Goal: Transaction & Acquisition: Purchase product/service

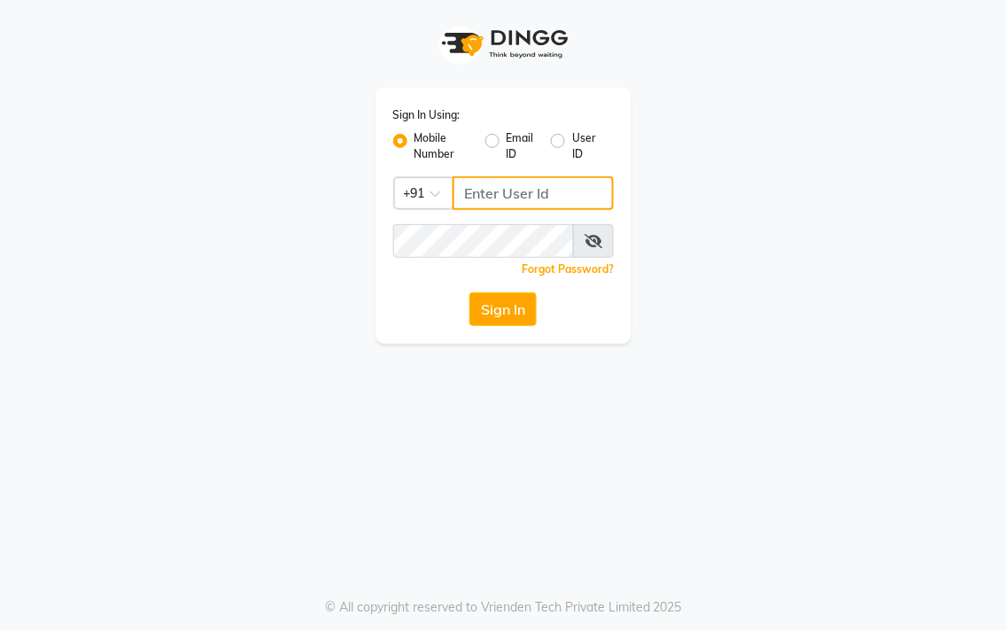
type input "9256811117"
click at [533, 292] on button "Sign In" at bounding box center [502, 309] width 67 height 34
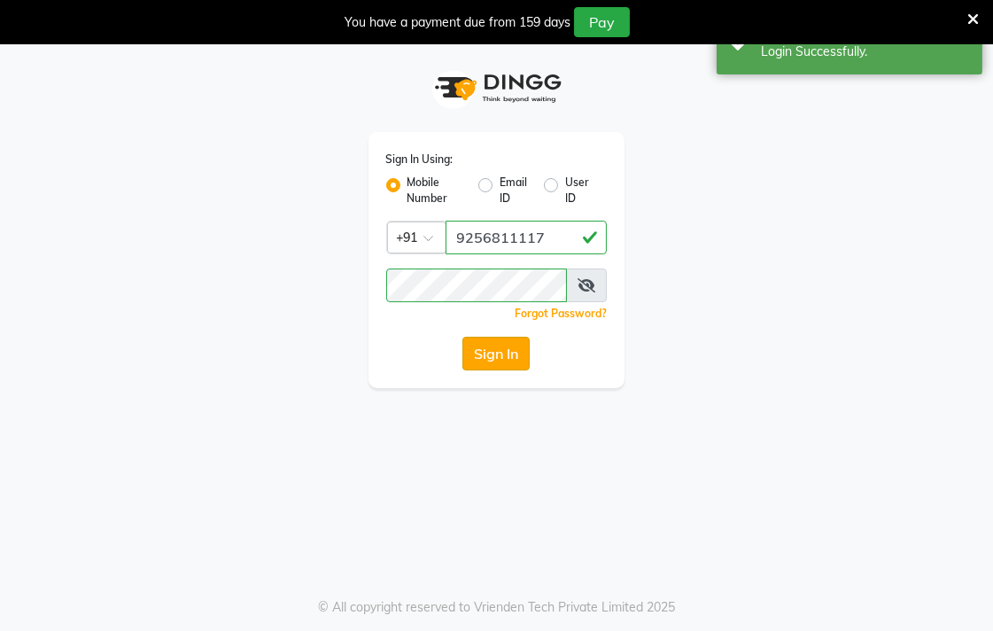
select select "83"
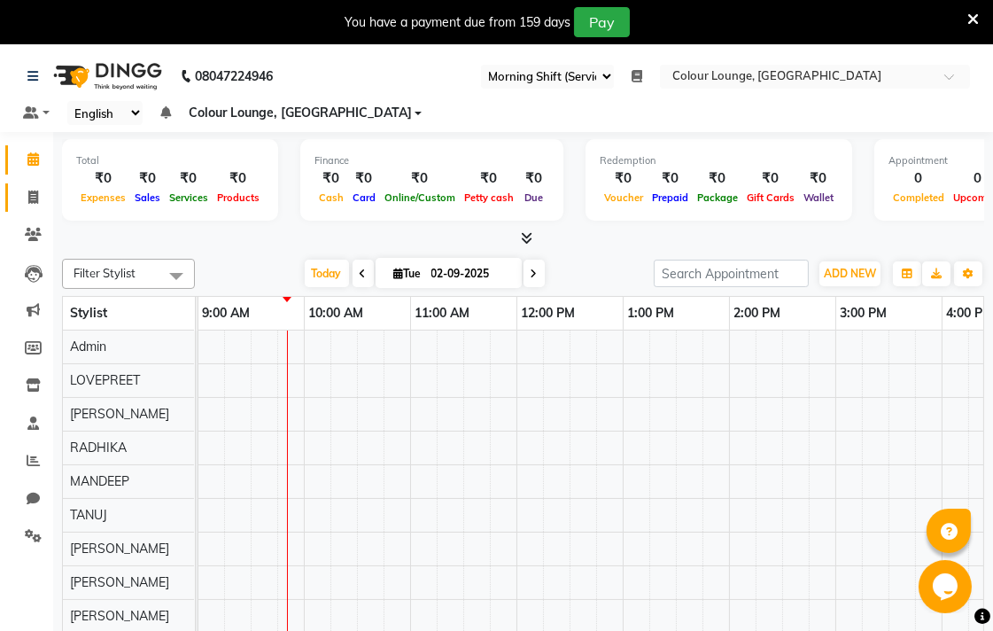
click at [19, 202] on span at bounding box center [33, 198] width 31 height 20
select select "service"
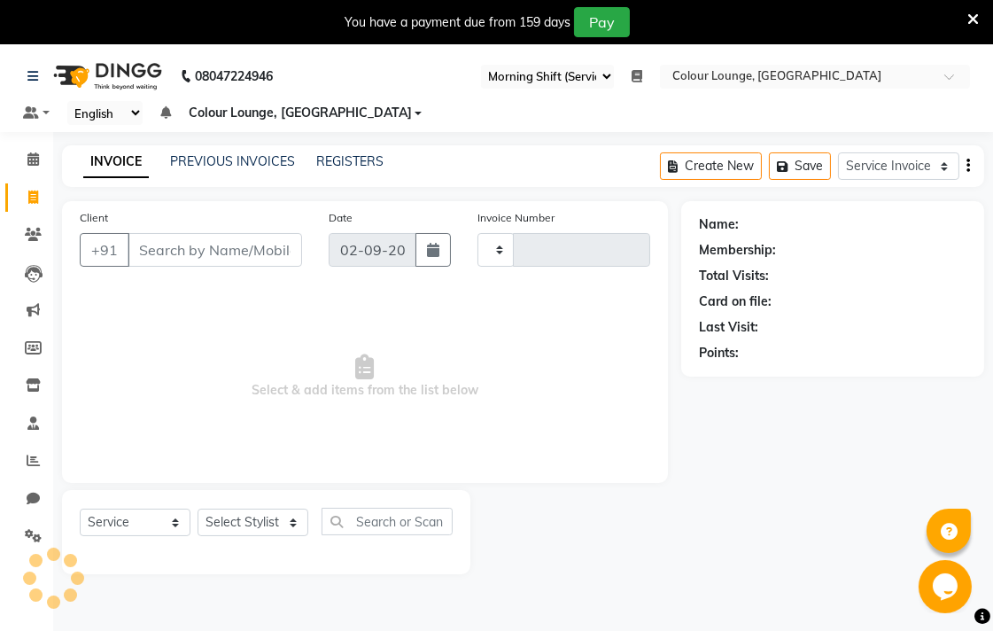
click at [42, 197] on span at bounding box center [33, 198] width 31 height 20
select select "service"
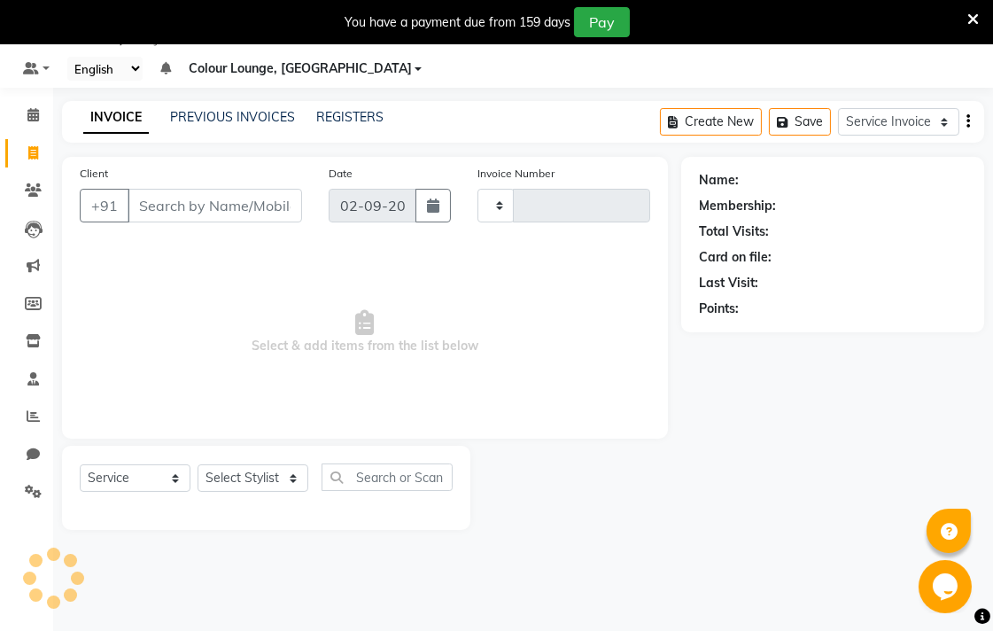
type input "6544"
select select "8013"
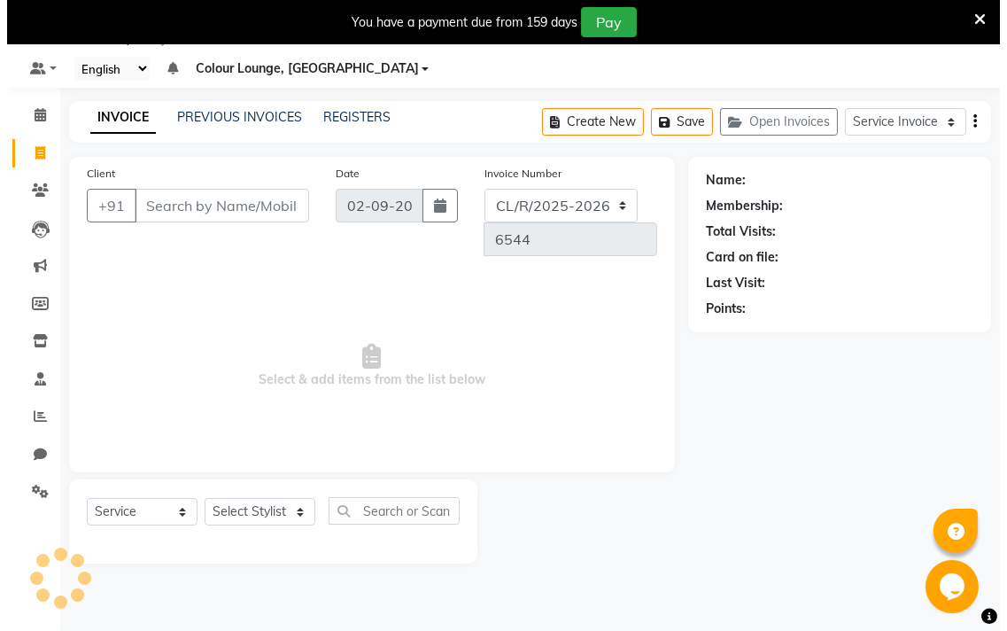
scroll to position [0, 0]
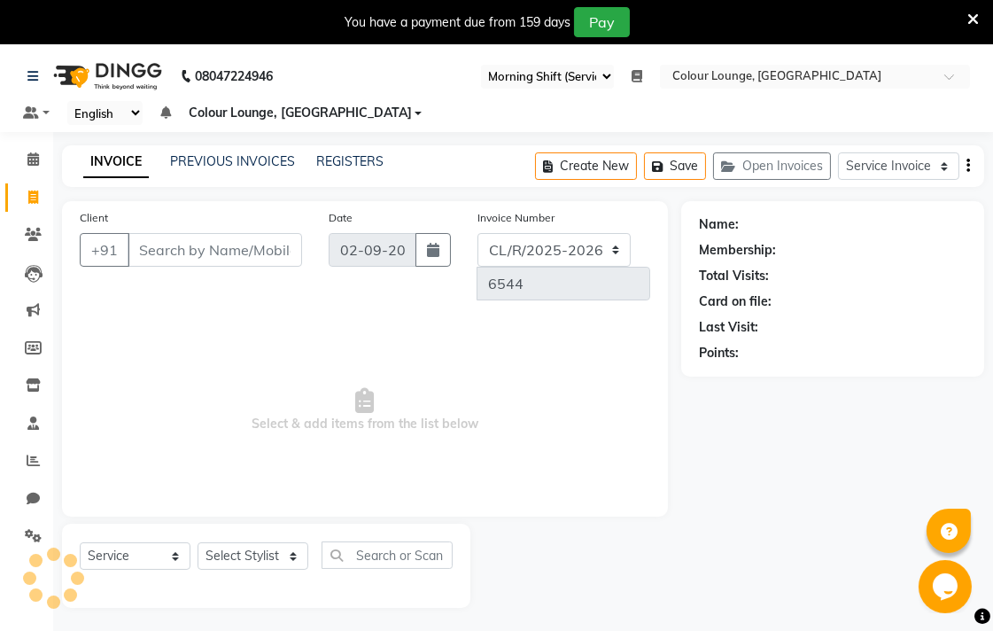
click at [635, 73] on icon at bounding box center [636, 76] width 11 height 12
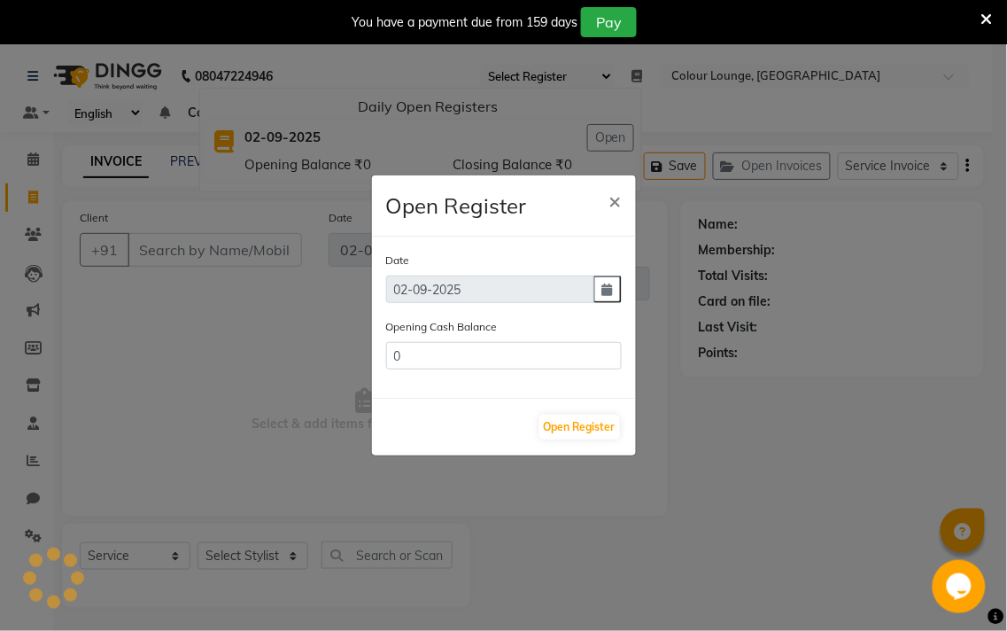
type input "409186.9"
click at [583, 423] on button "Open Register" at bounding box center [579, 426] width 81 height 25
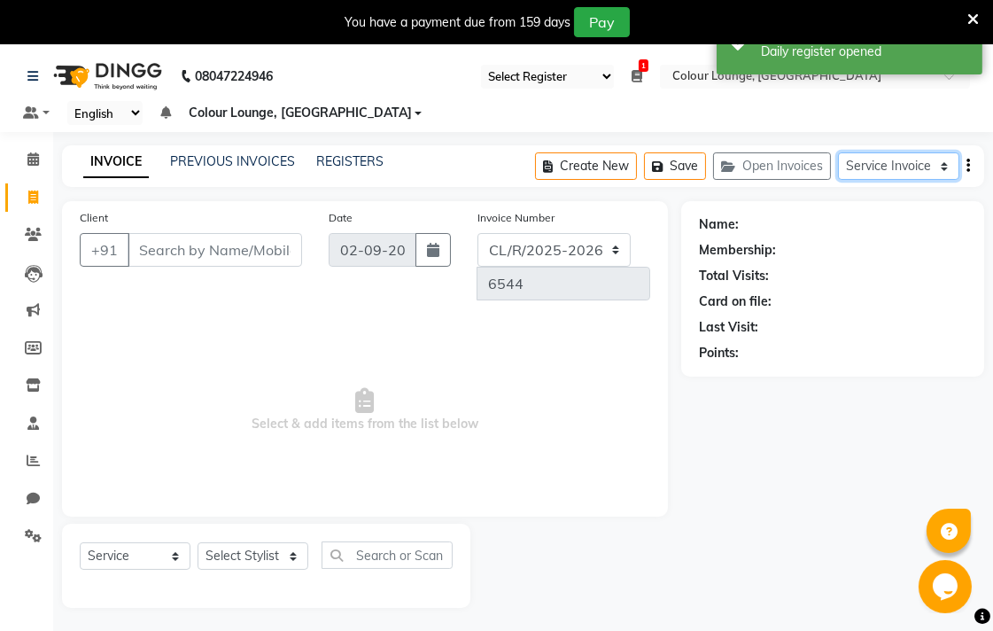
click at [923, 173] on select "Service Invoice Product Invoice" at bounding box center [898, 165] width 121 height 27
select select "product"
click at [838, 152] on select "Service Invoice Product Invoice" at bounding box center [898, 165] width 121 height 27
select select
select select "82"
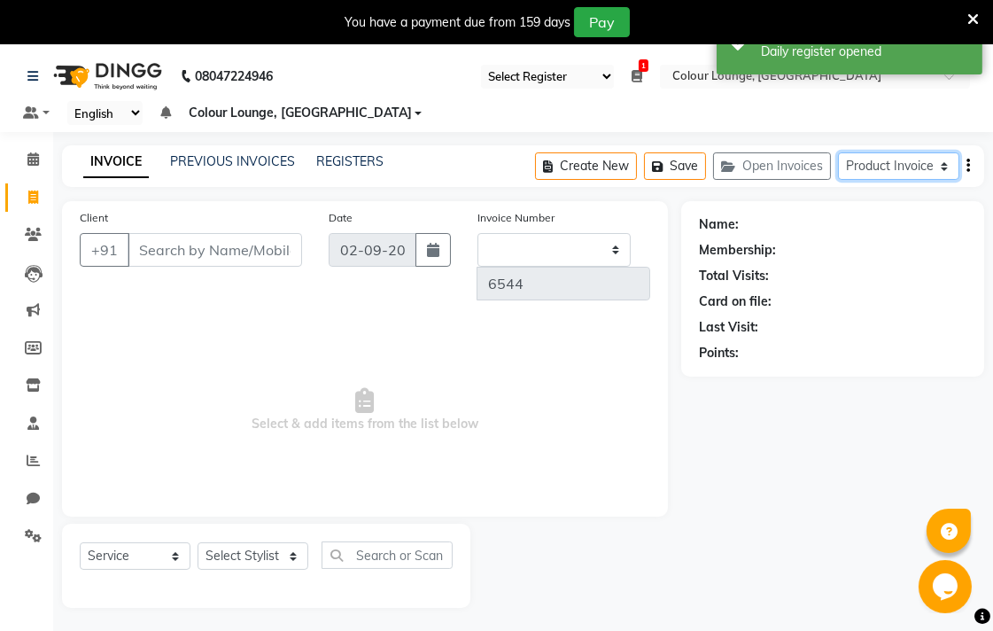
select select "product"
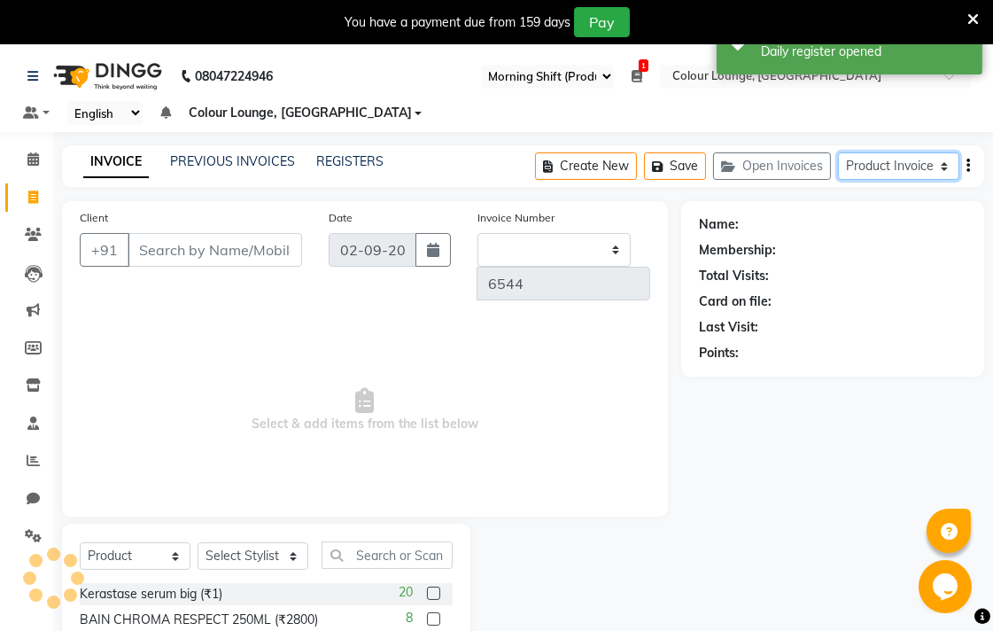
type input "0376"
select select "8014"
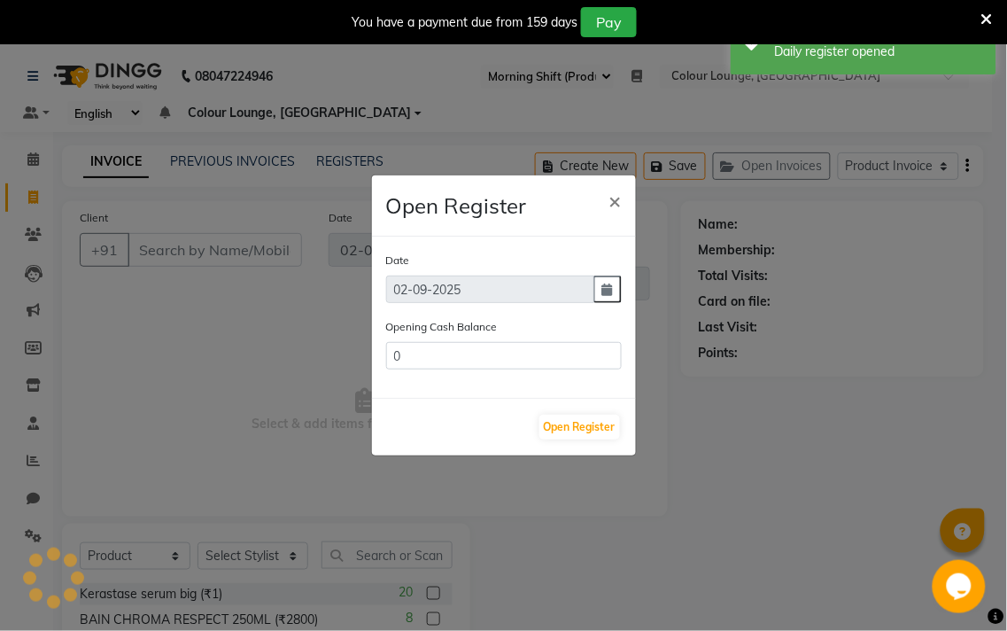
type input "13653"
click at [639, 78] on ngb-modal-window "Open Register × Date [DATE] Opening Cash Balance 13653 Open Register" at bounding box center [503, 315] width 1007 height 631
click at [590, 430] on button "Open Register" at bounding box center [579, 426] width 81 height 25
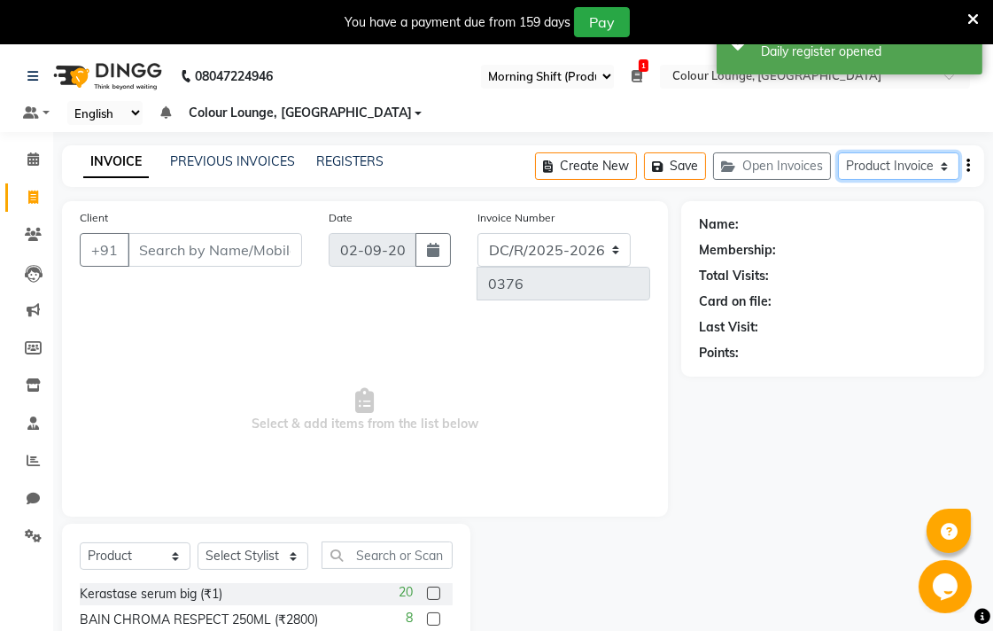
click at [884, 168] on select "Service Invoice Product Invoice" at bounding box center [898, 165] width 121 height 27
select select "service"
click at [838, 152] on select "Service Invoice Product Invoice" at bounding box center [898, 165] width 121 height 27
select select
select select "83"
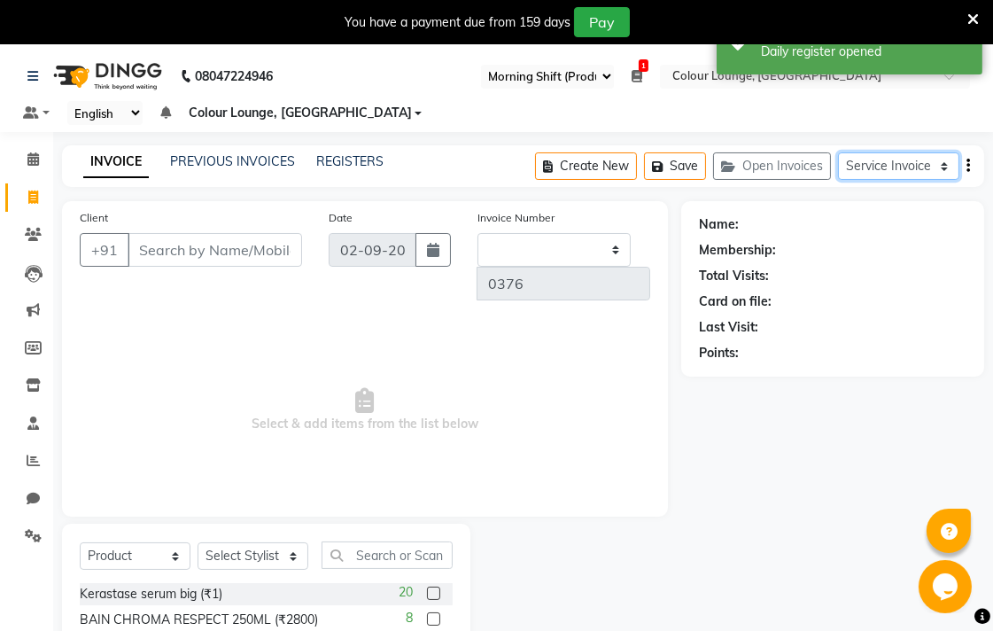
select select "service"
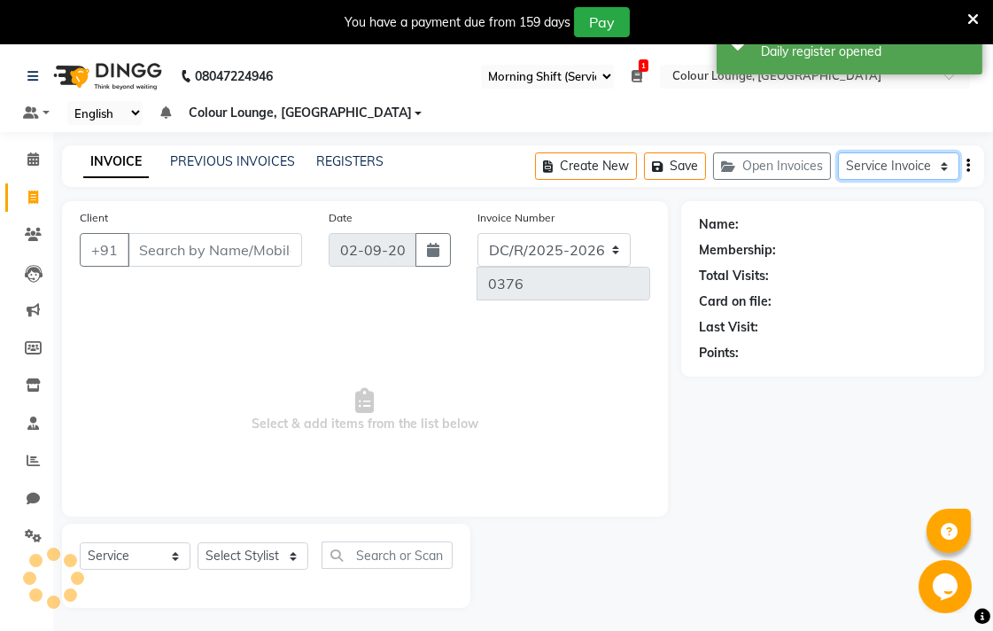
select select "8013"
type input "6544"
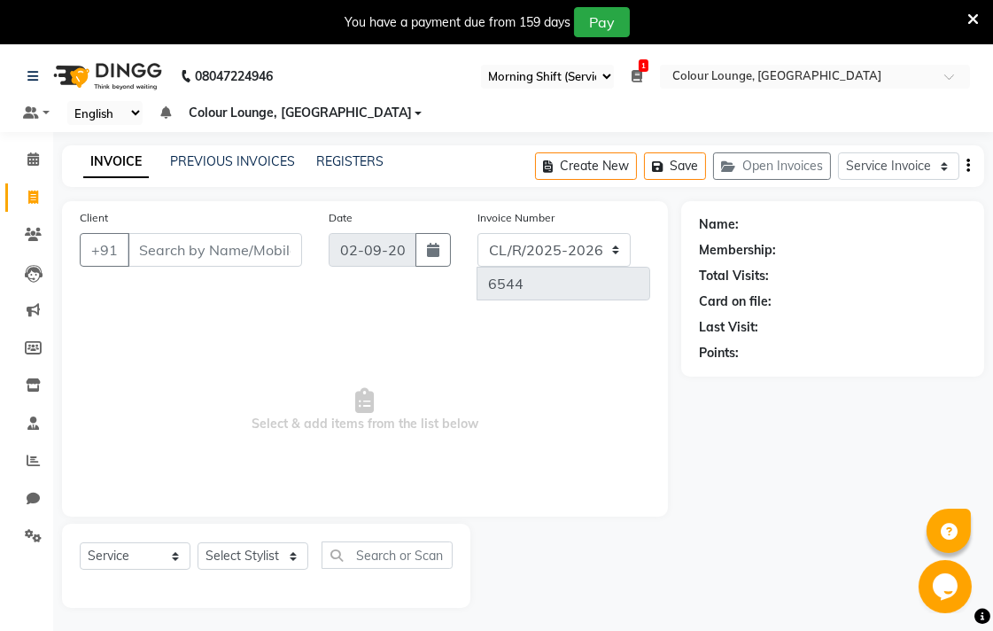
click at [636, 75] on icon at bounding box center [636, 76] width 11 height 12
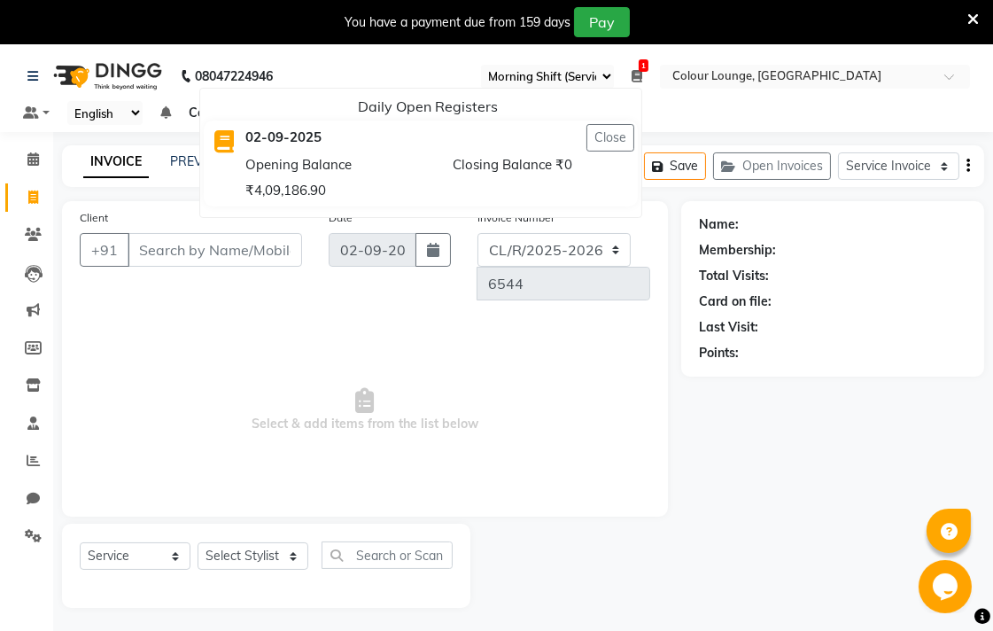
click at [869, 466] on div "Name: Membership: Total Visits: Card on file: Last Visit: Points:" at bounding box center [839, 404] width 316 height 406
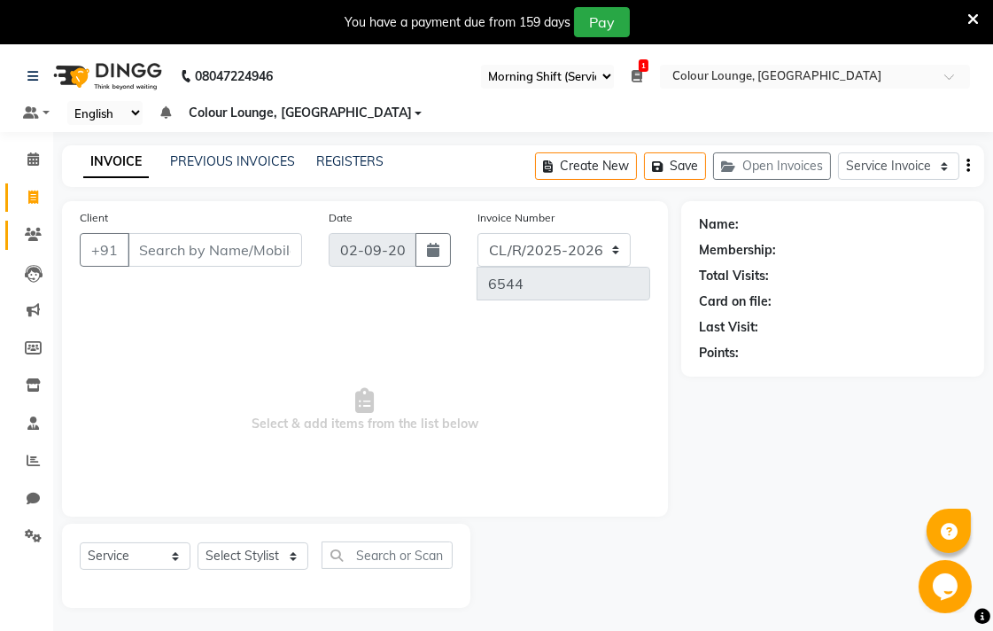
click at [40, 235] on icon at bounding box center [33, 234] width 17 height 13
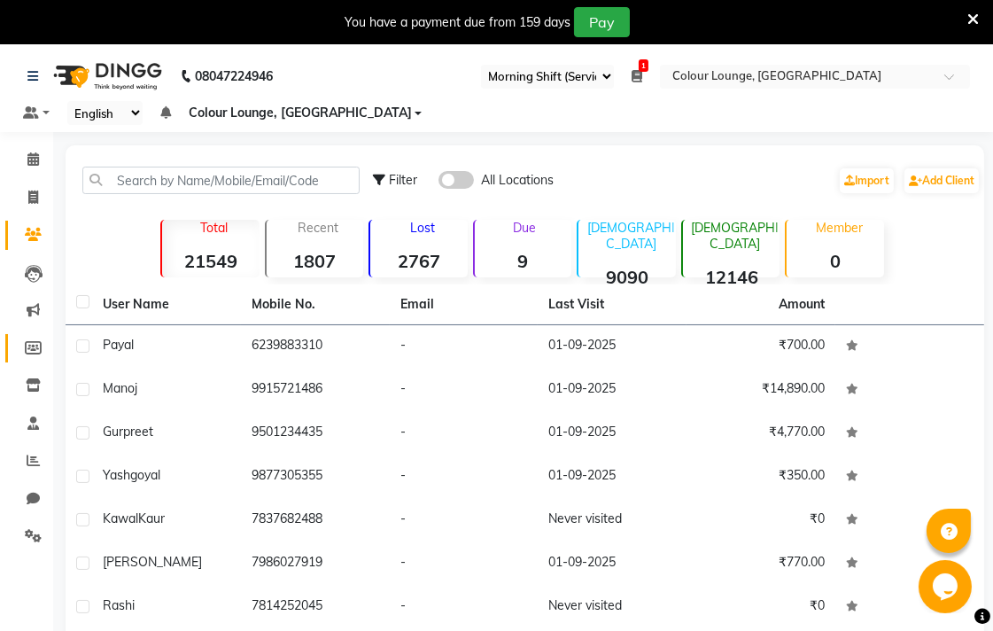
click at [25, 350] on icon at bounding box center [33, 347] width 17 height 13
select select
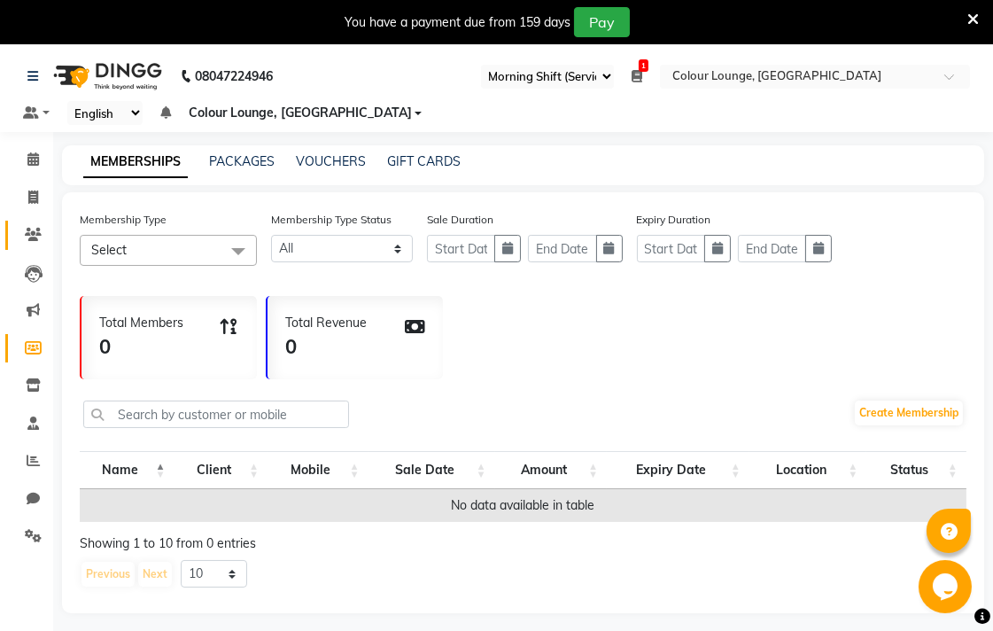
click at [32, 234] on icon at bounding box center [33, 234] width 17 height 13
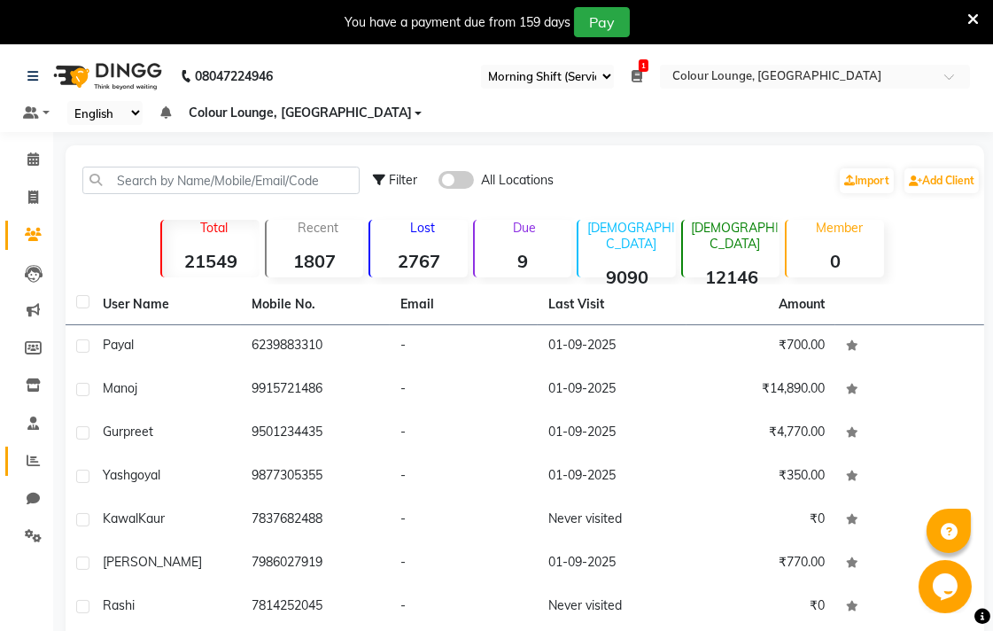
click at [33, 453] on span at bounding box center [33, 461] width 31 height 20
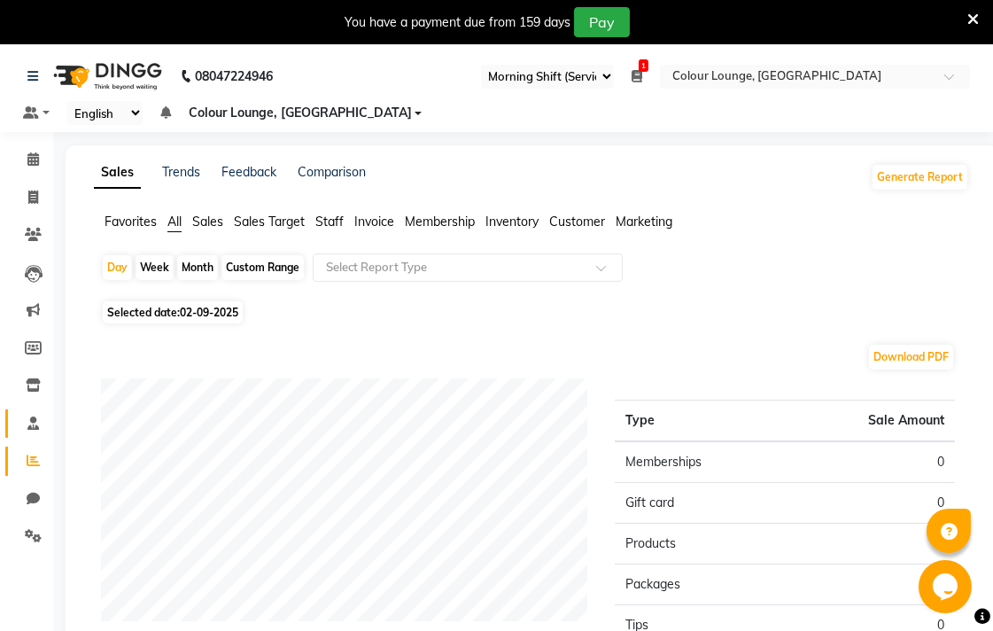
click at [36, 422] on icon at bounding box center [33, 422] width 12 height 13
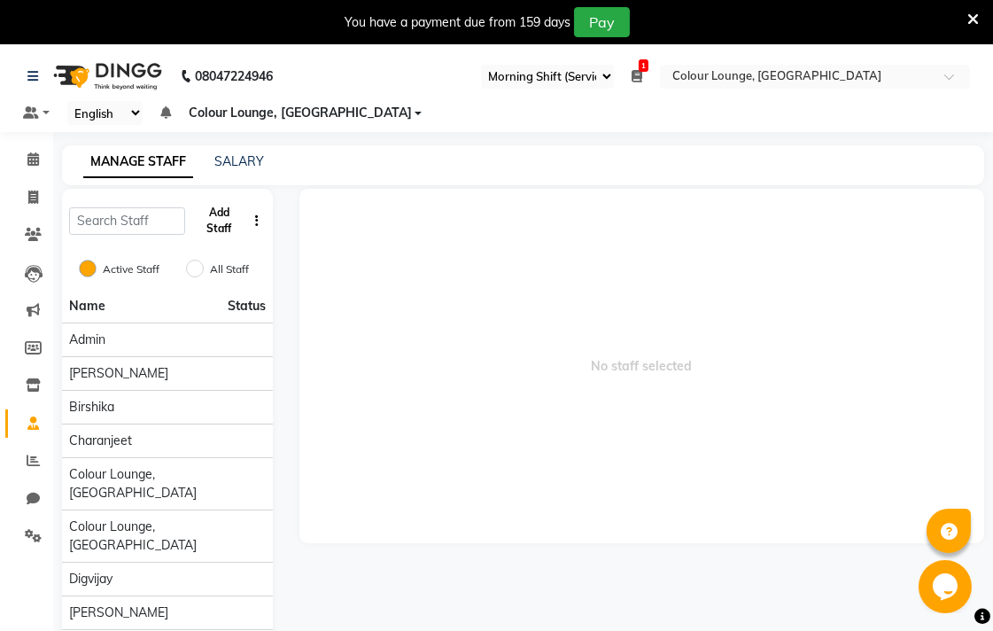
click at [218, 230] on button "Add Staff" at bounding box center [219, 220] width 54 height 46
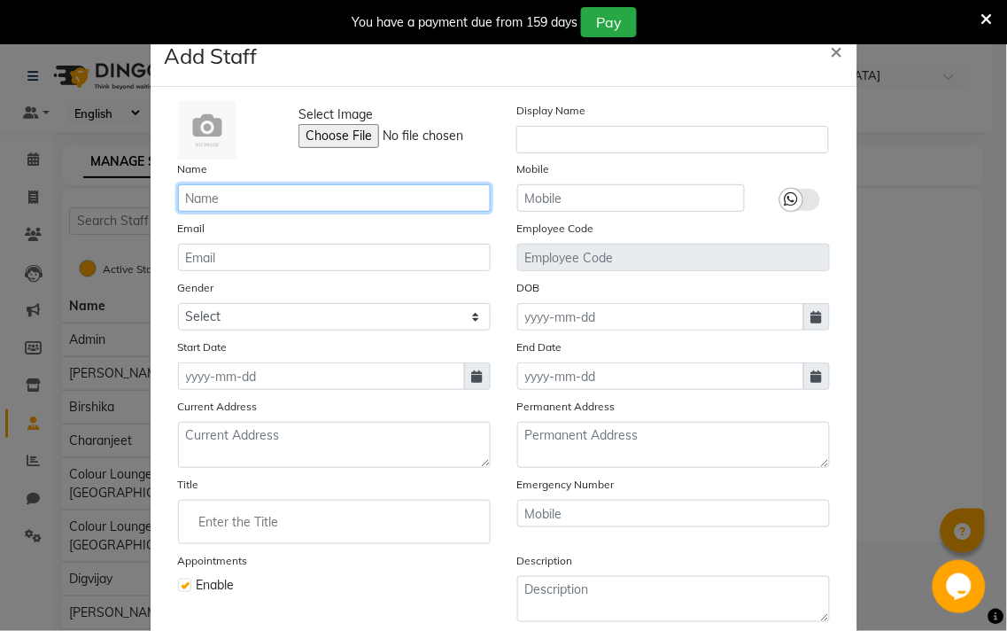
click at [325, 204] on input "text" at bounding box center [334, 197] width 313 height 27
type input "R"
click at [352, 205] on input "Rambachan" at bounding box center [334, 197] width 313 height 27
type input "Rambachan guard"
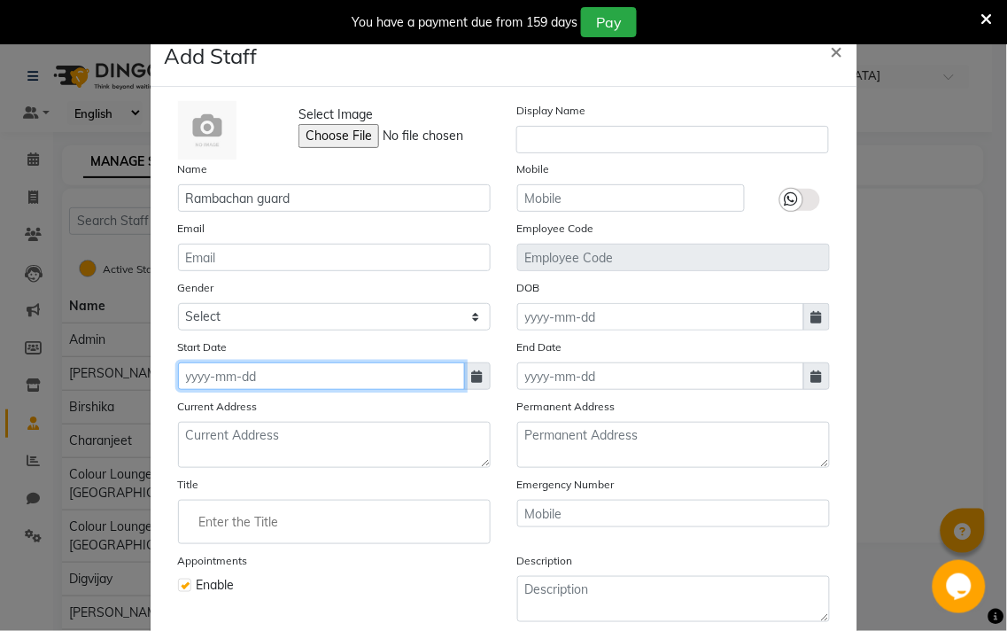
click at [441, 369] on input at bounding box center [321, 375] width 287 height 27
select select "9"
select select "2025"
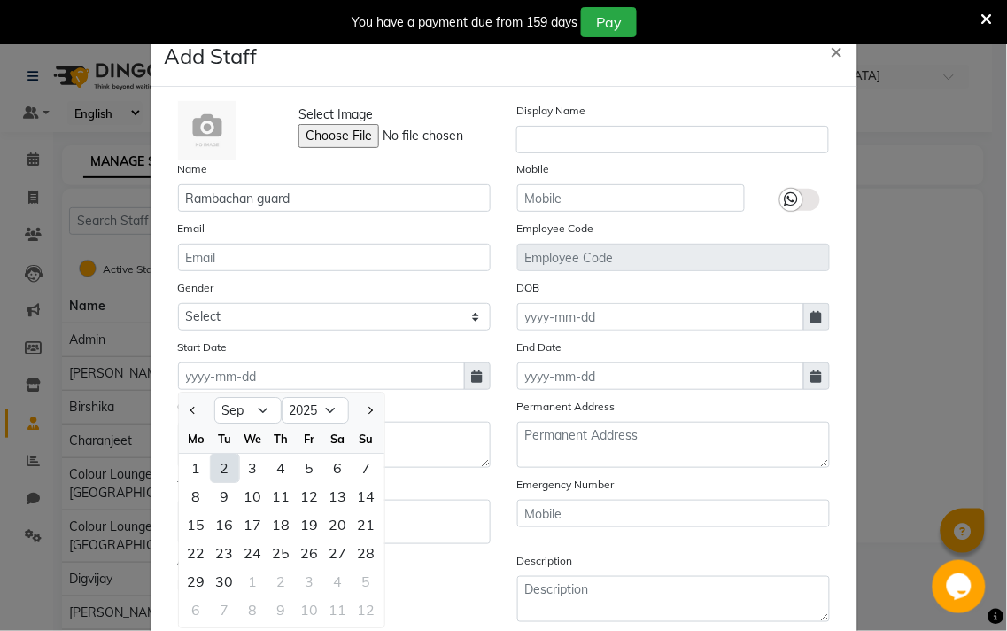
click at [217, 466] on div "2" at bounding box center [225, 467] width 28 height 28
type input "02-09-2025"
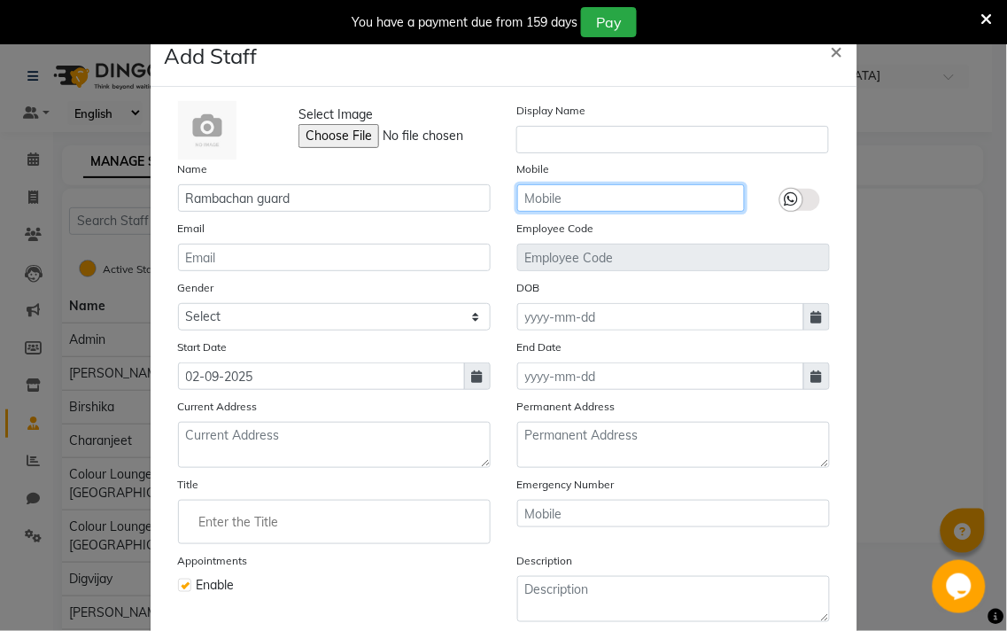
click at [605, 205] on input "text" at bounding box center [631, 197] width 228 height 27
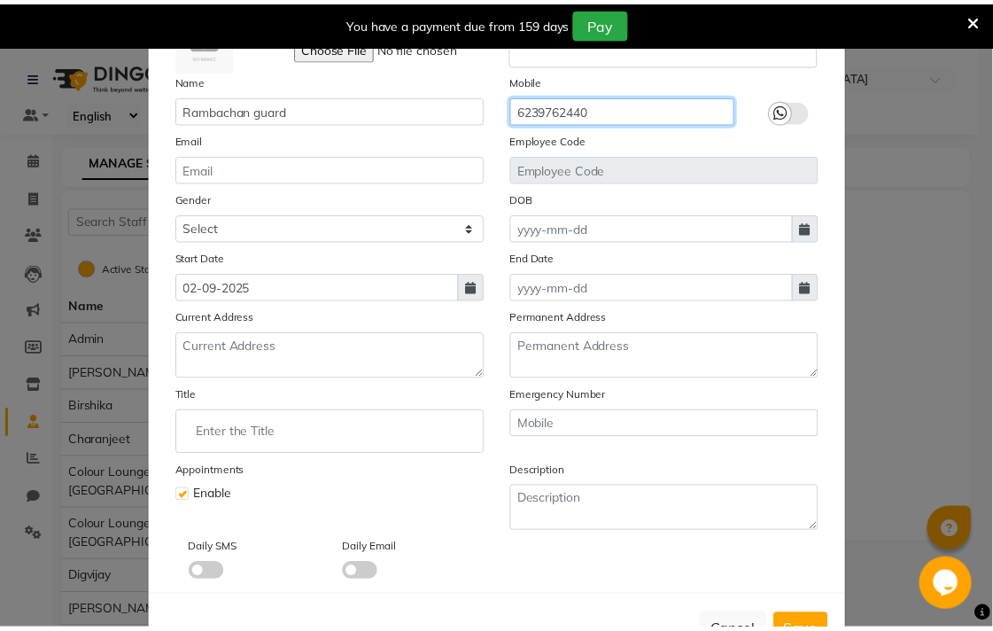
scroll to position [152, 0]
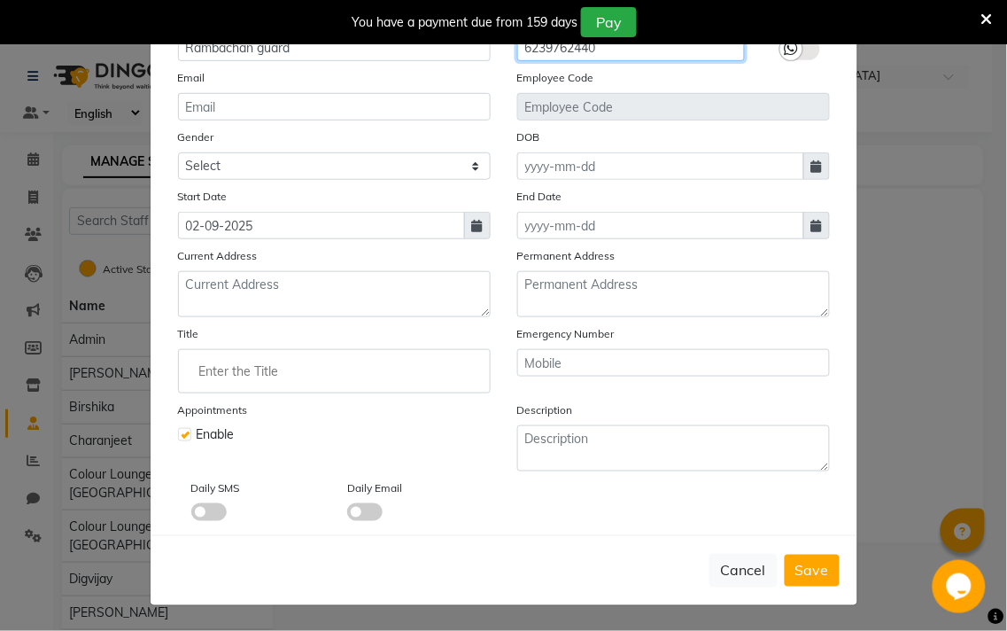
type input "6239762440"
click at [352, 363] on input "Enter the Title" at bounding box center [334, 370] width 297 height 35
type input "Guard"
click at [820, 567] on div at bounding box center [503, 315] width 1007 height 631
click at [806, 564] on span "Save" at bounding box center [812, 570] width 34 height 18
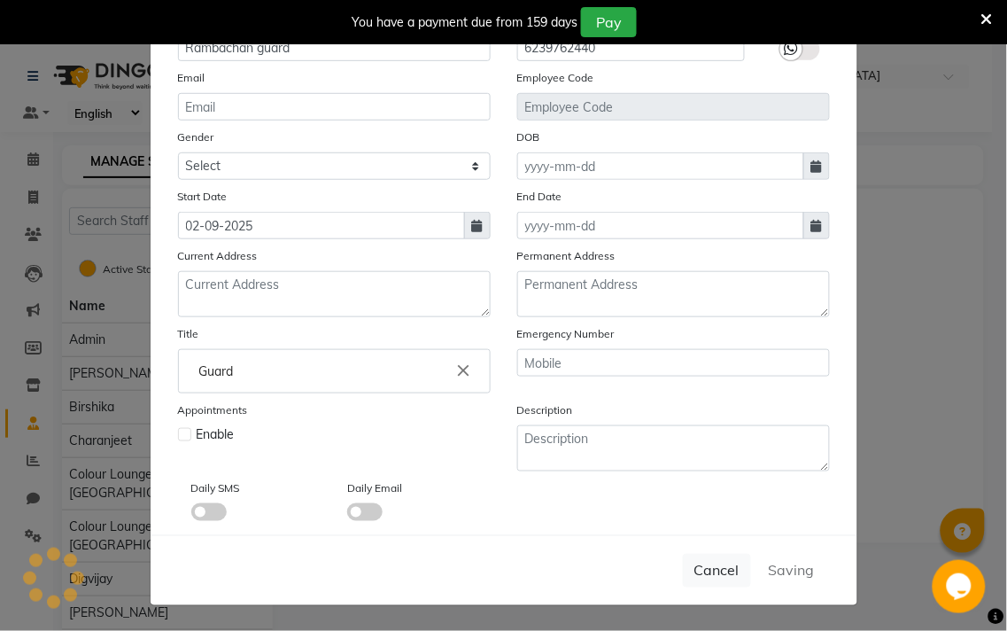
checkbox input "false"
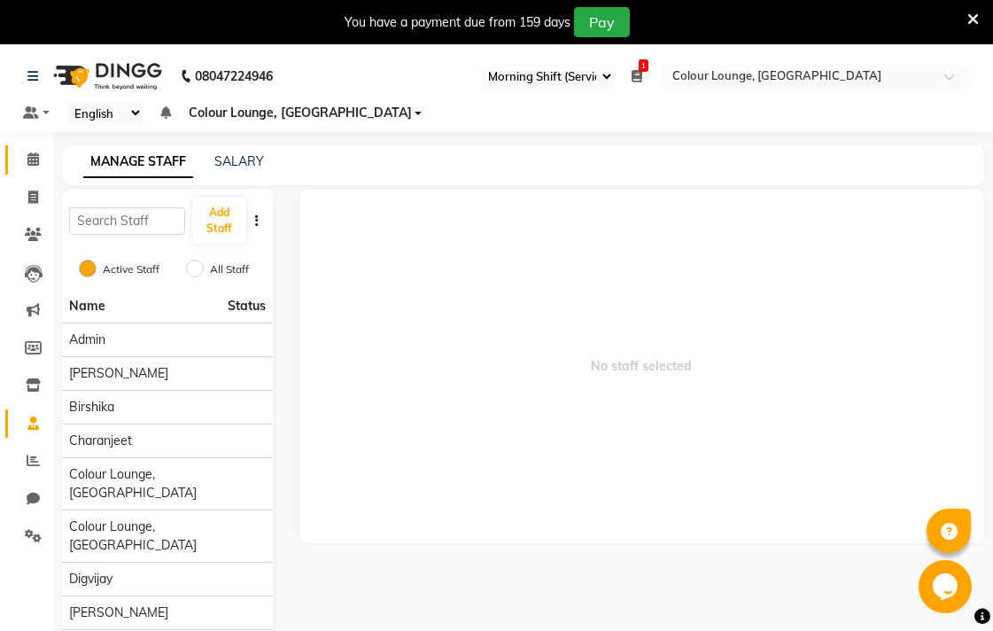
click at [32, 159] on icon at bounding box center [33, 158] width 12 height 13
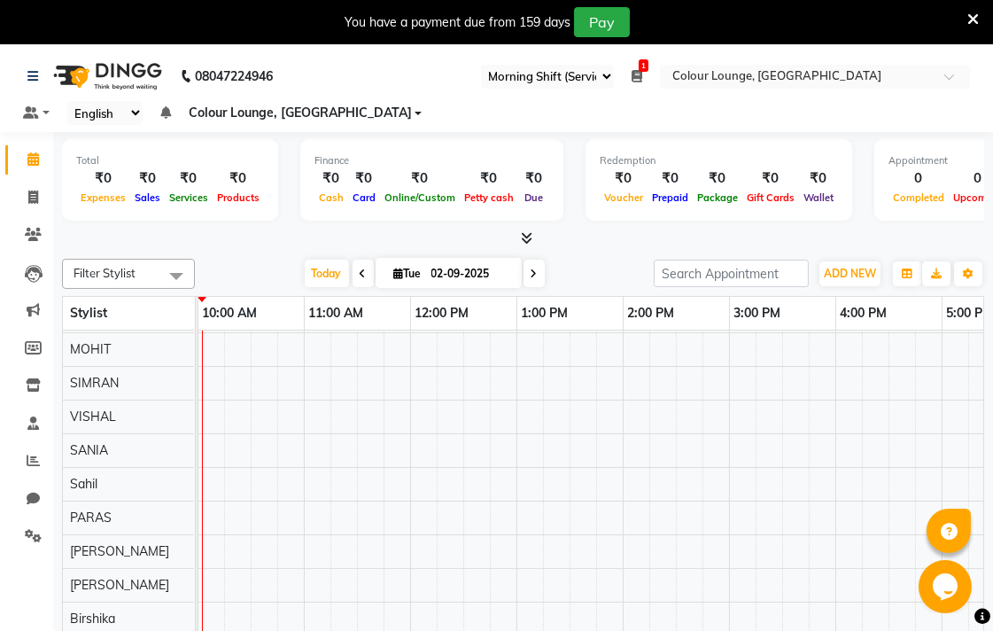
scroll to position [376, 213]
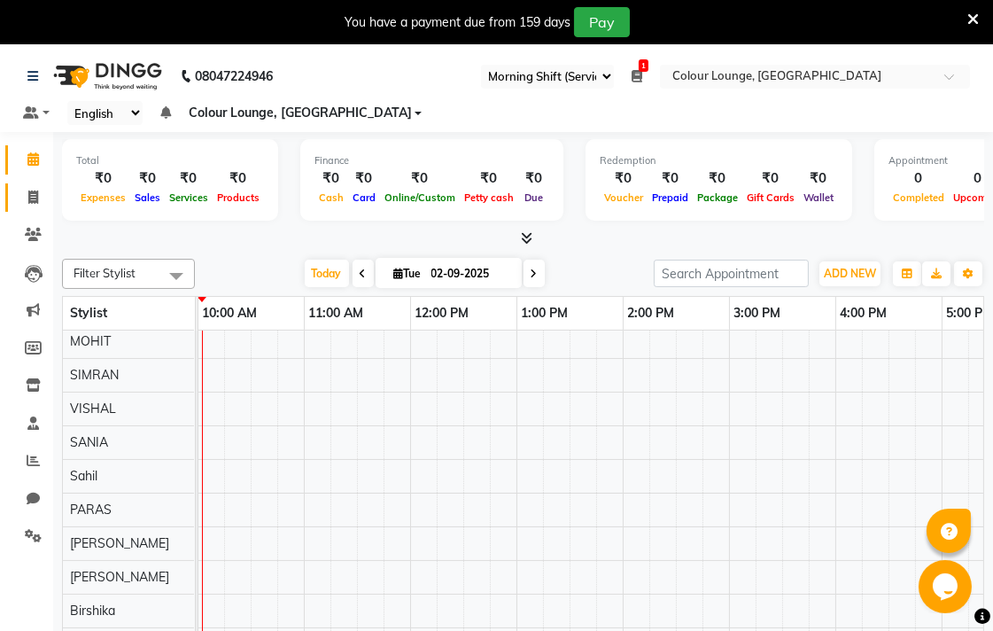
click at [28, 191] on icon at bounding box center [33, 196] width 10 height 13
select select "service"
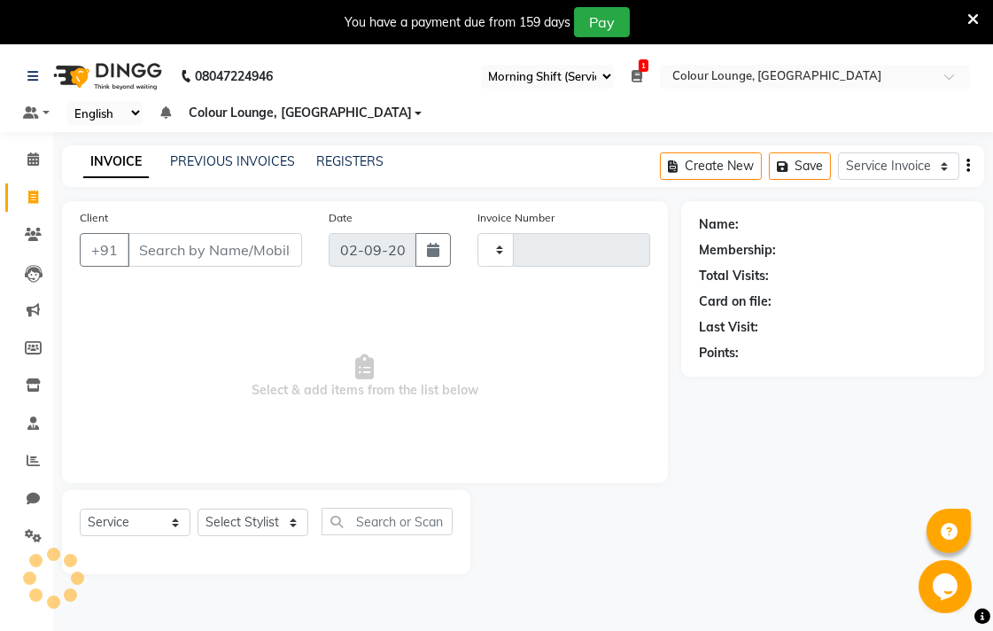
type input "6544"
select select "8013"
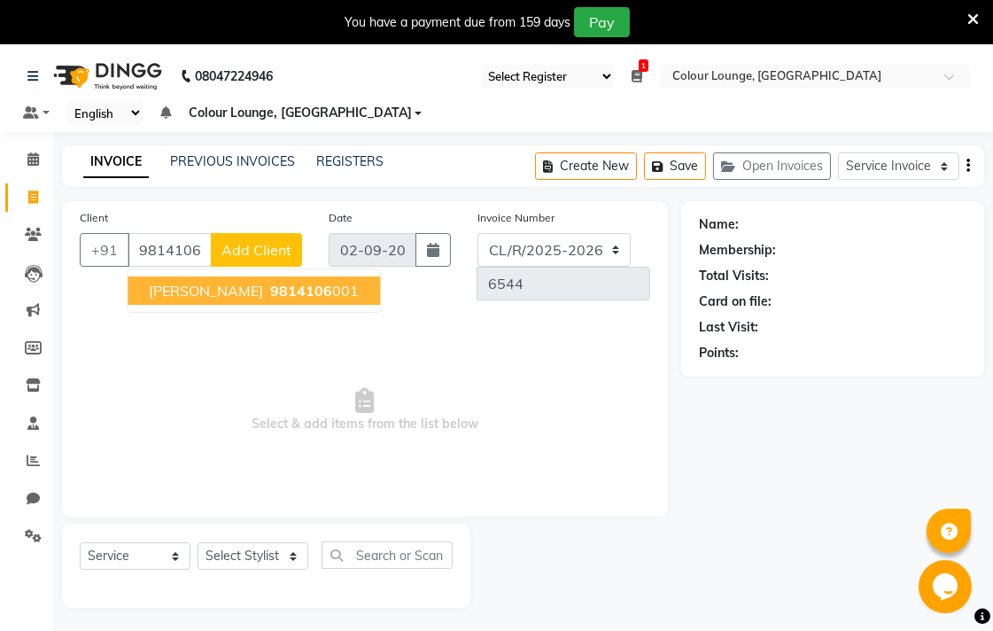
click at [306, 296] on ngb-highlight "9814106 001" at bounding box center [313, 291] width 92 height 18
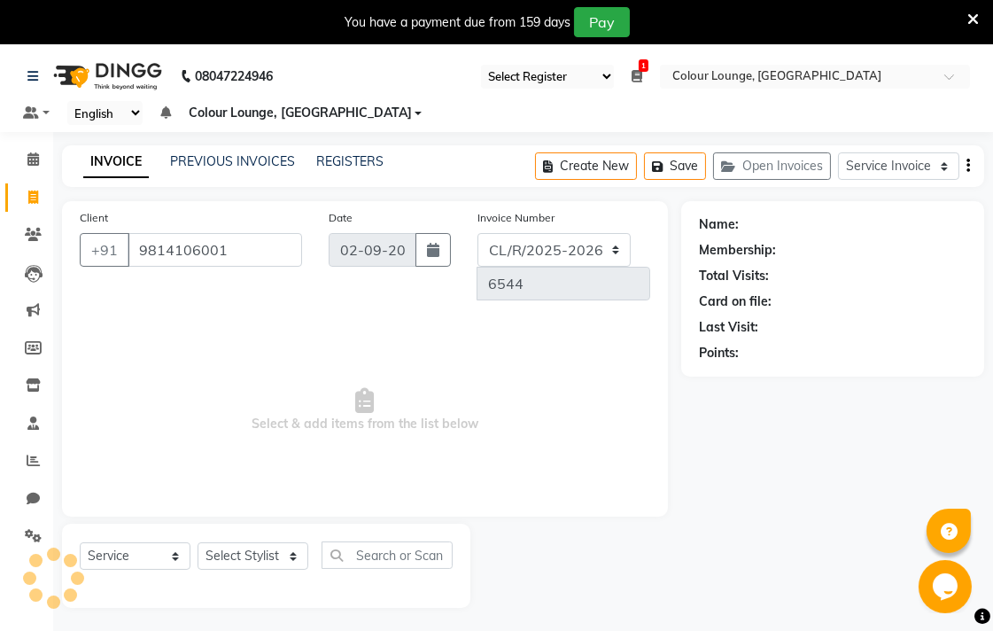
type input "9814106001"
select select "1: Object"
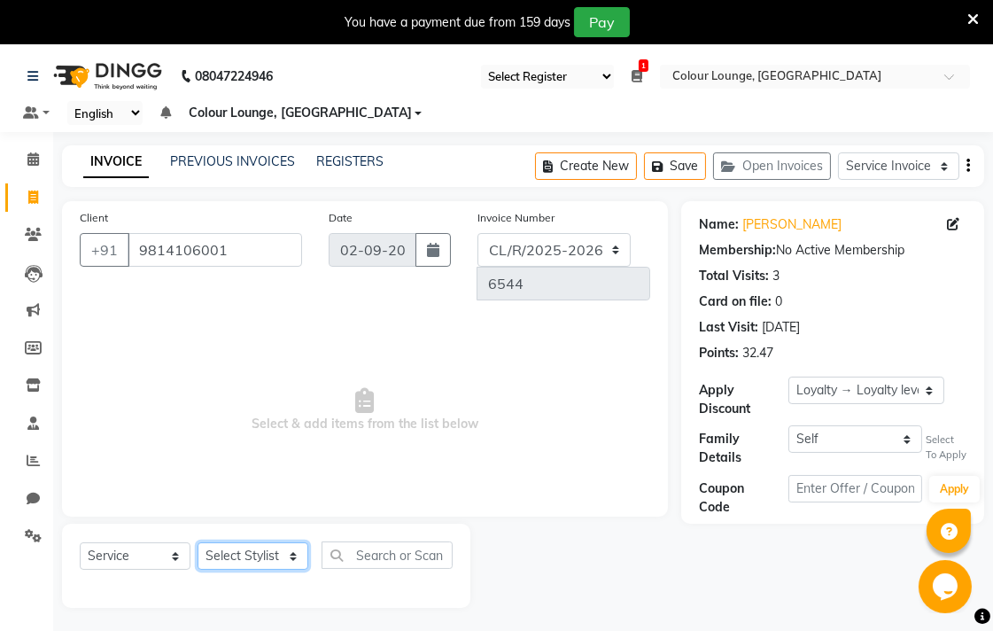
click at [245, 542] on select "Select Stylist Admin AMIT Birshika [PERSON_NAME] Colour Lounge, Ranjit Avenue C…" at bounding box center [252, 555] width 111 height 27
select select "70150"
click at [197, 542] on select "Select Stylist Admin AMIT Birshika [PERSON_NAME] Colour Lounge, Ranjit Avenue C…" at bounding box center [252, 555] width 111 height 27
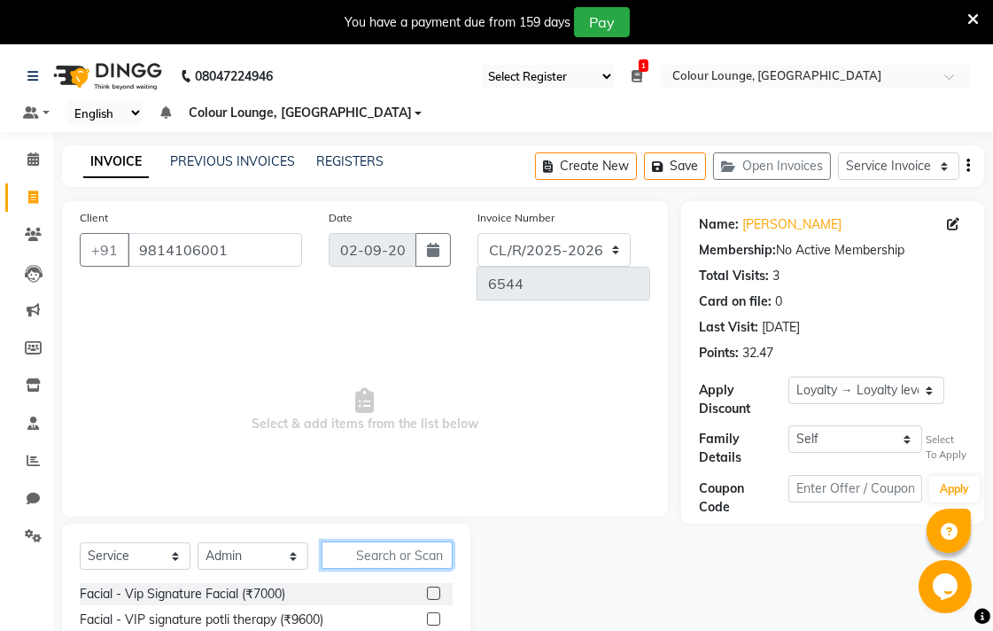
click at [368, 541] on input "text" at bounding box center [386, 554] width 131 height 27
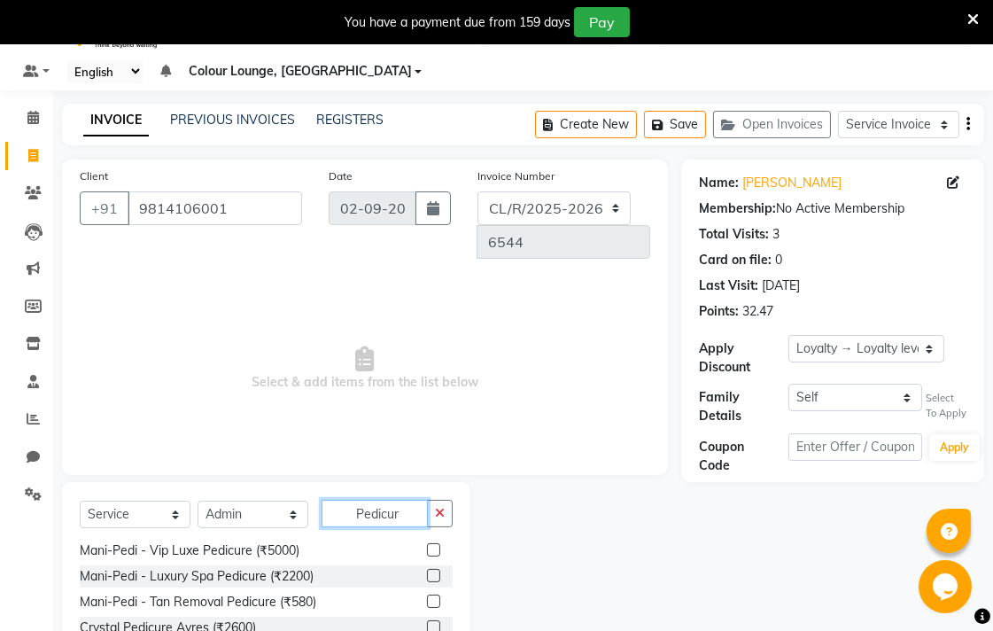
scroll to position [147, 0]
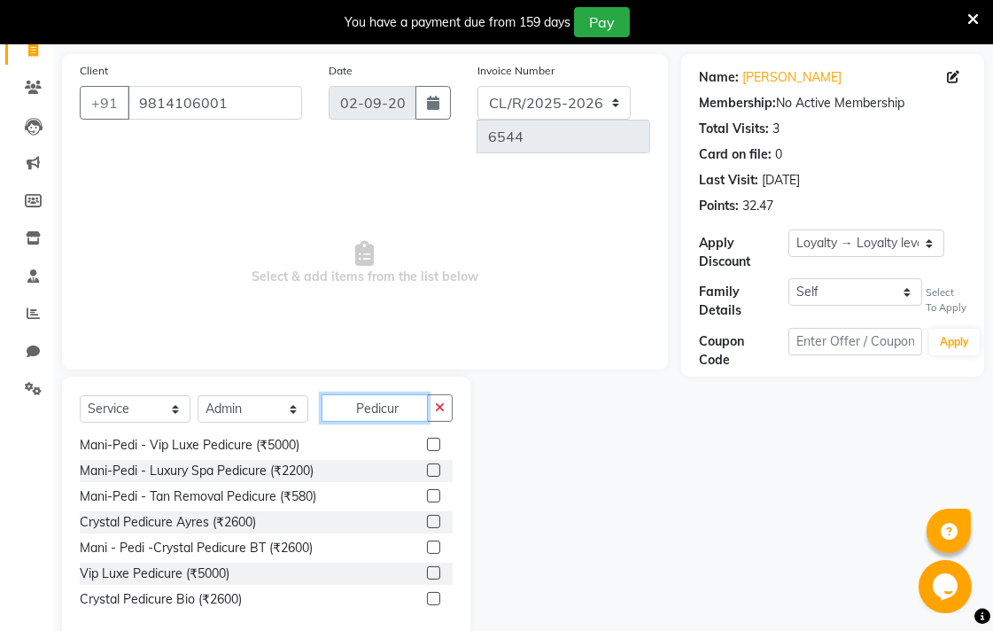
type input "Pedicur"
click at [427, 489] on label at bounding box center [433, 495] width 13 height 13
click at [427, 491] on input "checkbox" at bounding box center [433, 497] width 12 height 12
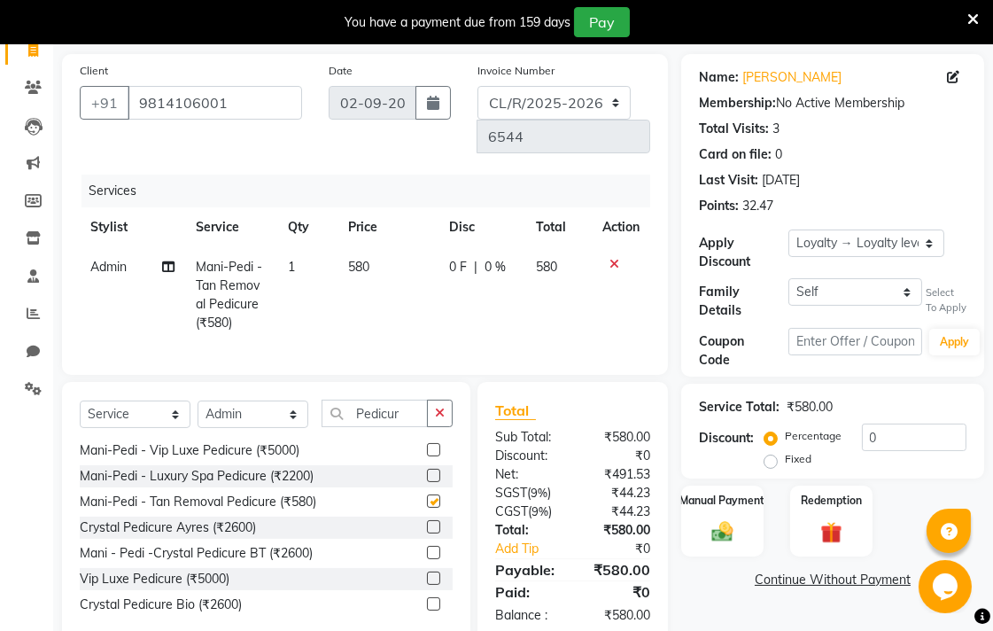
checkbox input "false"
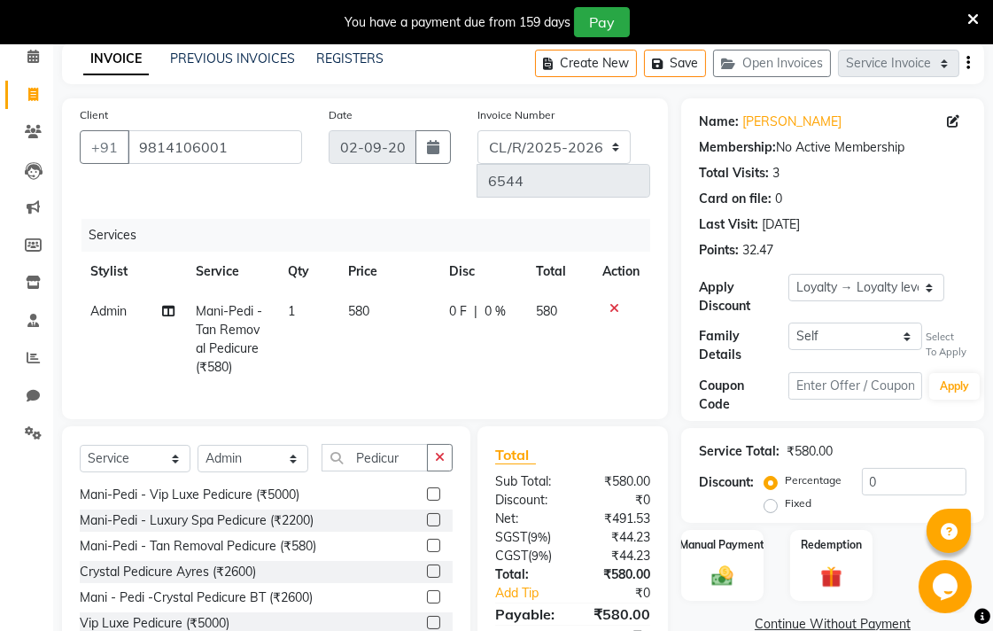
scroll to position [0, 0]
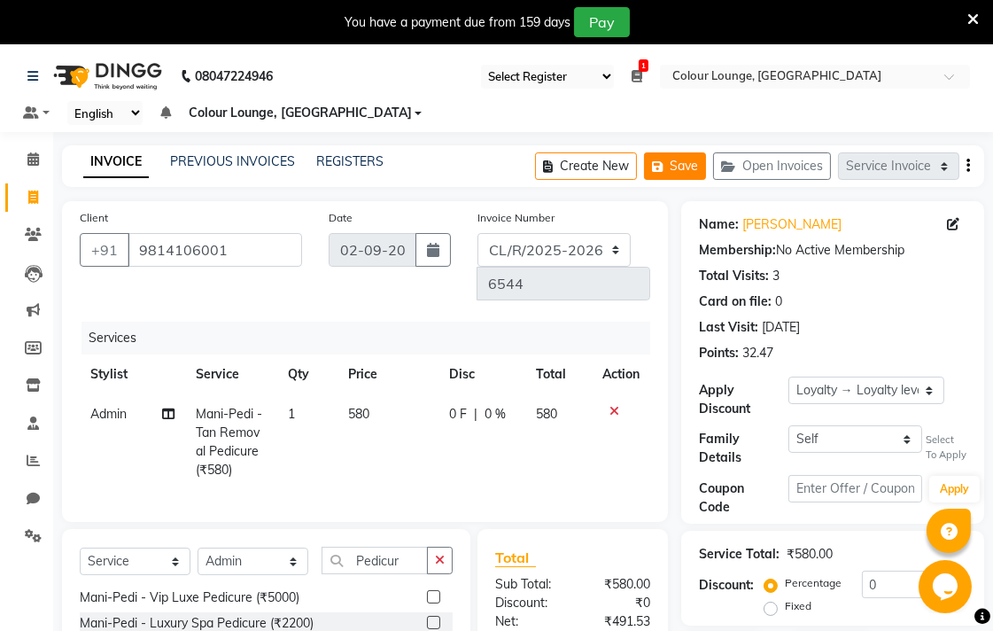
click at [689, 163] on button "Save" at bounding box center [675, 165] width 62 height 27
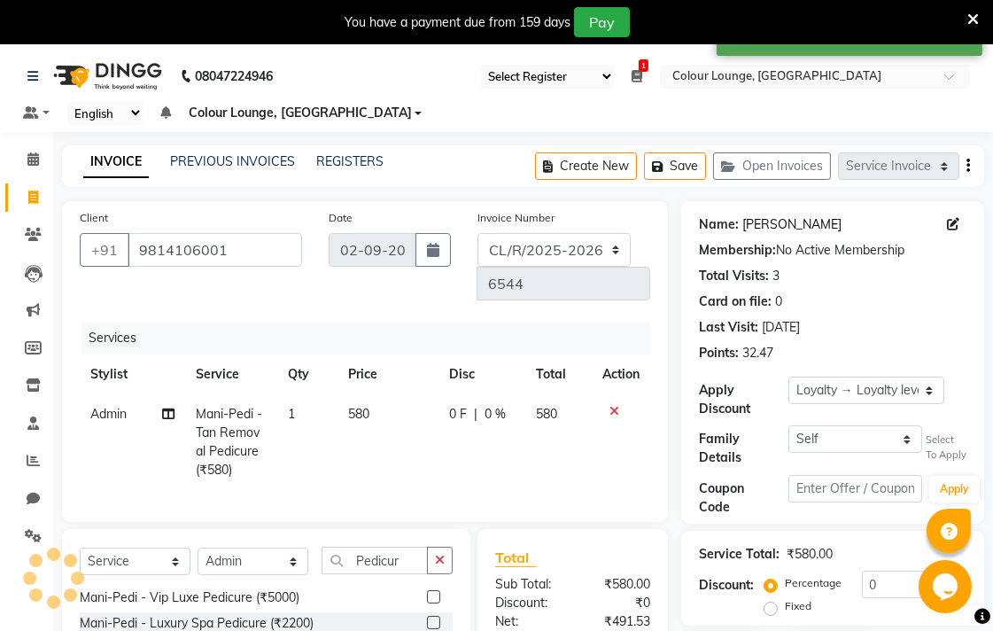
click at [790, 219] on link "[PERSON_NAME]" at bounding box center [791, 224] width 99 height 19
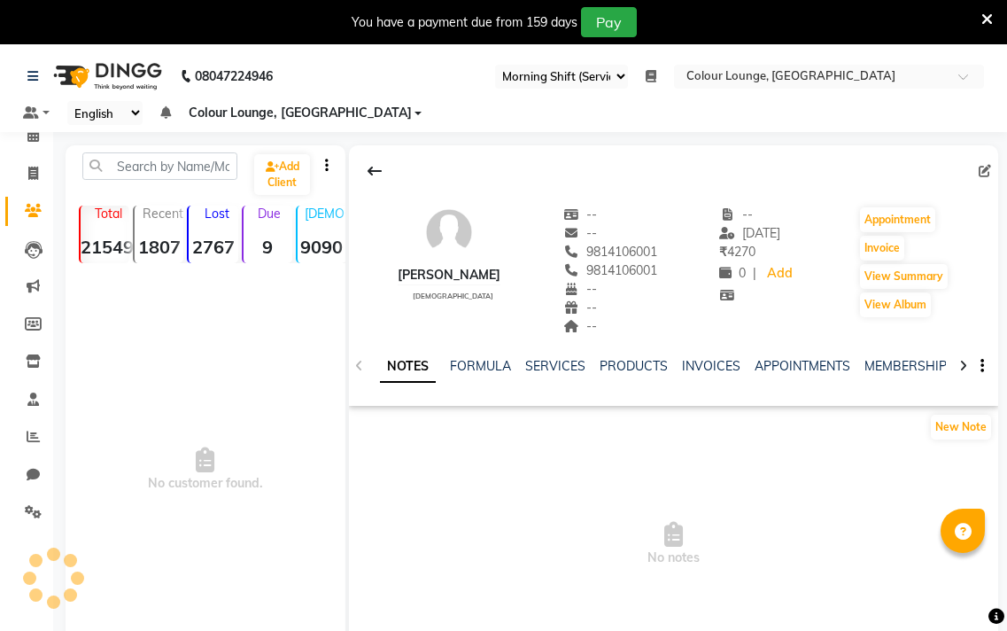
select select "83"
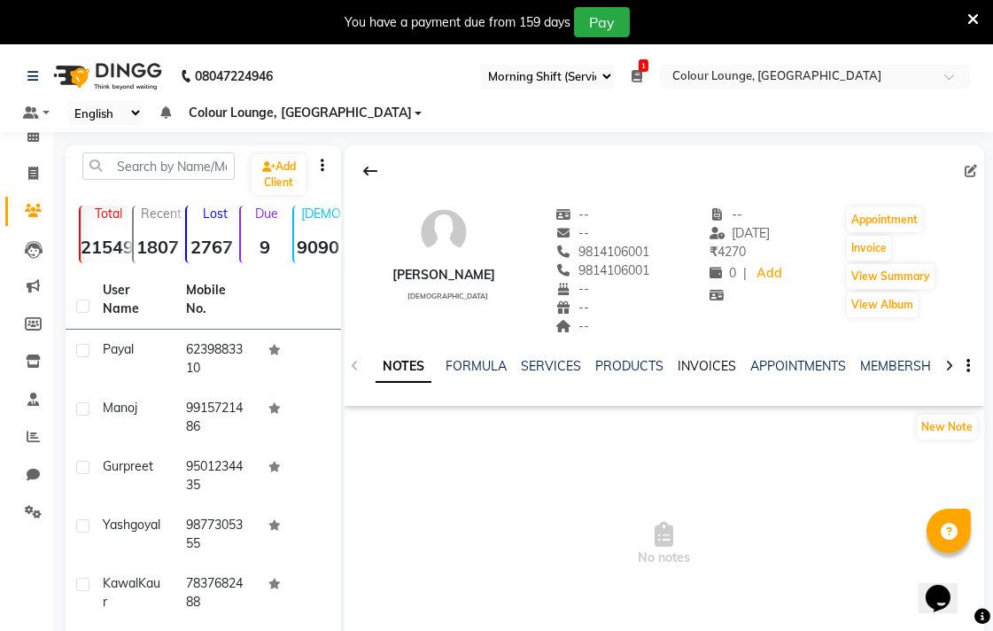
click at [722, 360] on link "INVOICES" at bounding box center [706, 366] width 58 height 16
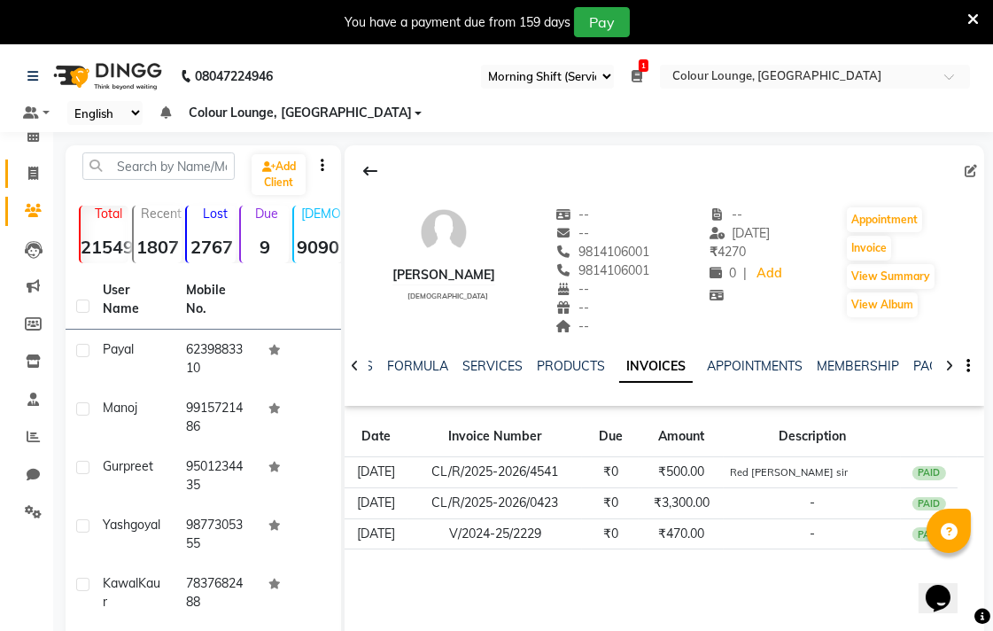
click at [32, 174] on icon at bounding box center [33, 172] width 10 height 13
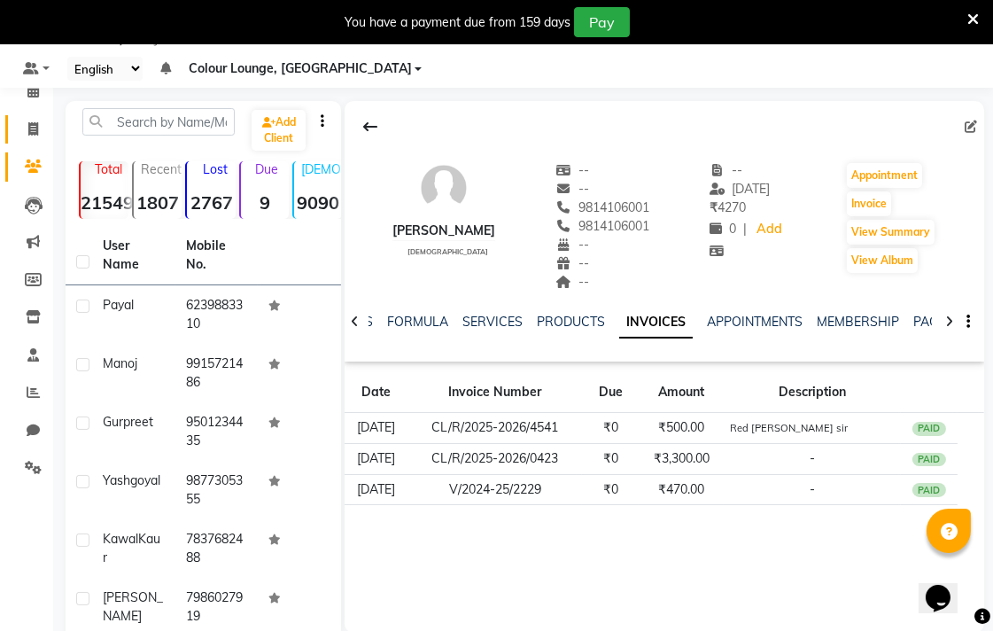
select select "service"
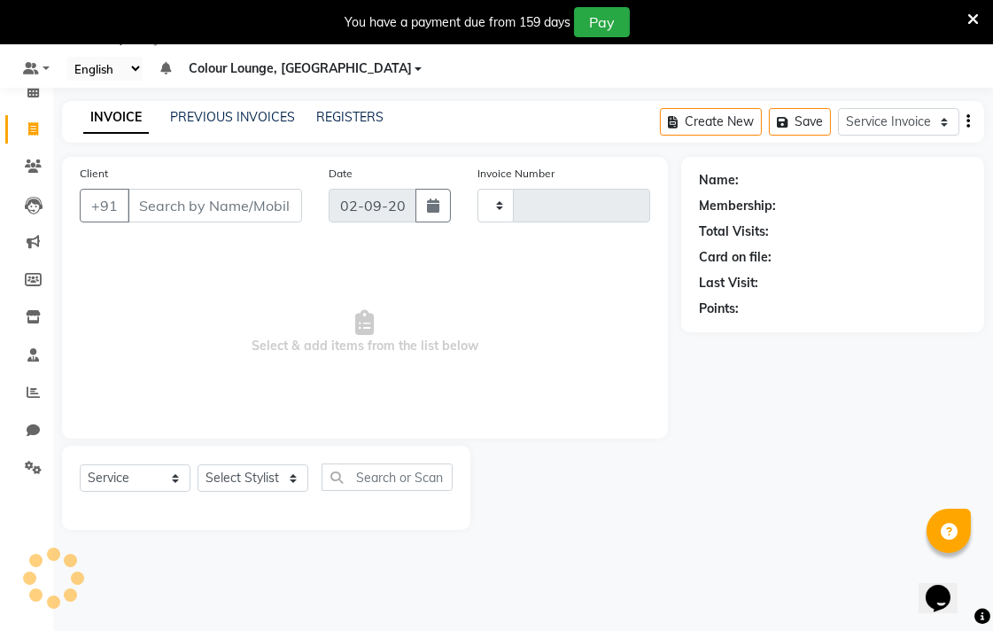
type input "6544"
select select "8013"
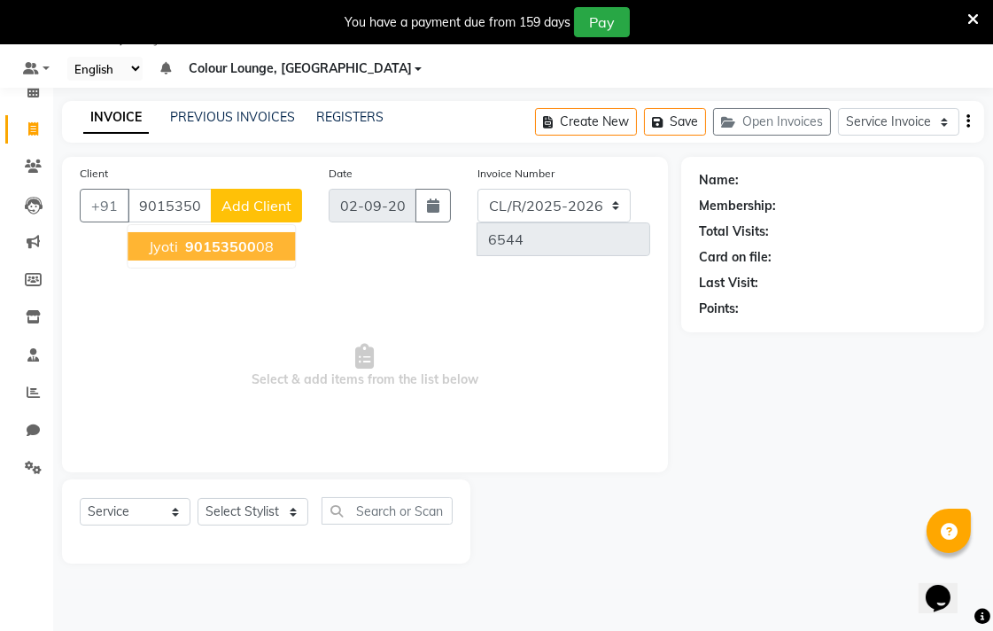
click at [258, 237] on ngb-highlight "90153500 08" at bounding box center [228, 246] width 92 height 18
type input "9015350008"
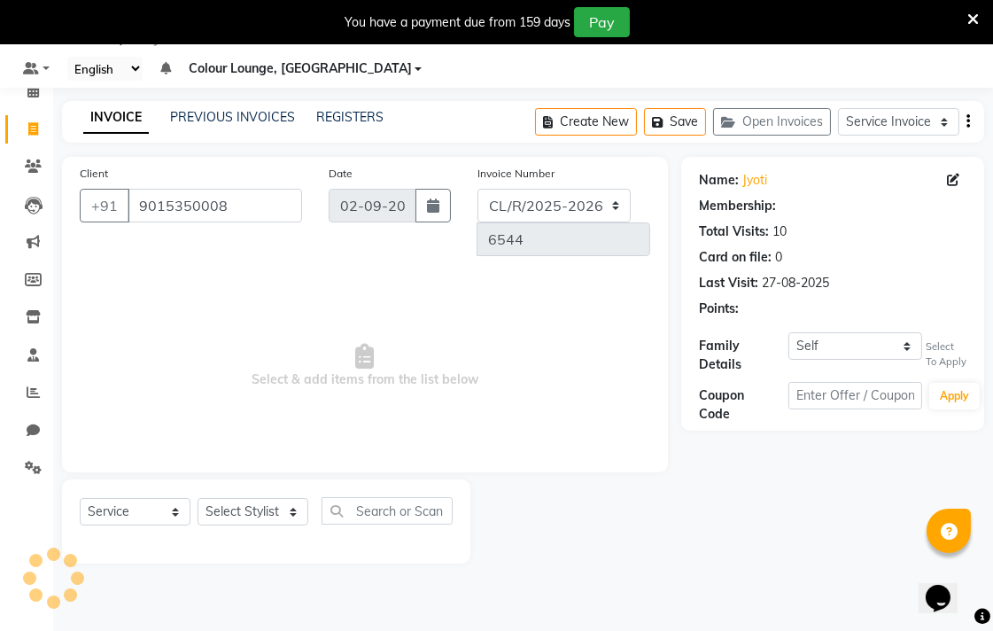
select select "1: Object"
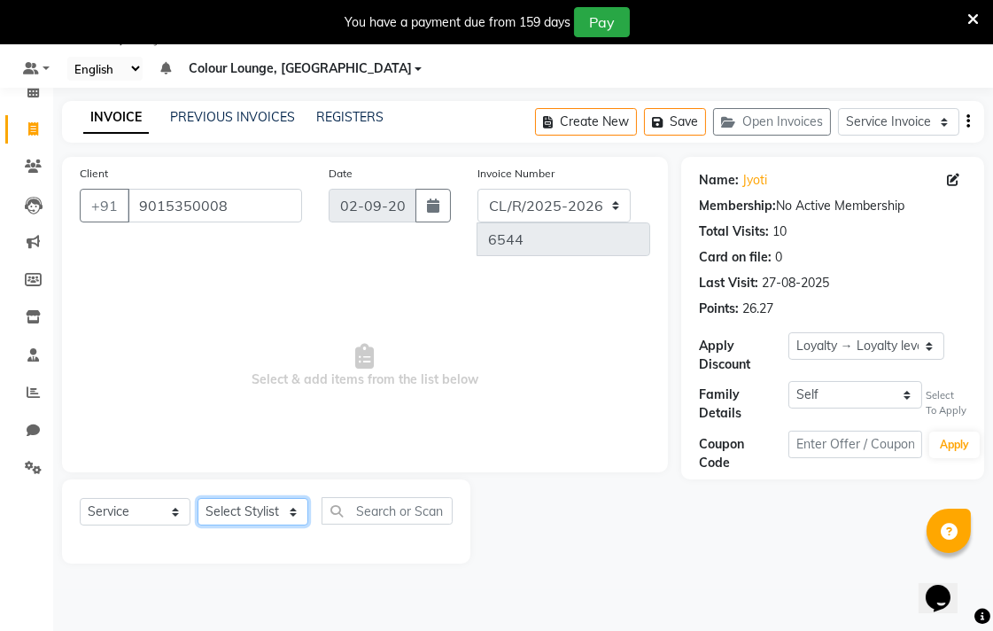
click at [261, 498] on select "Select Stylist Admin AMIT Birshika [PERSON_NAME] Colour Lounge, Ranjit Avenue C…" at bounding box center [252, 511] width 111 height 27
select select "70165"
click at [197, 498] on select "Select Stylist Admin AMIT Birshika [PERSON_NAME] Colour Lounge, Ranjit Avenue C…" at bounding box center [252, 511] width 111 height 27
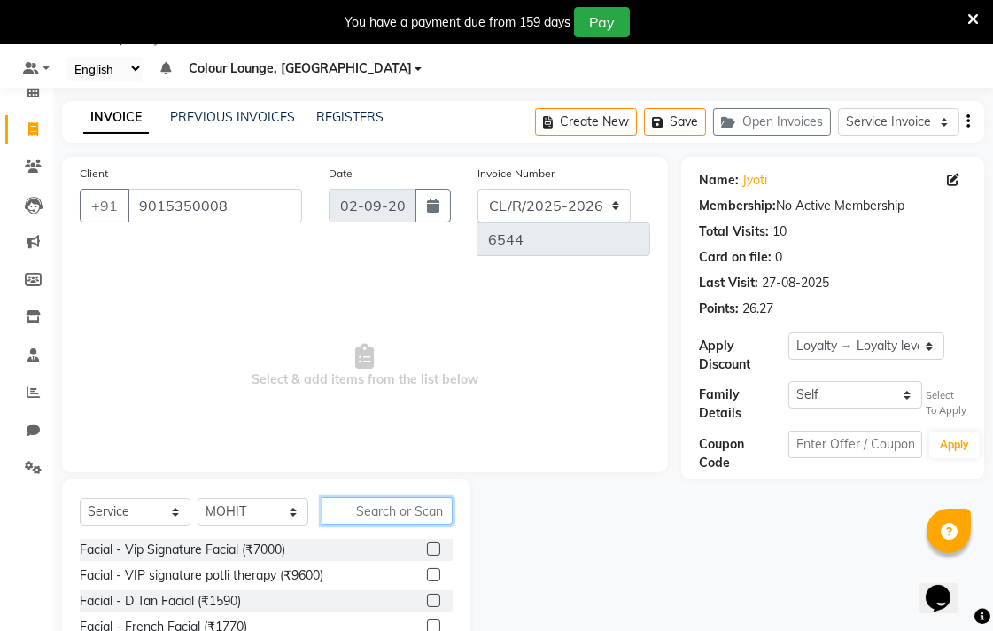
click at [376, 497] on input "text" at bounding box center [386, 510] width 131 height 27
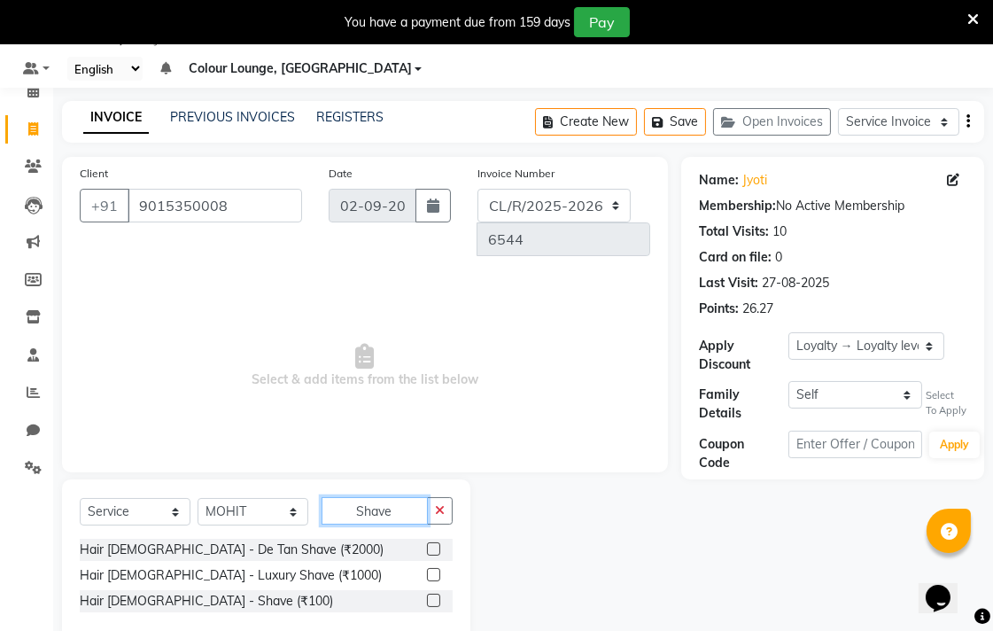
type input "Shave"
click at [435, 593] on label at bounding box center [433, 599] width 13 height 13
click at [435, 595] on input "checkbox" at bounding box center [433, 601] width 12 height 12
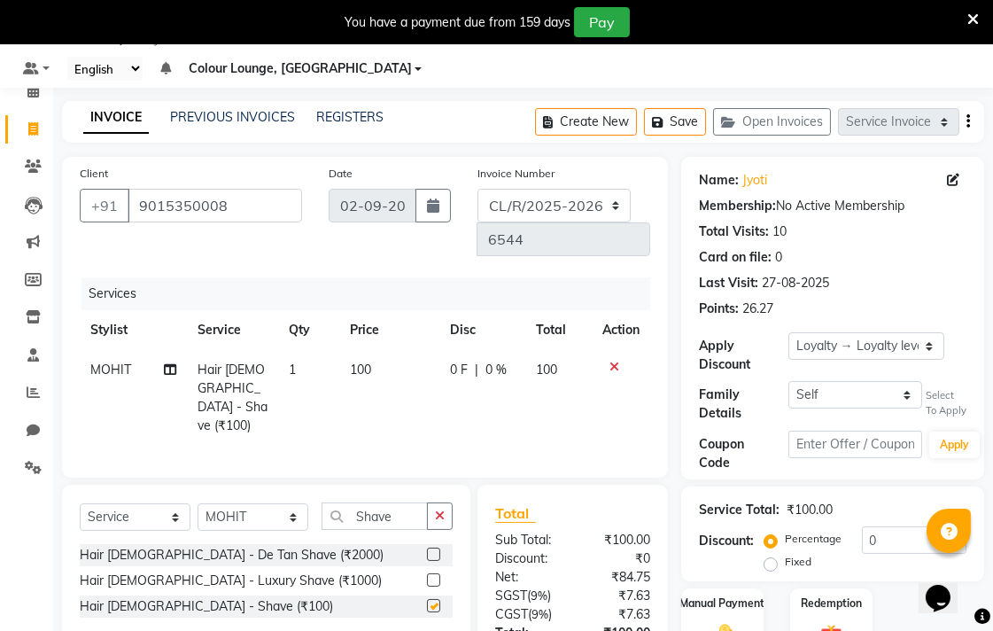
click at [390, 350] on td "100" at bounding box center [389, 398] width 100 height 96
checkbox input "false"
select select "70165"
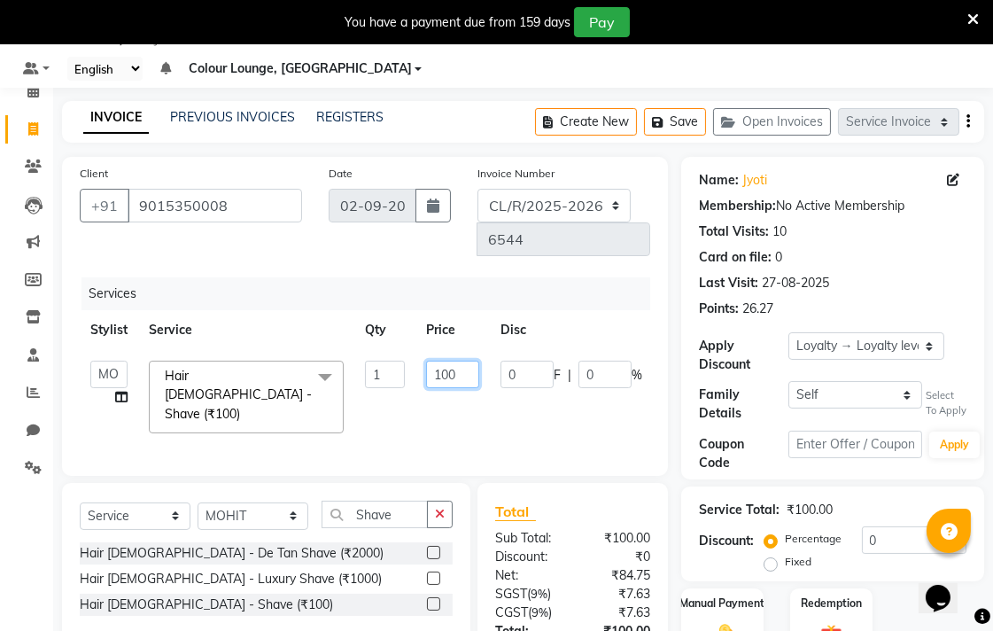
click at [459, 360] on input "100" at bounding box center [452, 373] width 53 height 27
type input "150"
click at [597, 310] on tr "Stylist Service Qty Price Disc Total Action" at bounding box center [421, 330] width 683 height 40
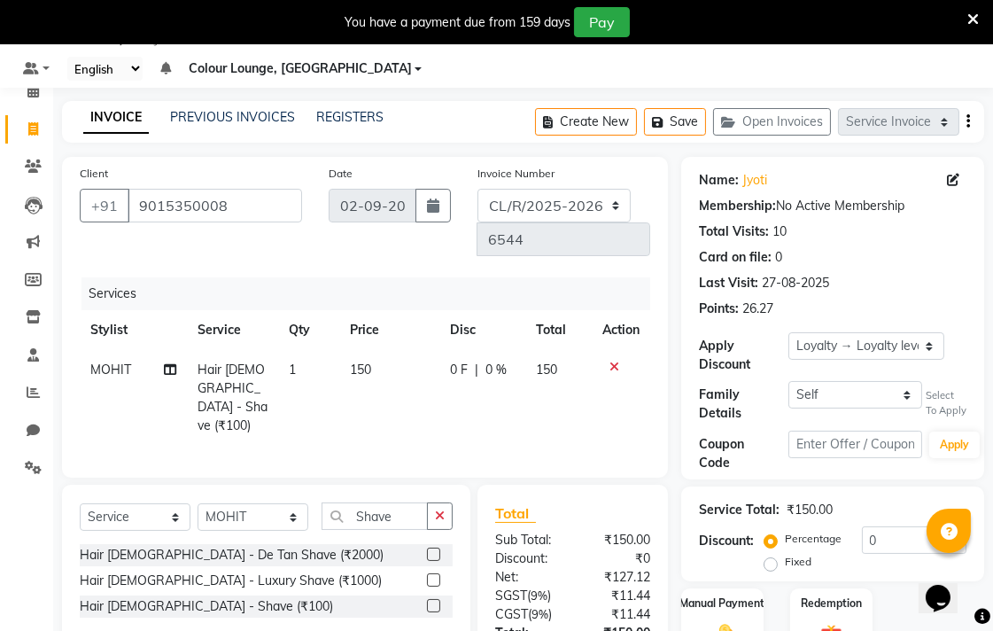
scroll to position [147, 0]
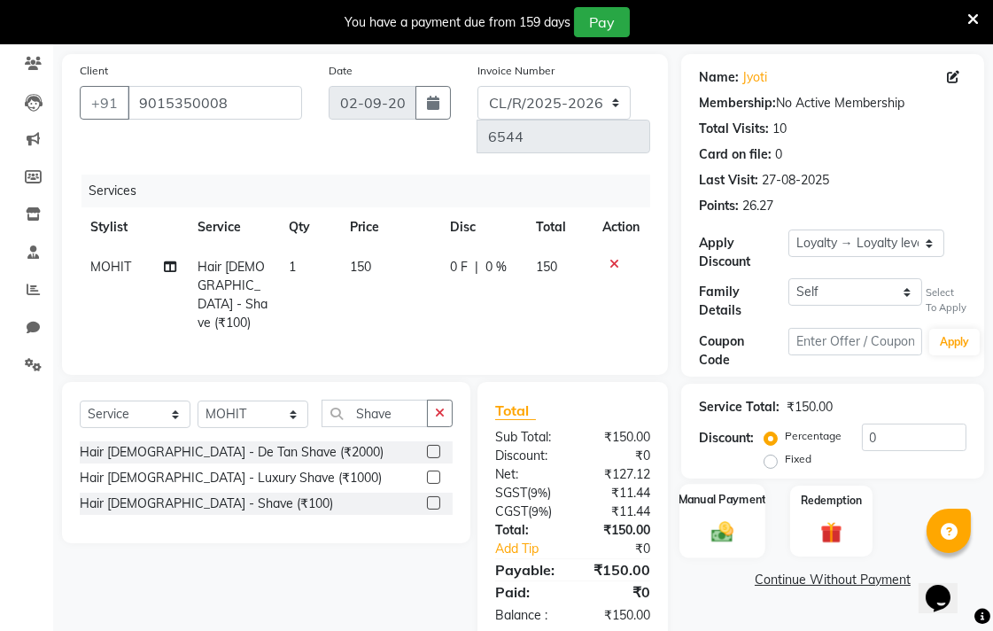
click at [745, 534] on div "Manual Payment" at bounding box center [722, 521] width 86 height 74
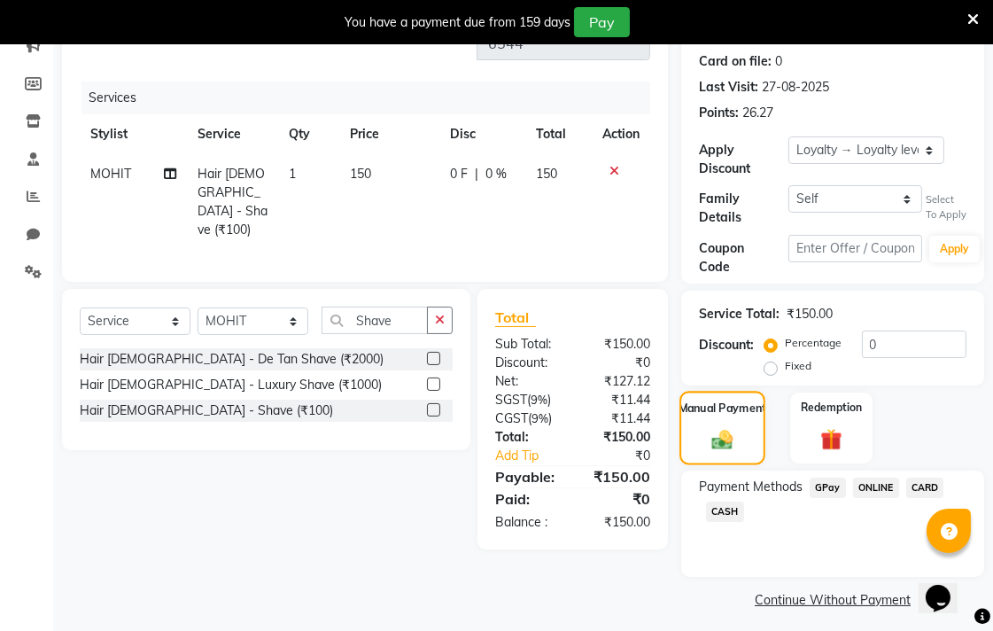
scroll to position [249, 0]
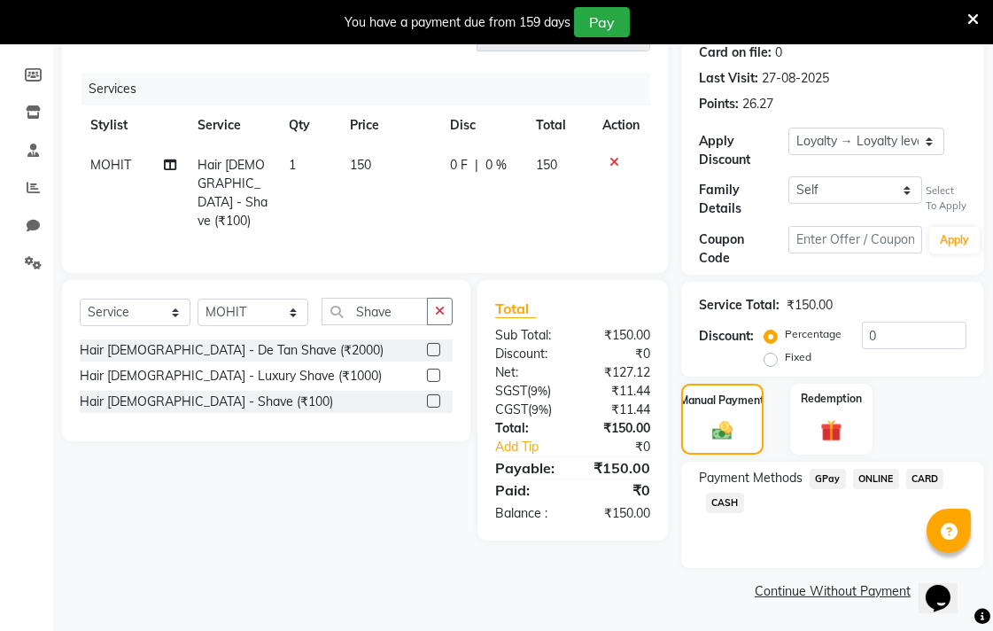
click at [732, 506] on span "CASH" at bounding box center [725, 502] width 38 height 20
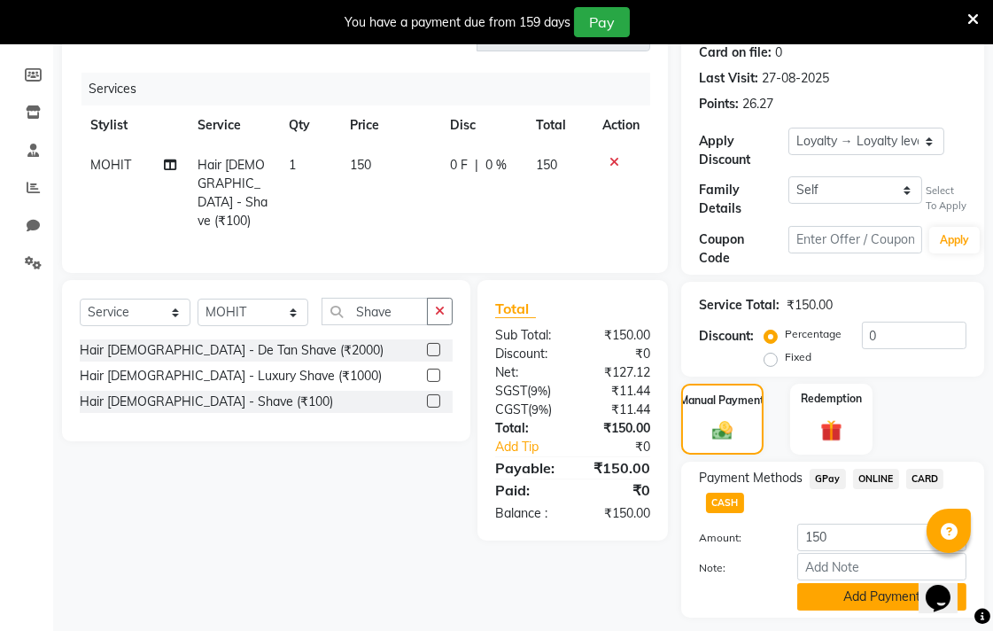
click at [820, 590] on button "Add Payment" at bounding box center [881, 596] width 169 height 27
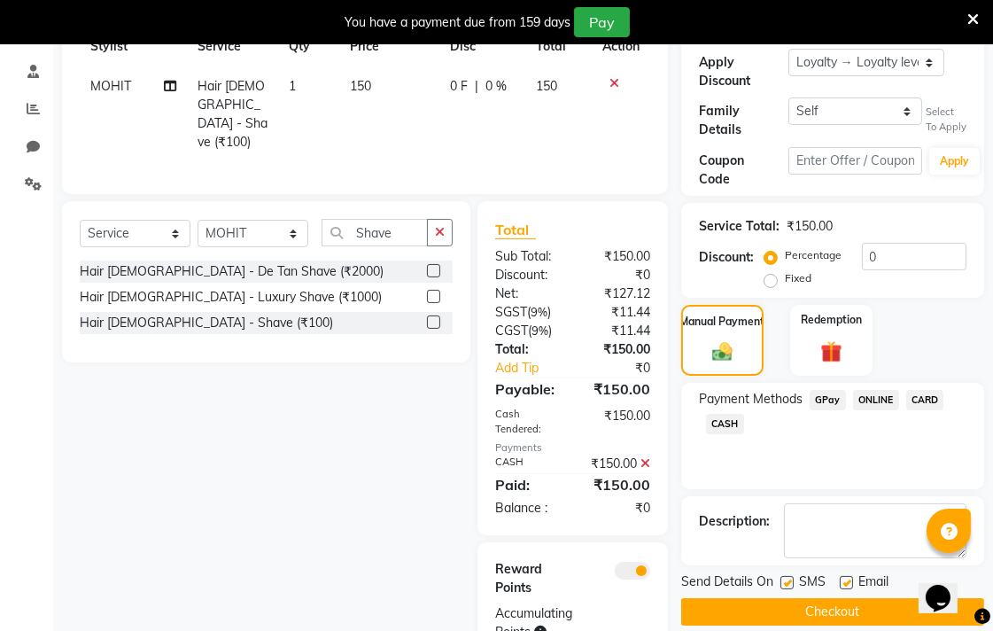
scroll to position [364, 0]
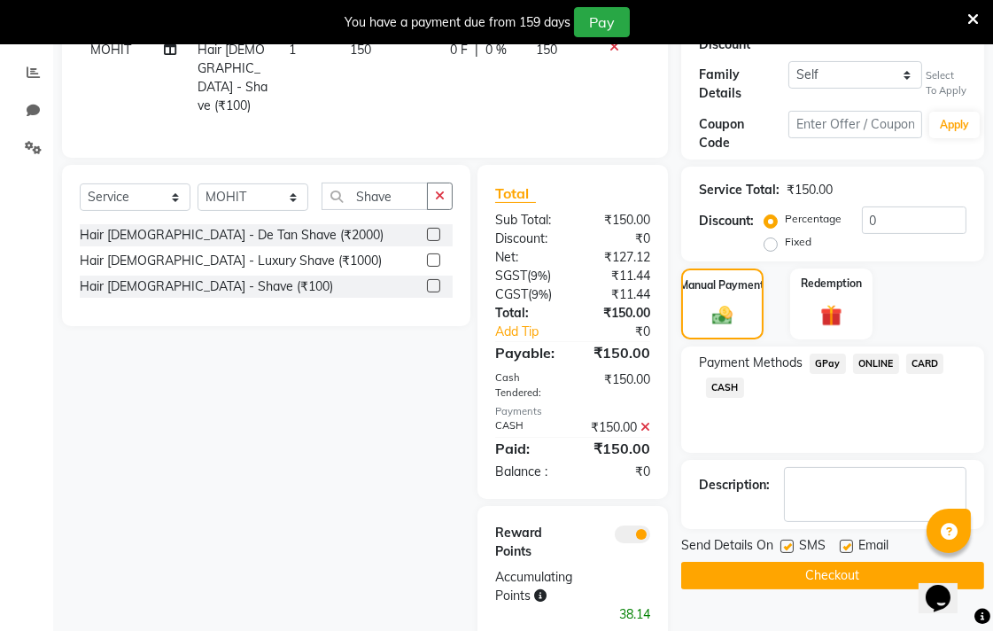
click at [862, 564] on button "Checkout" at bounding box center [832, 574] width 303 height 27
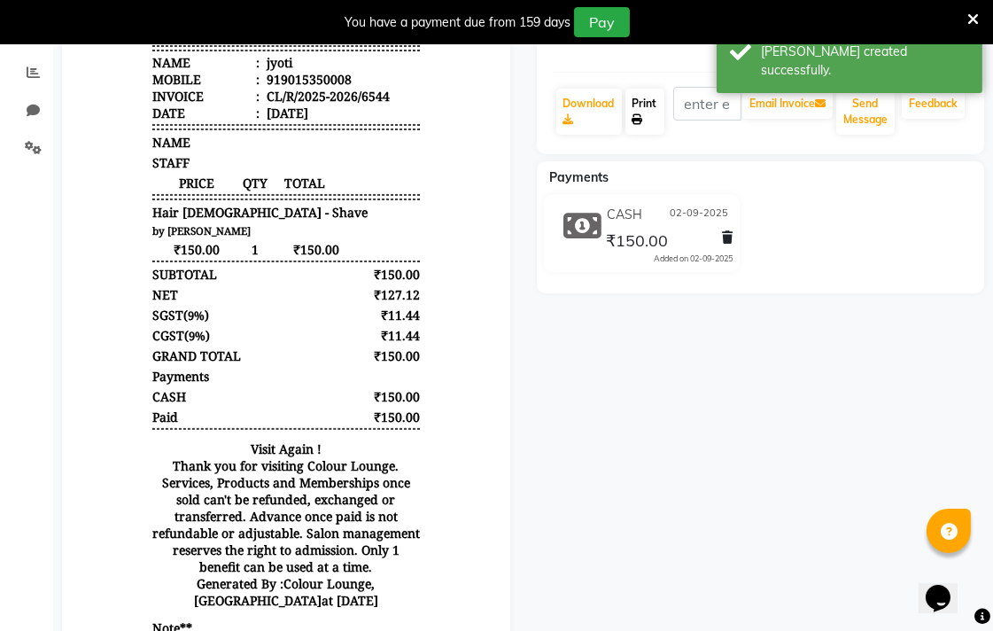
click at [657, 118] on link "Print" at bounding box center [644, 112] width 39 height 46
click at [656, 103] on link "Print" at bounding box center [644, 112] width 39 height 46
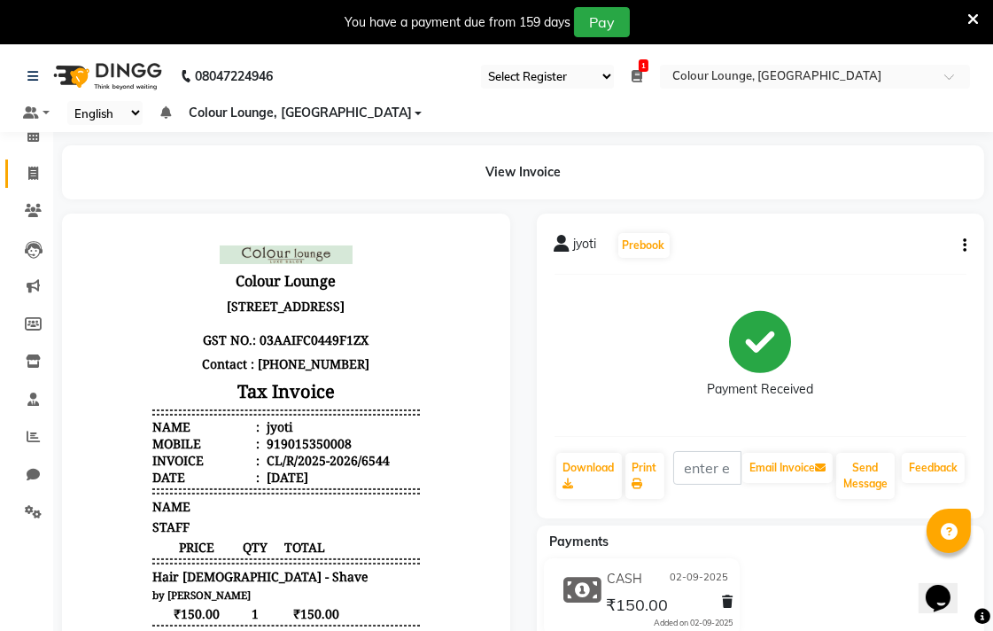
click at [32, 169] on icon at bounding box center [33, 172] width 10 height 13
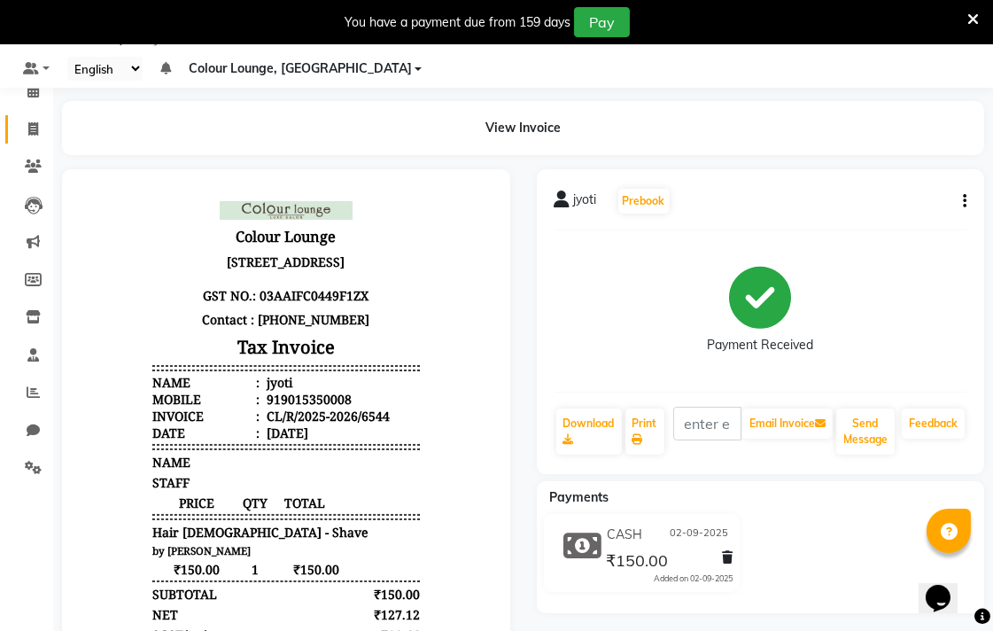
select select "service"
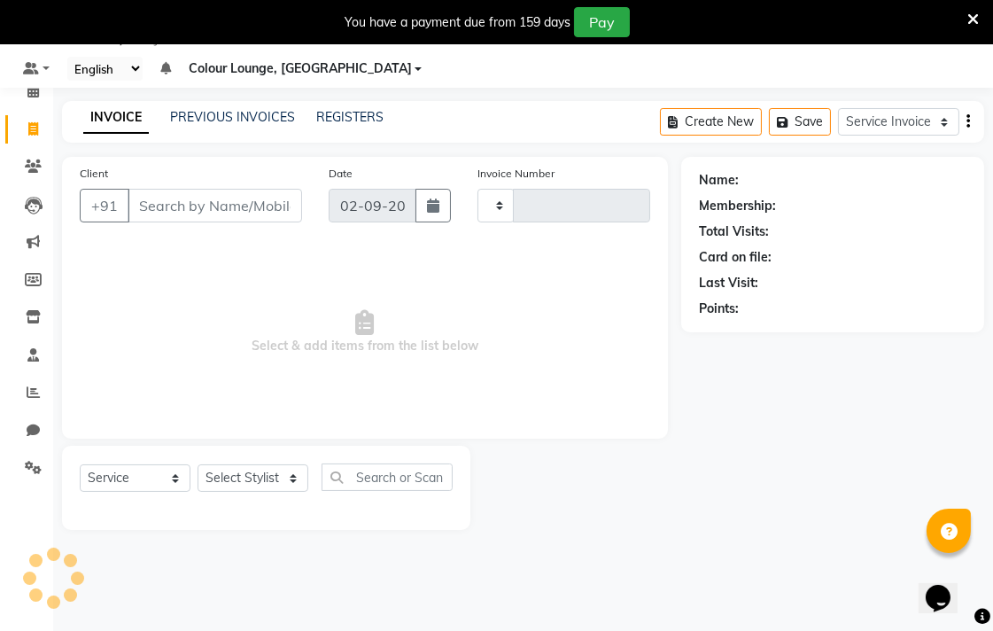
type input "6545"
select select "8013"
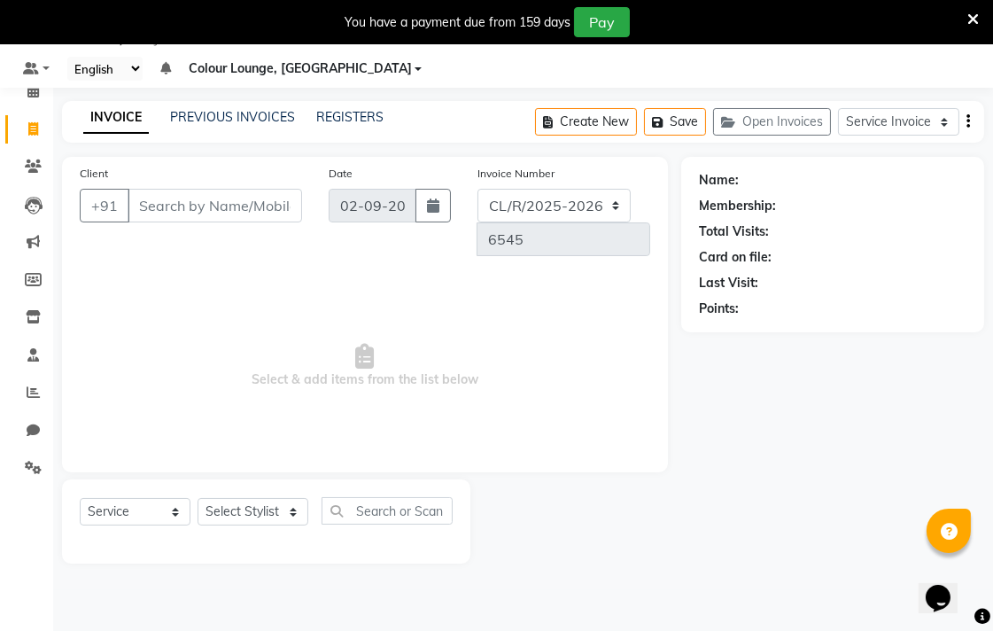
click at [240, 207] on input "Client" at bounding box center [215, 206] width 174 height 34
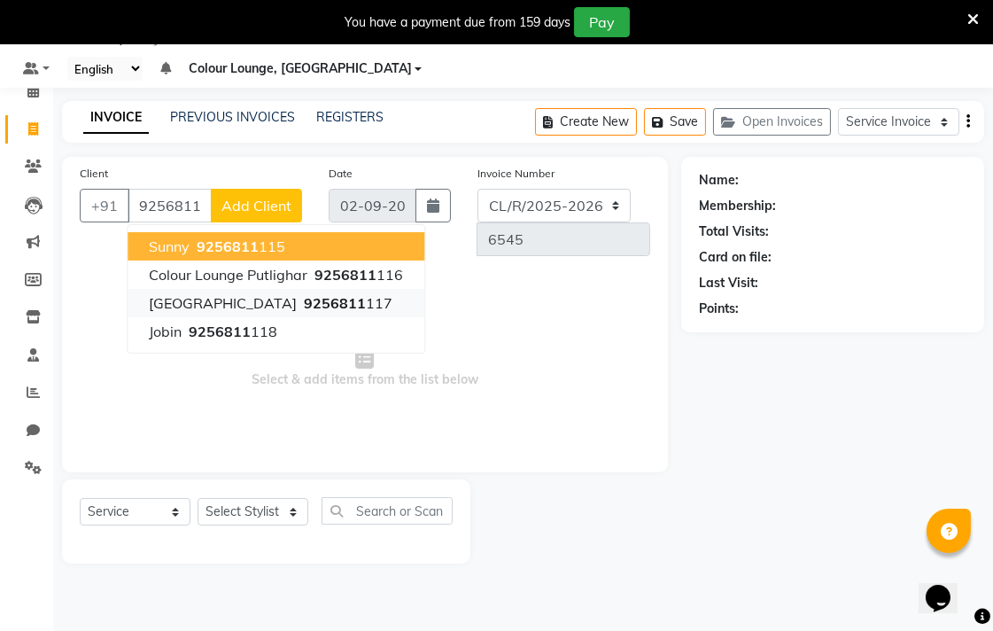
click at [354, 299] on button "Ranjit Avenue 9256811 117" at bounding box center [276, 303] width 297 height 28
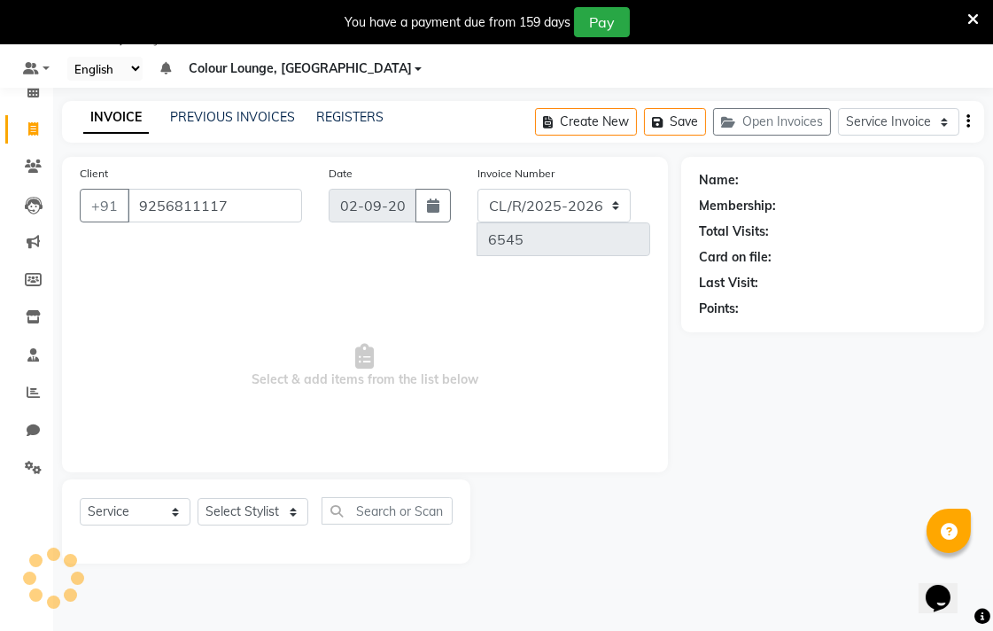
type input "9256811117"
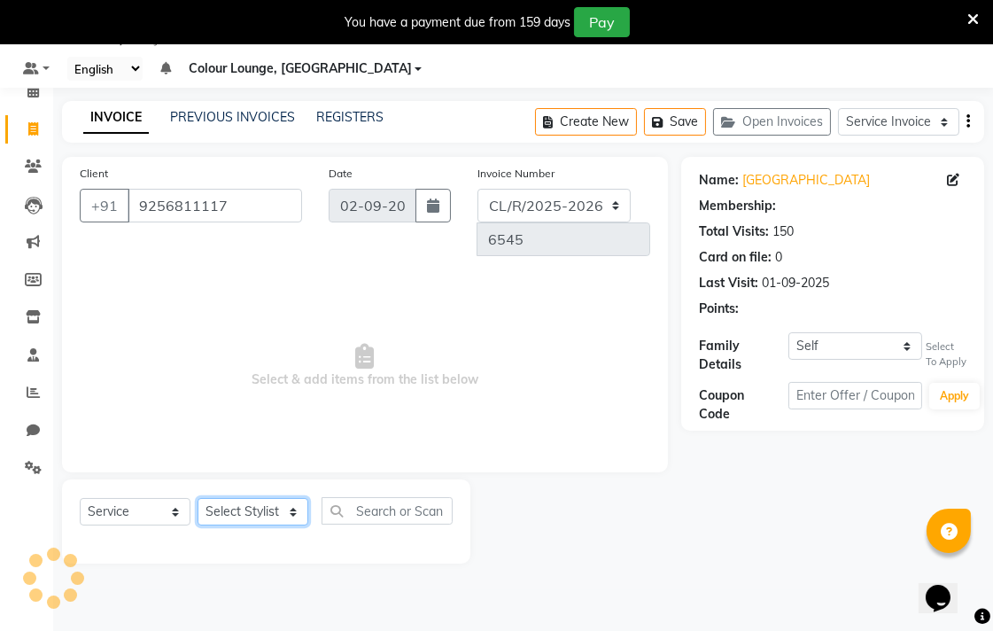
click at [290, 498] on select "Select Stylist Admin AMIT Birshika [PERSON_NAME] Colour Lounge, Ranjit Avenue C…" at bounding box center [252, 511] width 111 height 27
select select "1: Object"
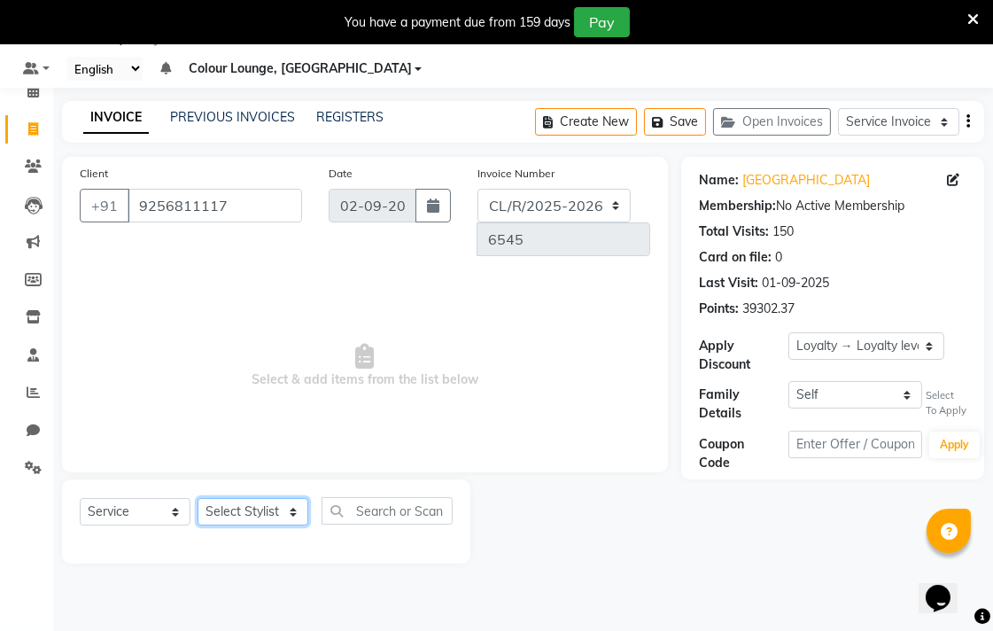
select select "70150"
click at [197, 498] on select "Select Stylist Admin AMIT Birshika [PERSON_NAME] Colour Lounge, Ranjit Avenue C…" at bounding box center [252, 511] width 111 height 27
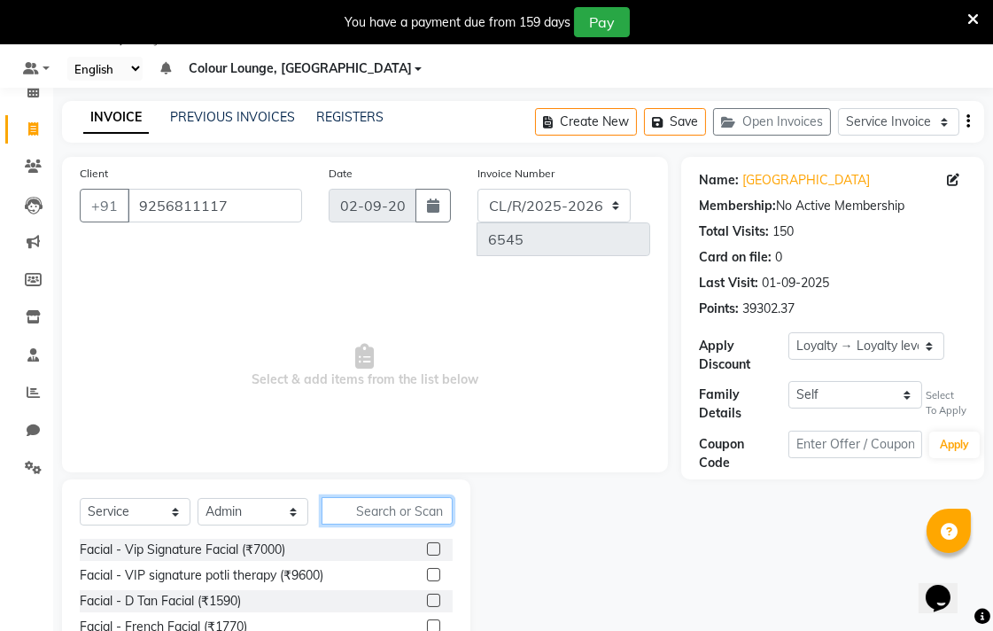
click at [414, 497] on input "text" at bounding box center [386, 510] width 131 height 27
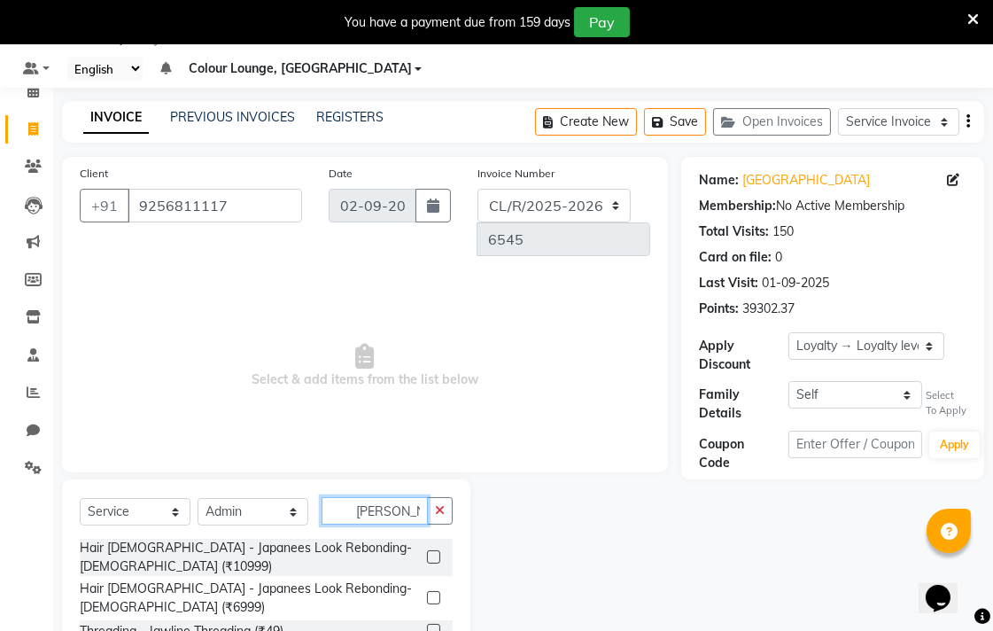
type input "J"
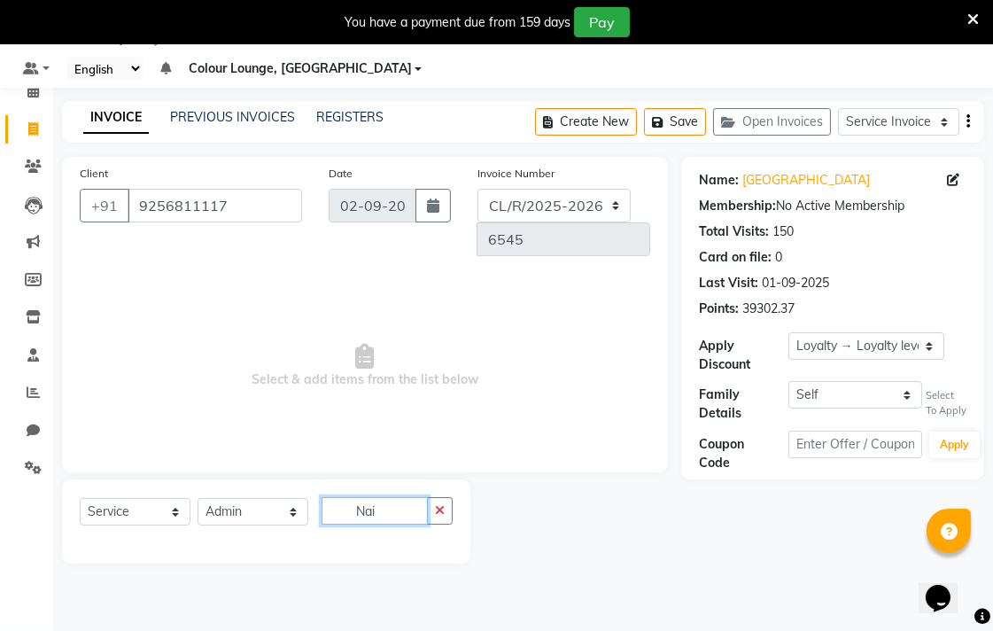
type input "Nai"
click at [434, 497] on button "button" at bounding box center [440, 510] width 26 height 27
type input "g"
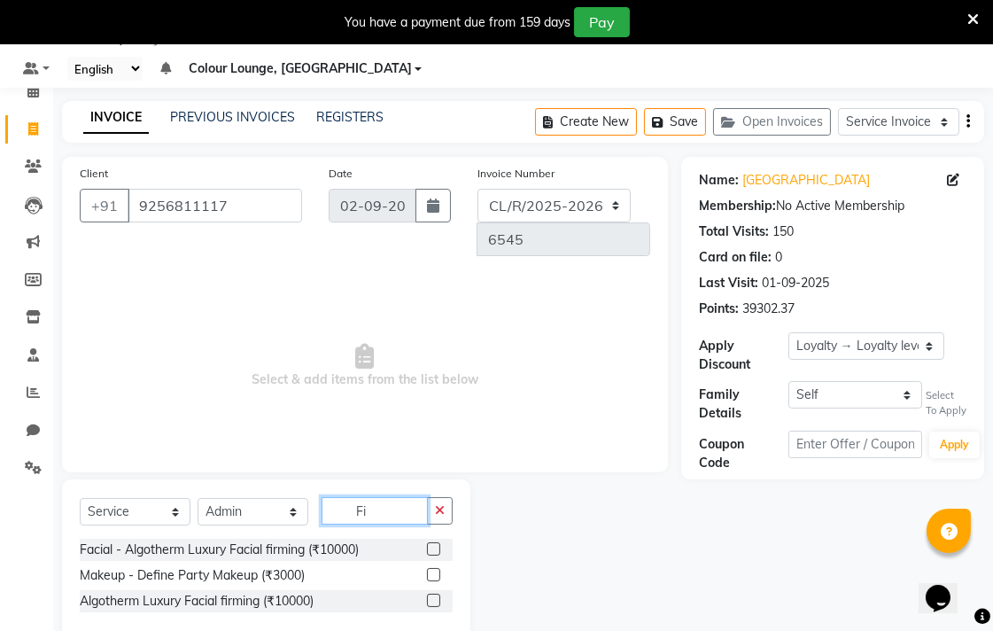
type input "F"
type input "N"
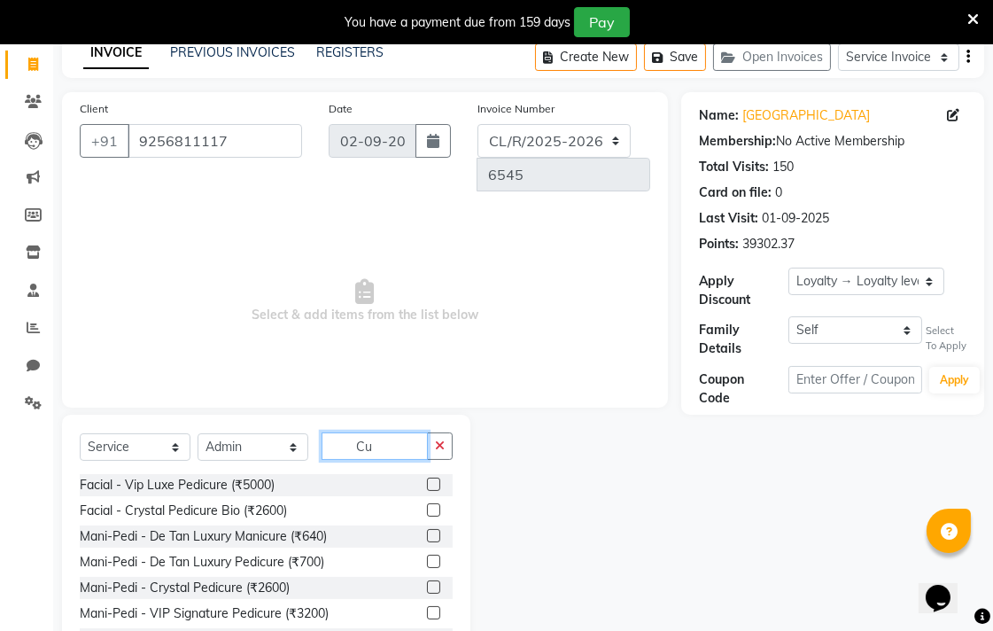
scroll to position [112, 0]
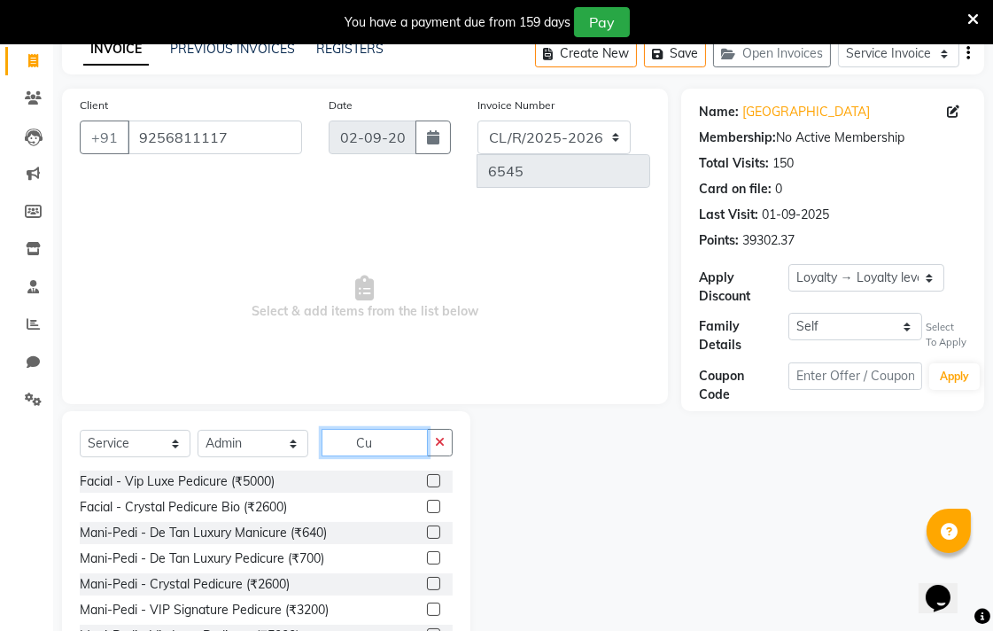
type input "C"
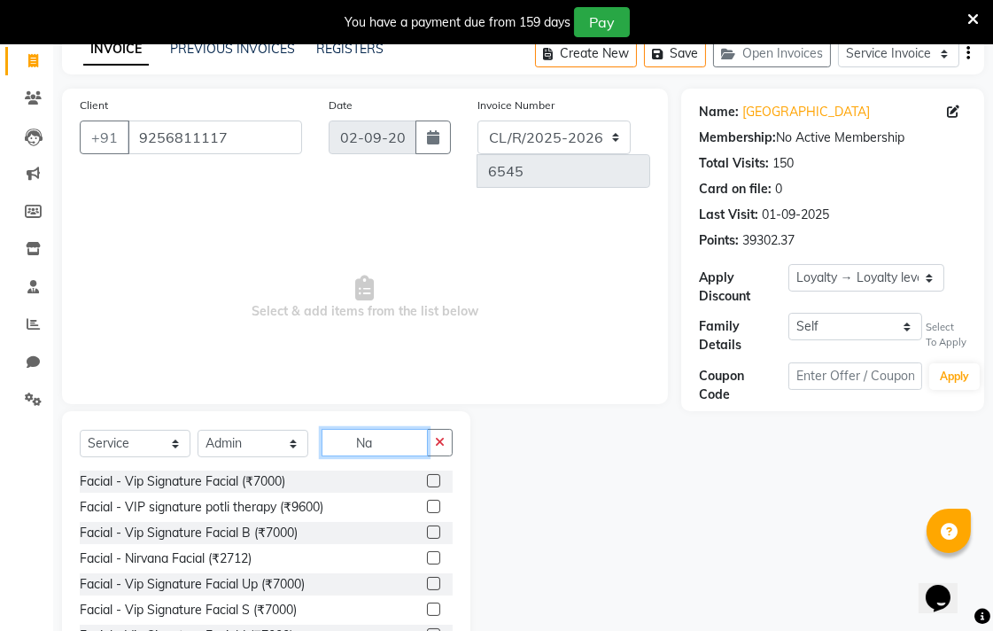
type input "N"
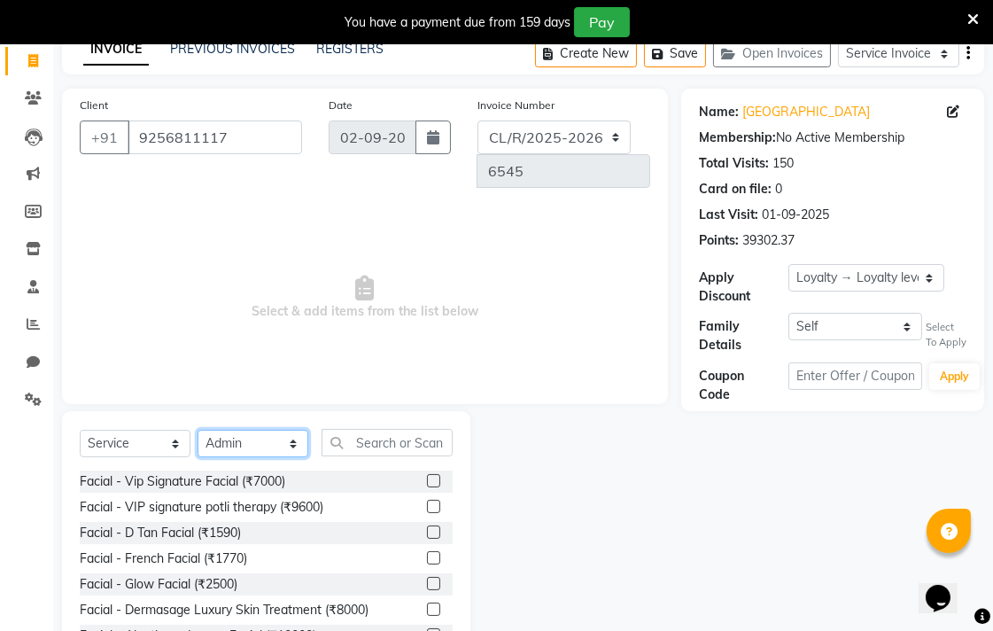
click at [264, 430] on select "Select Stylist Admin AMIT Birshika [PERSON_NAME] Colour Lounge, Ranjit Avenue C…" at bounding box center [252, 443] width 111 height 27
click at [412, 429] on input "text" at bounding box center [386, 442] width 131 height 27
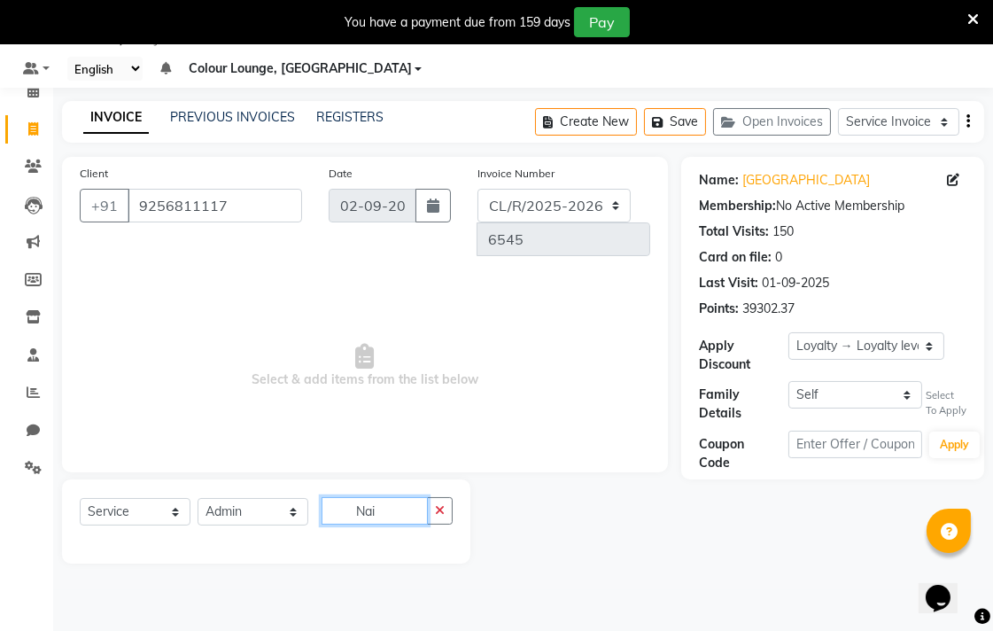
scroll to position [44, 0]
type input "N"
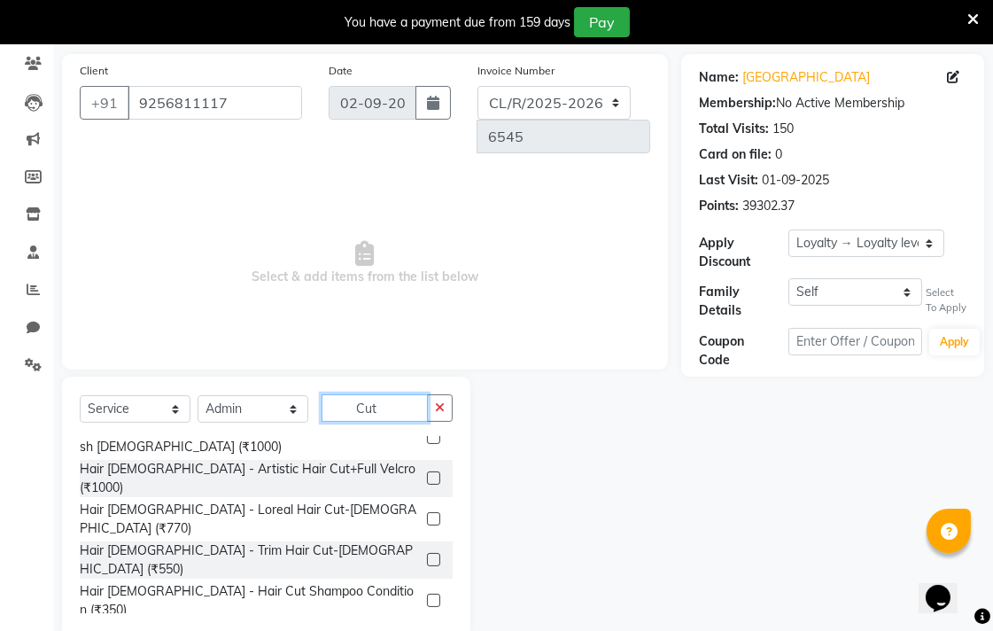
scroll to position [0, 0]
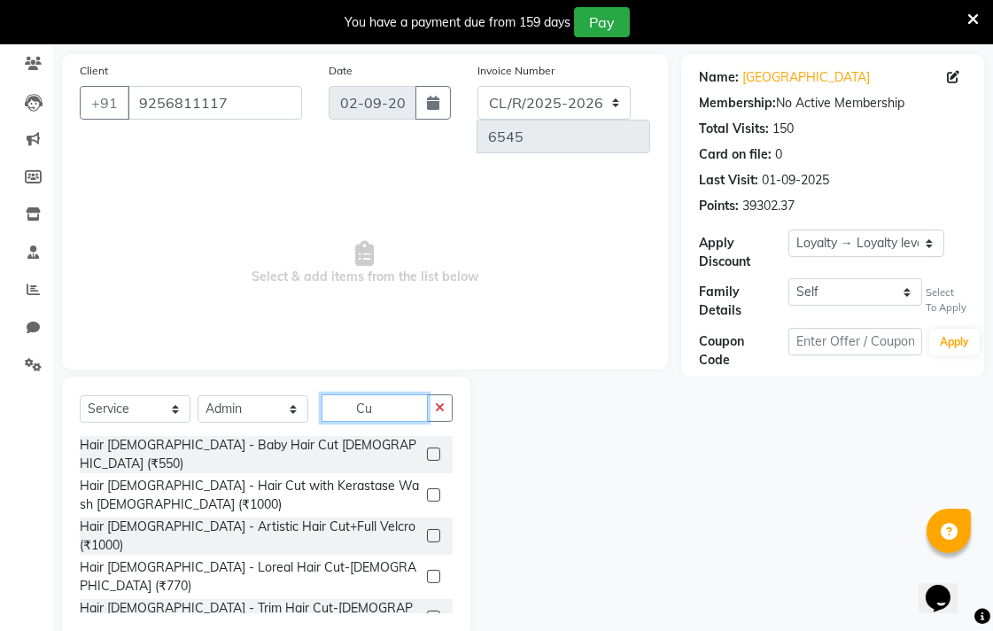
type input "C"
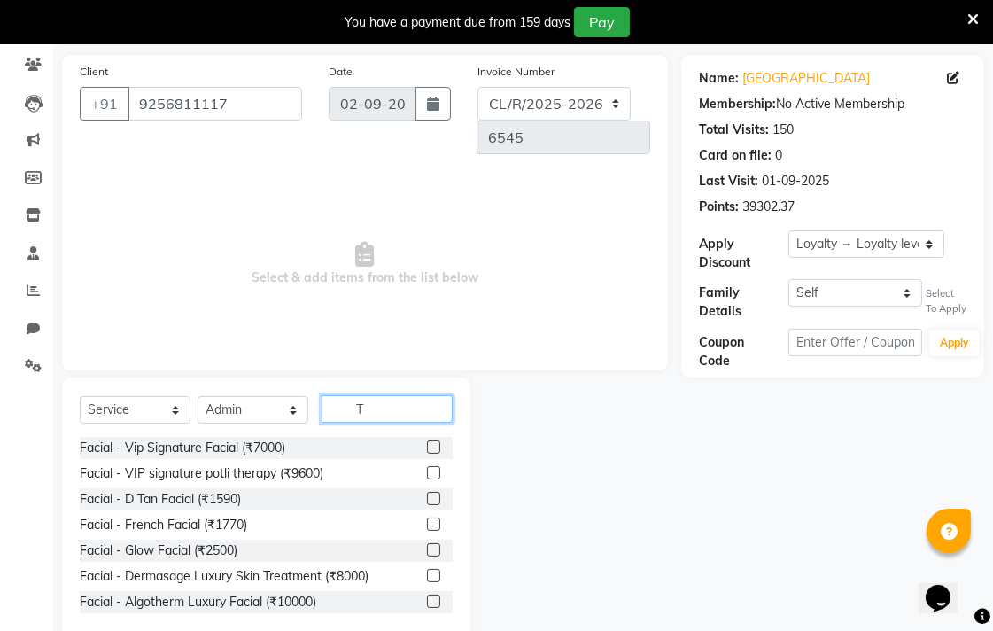
scroll to position [147, 0]
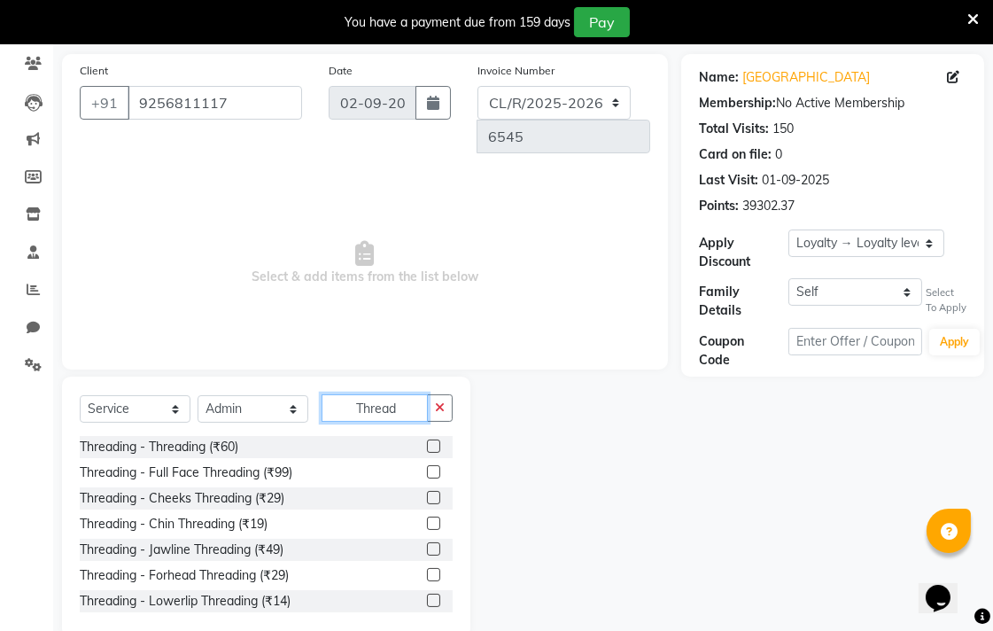
type input "Thread"
click at [427, 465] on label at bounding box center [433, 471] width 13 height 13
click at [427, 467] on input "checkbox" at bounding box center [433, 473] width 12 height 12
checkbox input "true"
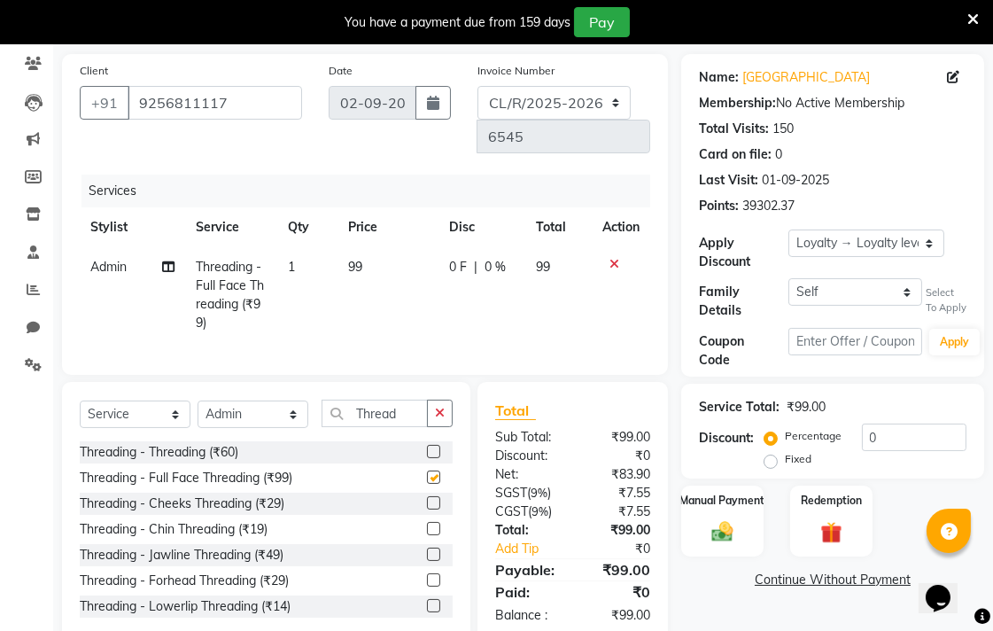
click at [427, 445] on label at bounding box center [433, 451] width 13 height 13
click at [427, 446] on input "checkbox" at bounding box center [433, 452] width 12 height 12
checkbox input "true"
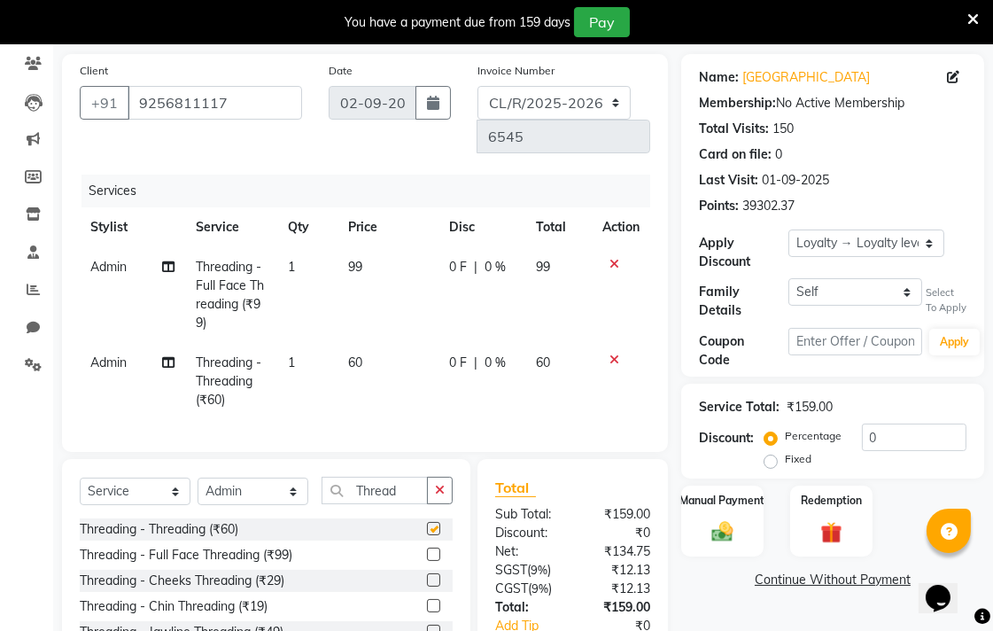
checkbox input "false"
click at [613, 353] on icon at bounding box center [614, 359] width 10 height 12
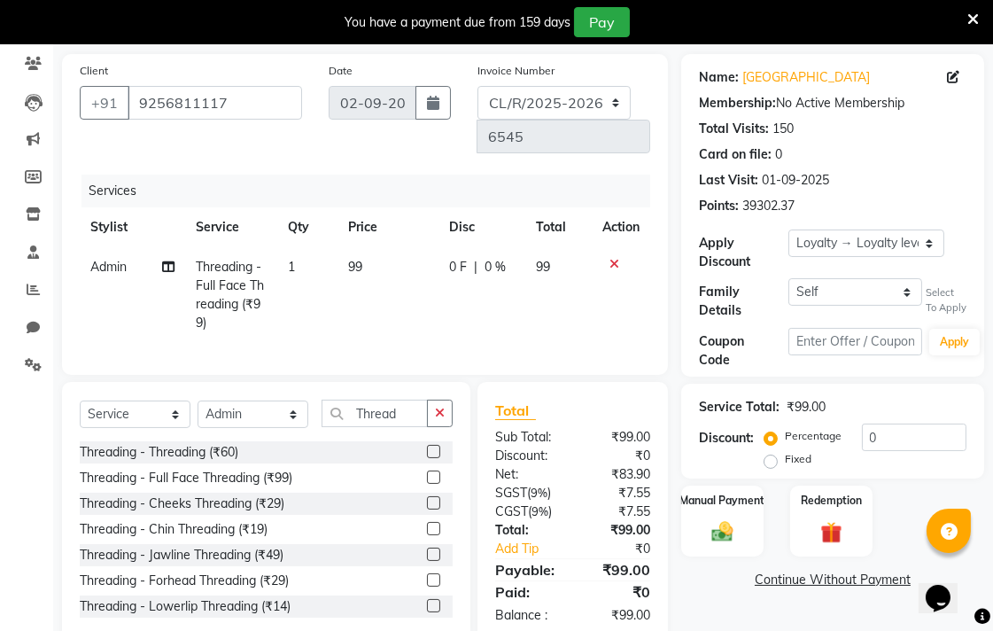
click at [367, 247] on td "99" at bounding box center [387, 295] width 101 height 96
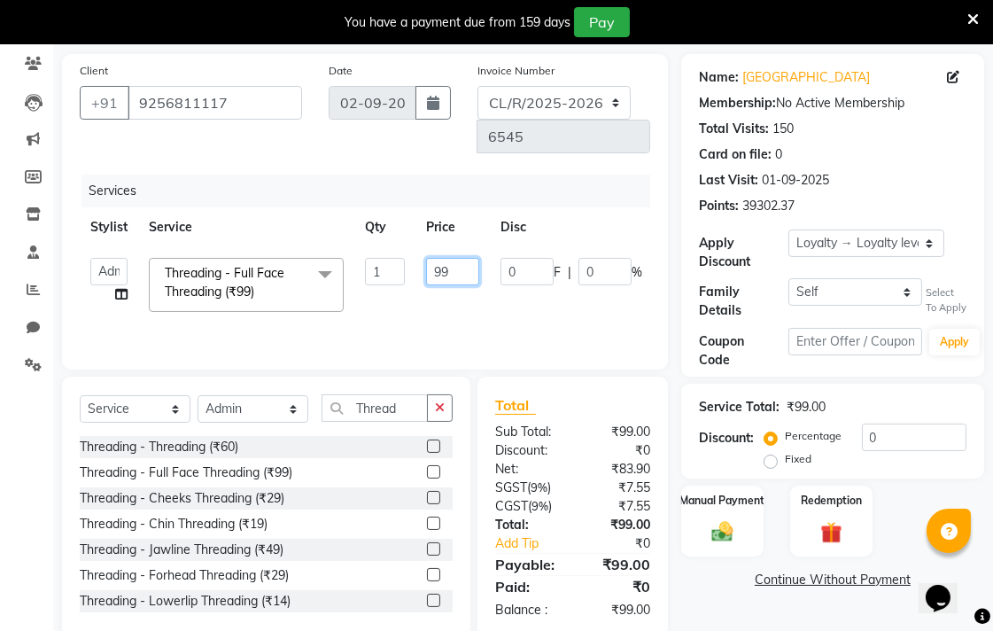
click at [467, 258] on input "99" at bounding box center [452, 271] width 53 height 27
type input "9"
type input "200"
click at [705, 516] on div "Manual Payment" at bounding box center [722, 521] width 86 height 74
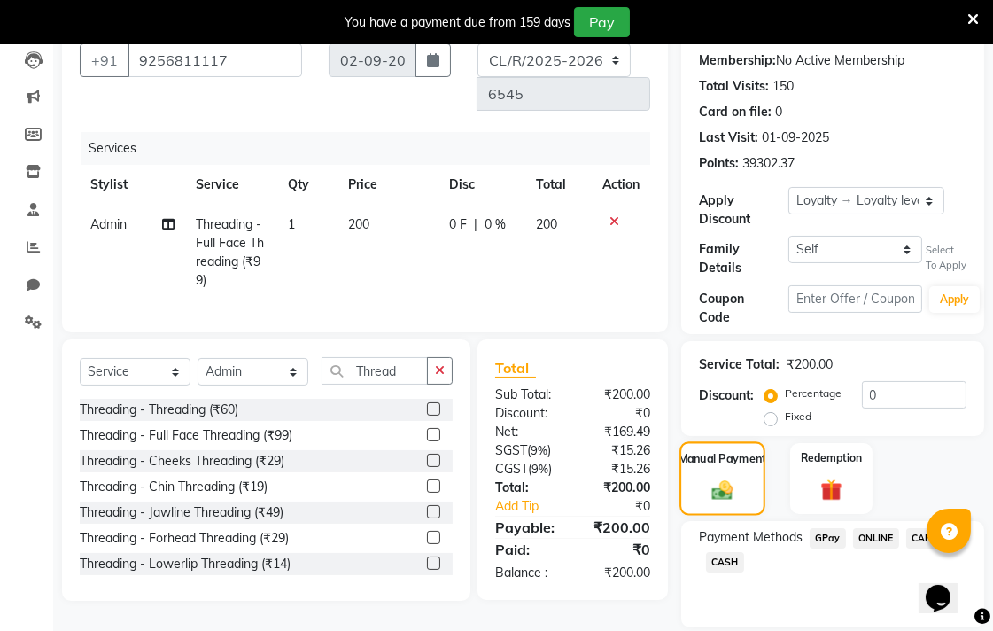
scroll to position [249, 0]
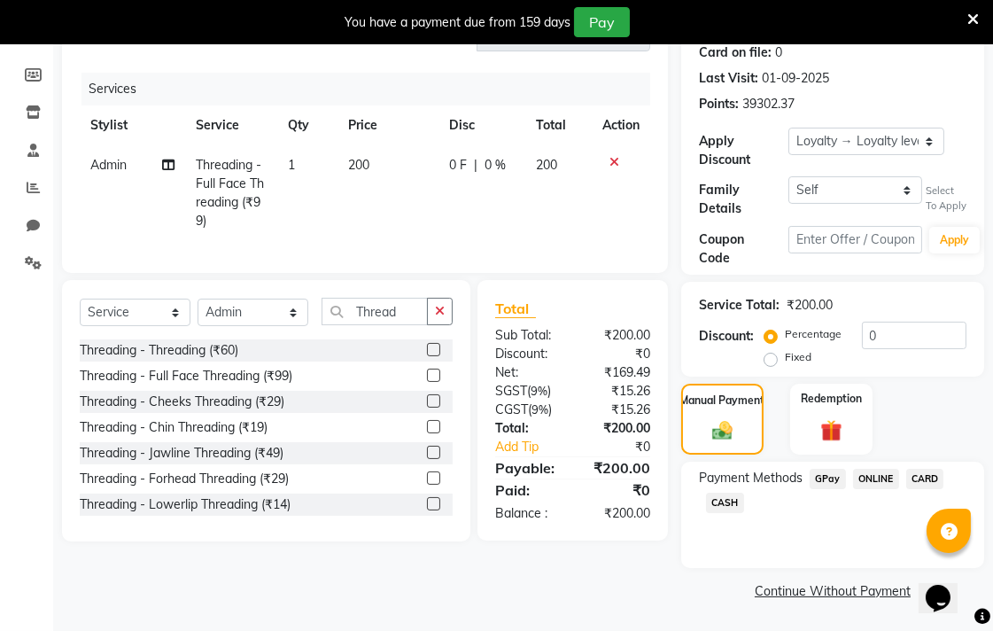
click at [732, 501] on span "CASH" at bounding box center [725, 502] width 38 height 20
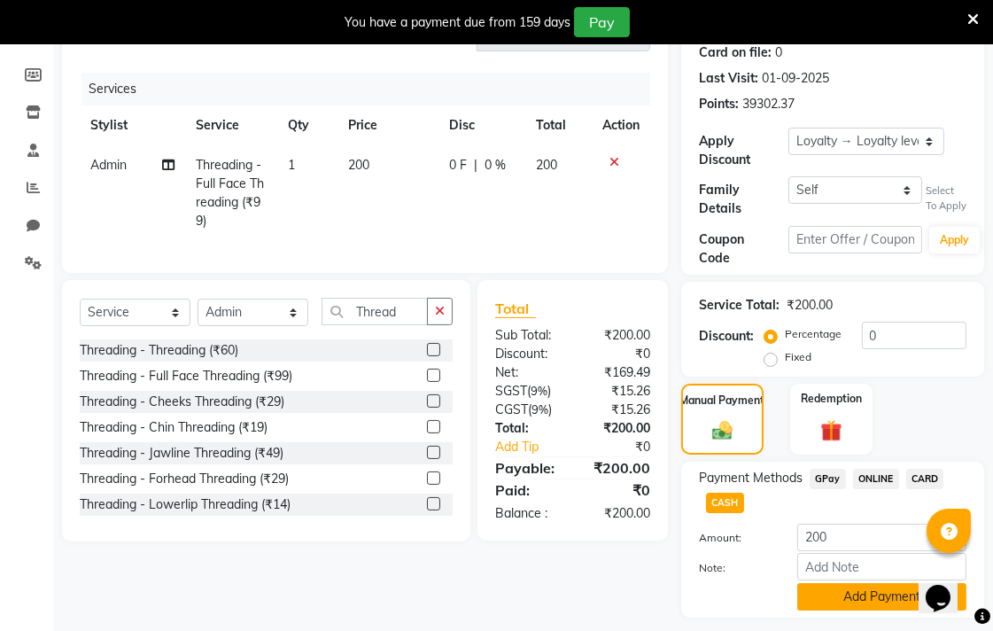
click at [883, 589] on button "Add Payment" at bounding box center [881, 596] width 169 height 27
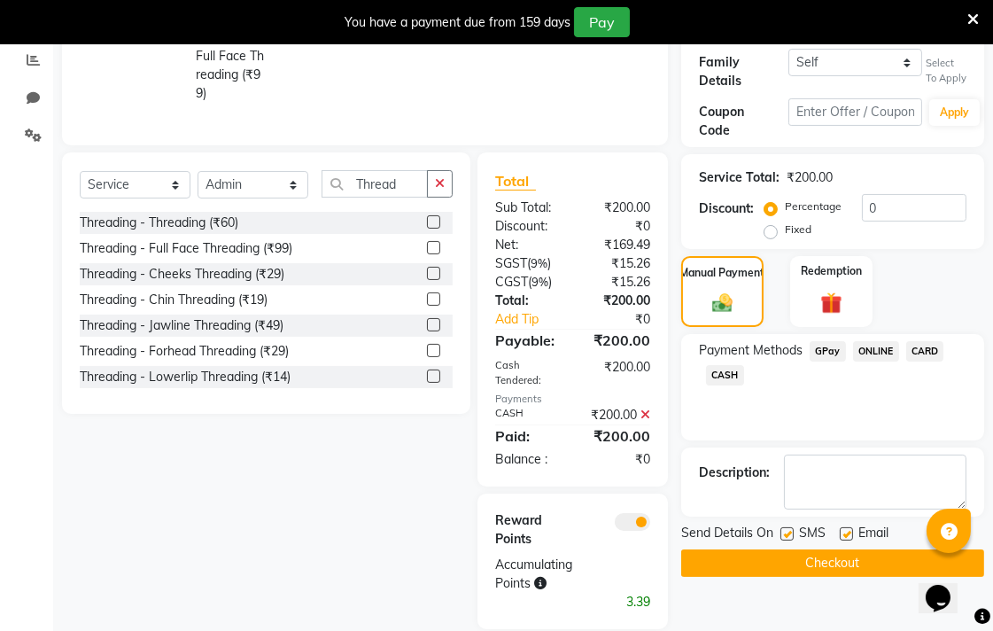
scroll to position [383, 0]
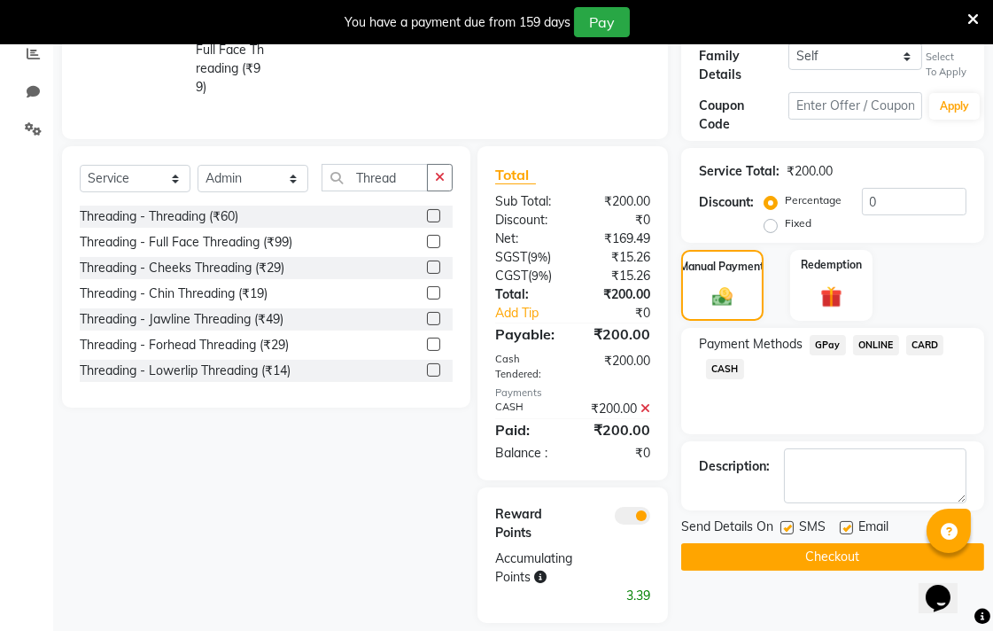
click at [859, 547] on button "Checkout" at bounding box center [832, 556] width 303 height 27
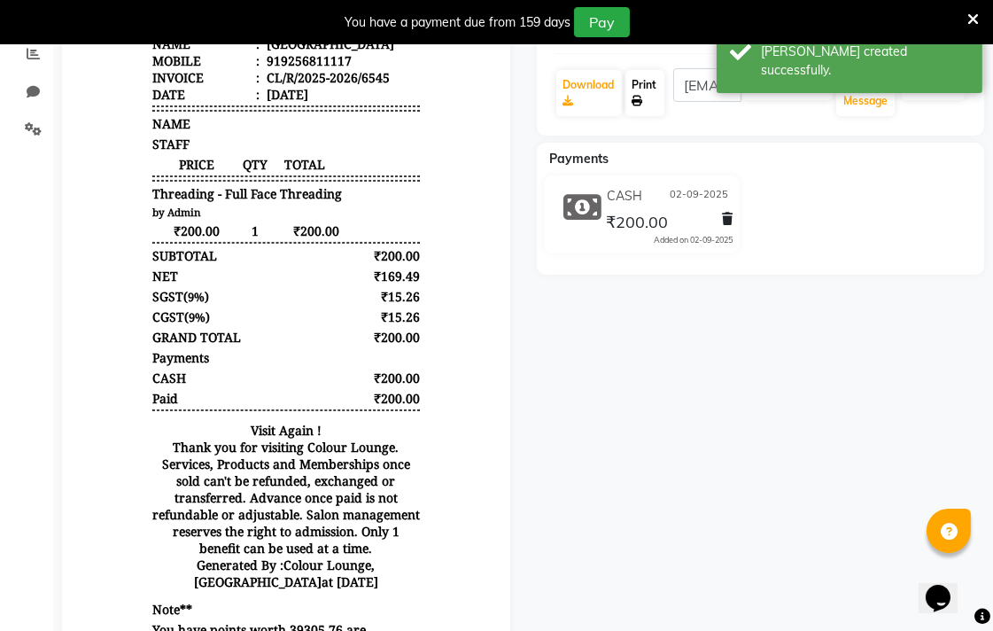
click at [644, 82] on link "Print" at bounding box center [644, 93] width 39 height 46
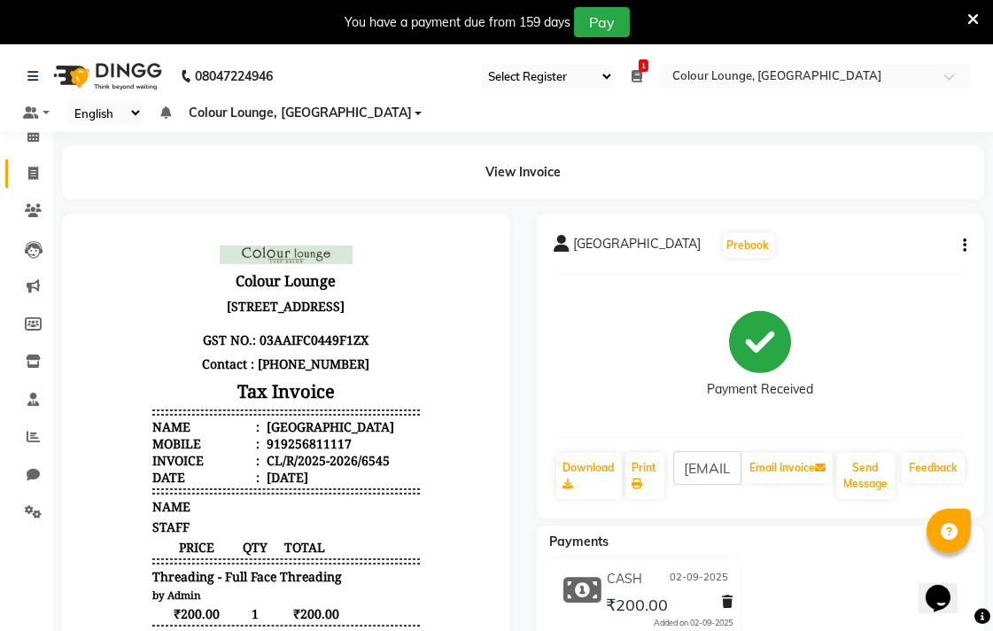
click at [32, 172] on icon at bounding box center [33, 172] width 10 height 13
select select "service"
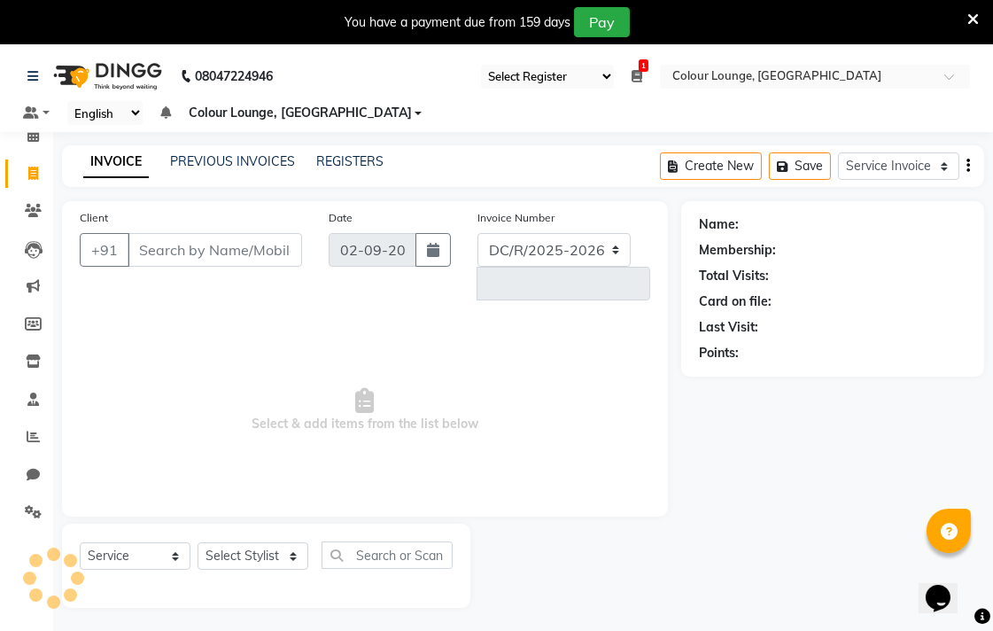
select select "8013"
type input "6546"
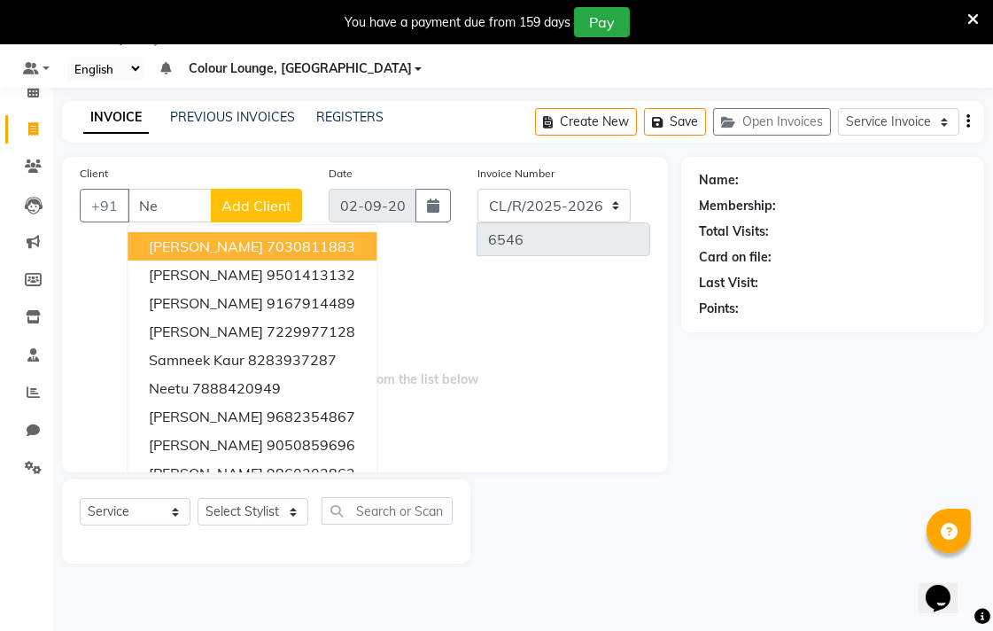
type input "N"
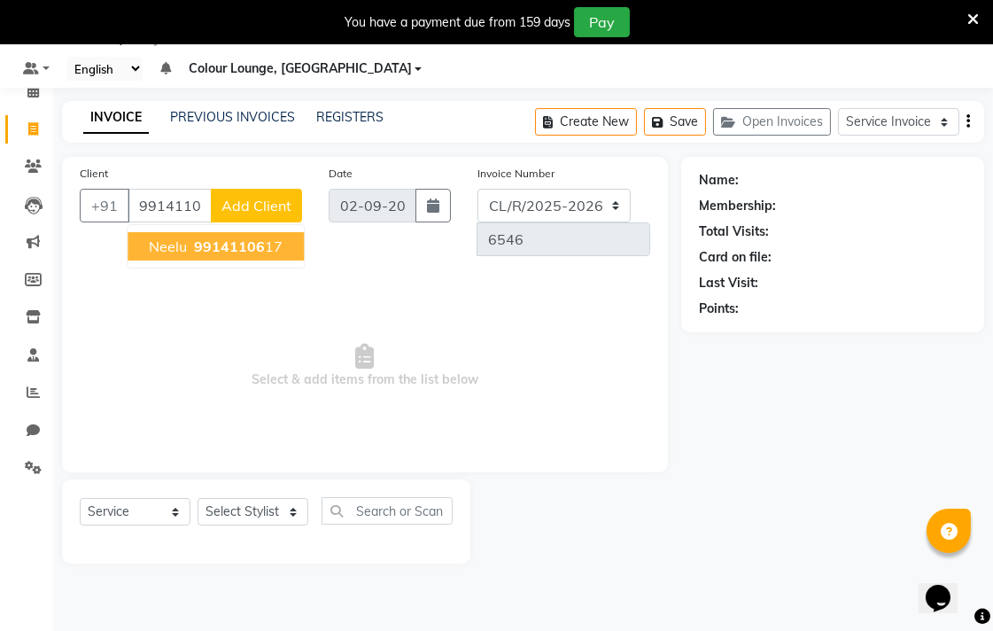
click at [270, 248] on ngb-highlight "99141106 17" at bounding box center [236, 246] width 92 height 18
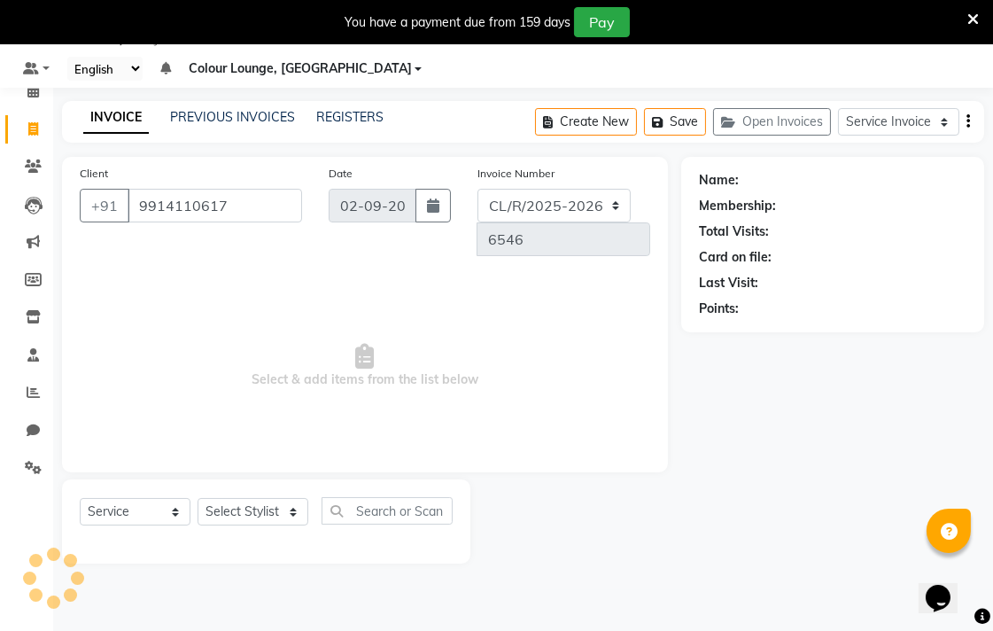
type input "9914110617"
select select "1: Object"
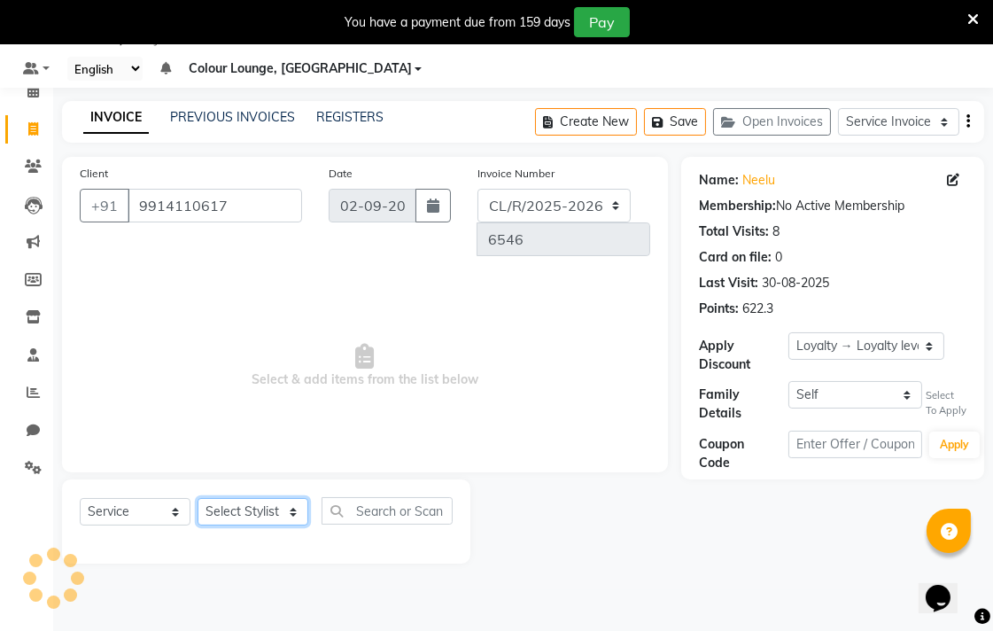
click at [259, 498] on select "Select Stylist Admin AMIT Birshika [PERSON_NAME] Colour Lounge, Ranjit Avenue C…" at bounding box center [252, 511] width 111 height 27
select select "70164"
click at [197, 498] on select "Select Stylist Admin AMIT Birshika [PERSON_NAME] Colour Lounge, Ranjit Avenue C…" at bounding box center [252, 511] width 111 height 27
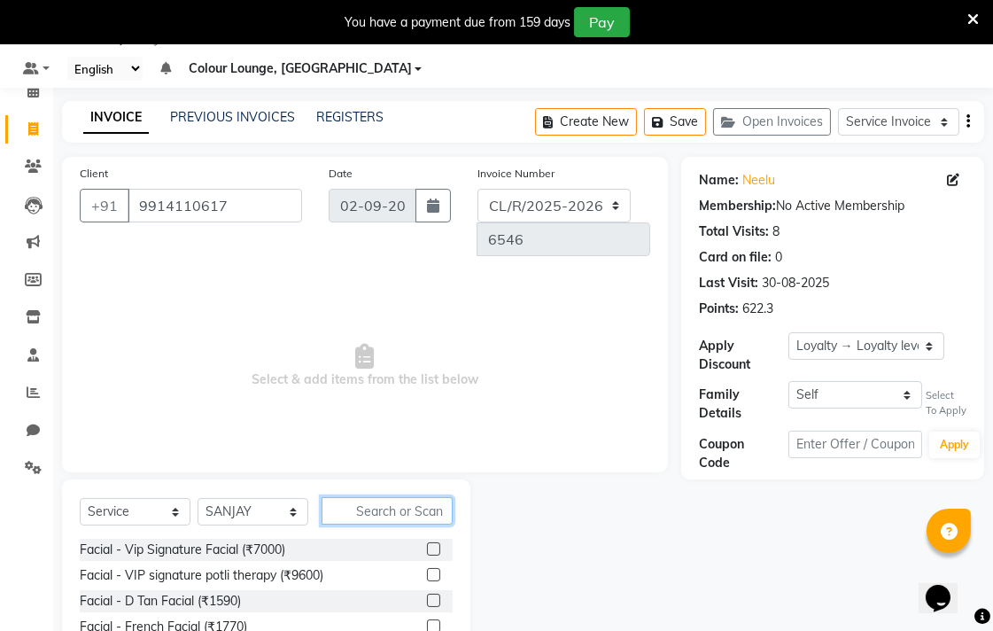
click at [386, 497] on input "text" at bounding box center [386, 510] width 131 height 27
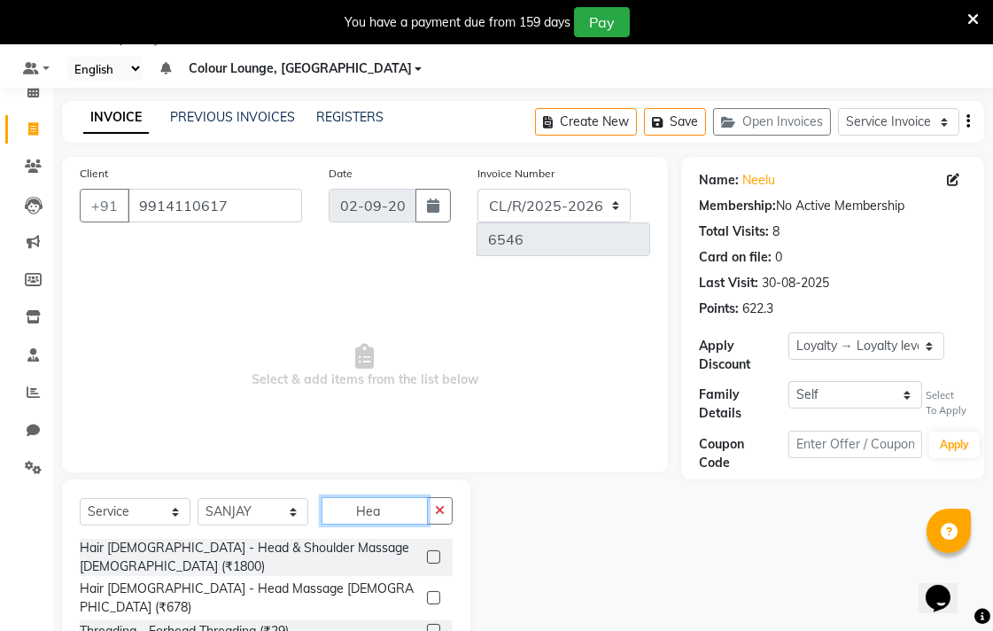
type input "Hea"
click at [435, 591] on label at bounding box center [433, 597] width 13 height 13
click at [435, 592] on input "checkbox" at bounding box center [433, 598] width 12 height 12
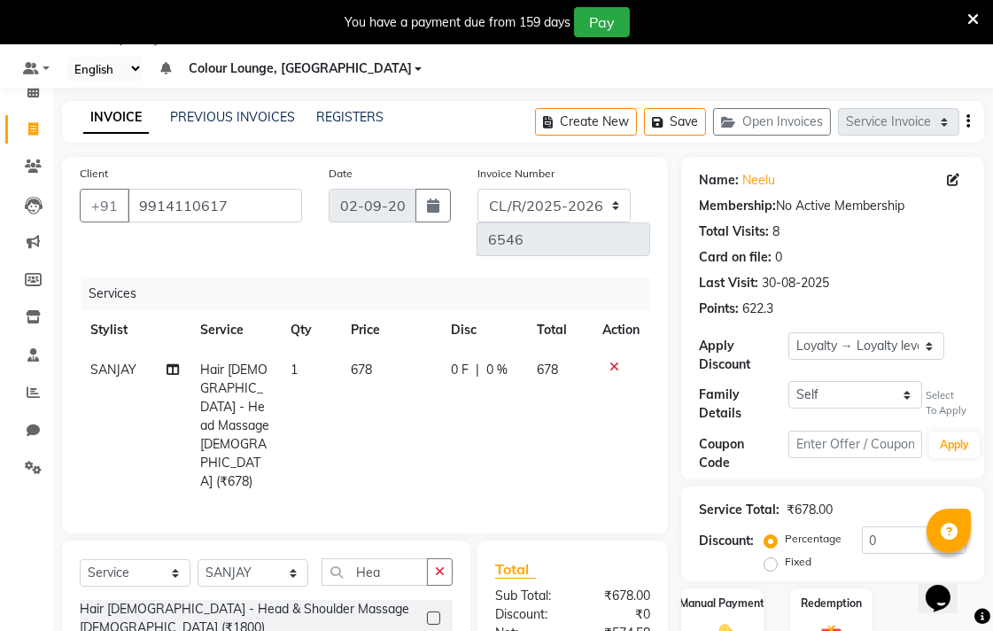
checkbox input "false"
click at [426, 368] on td "678" at bounding box center [390, 425] width 99 height 151
select select "70164"
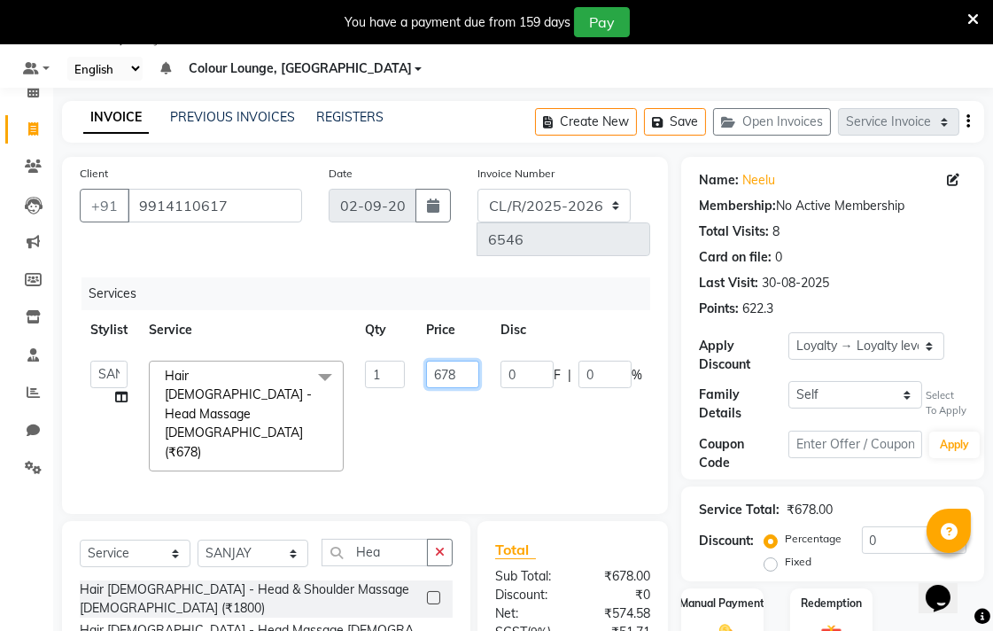
click at [464, 360] on input "678" at bounding box center [452, 373] width 53 height 27
type input "6"
type input "1000"
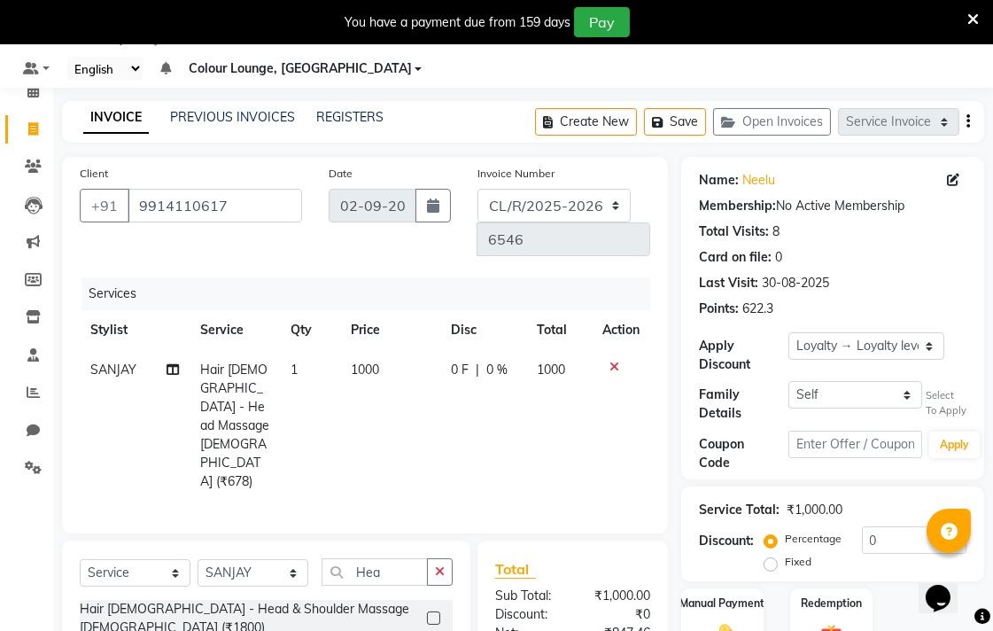
click at [519, 368] on td "0 F | 0 %" at bounding box center [483, 425] width 86 height 151
select select "70164"
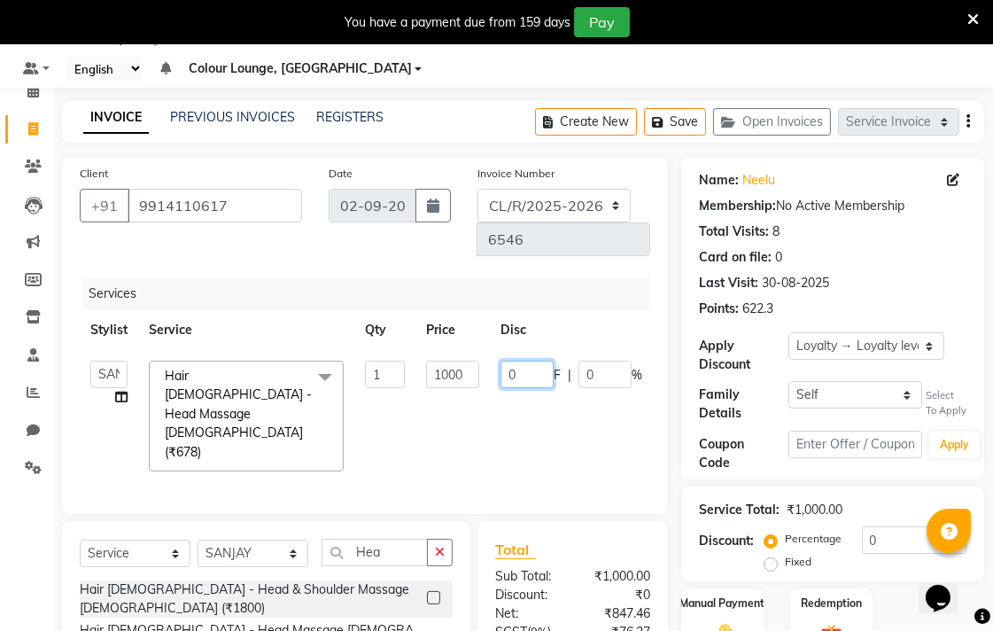
click at [538, 360] on input "0" at bounding box center [526, 373] width 53 height 27
type input "1"
type input "40"
click at [542, 391] on tr "Admin AMIT Birshika Charanjeet Colour Lounge, Ranjit Avenue Colour Lounge, Ranj…" at bounding box center [421, 416] width 683 height 132
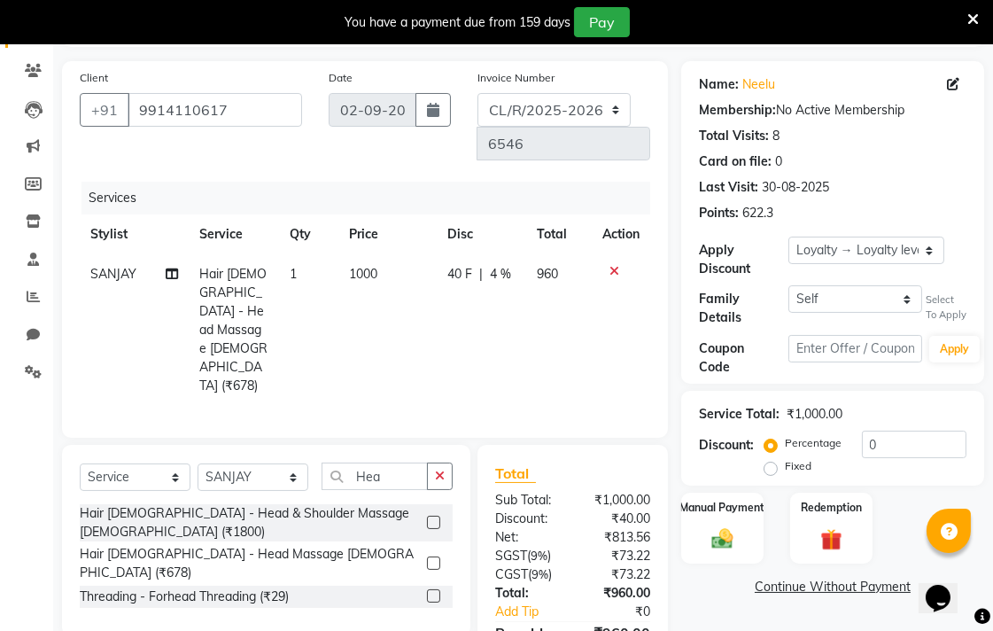
scroll to position [166, 0]
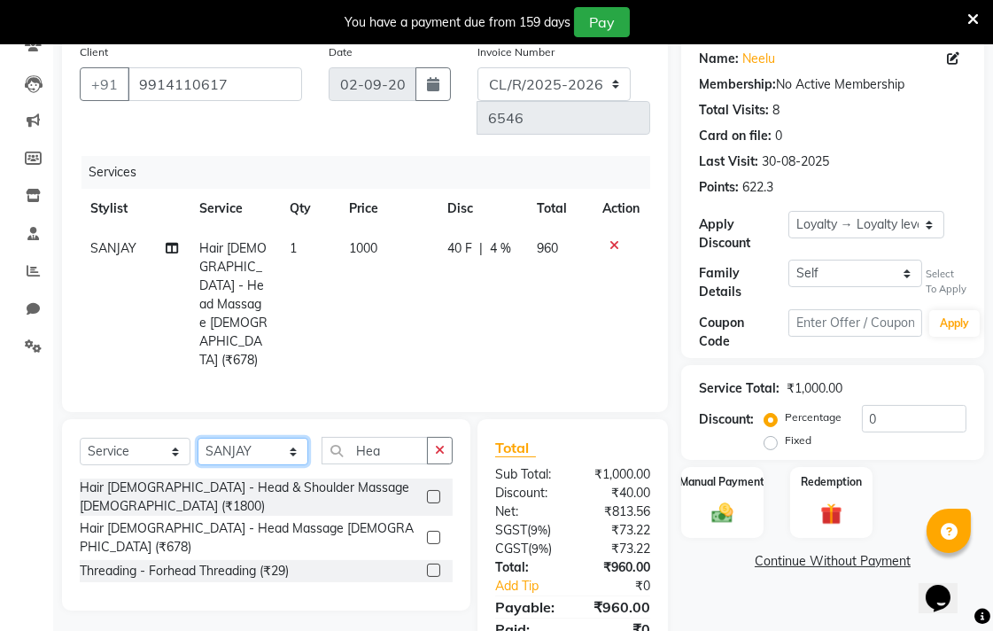
click at [276, 437] on select "Select Stylist Admin AMIT Birshika [PERSON_NAME] Colour Lounge, Ranjit Avenue C…" at bounding box center [252, 450] width 111 height 27
select select "70161"
click at [197, 437] on select "Select Stylist Admin AMIT Birshika [PERSON_NAME] Colour Lounge, Ranjit Avenue C…" at bounding box center [252, 450] width 111 height 27
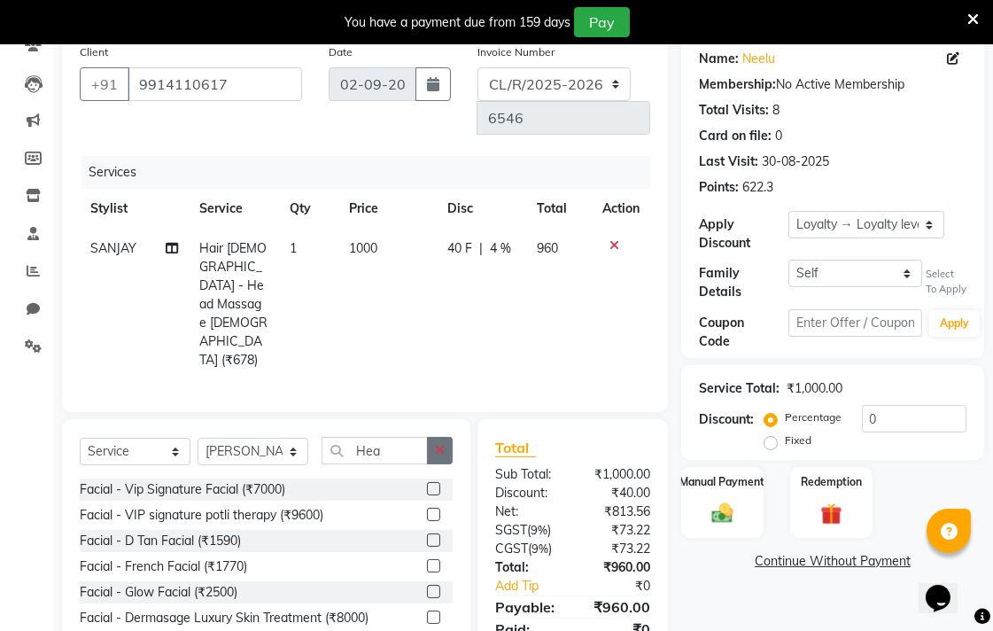
click at [439, 444] on icon "button" at bounding box center [440, 450] width 10 height 12
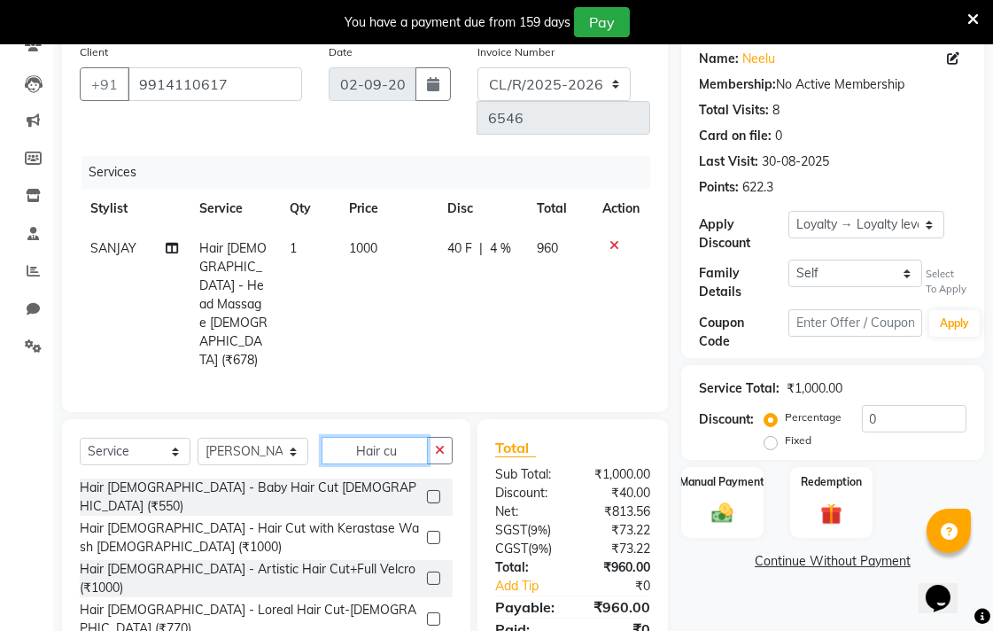
scroll to position [83, 0]
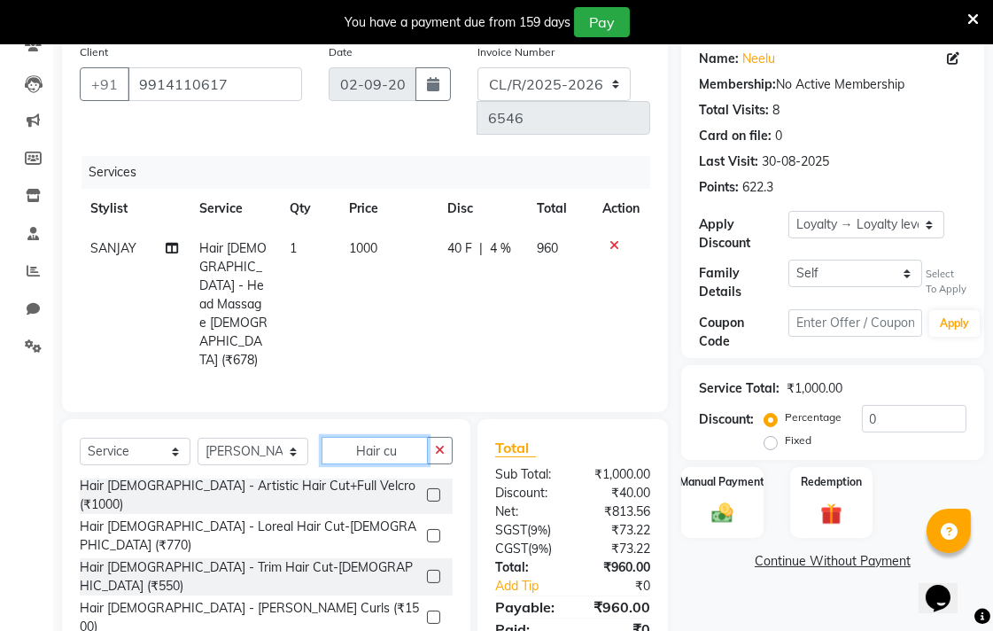
type input "Hair cu"
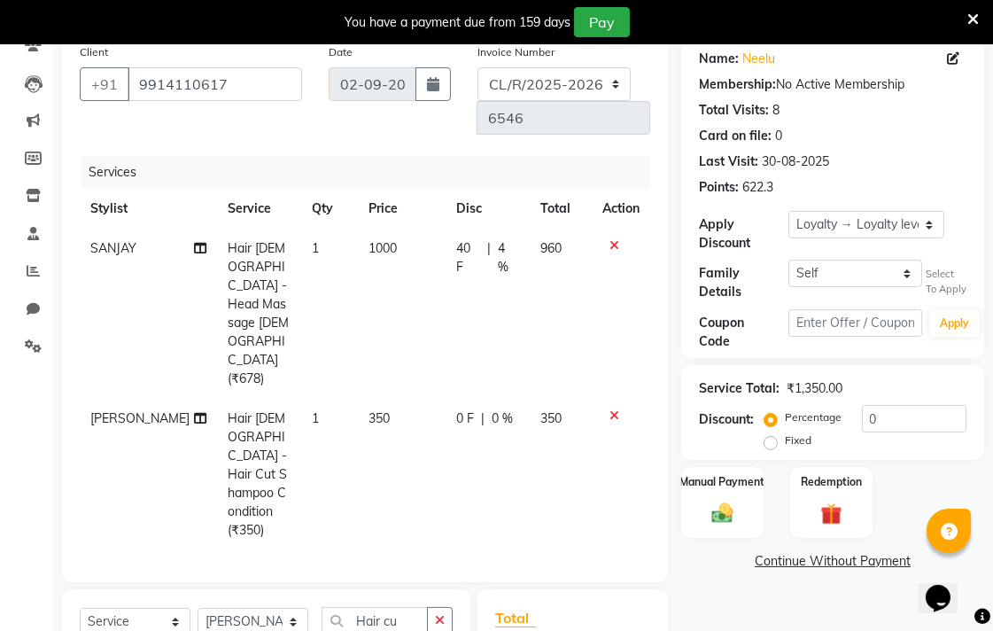
checkbox input "false"
click at [439, 614] on icon "button" at bounding box center [440, 620] width 10 height 12
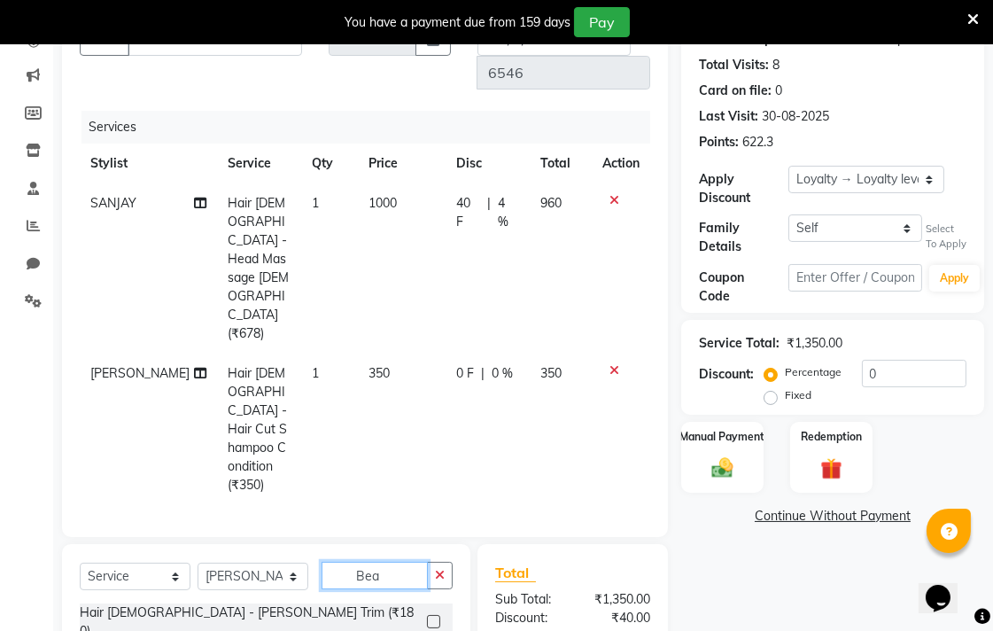
scroll to position [269, 0]
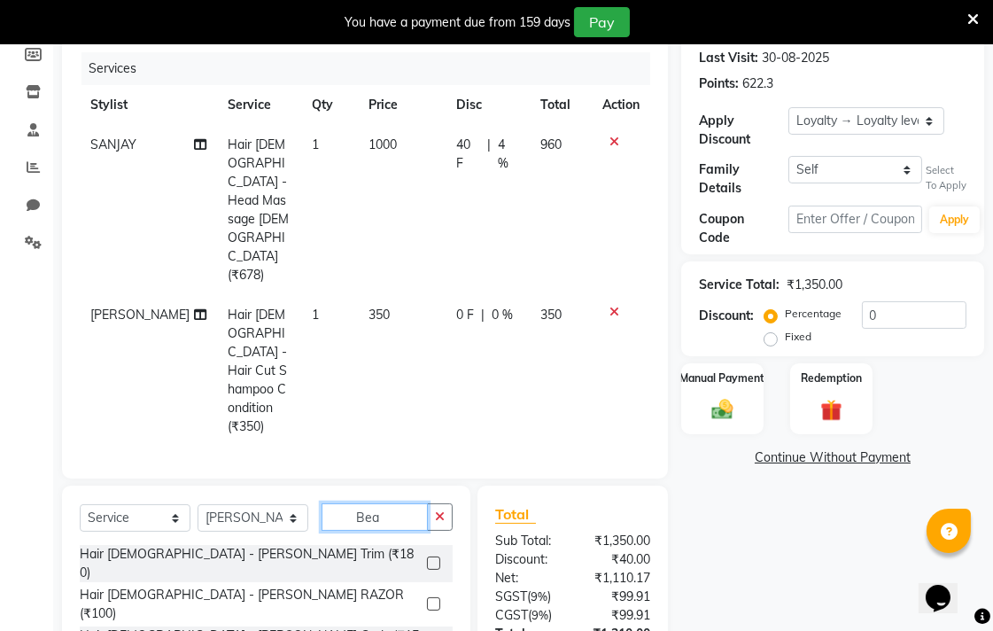
type input "Bea"
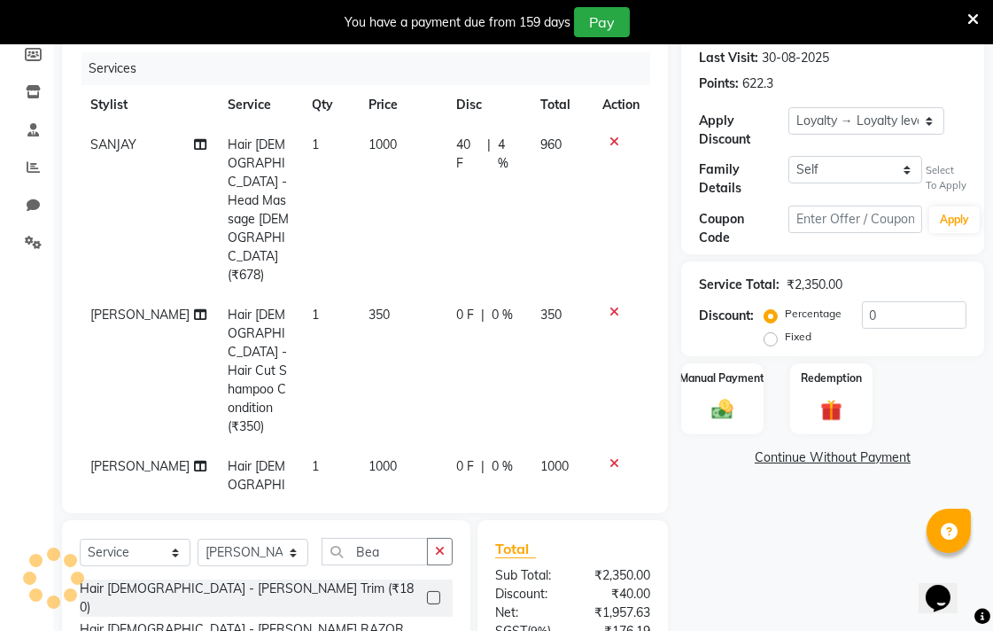
checkbox input "false"
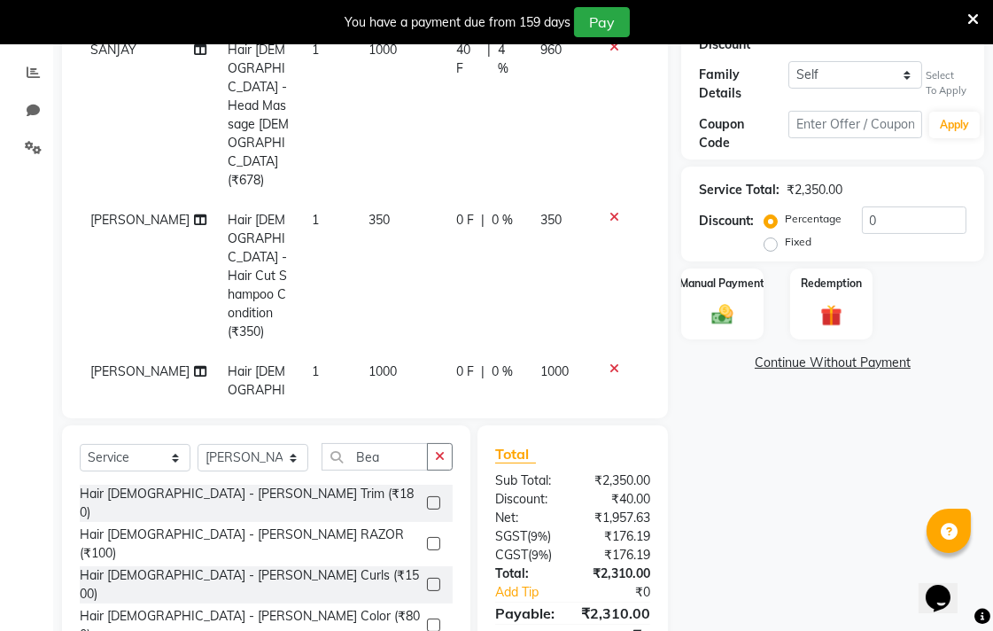
scroll to position [376, 0]
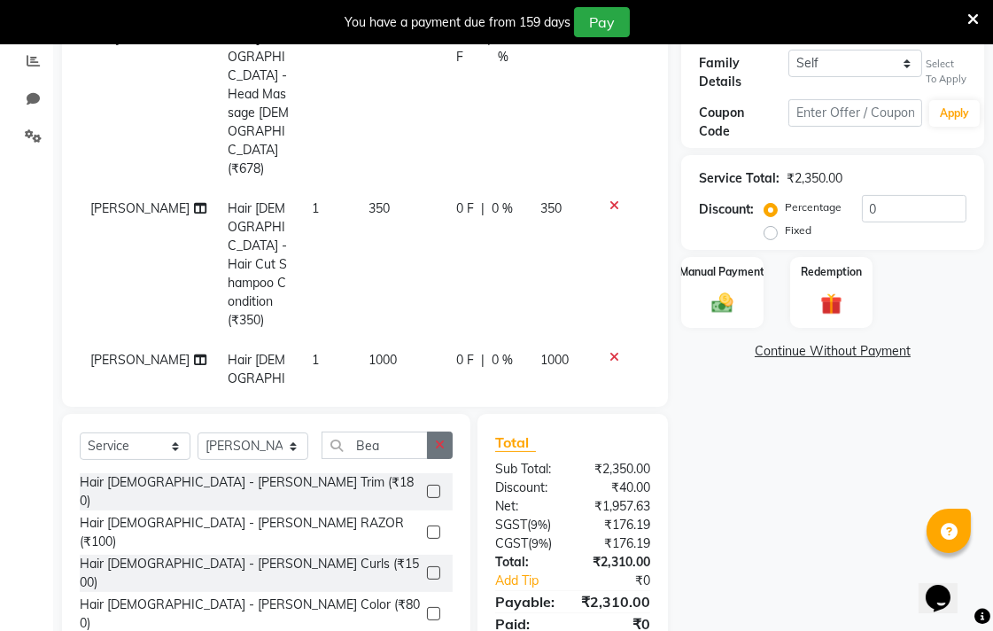
click at [447, 431] on button "button" at bounding box center [440, 444] width 26 height 27
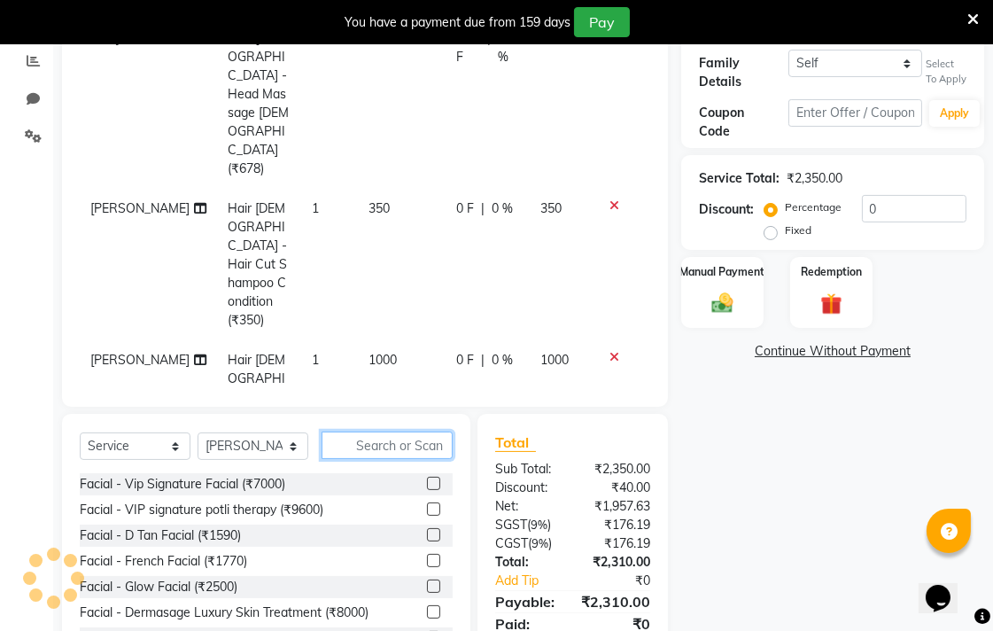
click at [422, 431] on input "text" at bounding box center [386, 444] width 131 height 27
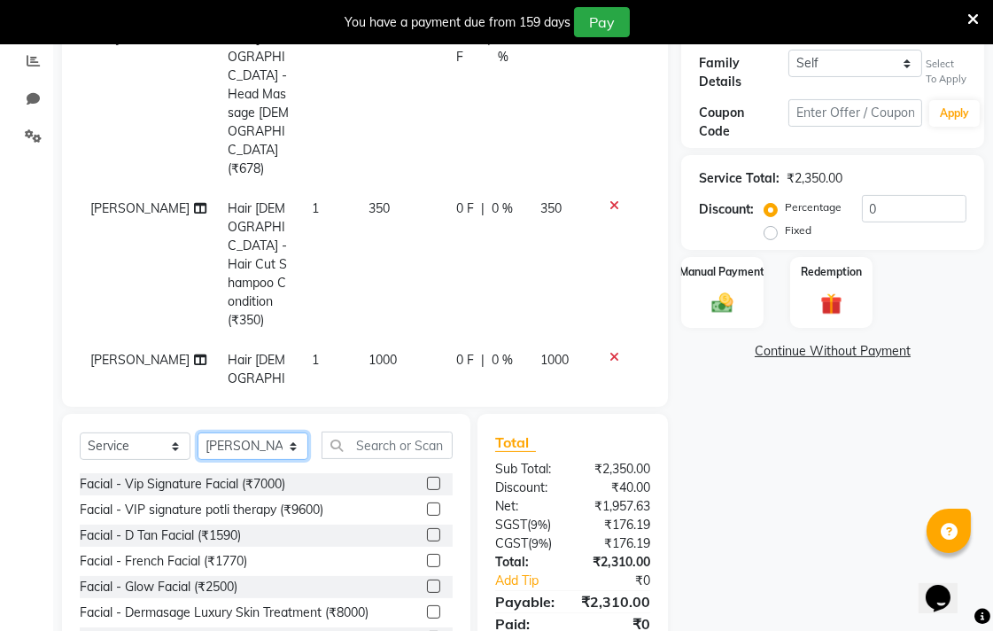
click at [244, 432] on select "Select Stylist Admin AMIT Birshika [PERSON_NAME] Colour Lounge, Ranjit Avenue C…" at bounding box center [252, 445] width 111 height 27
click at [283, 431] on select "Select Stylist Admin AMIT Birshika [PERSON_NAME] Colour Lounge, Ranjit Avenue C…" at bounding box center [252, 444] width 111 height 27
select select "87854"
click at [197, 431] on select "Select Stylist Admin AMIT Birshika [PERSON_NAME] Colour Lounge, Ranjit Avenue C…" at bounding box center [252, 444] width 111 height 27
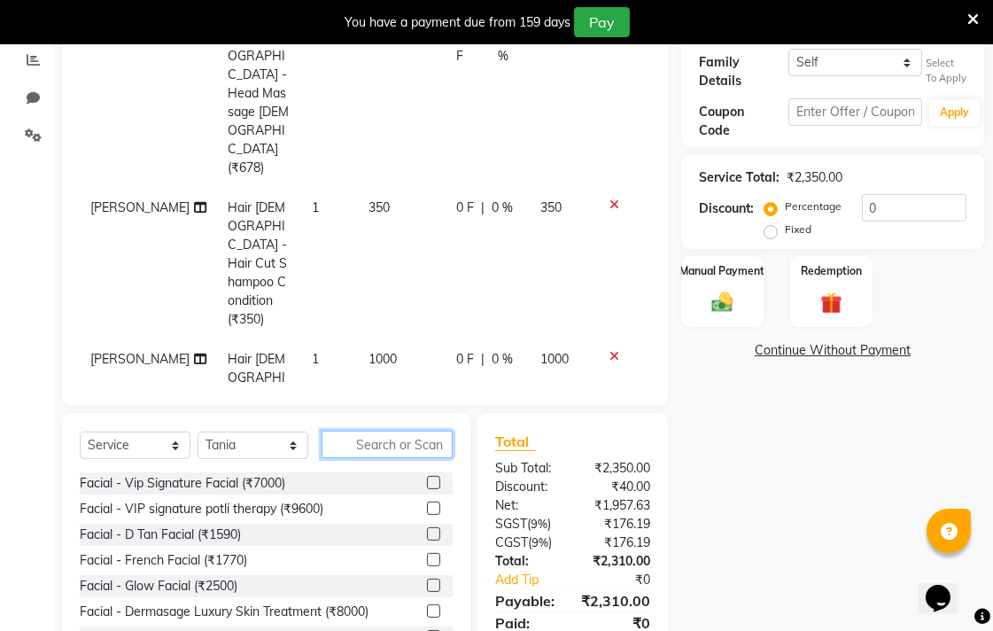
click at [412, 430] on input "text" at bounding box center [386, 443] width 131 height 27
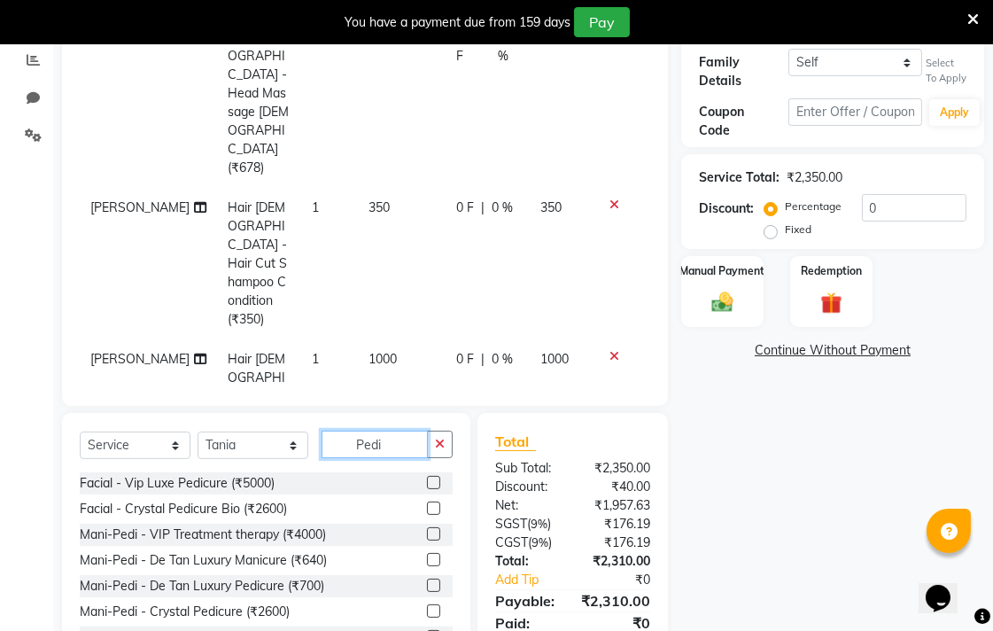
type input "Pedi"
click at [427, 578] on label at bounding box center [433, 584] width 13 height 13
click at [427, 580] on input "checkbox" at bounding box center [433, 586] width 12 height 12
checkbox input "false"
click at [271, 431] on select "Select Stylist Admin AMIT Birshika [PERSON_NAME] Colour Lounge, Ranjit Avenue C…" at bounding box center [252, 444] width 111 height 27
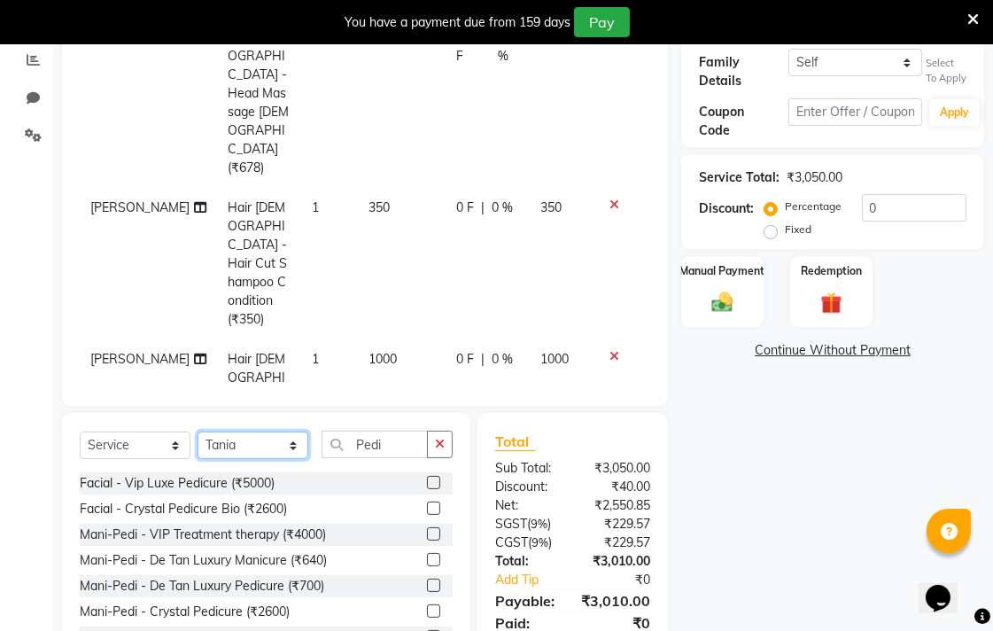
select select "70163"
click at [197, 431] on select "Select Stylist Admin AMIT Birshika [PERSON_NAME] Colour Lounge, Ranjit Avenue C…" at bounding box center [252, 444] width 111 height 27
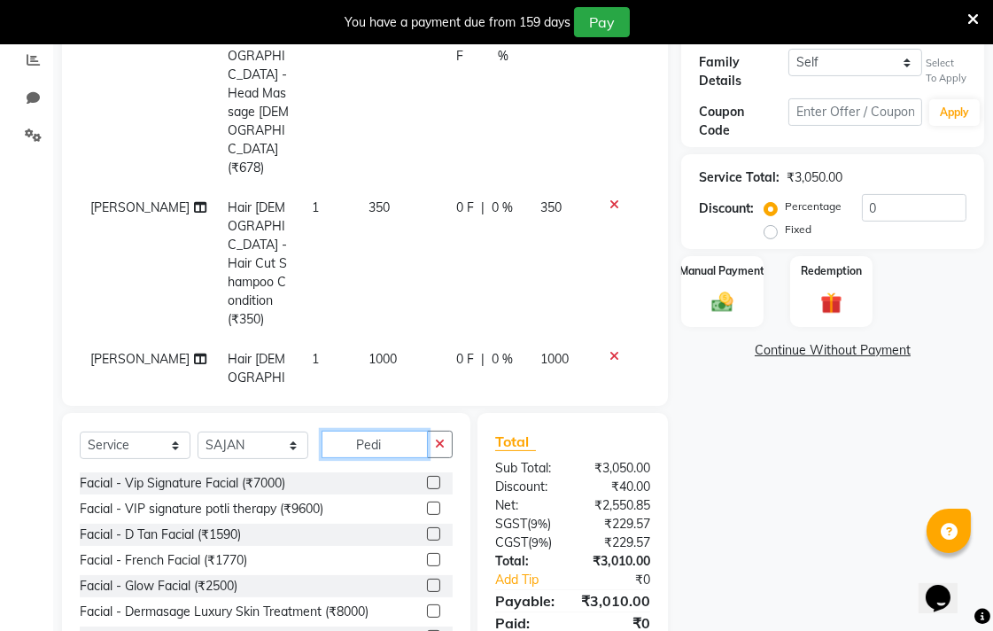
click at [402, 430] on input "Pedi" at bounding box center [374, 443] width 106 height 27
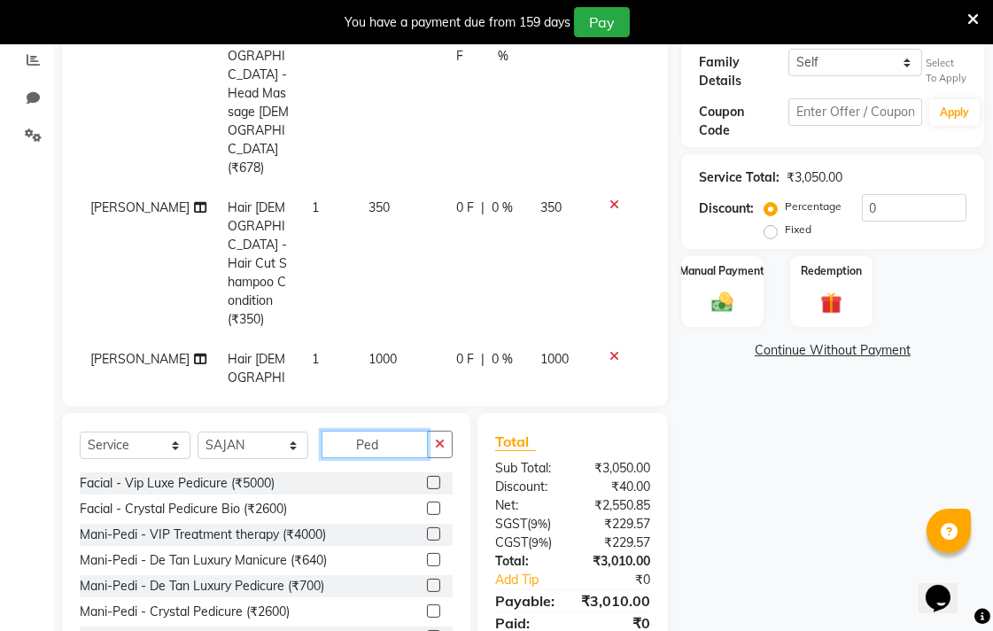
type input "Pedi"
click at [427, 578] on label at bounding box center [433, 584] width 13 height 13
click at [427, 580] on input "checkbox" at bounding box center [433, 586] width 12 height 12
checkbox input "false"
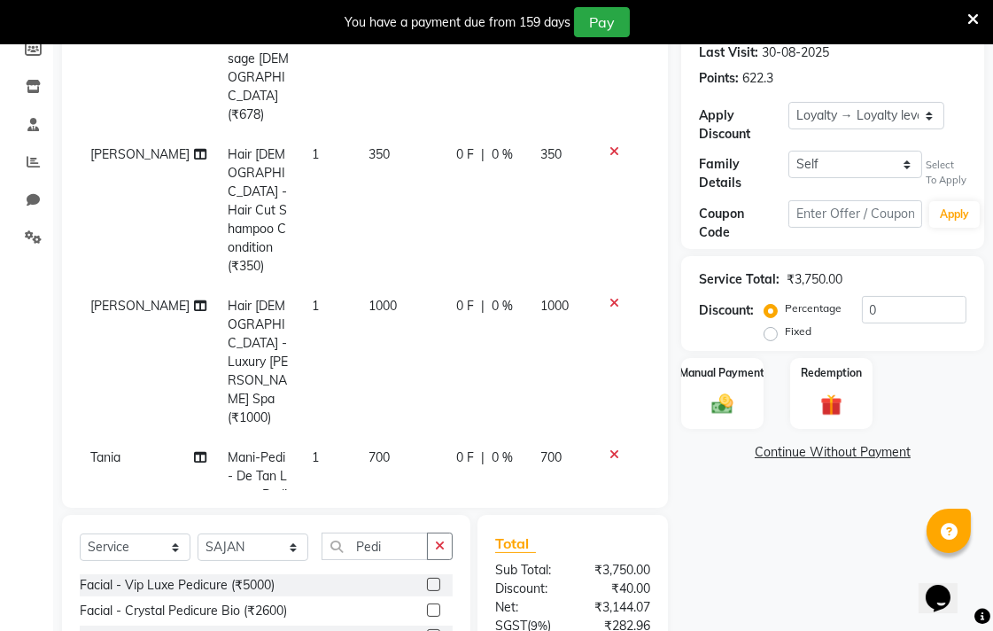
scroll to position [413, 0]
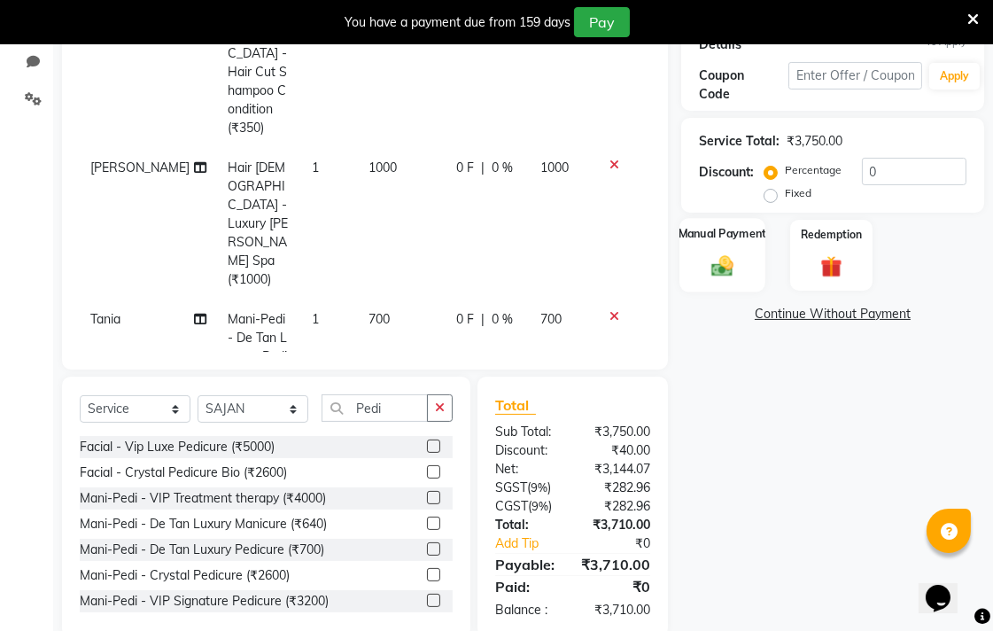
click at [729, 259] on img at bounding box center [722, 265] width 36 height 26
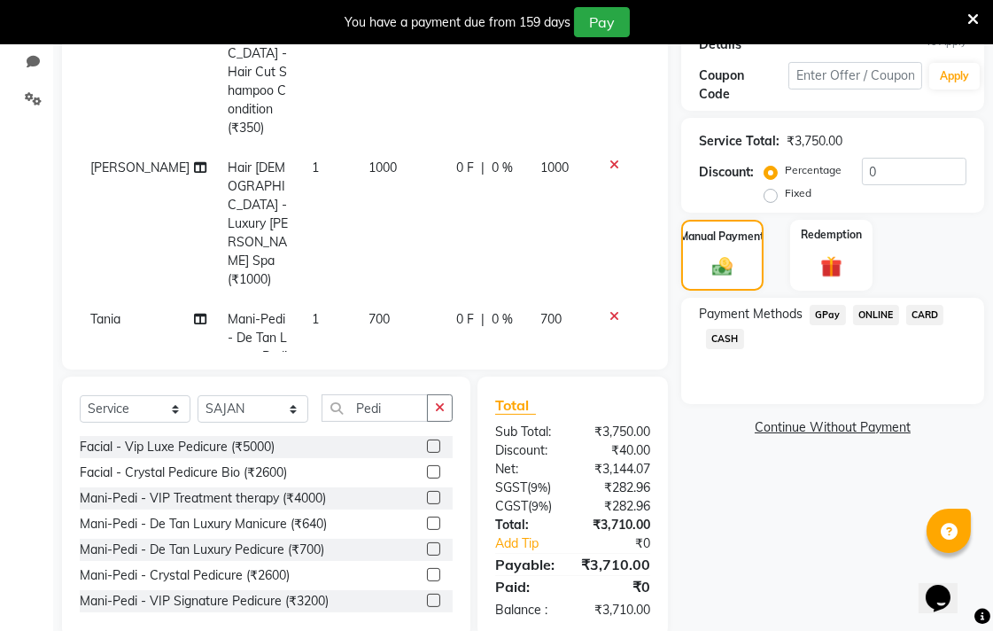
click at [730, 342] on span "CASH" at bounding box center [725, 339] width 38 height 20
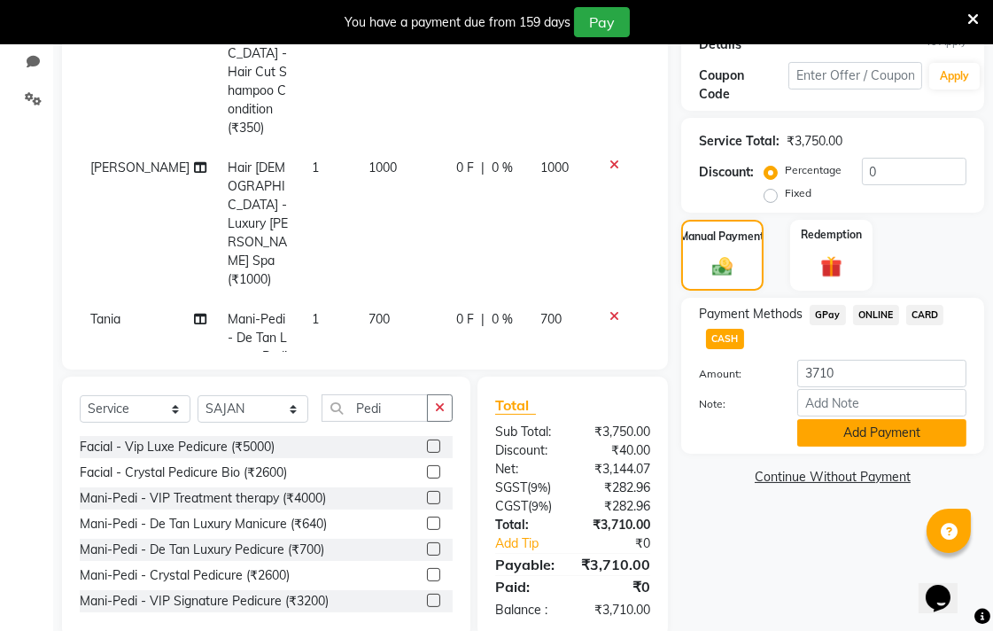
click at [899, 435] on button "Add Payment" at bounding box center [881, 432] width 169 height 27
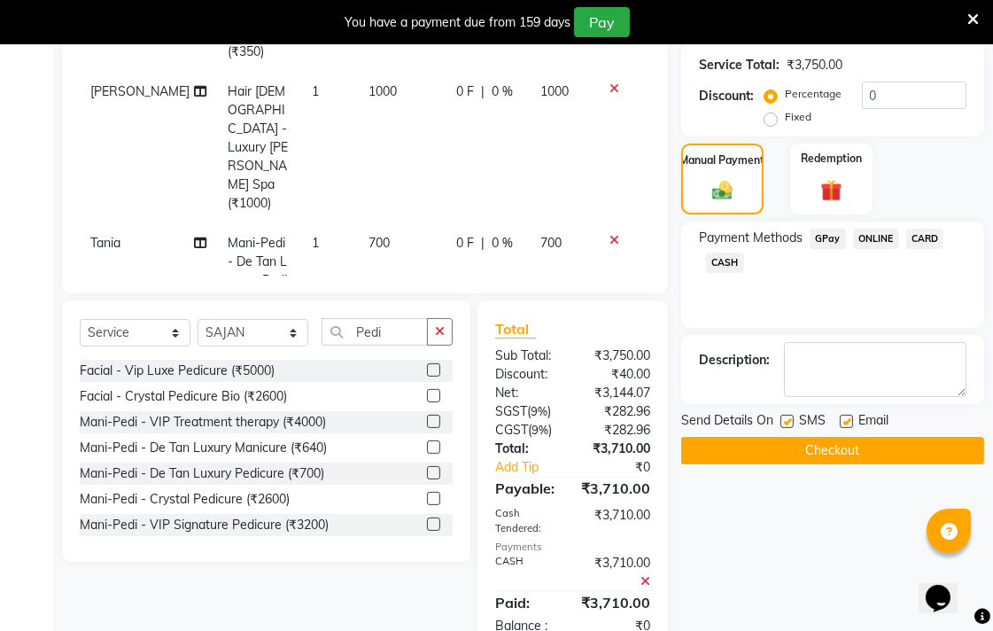
scroll to position [646, 0]
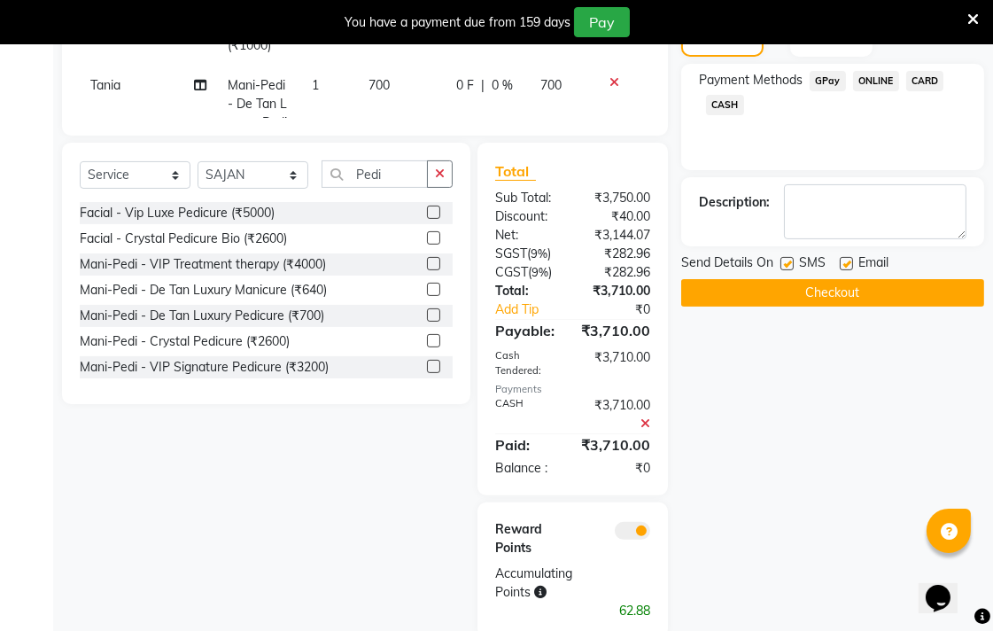
click at [941, 293] on button "Checkout" at bounding box center [832, 292] width 303 height 27
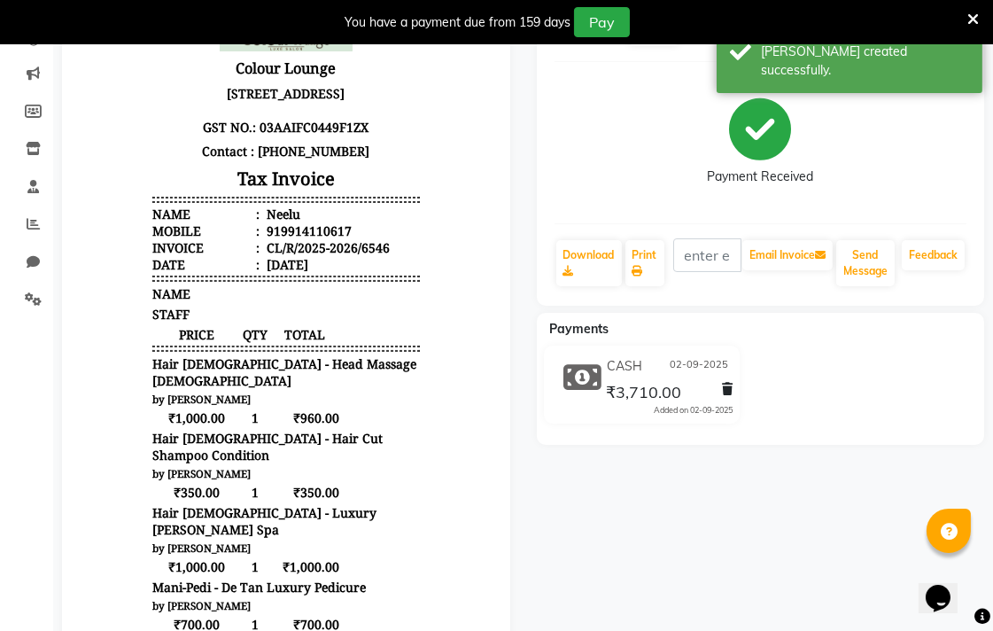
scroll to position [205, 0]
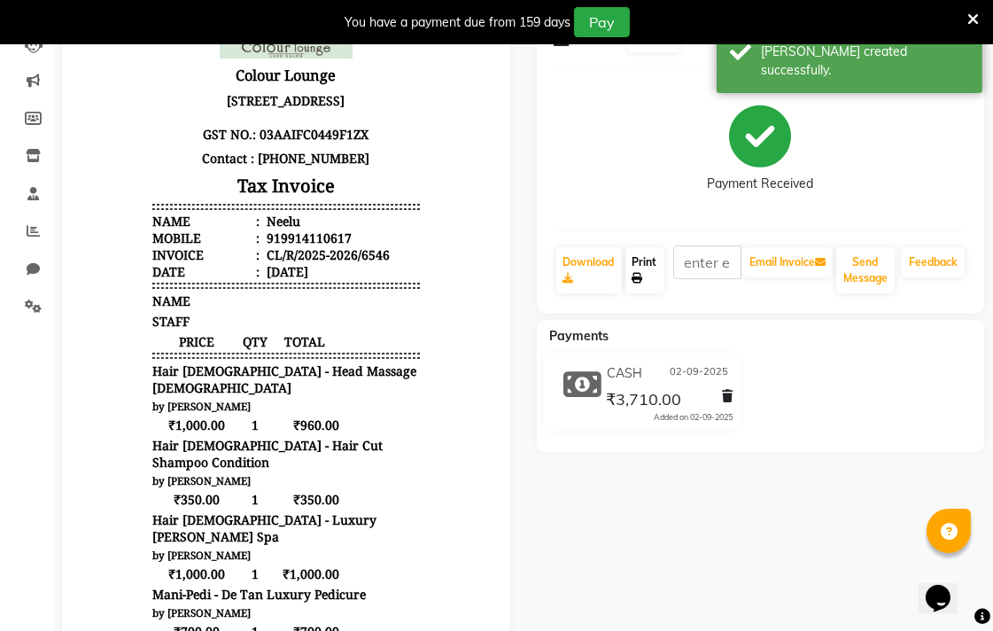
click at [648, 266] on link "Print" at bounding box center [644, 270] width 39 height 46
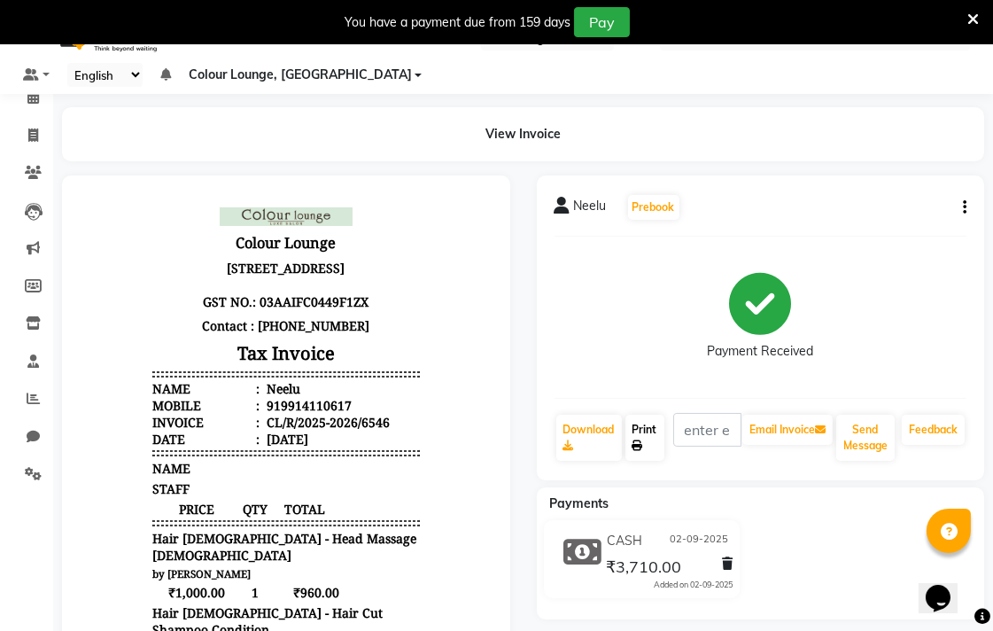
scroll to position [0, 0]
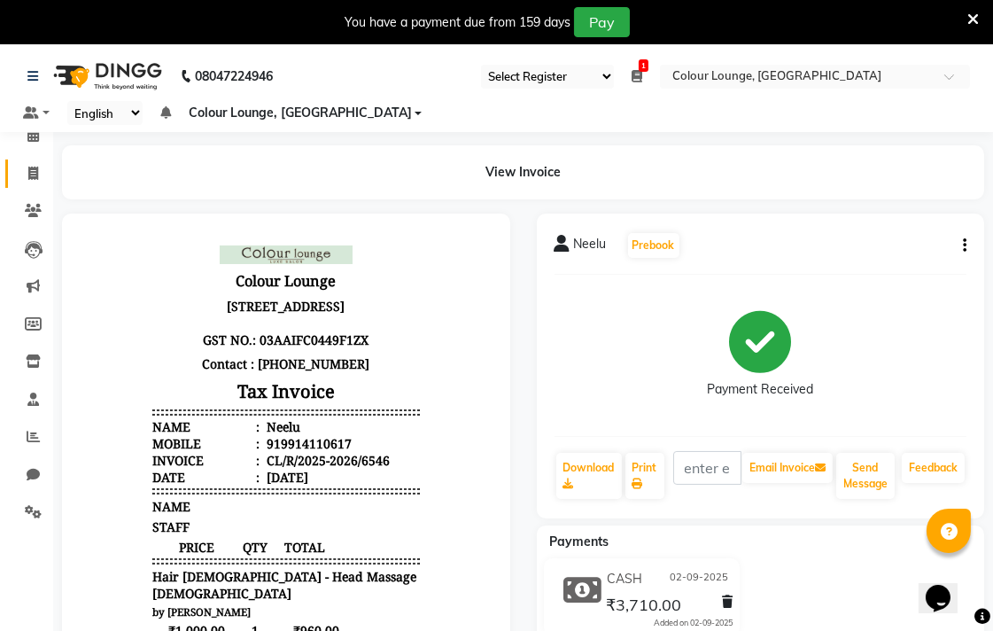
click at [19, 166] on span at bounding box center [33, 174] width 31 height 20
select select "service"
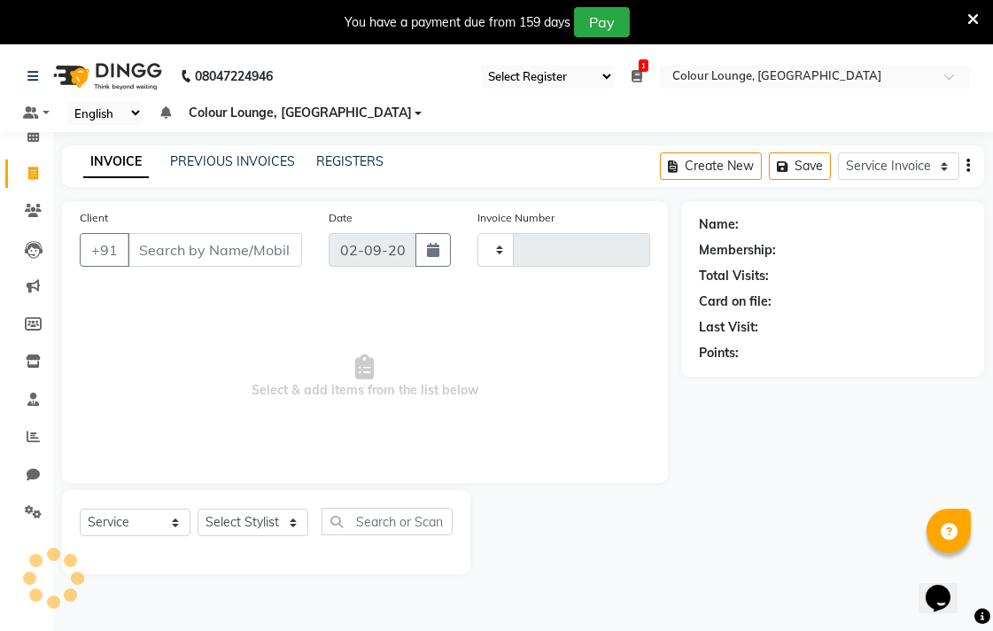
type input "6547"
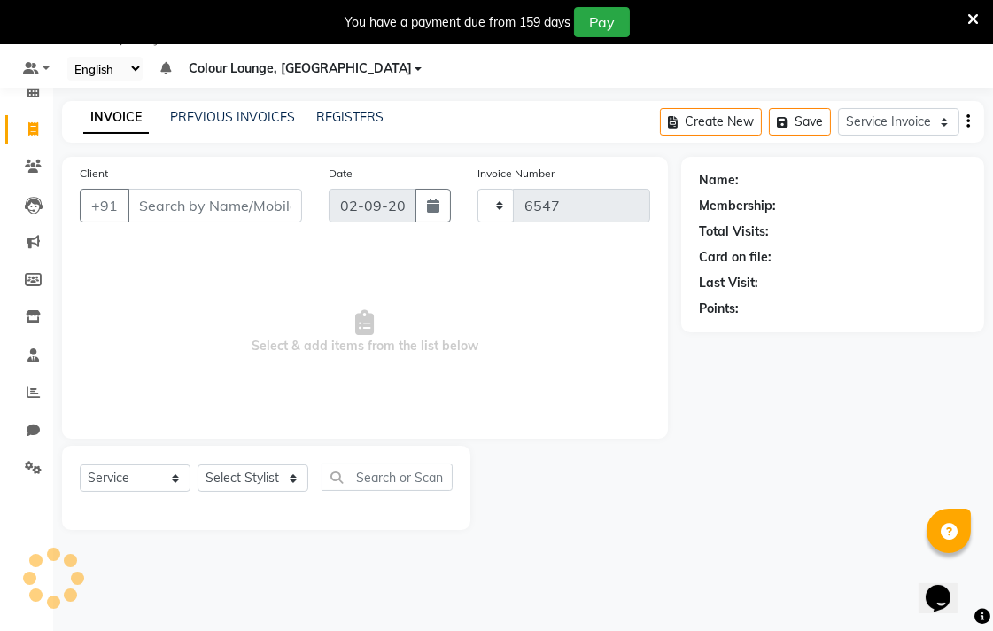
select select "8013"
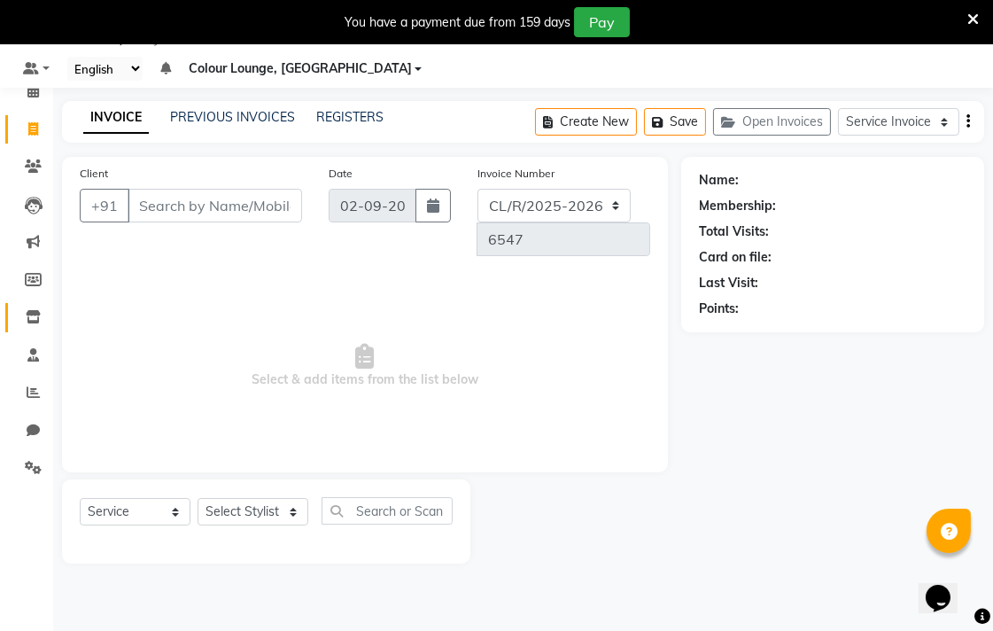
click at [46, 321] on span at bounding box center [33, 317] width 31 height 20
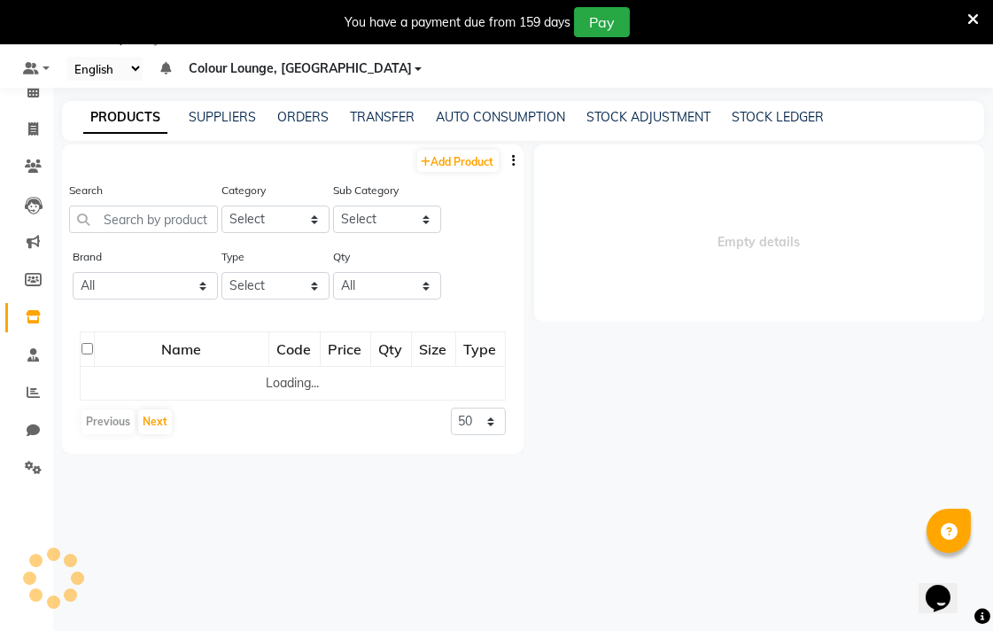
select select
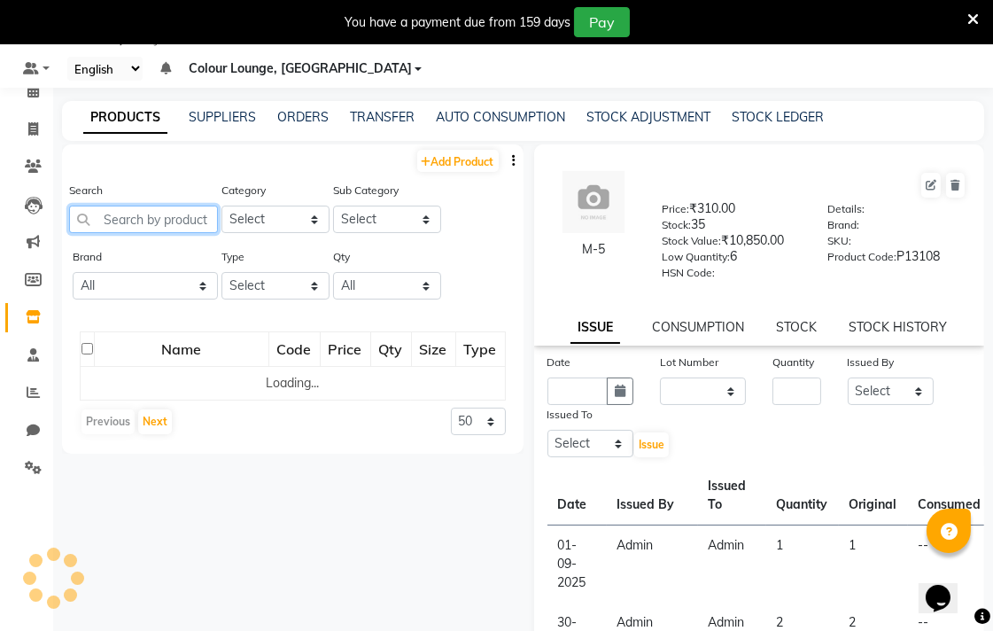
click at [184, 223] on input "text" at bounding box center [143, 218] width 149 height 27
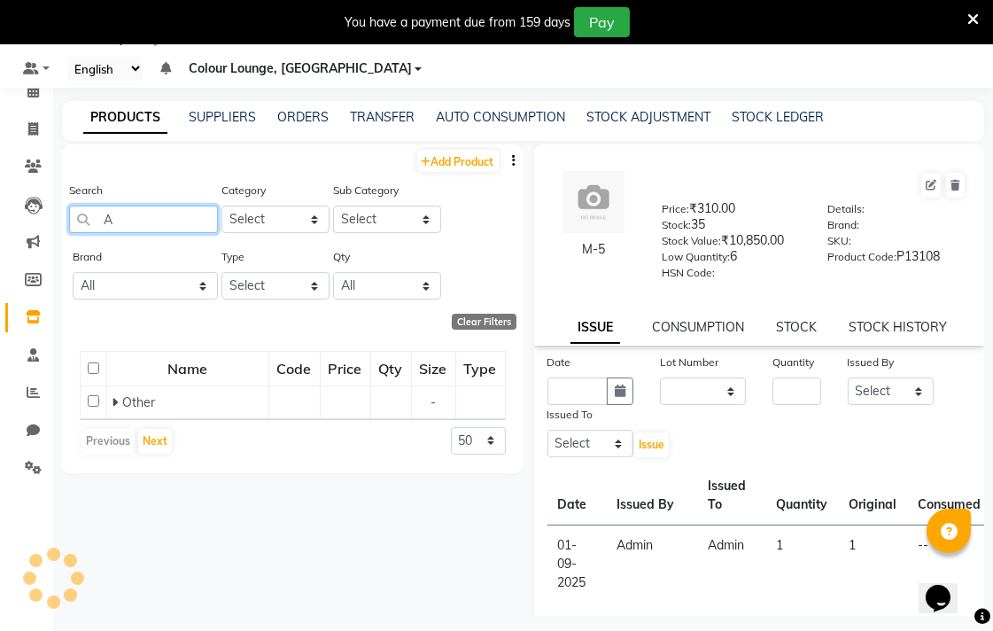
type input "A"
click at [279, 281] on select "Select Both Retail Consumable" at bounding box center [275, 285] width 108 height 27
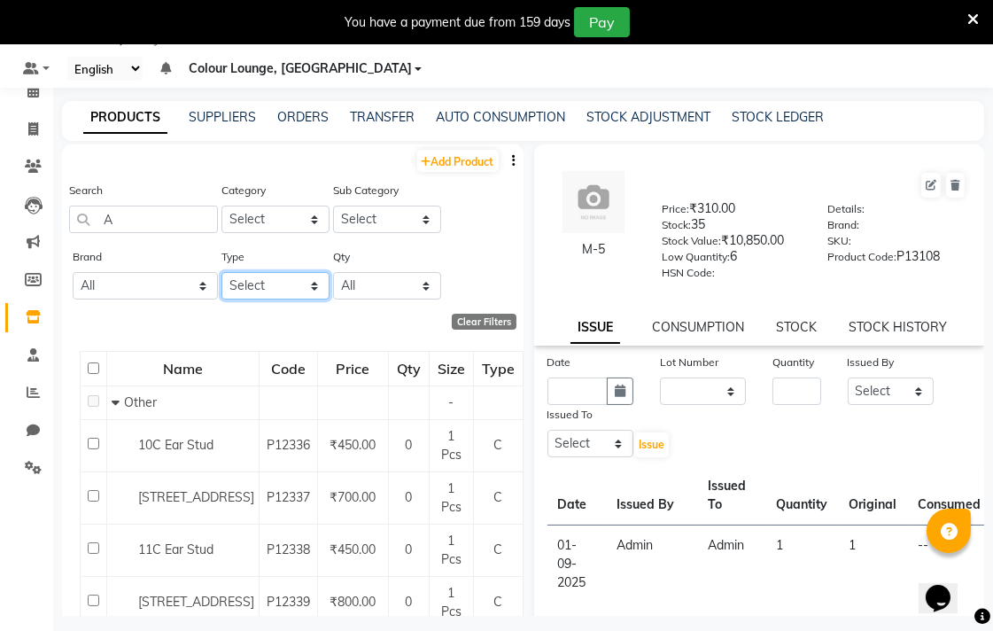
select select "R"
click at [221, 272] on select "Select Both Retail Consumable" at bounding box center [275, 285] width 108 height 27
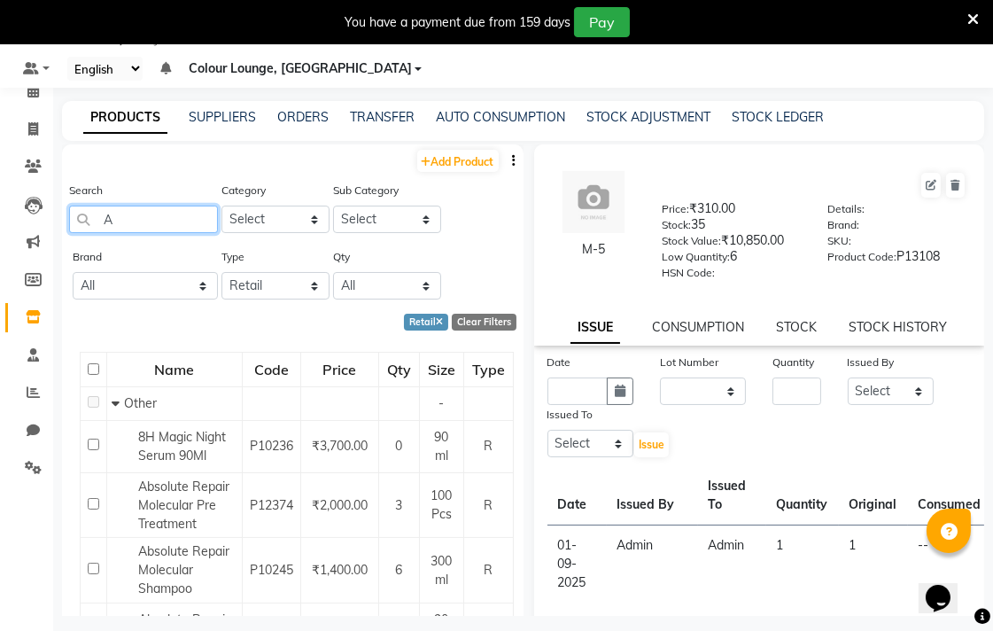
click at [175, 217] on input "A" at bounding box center [143, 218] width 149 height 27
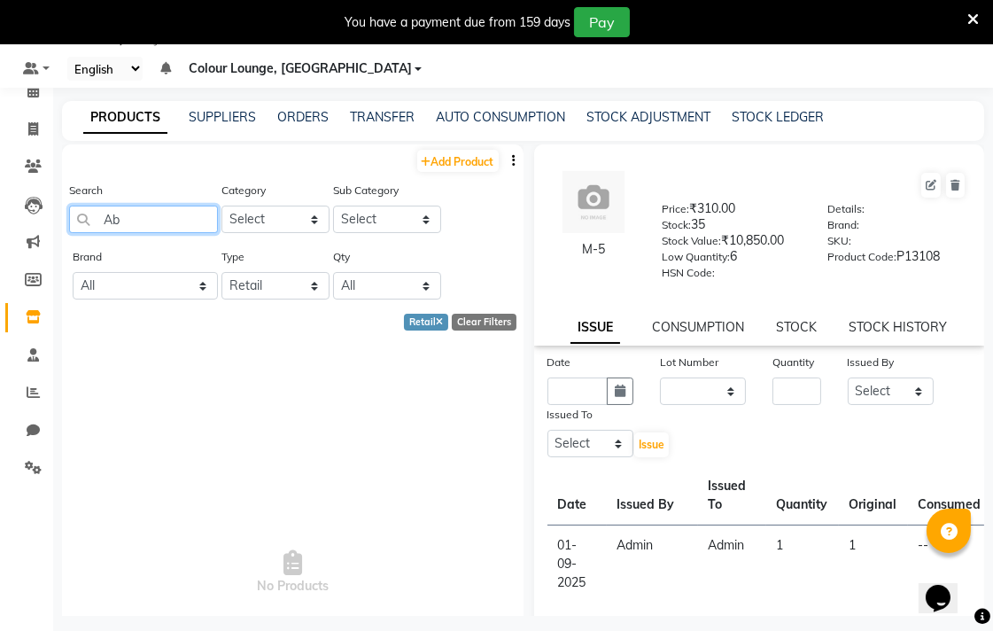
type input "A"
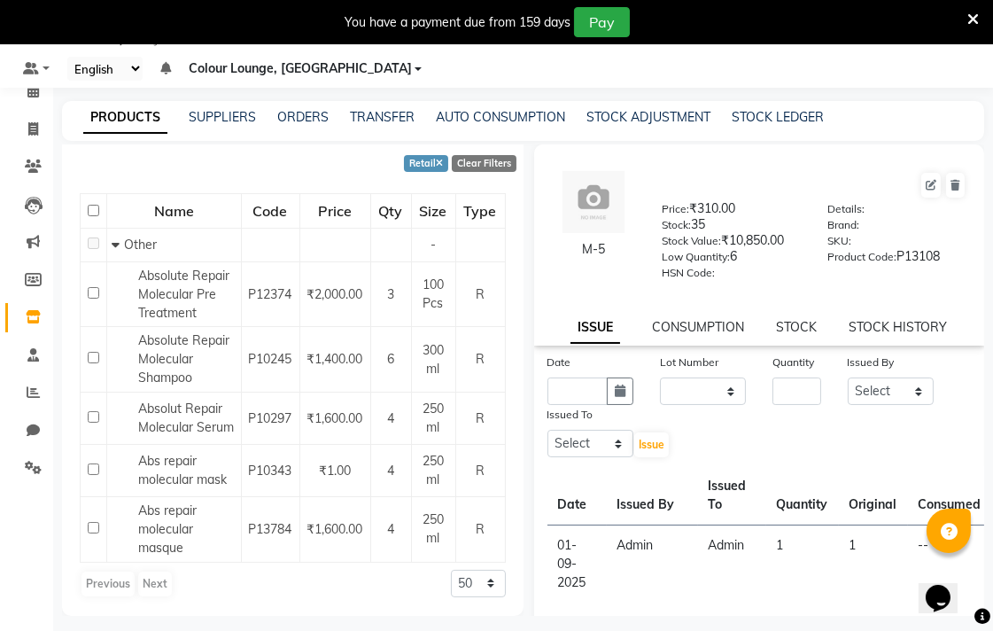
scroll to position [240, 0]
type input "Molecu"
click at [32, 316] on icon at bounding box center [33, 316] width 15 height 13
click at [661, 112] on link "STOCK ADJUSTMENT" at bounding box center [648, 117] width 124 height 16
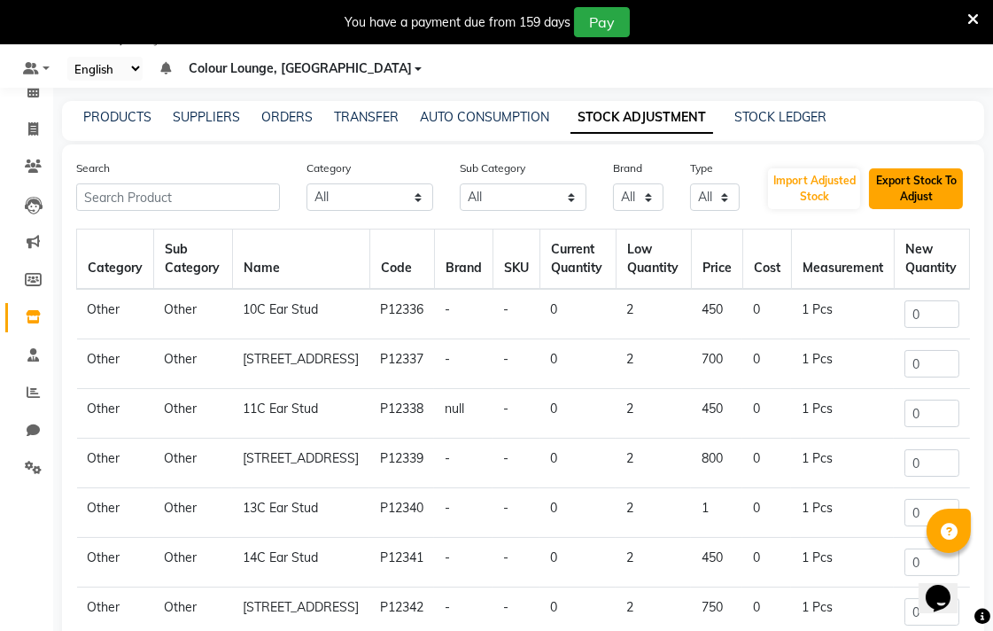
click at [936, 173] on button "Export Stock To Adjust" at bounding box center [916, 188] width 94 height 41
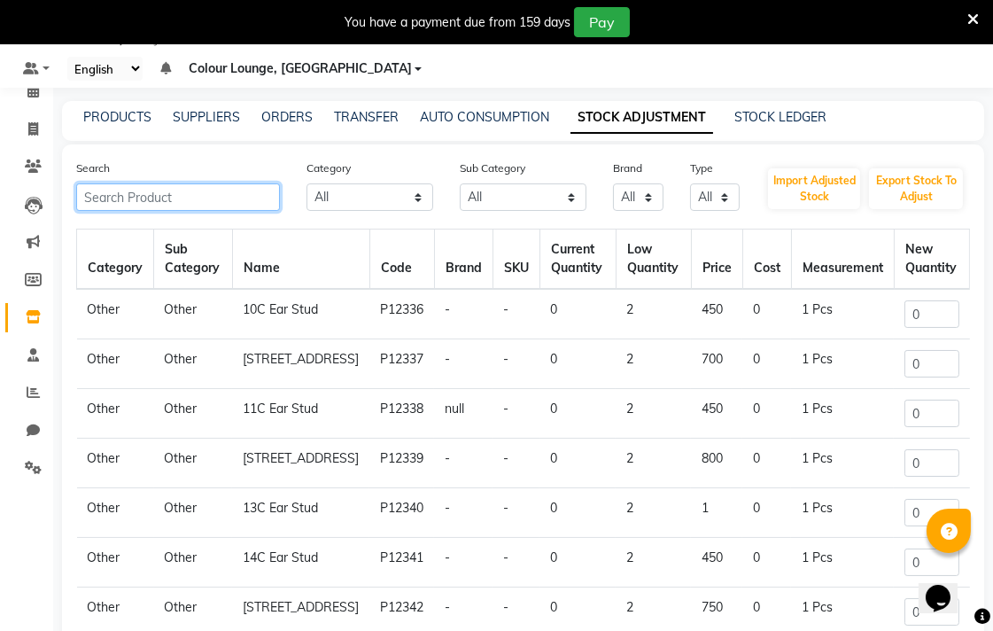
click at [213, 193] on input "text" at bounding box center [178, 196] width 204 height 27
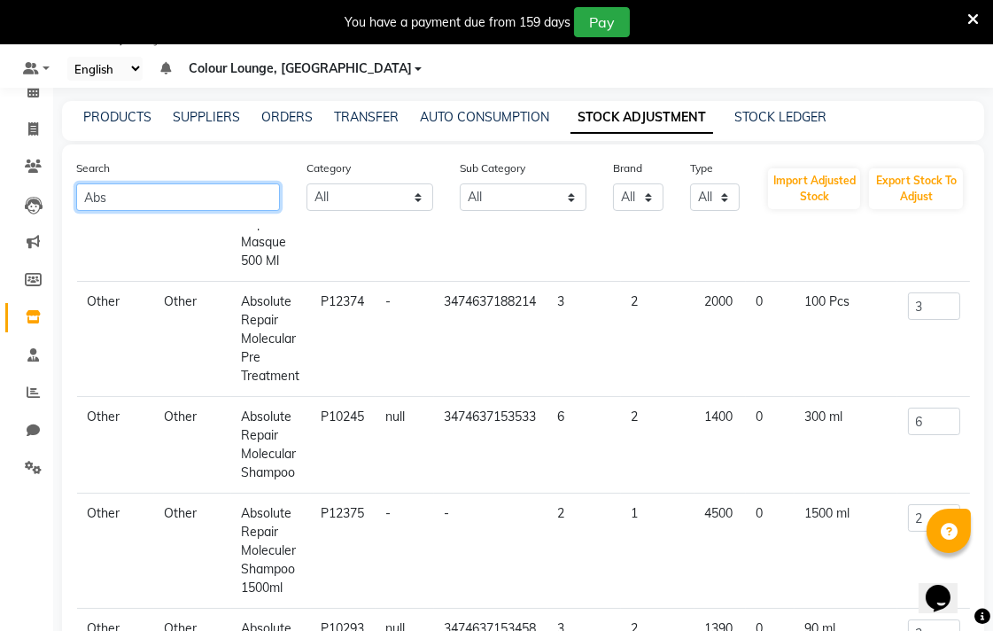
scroll to position [105, 22]
type input "Abs"
click at [913, 414] on input "6" at bounding box center [933, 420] width 52 height 27
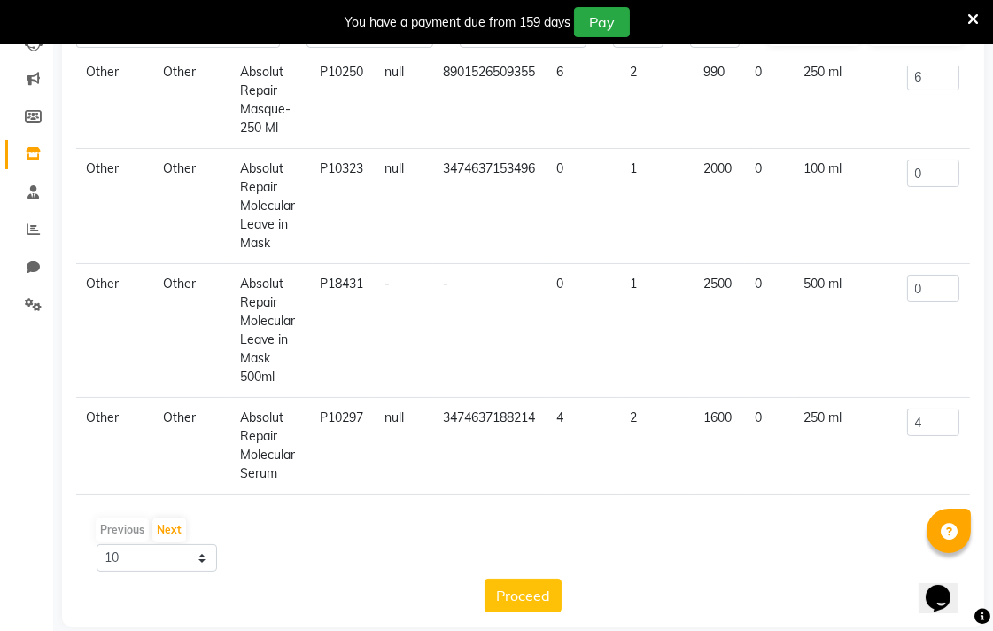
scroll to position [228, 0]
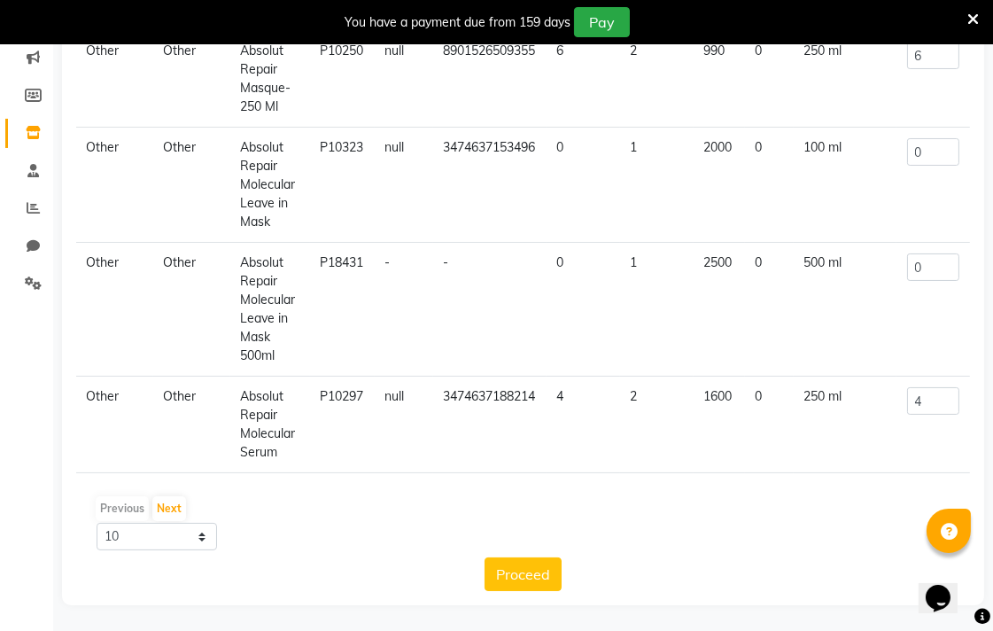
type input "0"
click at [534, 580] on button "Proceed" at bounding box center [522, 574] width 77 height 34
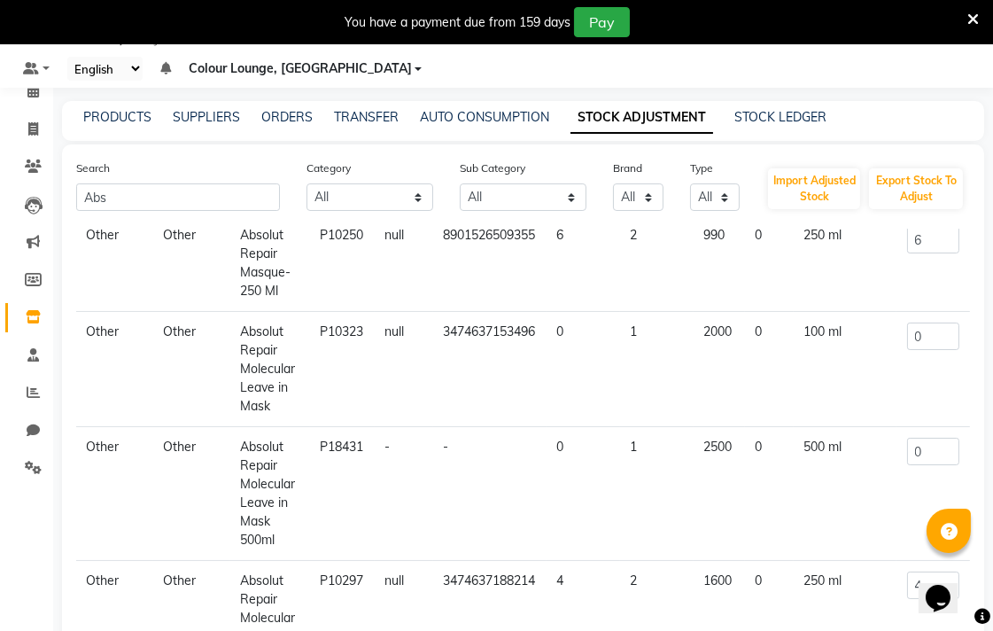
scroll to position [0, 4]
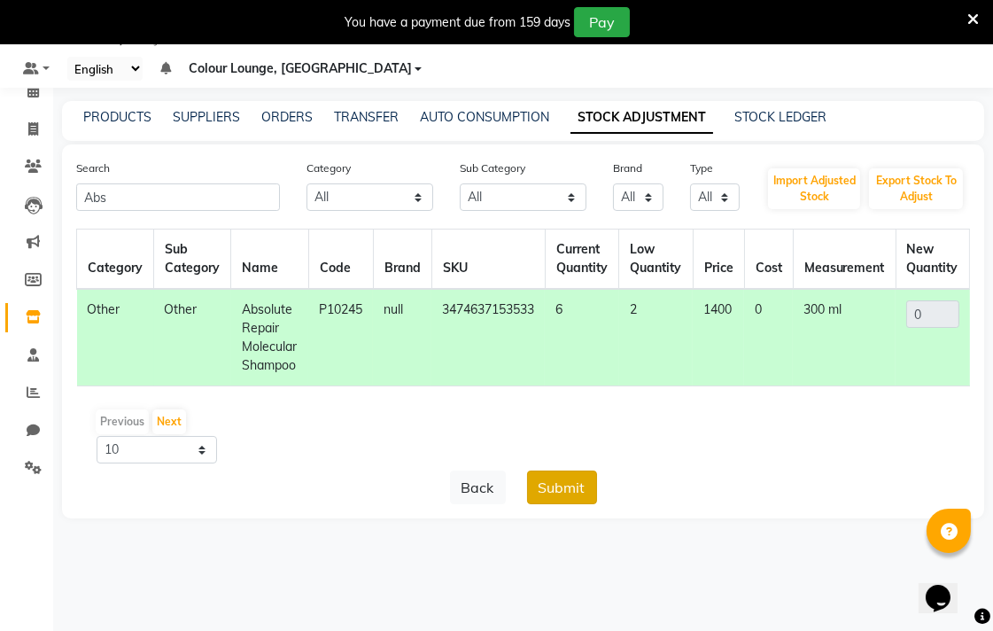
click at [558, 501] on button "Submit" at bounding box center [562, 487] width 70 height 34
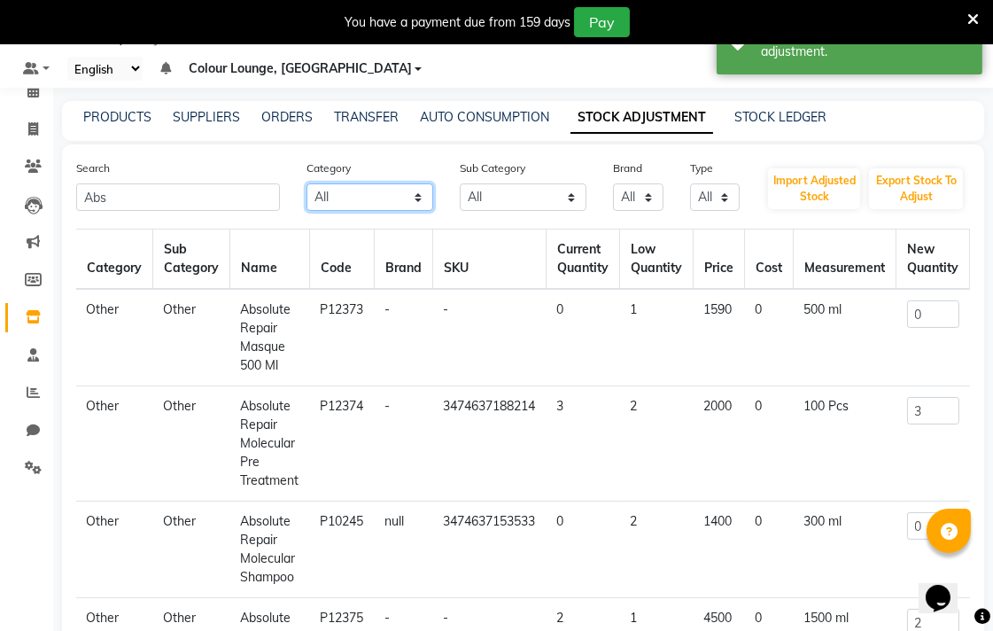
click at [401, 190] on select "All Hair Skin Makeup Personal Care Appliances Beard Waxing Disposable Threading…" at bounding box center [369, 196] width 127 height 27
click at [523, 192] on select "All Appron Cheryls Retail Casmara Retail Shampoo Products Lips Cleanser Rill Bo…" at bounding box center [523, 196] width 127 height 27
click at [646, 196] on select "All Biotique Kanpeki Kerastase Loreal Lotus Null Redken Skeyndor" at bounding box center [638, 196] width 50 height 27
click at [719, 183] on select "All Both Consumable Retail" at bounding box center [715, 196] width 50 height 27
select select "R"
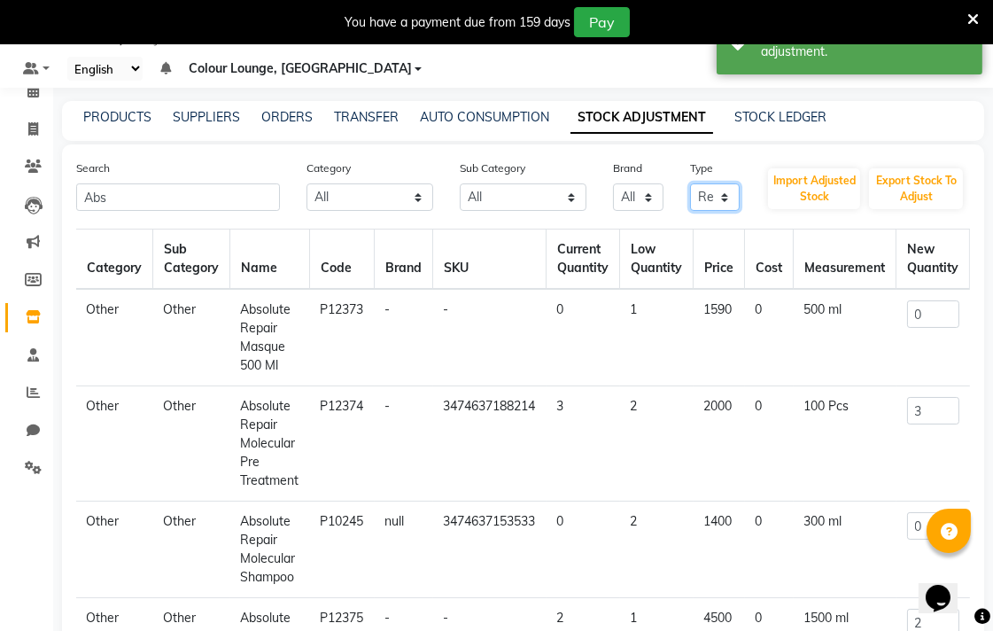
click at [690, 183] on select "All Both Consumable Retail" at bounding box center [715, 196] width 50 height 27
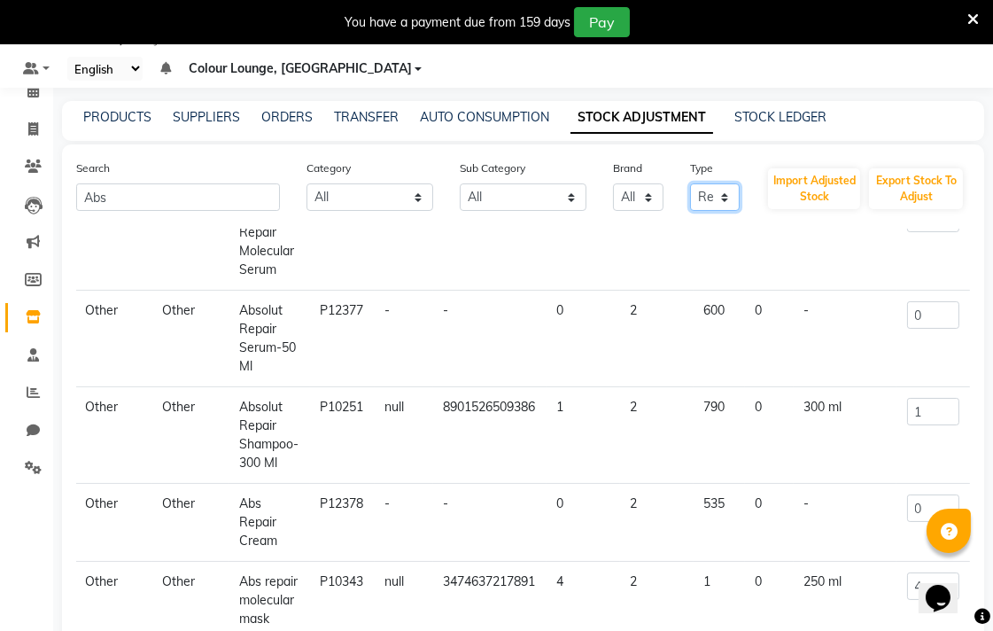
scroll to position [482, 24]
click at [924, 406] on input "1" at bounding box center [933, 411] width 52 height 27
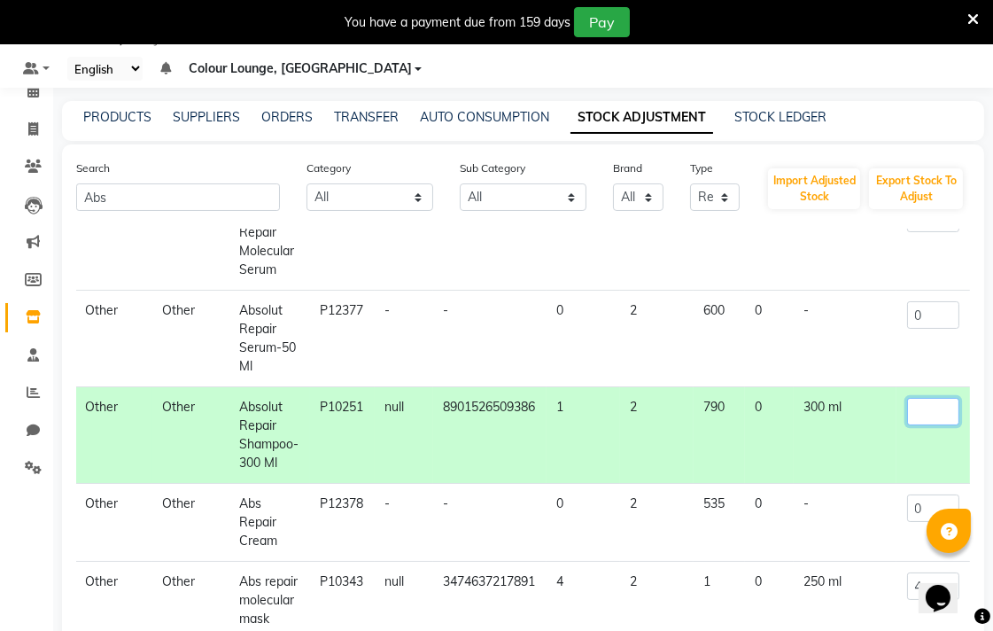
type input "6"
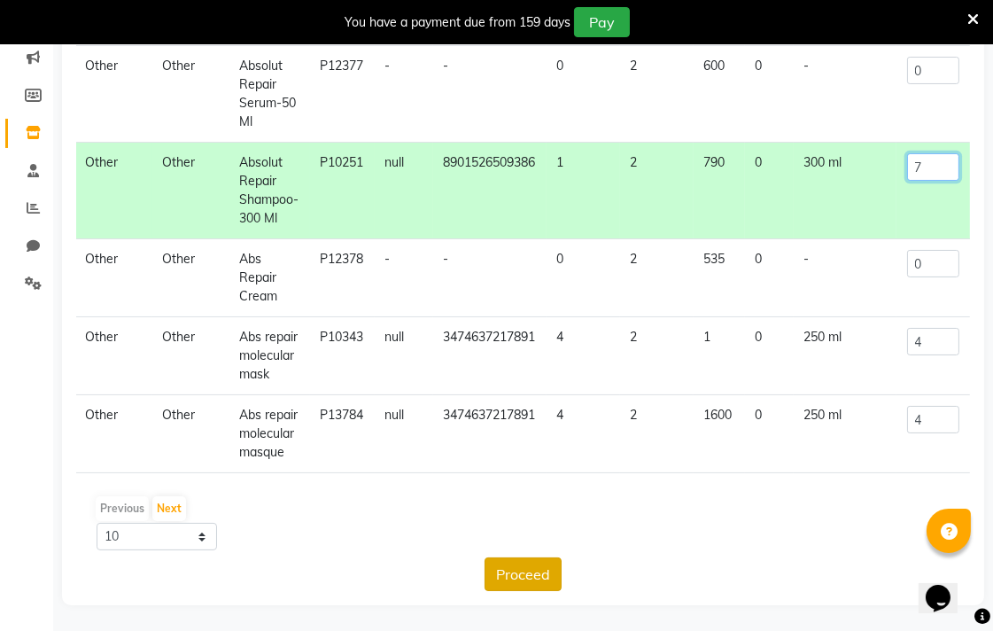
type input "7"
click at [508, 581] on button "Proceed" at bounding box center [522, 574] width 77 height 34
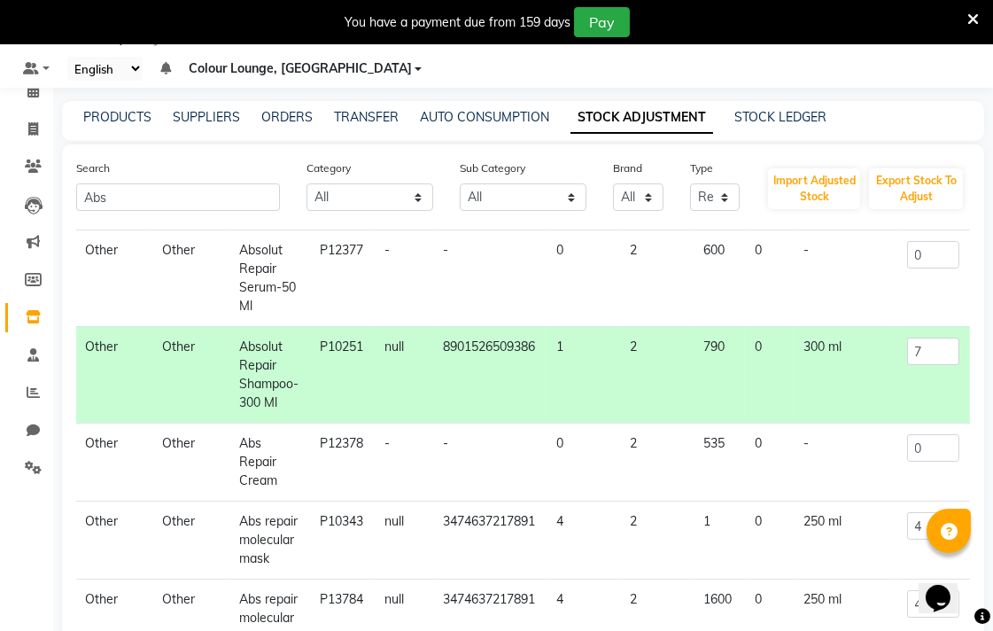
scroll to position [0, 10]
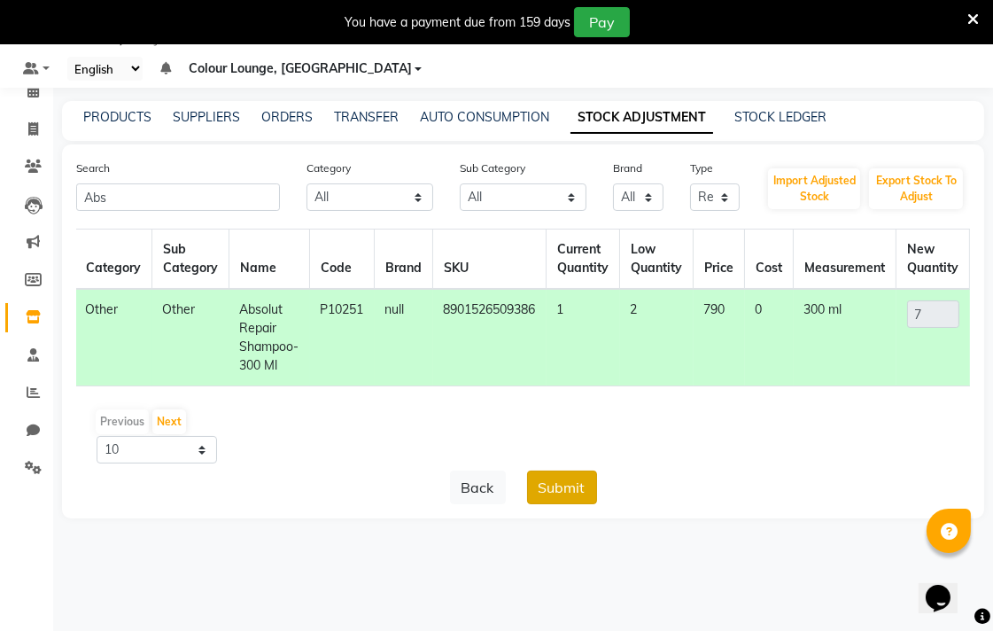
click at [580, 504] on button "Submit" at bounding box center [562, 487] width 70 height 34
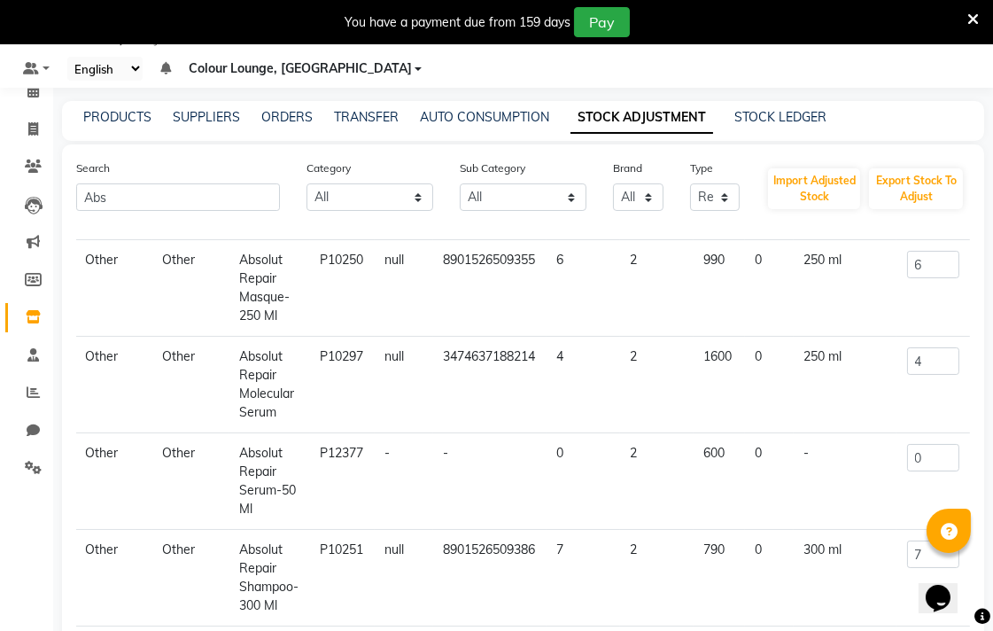
scroll to position [339, 24]
click at [934, 355] on input "4" at bounding box center [933, 360] width 52 height 27
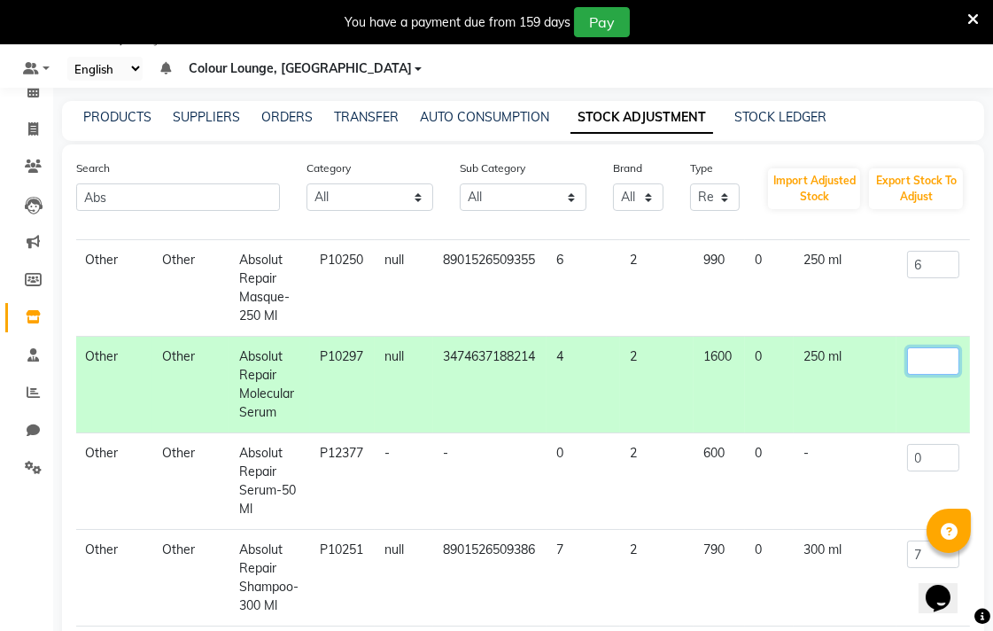
type input "2"
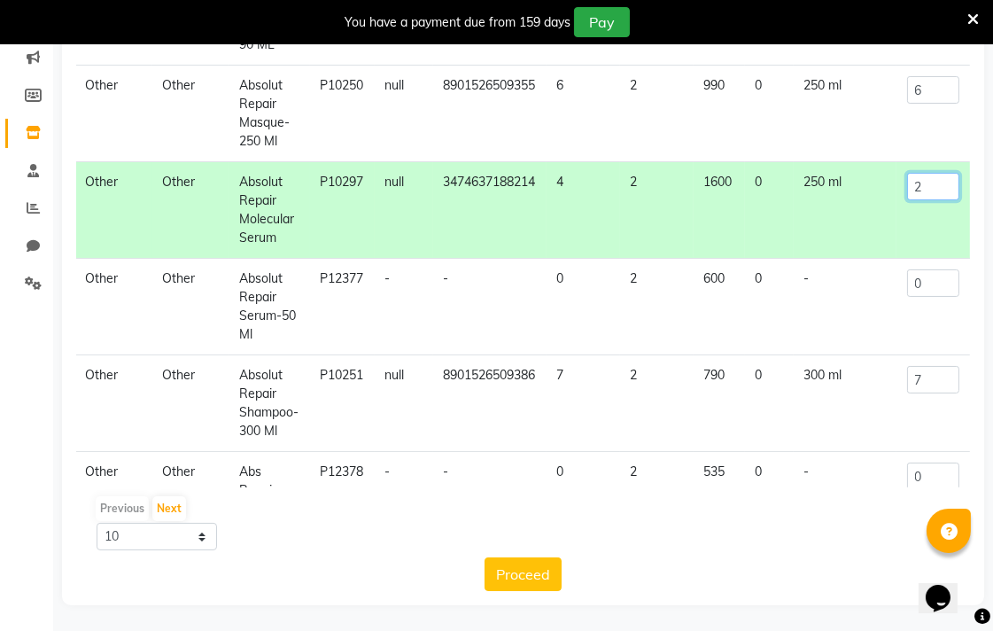
scroll to position [331, 24]
click at [933, 182] on input "2" at bounding box center [933, 184] width 52 height 27
click at [917, 175] on input "number" at bounding box center [933, 184] width 52 height 27
type input "4"
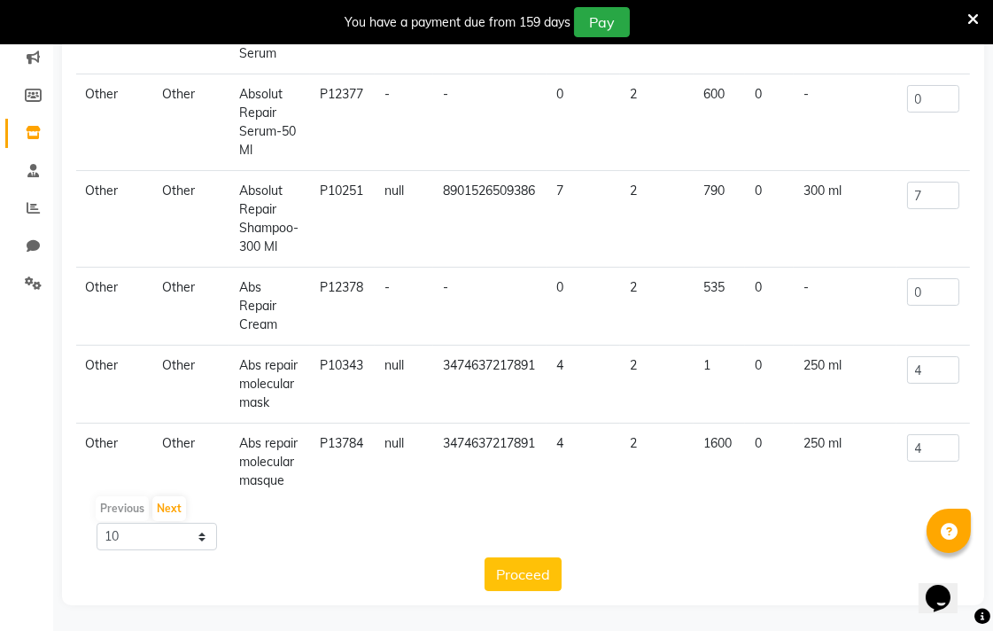
scroll to position [556, 23]
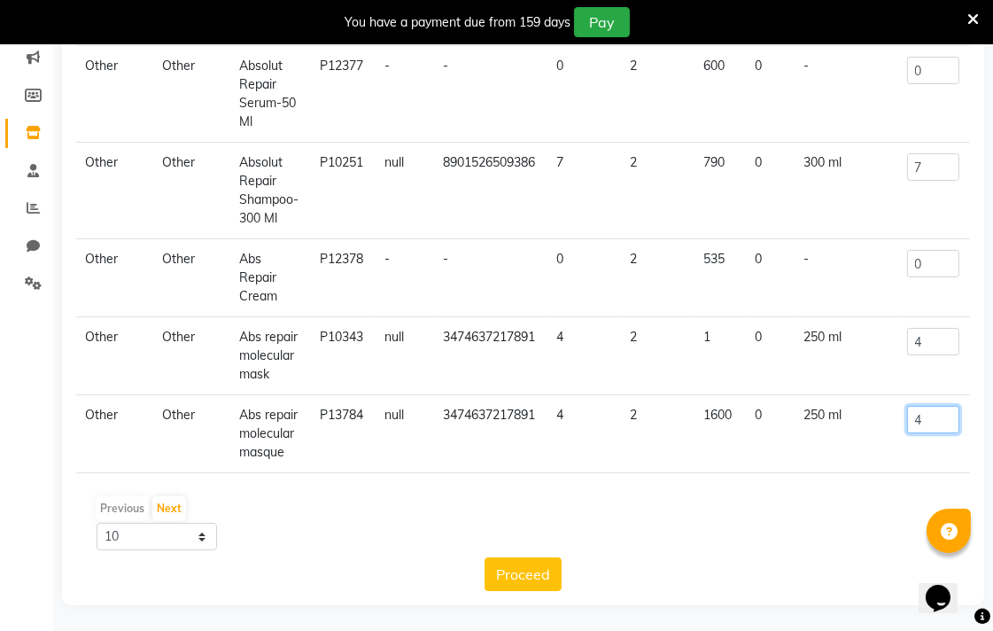
click at [925, 406] on input "4" at bounding box center [933, 419] width 52 height 27
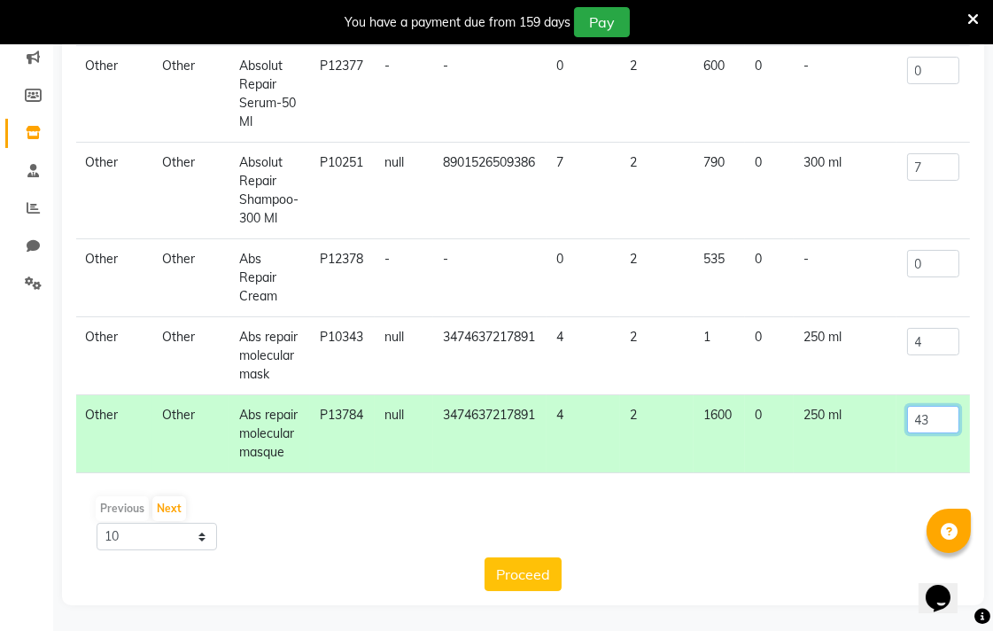
type input "4"
type input "3"
click at [907, 331] on input "4" at bounding box center [933, 341] width 52 height 27
click at [922, 406] on input "3" at bounding box center [933, 419] width 52 height 27
type input "2"
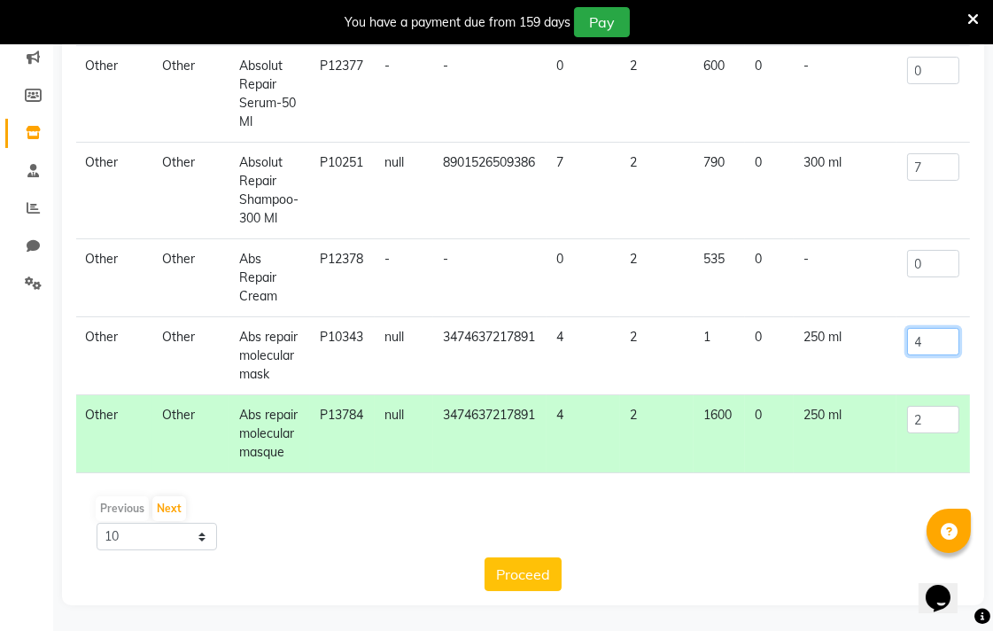
click at [923, 328] on input "4" at bounding box center [933, 341] width 52 height 27
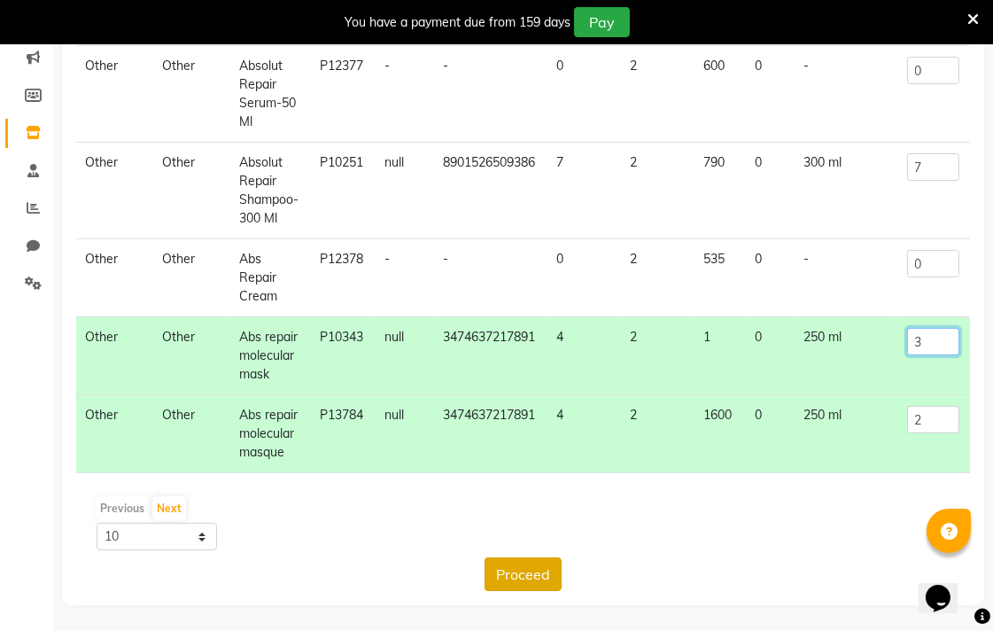
type input "3"
click at [516, 571] on button "Proceed" at bounding box center [522, 574] width 77 height 34
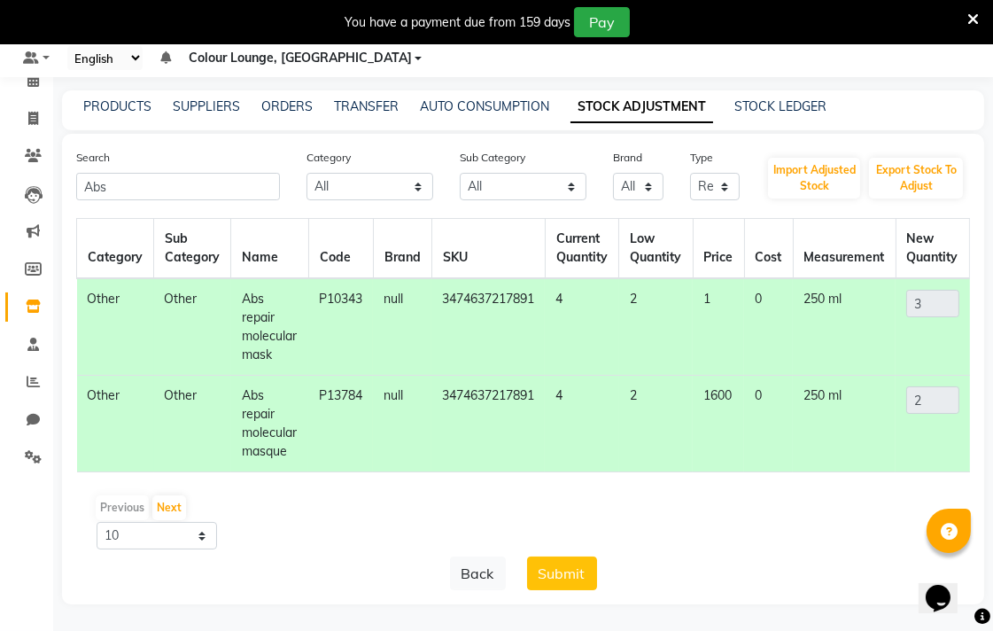
scroll to position [0, 5]
click at [568, 571] on button "Submit" at bounding box center [562, 573] width 70 height 34
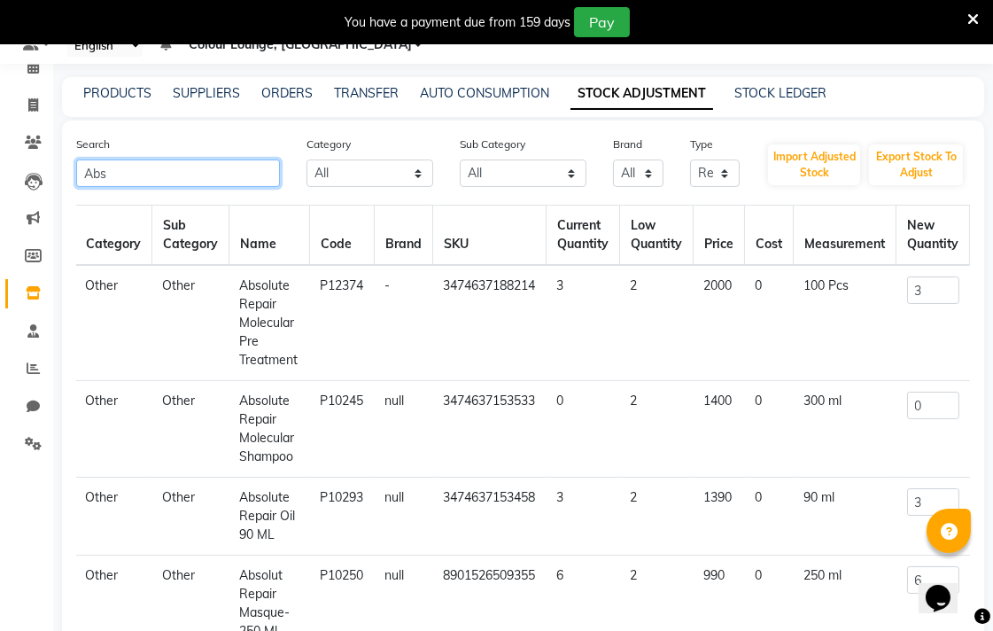
click at [189, 168] on input "Abs" at bounding box center [178, 172] width 204 height 27
type input "A"
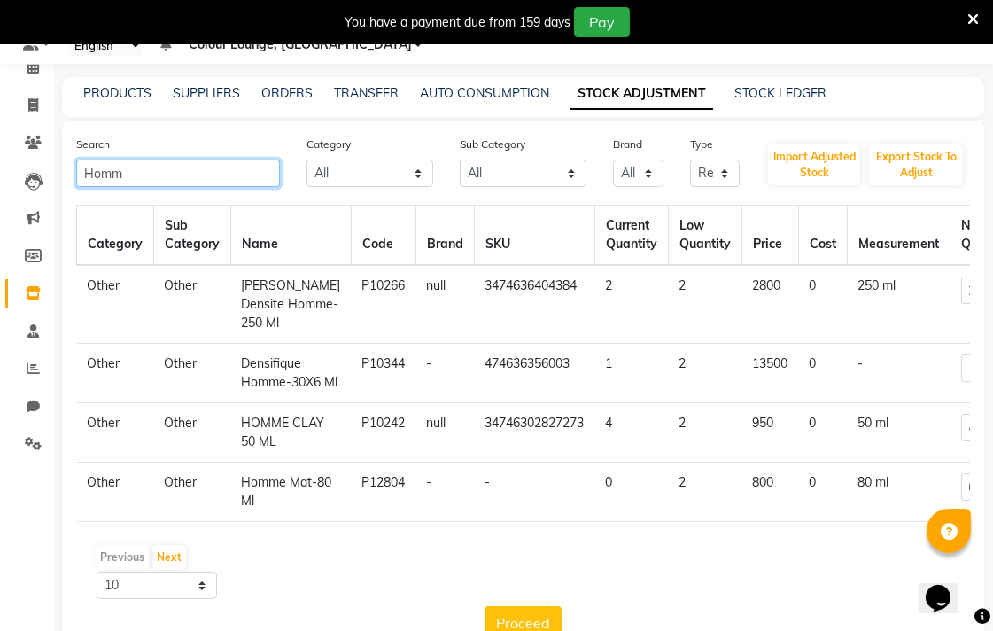
scroll to position [0, 24]
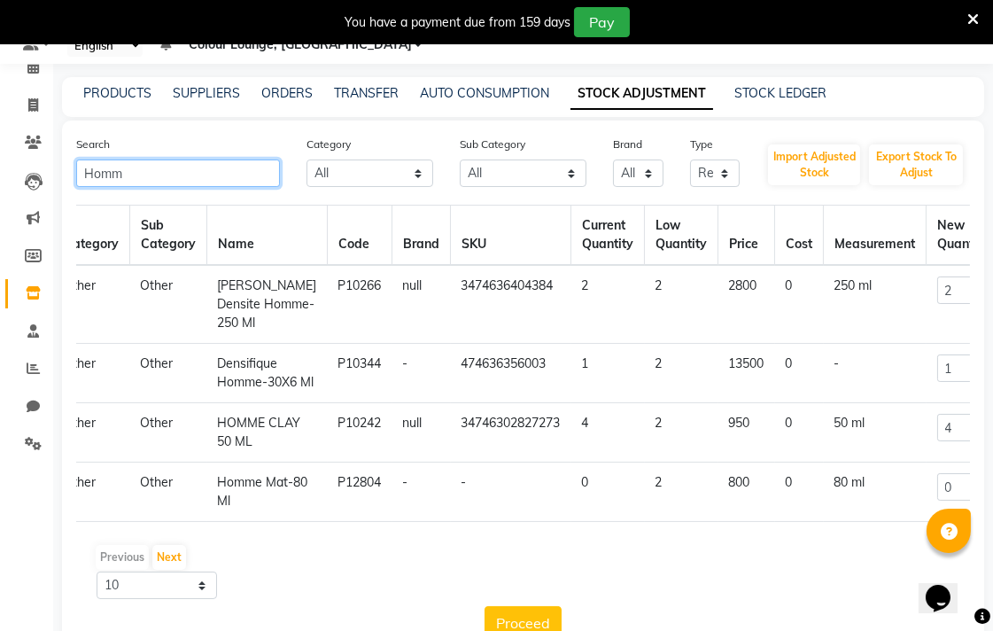
type input "Homm"
click at [950, 441] on input "4" at bounding box center [963, 427] width 52 height 27
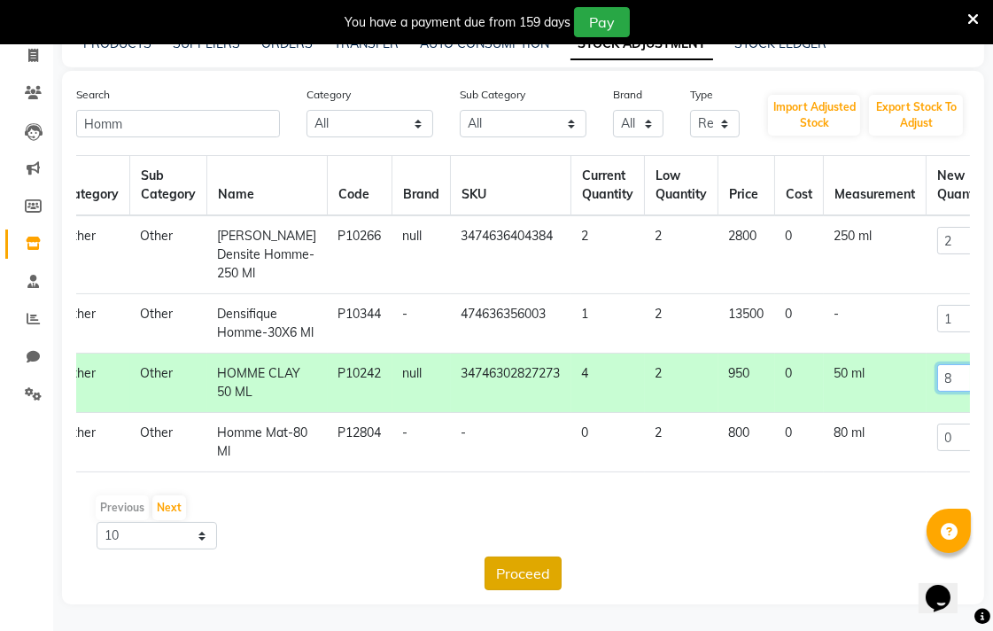
type input "8"
click at [538, 569] on button "Proceed" at bounding box center [522, 573] width 77 height 34
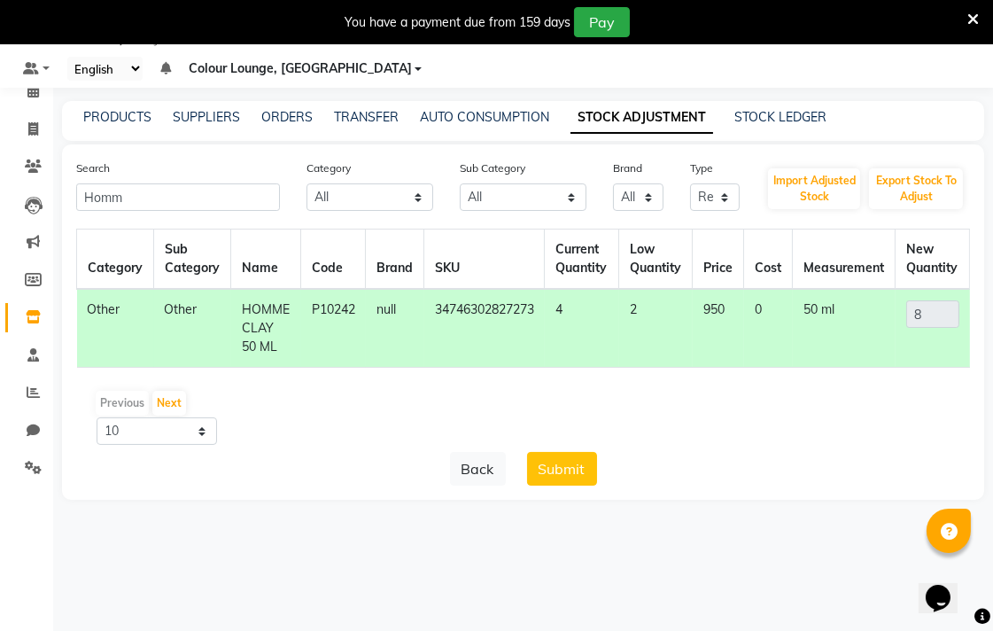
scroll to position [0, 4]
click at [582, 479] on button "Submit" at bounding box center [562, 469] width 70 height 34
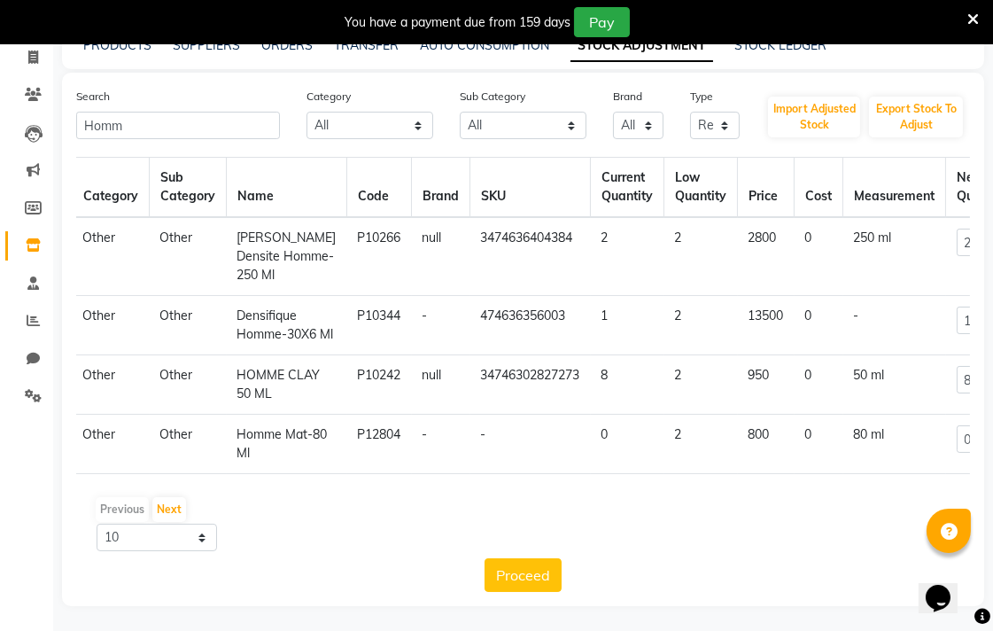
scroll to position [188, 0]
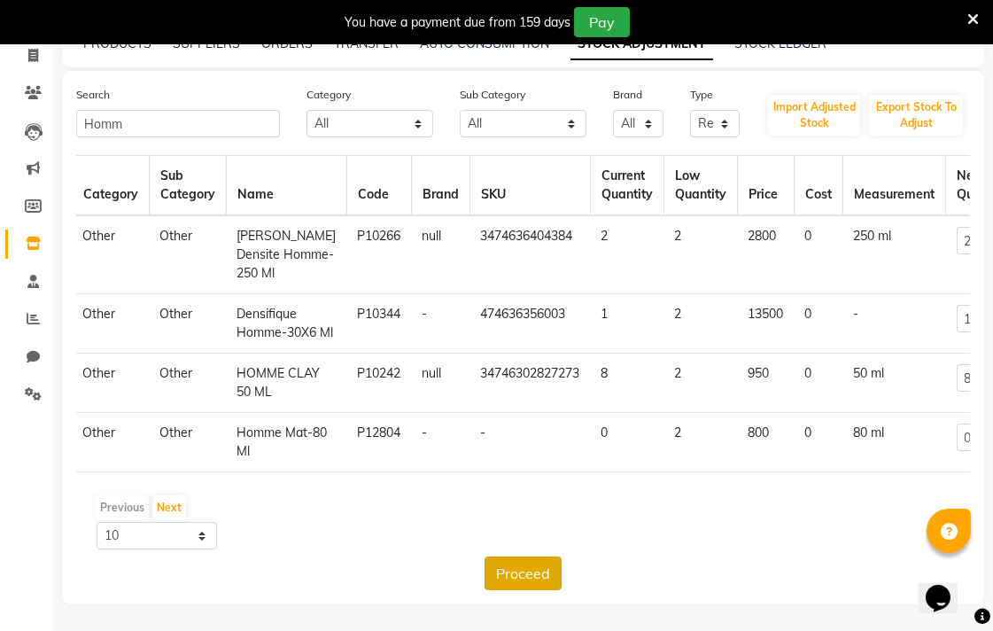
click at [528, 585] on button "Proceed" at bounding box center [522, 573] width 77 height 34
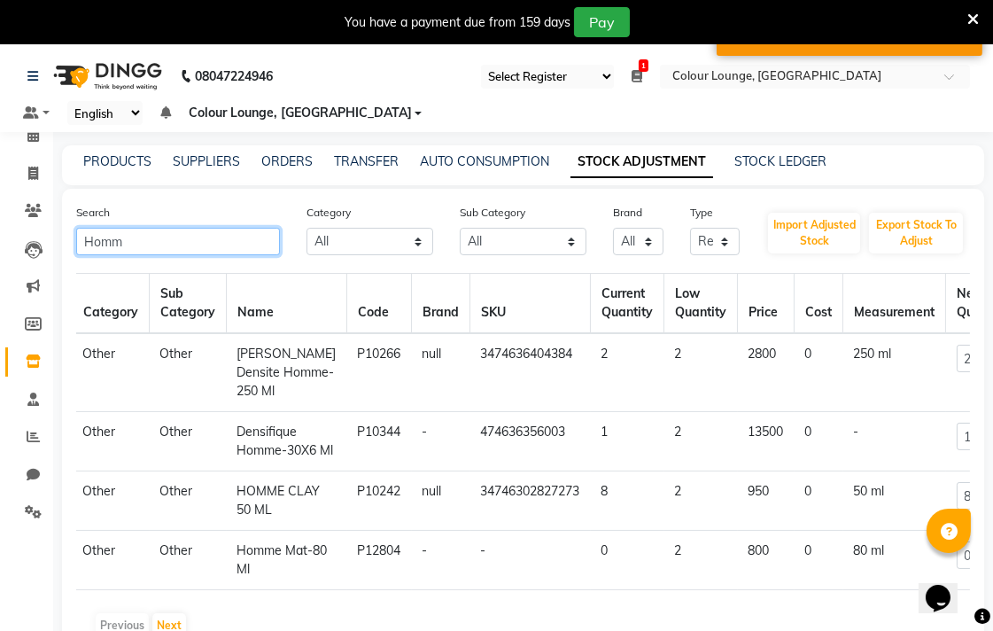
click at [158, 237] on input "Homm" at bounding box center [178, 241] width 204 height 27
type input "H"
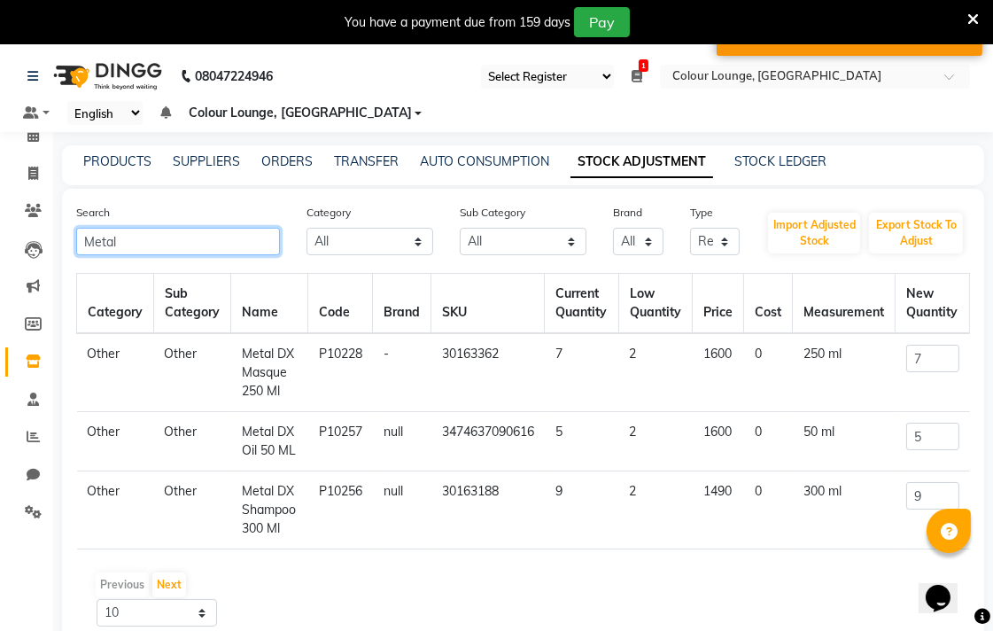
scroll to position [0, 4]
type input "Metal"
click at [933, 492] on input "9" at bounding box center [932, 495] width 53 height 27
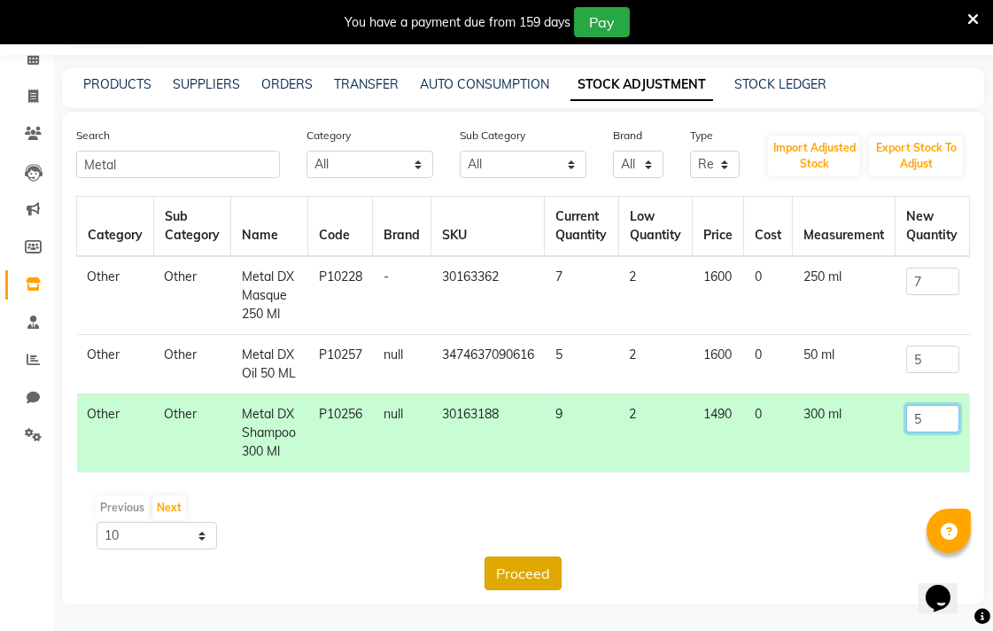
type input "5"
click at [530, 580] on button "Proceed" at bounding box center [522, 573] width 77 height 34
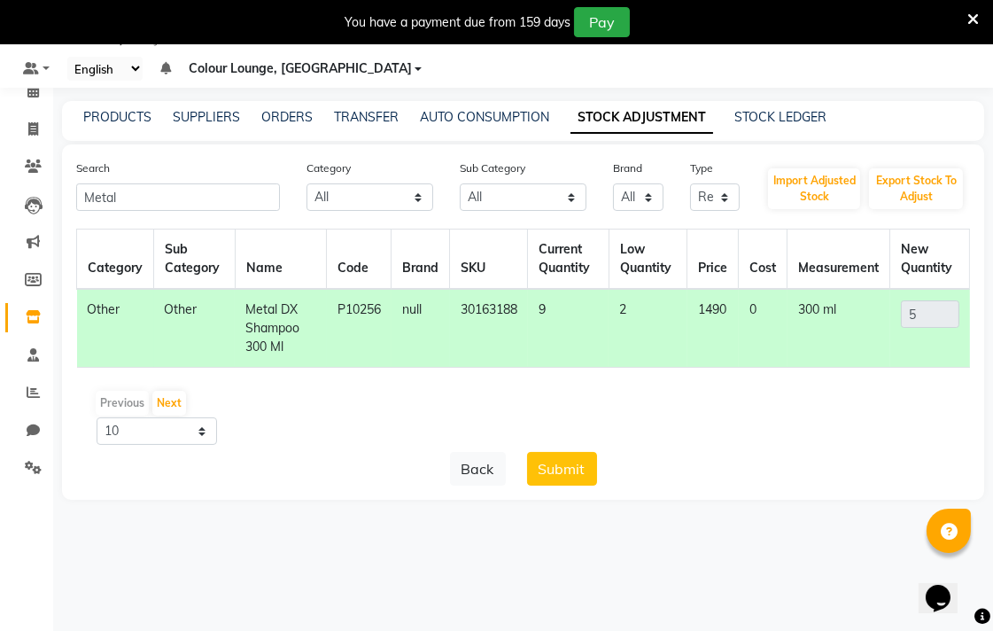
scroll to position [0, 0]
click at [556, 472] on button "Submit" at bounding box center [562, 469] width 70 height 34
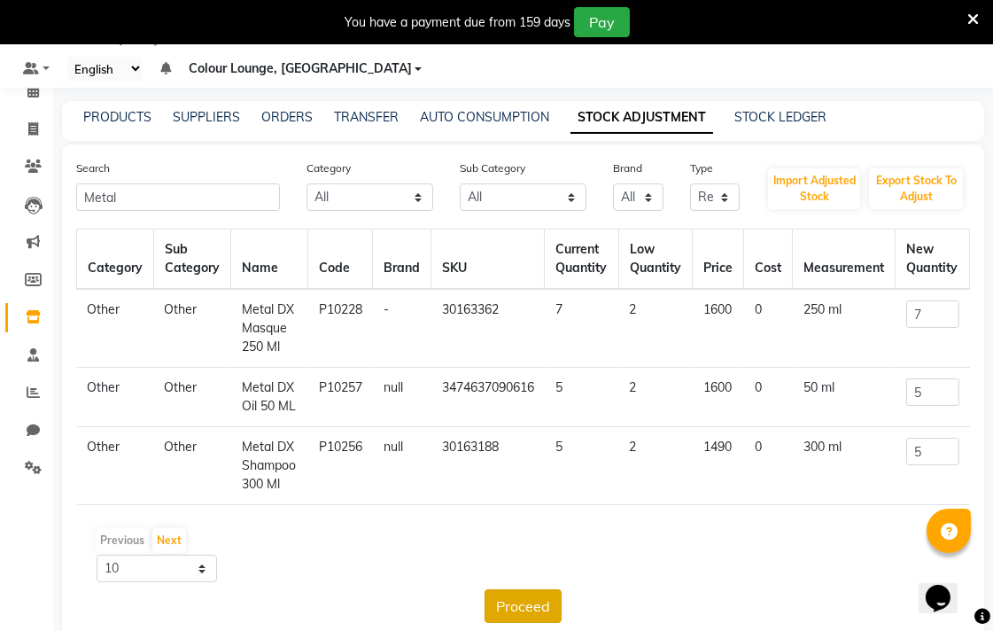
click at [512, 604] on button "Proceed" at bounding box center [522, 606] width 77 height 34
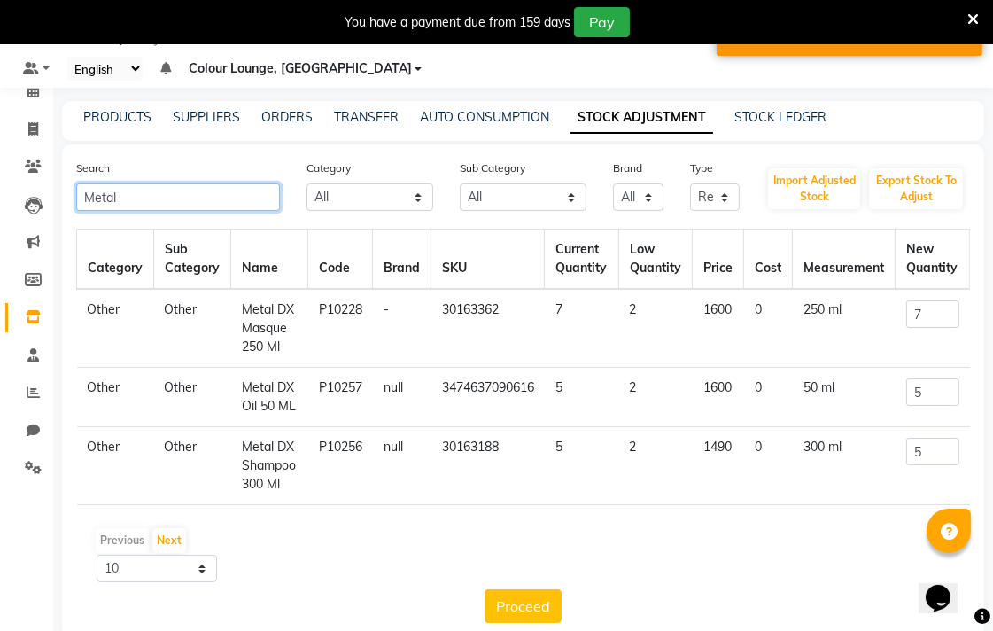
click at [198, 199] on input "Metal" at bounding box center [178, 196] width 204 height 27
type input "M"
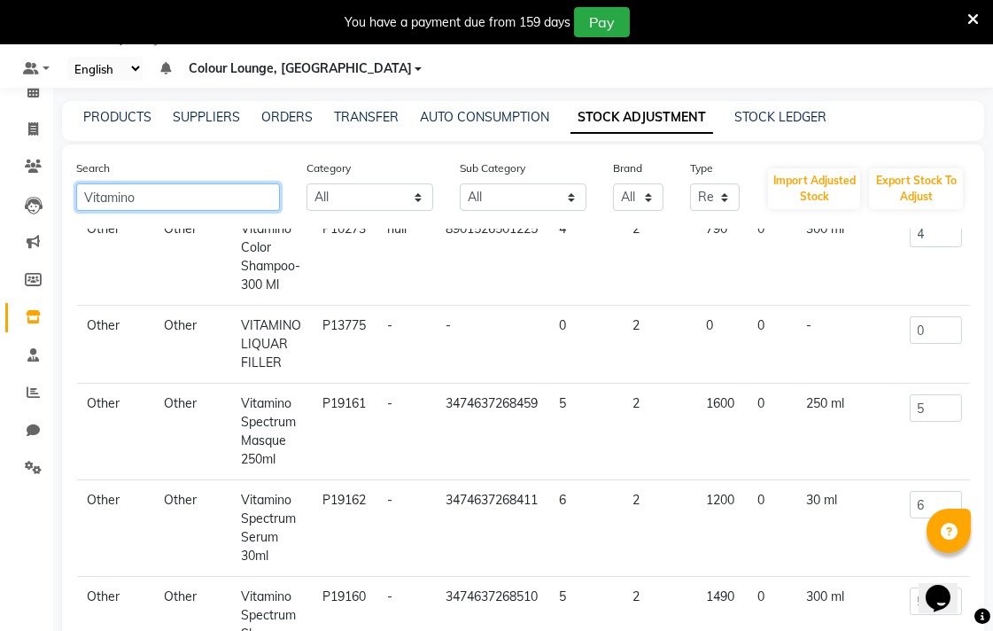
scroll to position [177, 24]
type input "Vitamino"
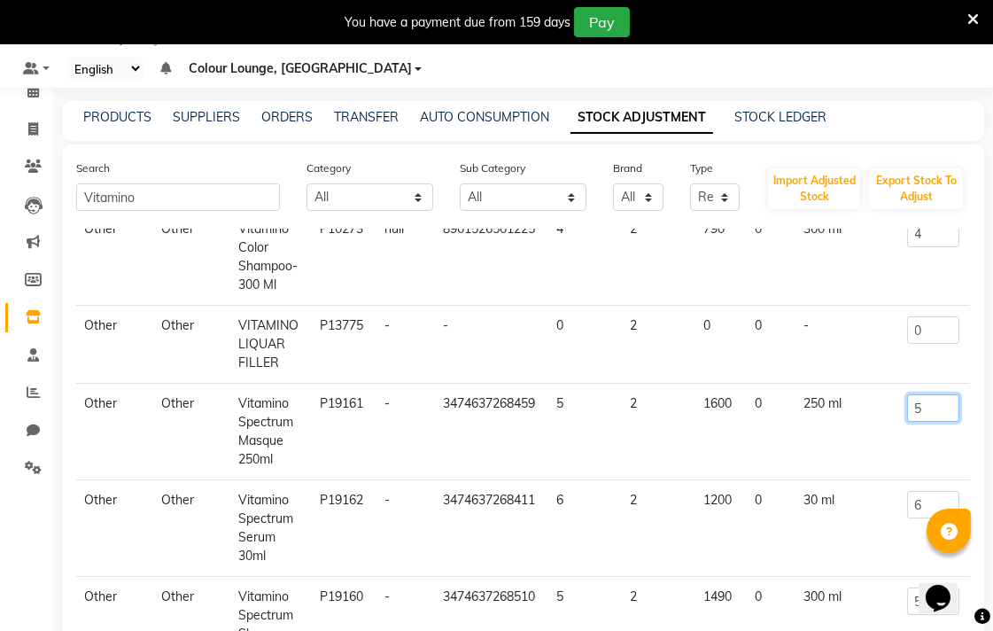
click at [913, 411] on input "5" at bounding box center [933, 407] width 52 height 27
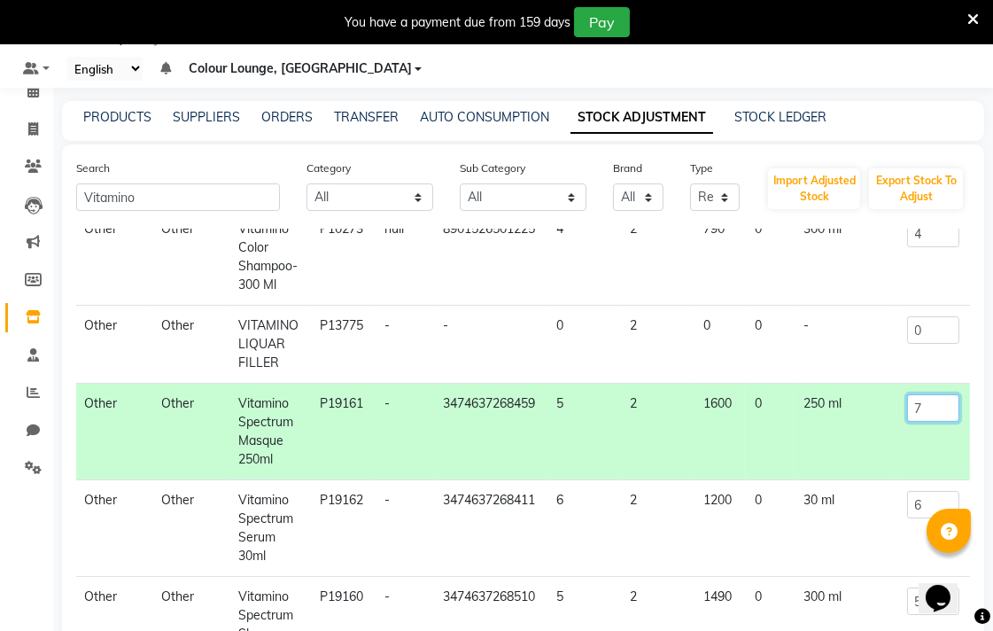
scroll to position [207, 24]
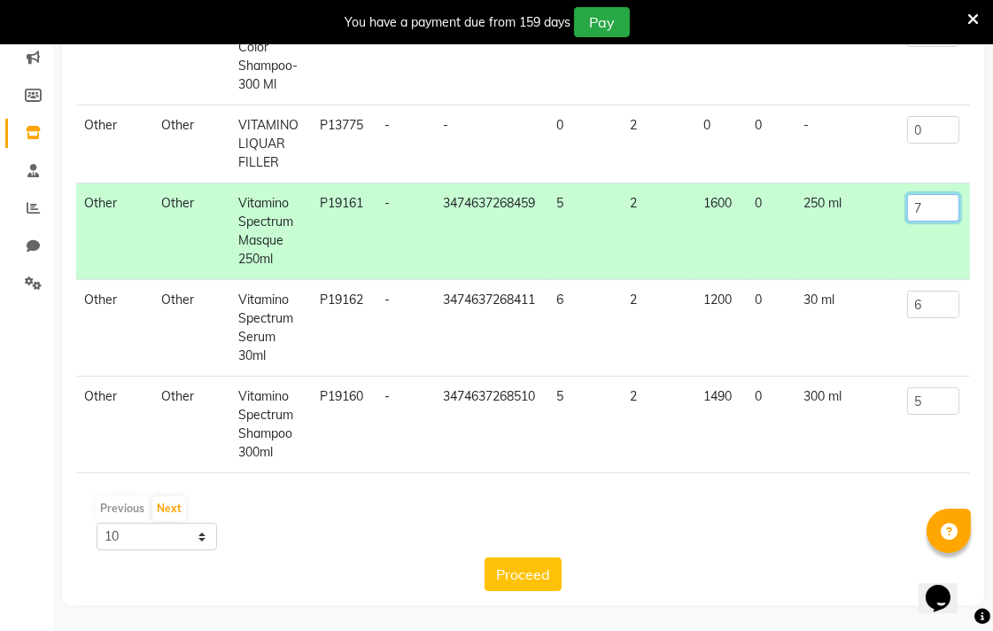
type input "7"
click at [530, 576] on button "Proceed" at bounding box center [522, 574] width 77 height 34
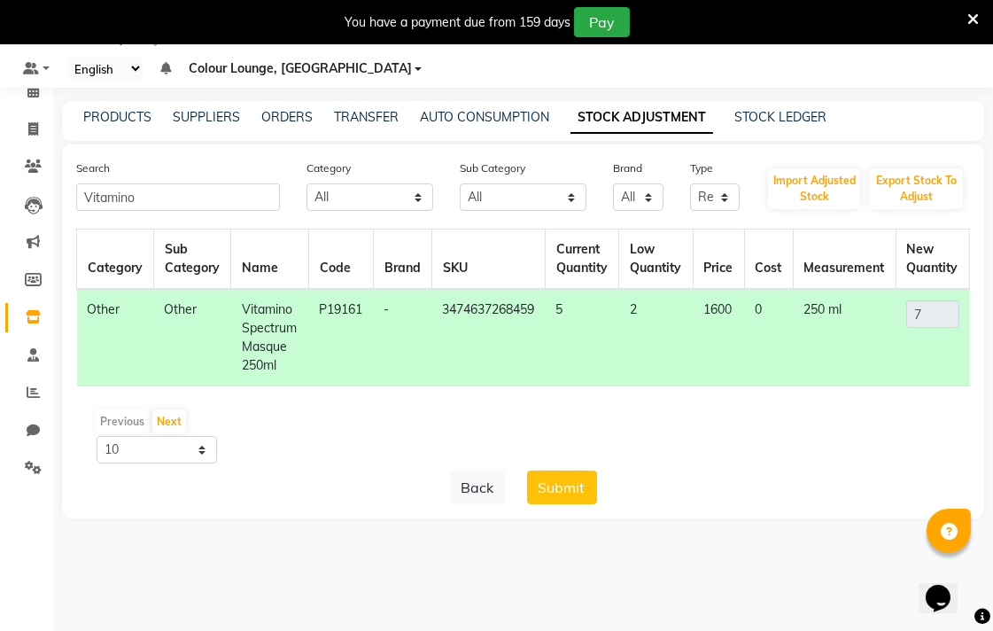
scroll to position [0, 4]
click at [558, 504] on button "Submit" at bounding box center [562, 487] width 70 height 34
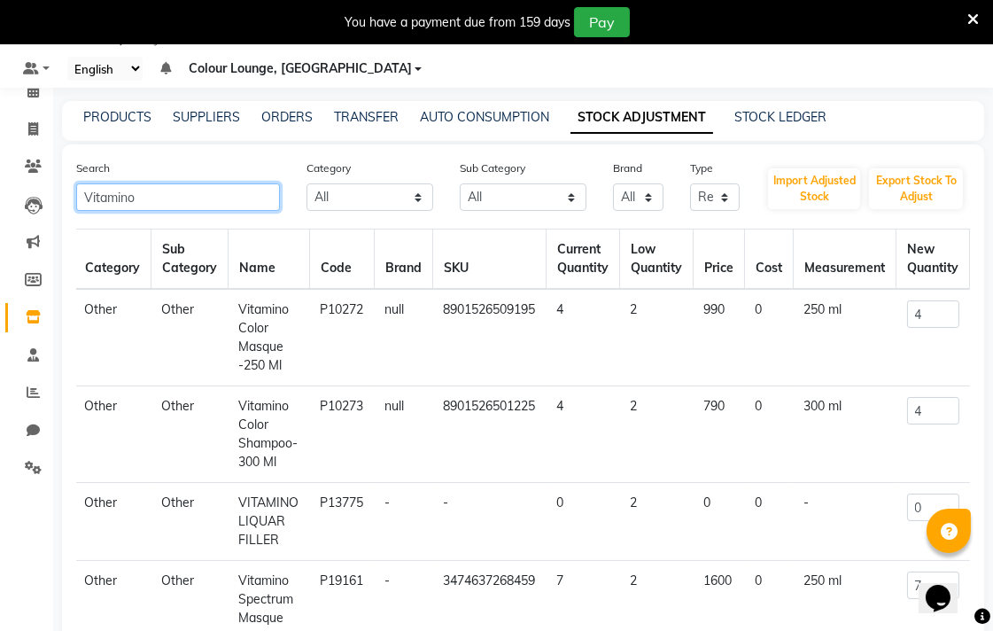
click at [201, 196] on input "Vitamino" at bounding box center [178, 196] width 204 height 27
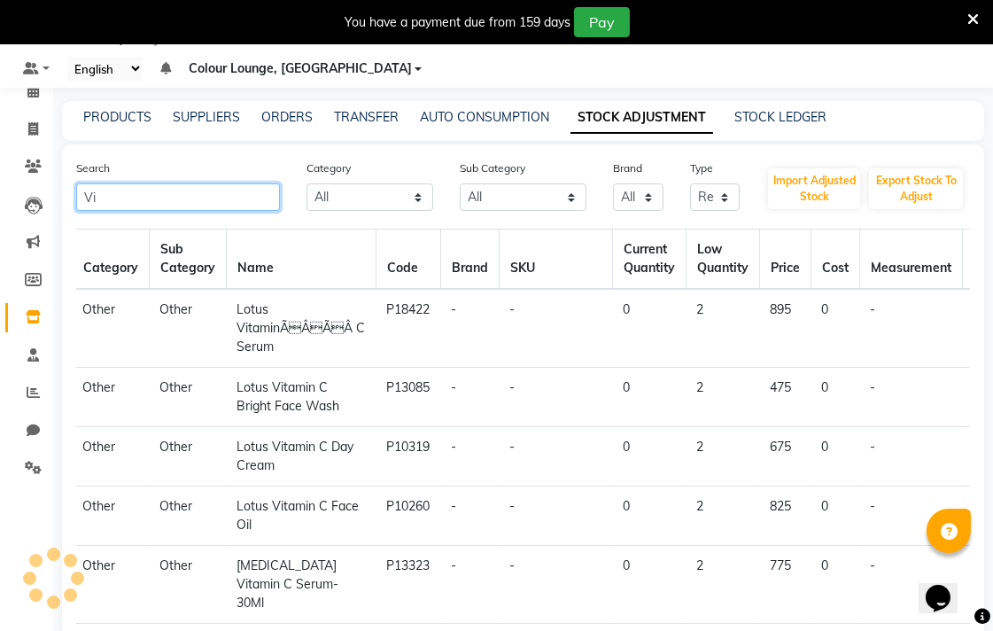
type input "V"
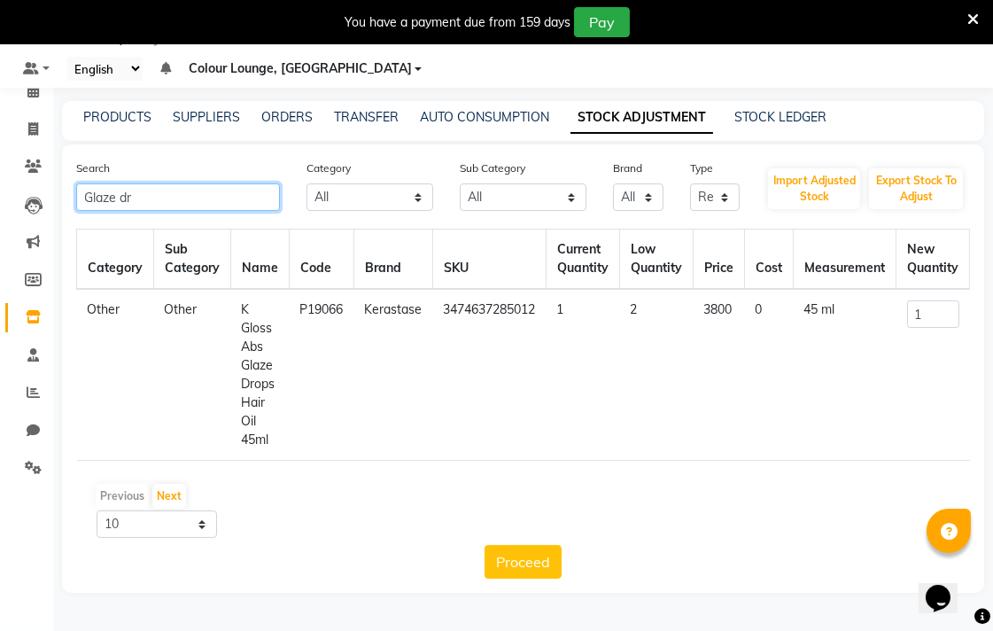
type input "Glaze dr"
click at [944, 312] on input "1" at bounding box center [933, 313] width 52 height 27
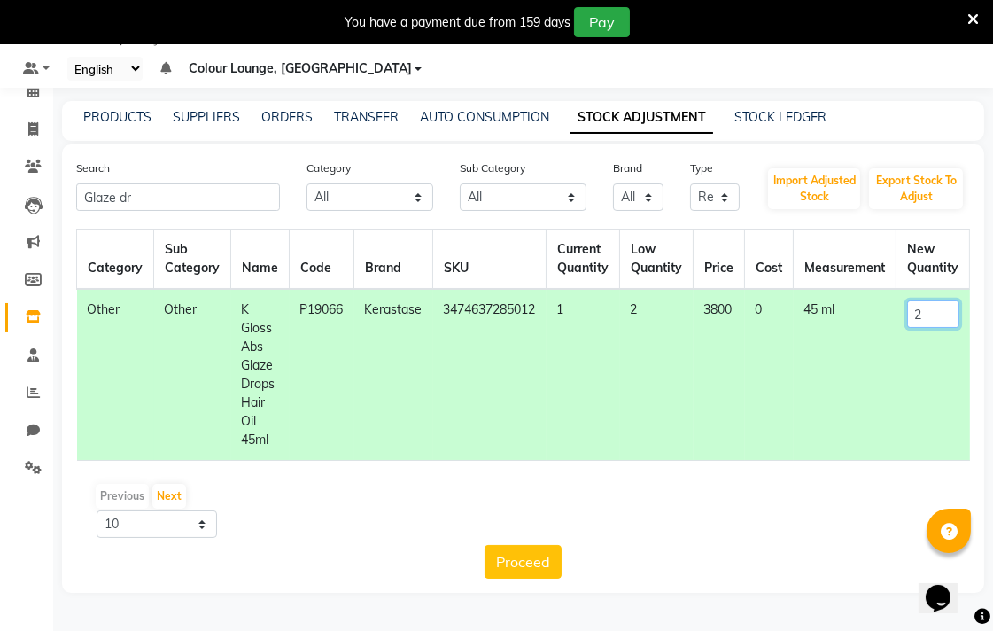
scroll to position [46, 0]
type input "2"
click at [526, 571] on button "Proceed" at bounding box center [522, 562] width 77 height 34
click at [563, 570] on button "Submit" at bounding box center [562, 562] width 70 height 34
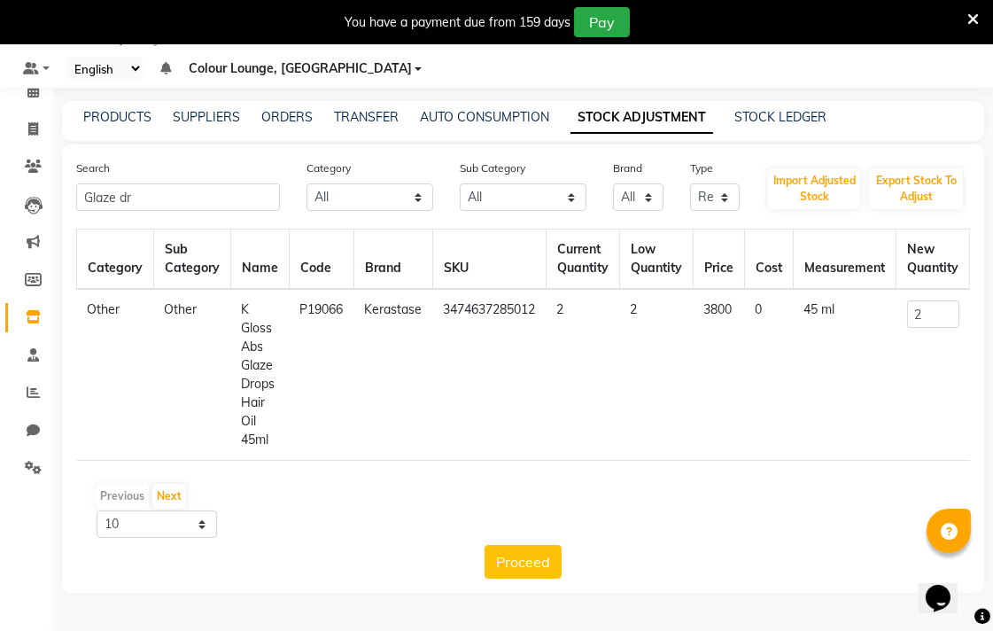
scroll to position [0, 0]
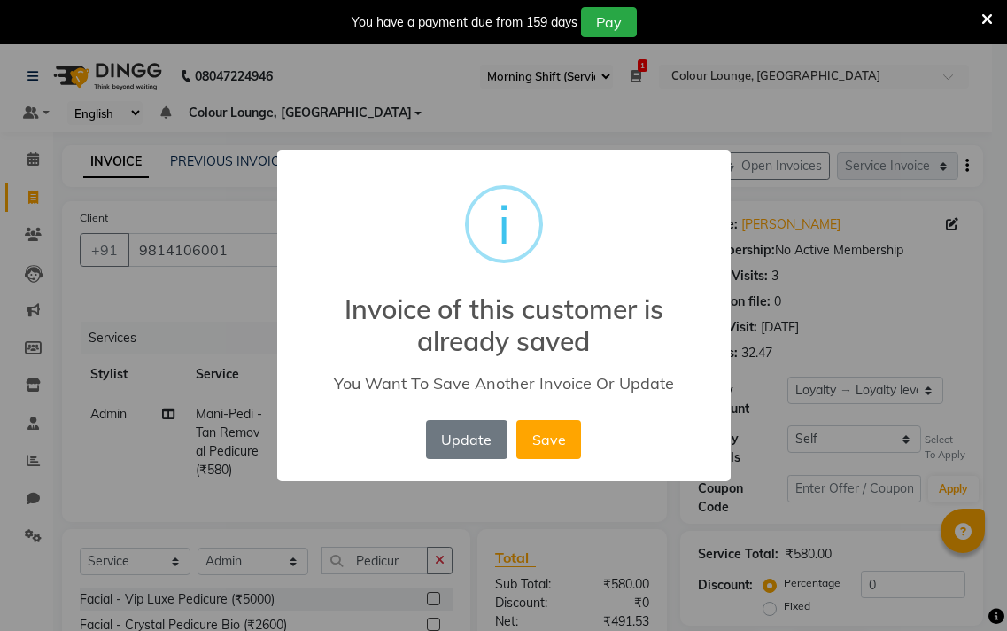
select select "83"
select select "8013"
select select "service"
select select "70150"
select select "1: Object"
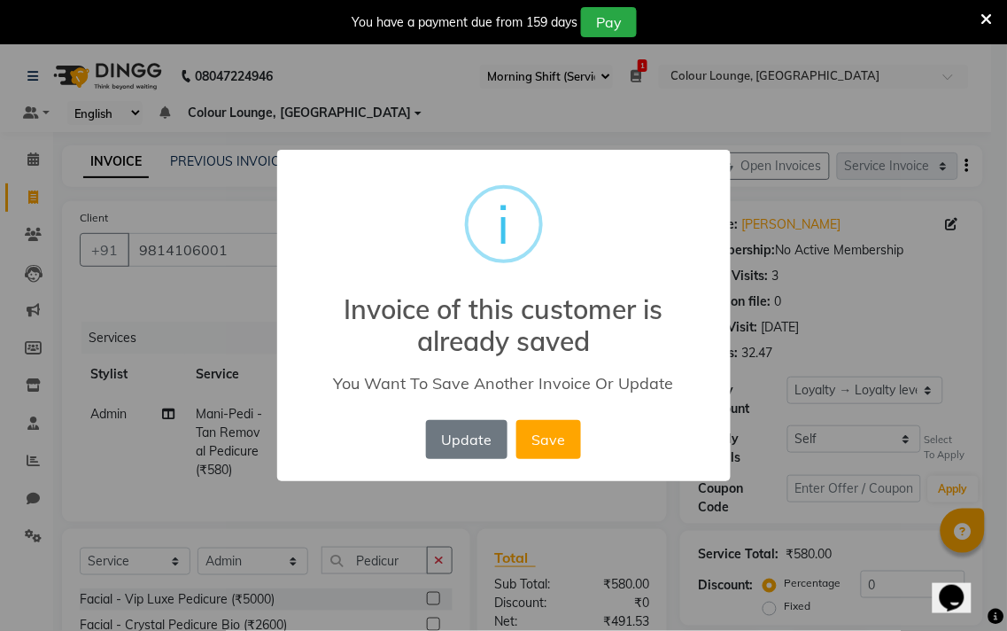
scroll to position [130, 0]
click at [466, 432] on button "Update" at bounding box center [466, 439] width 81 height 39
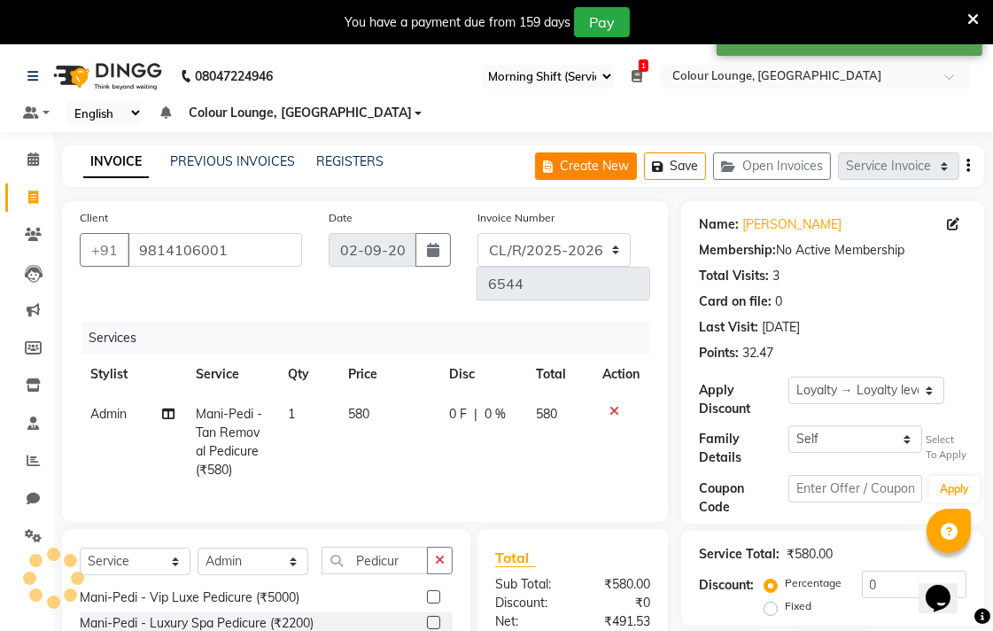
click at [577, 158] on button "Create New" at bounding box center [586, 165] width 102 height 27
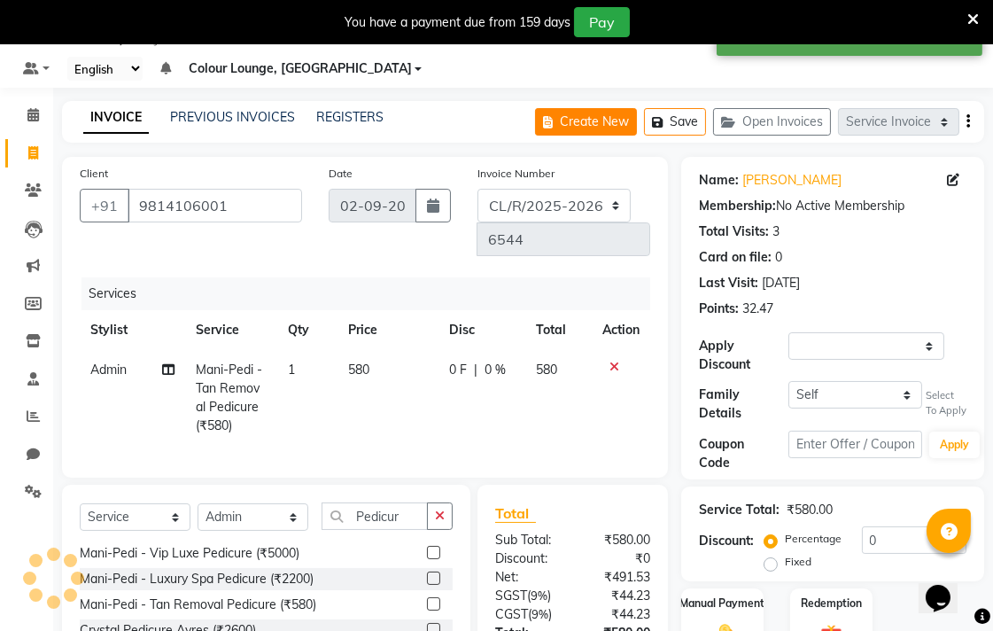
select select "service"
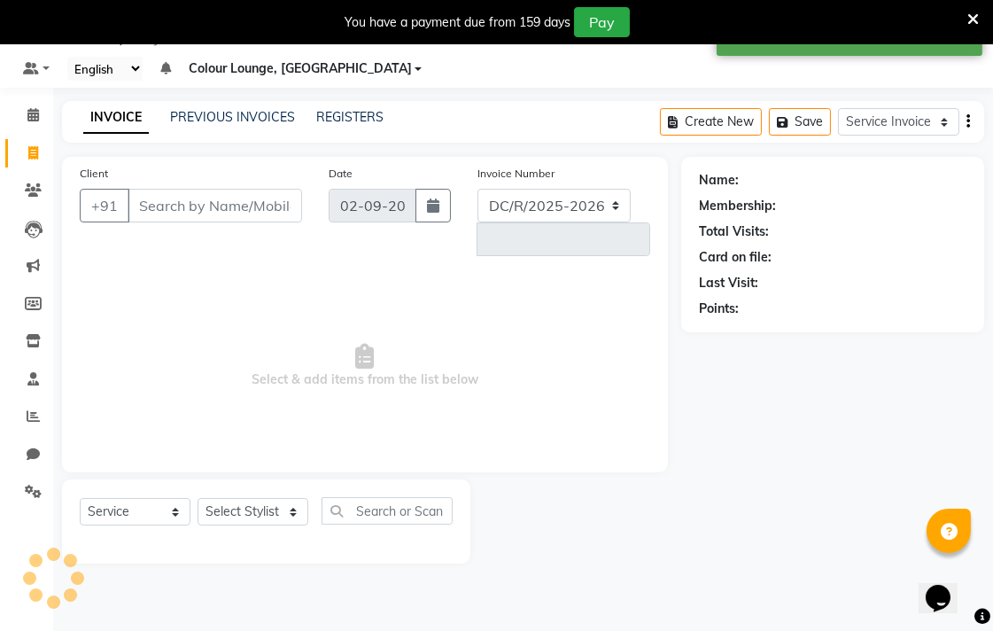
select select "8013"
type input "6547"
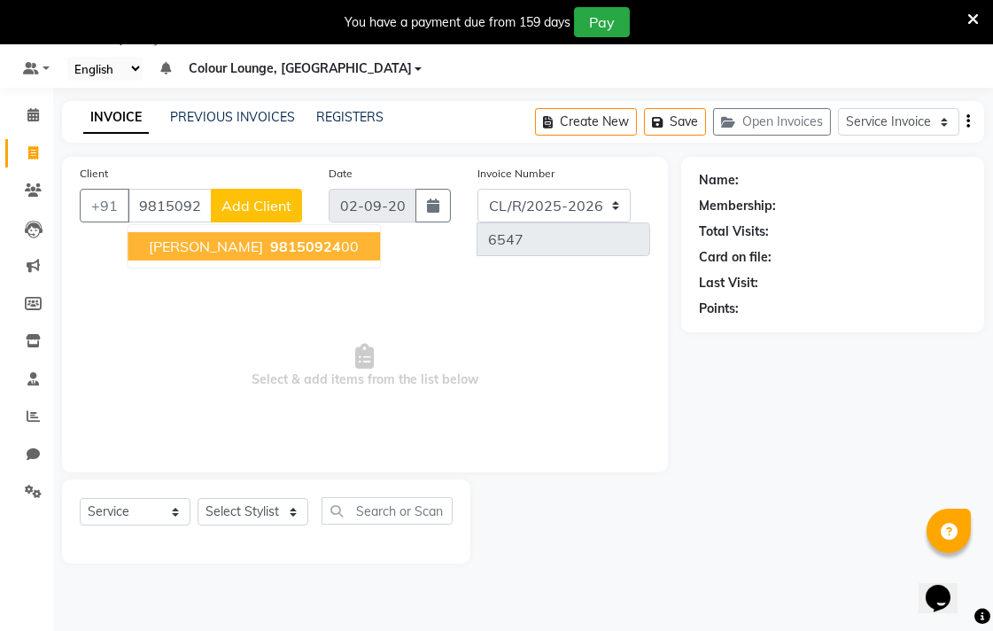
click at [341, 258] on button "Manika Aggarwal 98150924 00" at bounding box center [254, 246] width 252 height 28
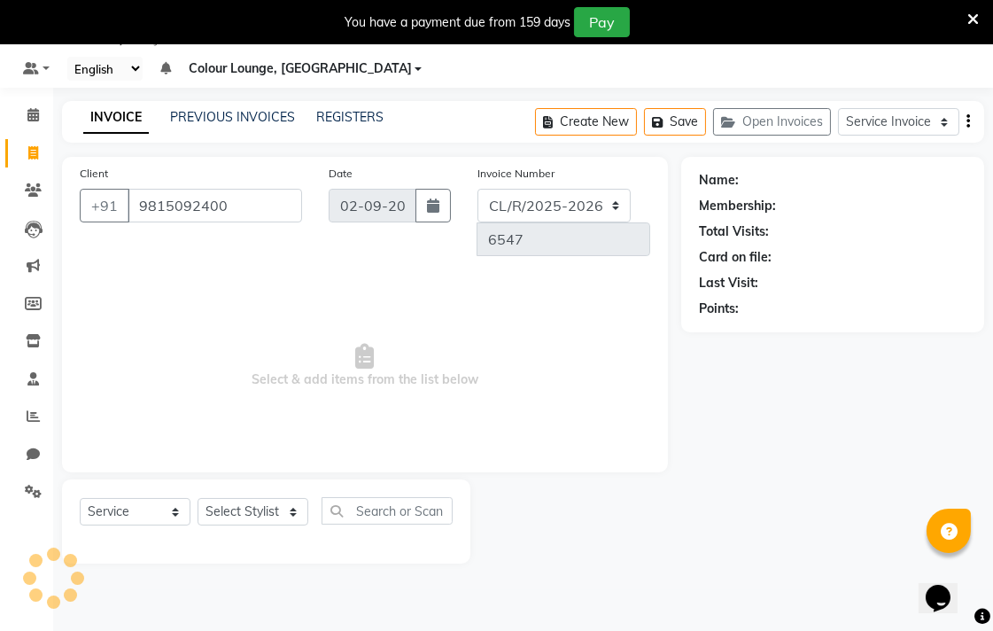
type input "9815092400"
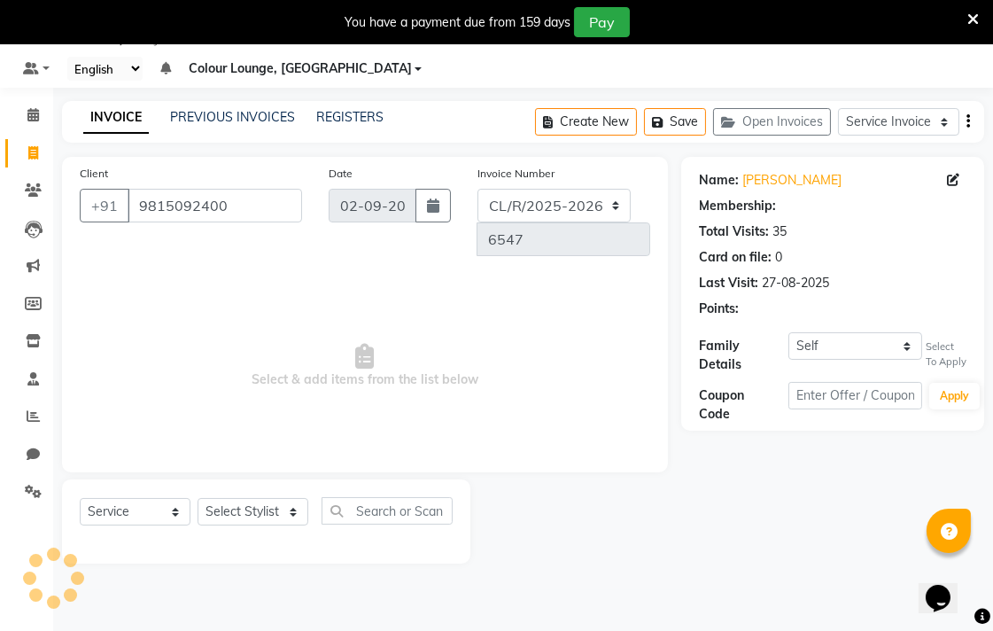
select select "1: Object"
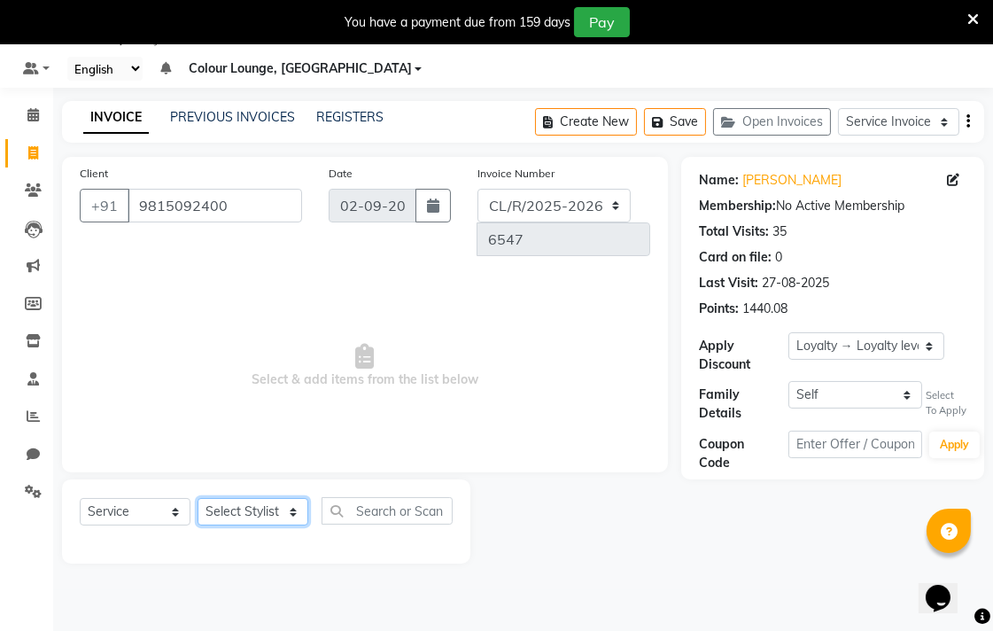
click at [277, 498] on select "Select Stylist Admin AMIT Birshika [PERSON_NAME] Colour Lounge, Ranjit Avenue C…" at bounding box center [252, 511] width 111 height 27
select select "70159"
click at [197, 498] on select "Select Stylist Admin AMIT Birshika [PERSON_NAME] Colour Lounge, Ranjit Avenue C…" at bounding box center [252, 511] width 111 height 27
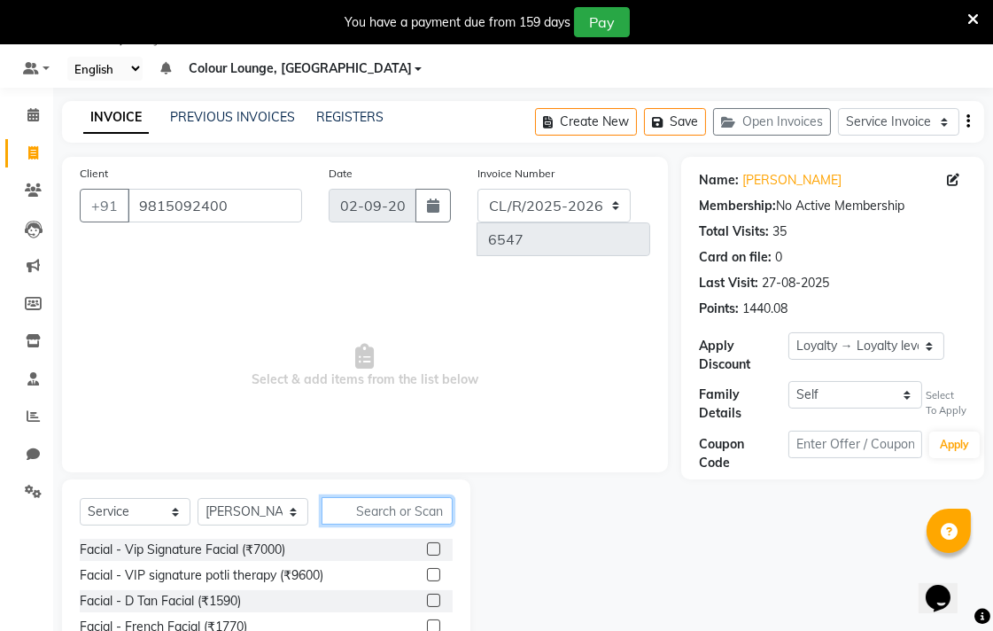
click at [406, 497] on input "text" at bounding box center [386, 510] width 131 height 27
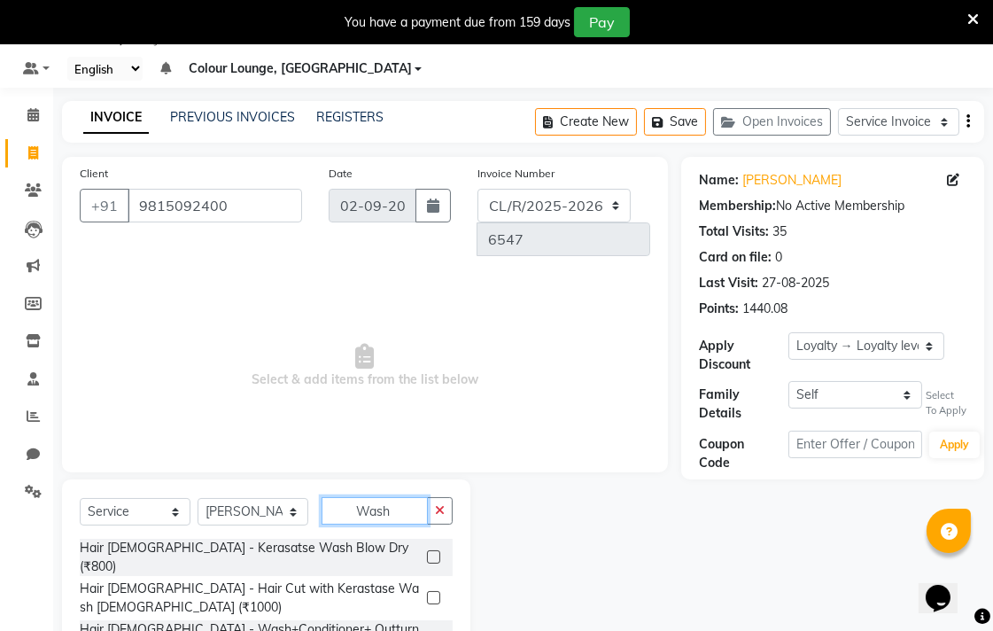
type input "Wash"
click at [432, 630] on label at bounding box center [433, 637] width 13 height 13
click at [432, 630] on input "checkbox" at bounding box center [433, 639] width 12 height 12
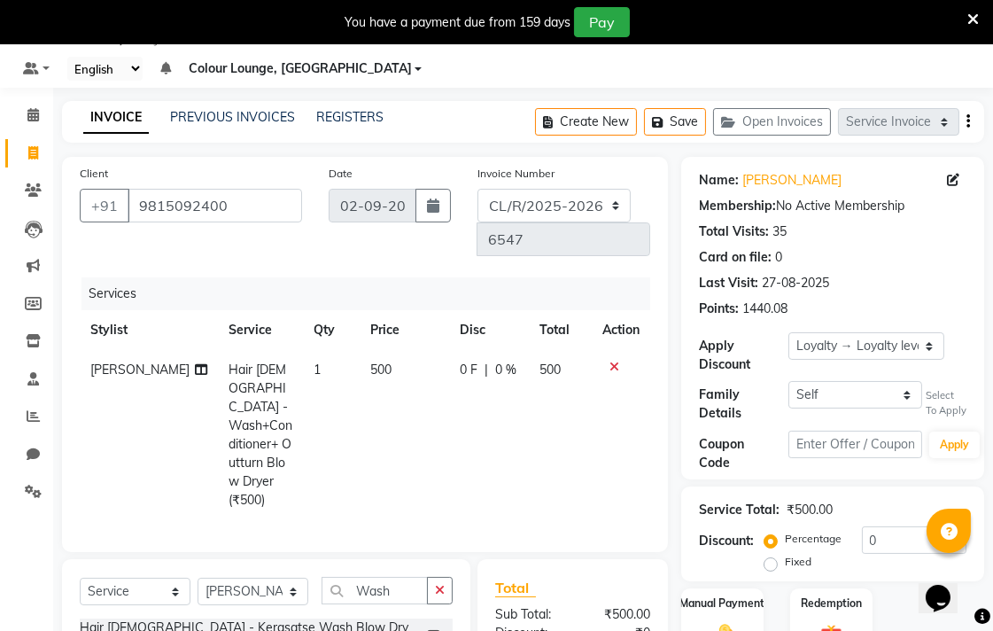
checkbox input "false"
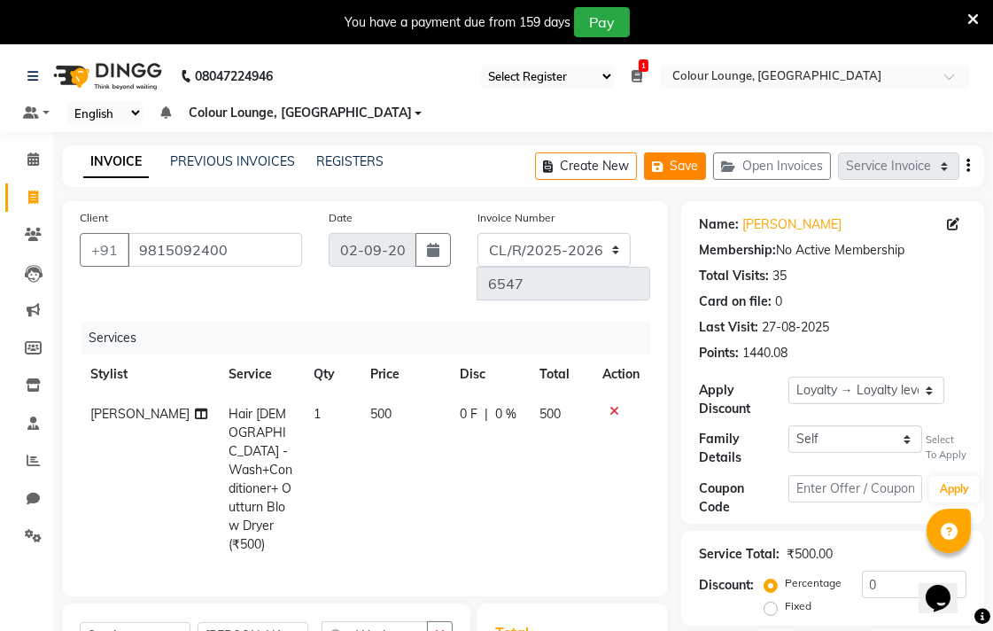
click at [673, 172] on button "Save" at bounding box center [675, 165] width 62 height 27
click at [772, 160] on button "Open Invoices" at bounding box center [772, 165] width 118 height 27
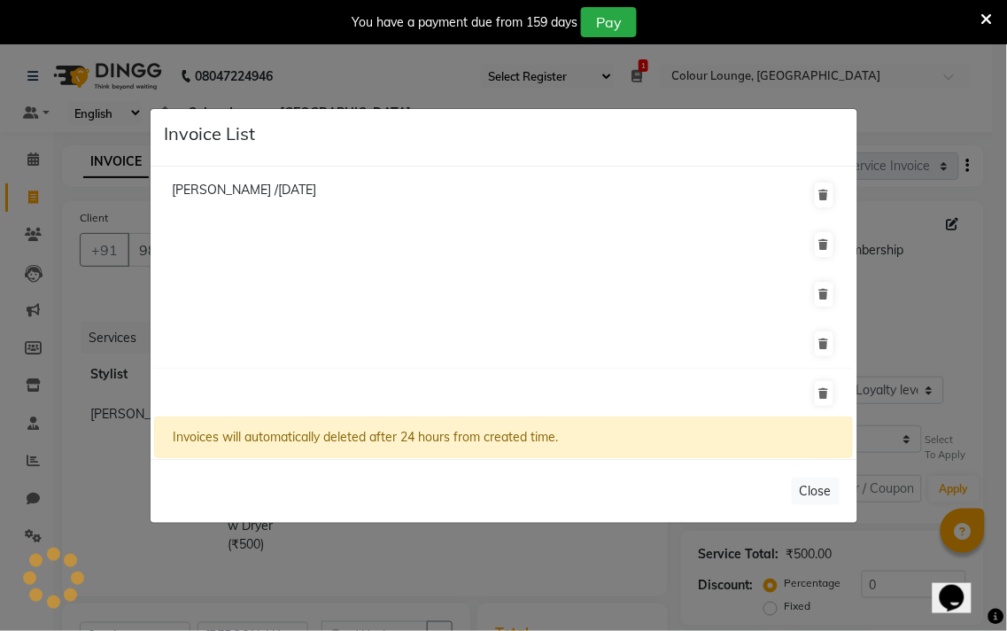
click at [86, 551] on ngb-modal-window "Invoice List Meenu Bhatia /31 August 2025 Invoices will automatically deleted a…" at bounding box center [503, 315] width 1007 height 631
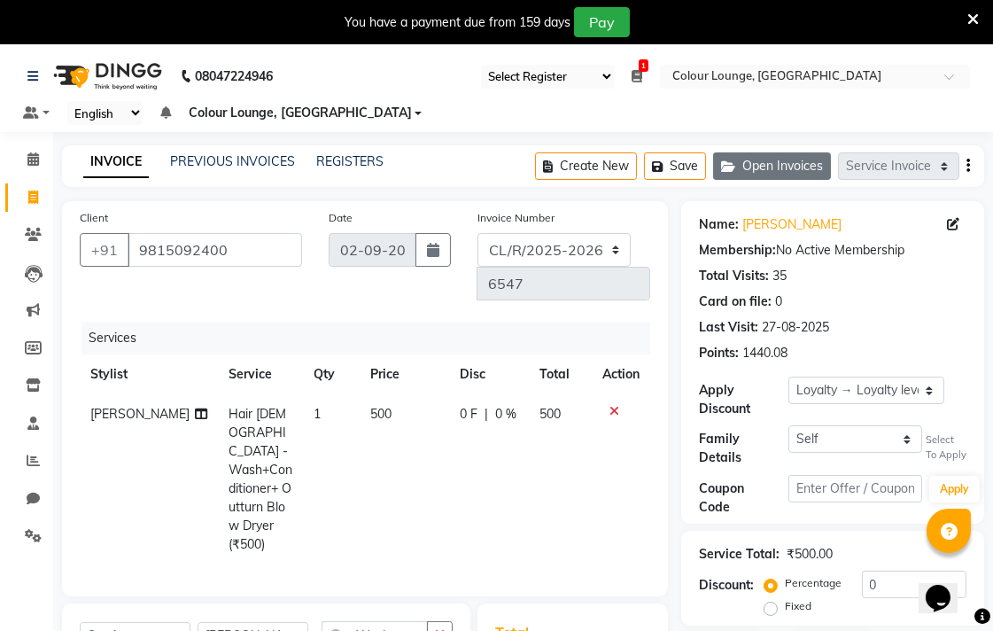
click at [767, 157] on button "Open Invoices" at bounding box center [772, 165] width 118 height 27
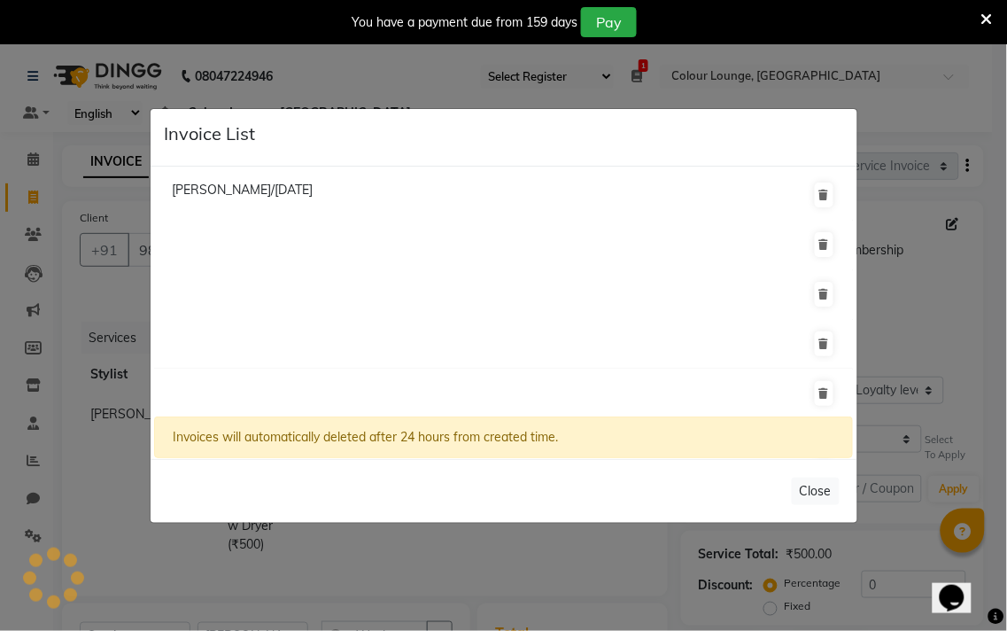
click at [260, 192] on span "Vani Arora/31 August 2025" at bounding box center [242, 190] width 141 height 16
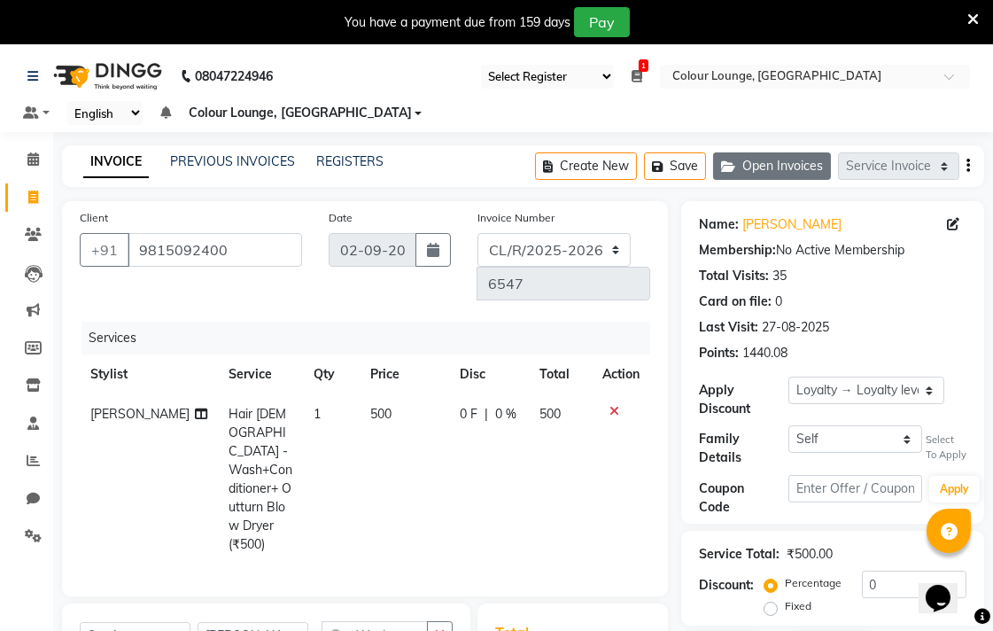
click at [782, 158] on button "Open Invoices" at bounding box center [772, 165] width 118 height 27
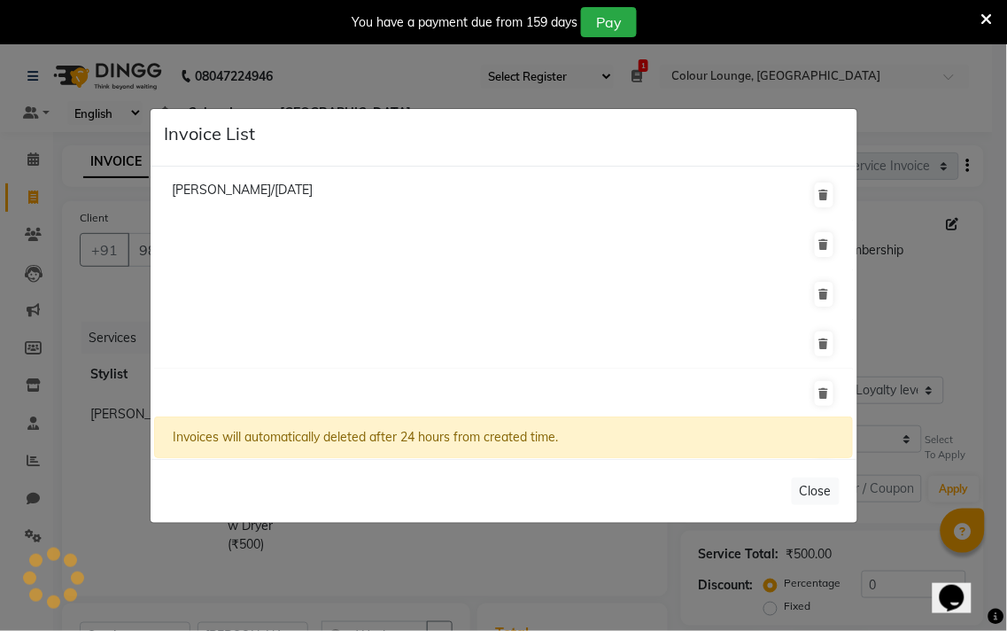
click at [313, 190] on span "Vani Arora/31 August 2025" at bounding box center [242, 190] width 141 height 16
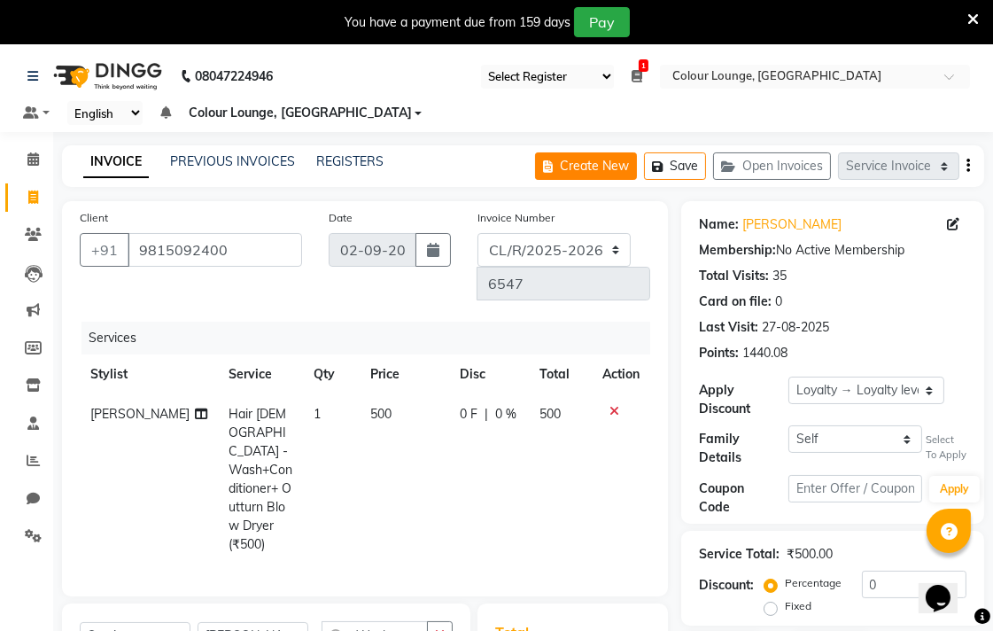
click at [581, 163] on button "Create New" at bounding box center [586, 165] width 102 height 27
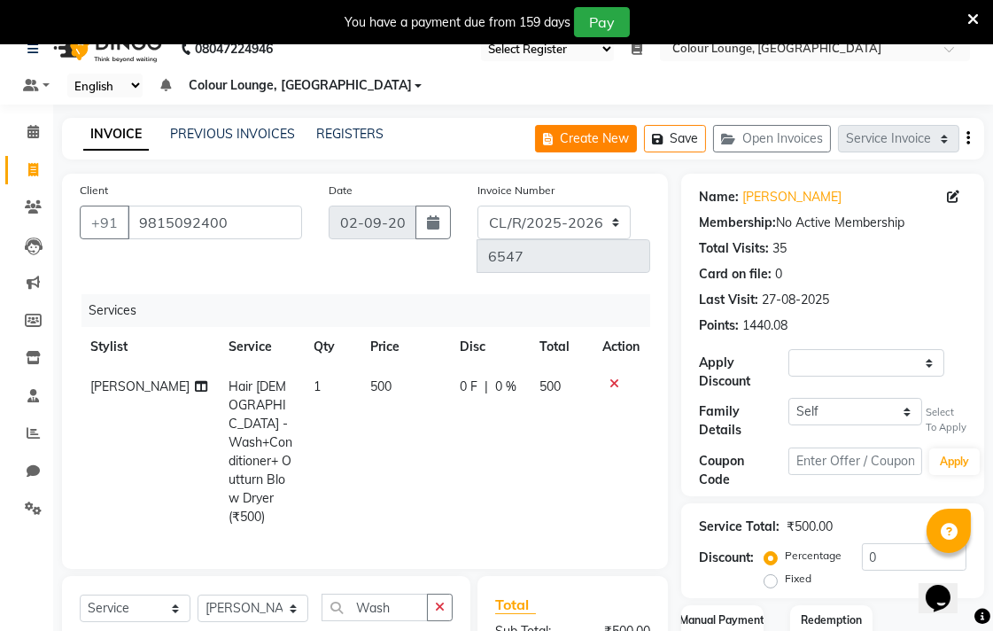
select select "service"
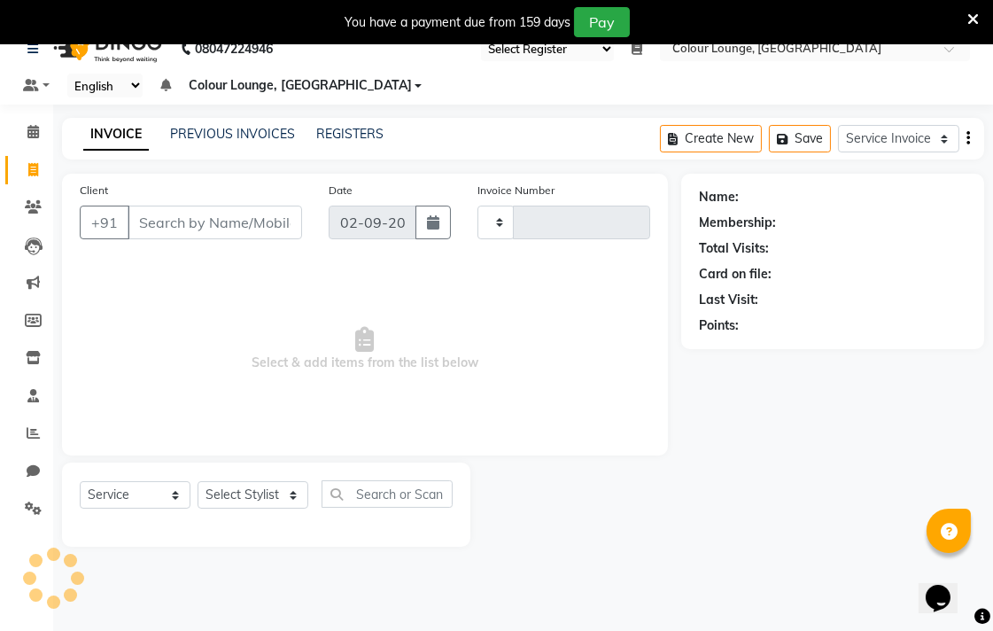
type input "6547"
select select "8013"
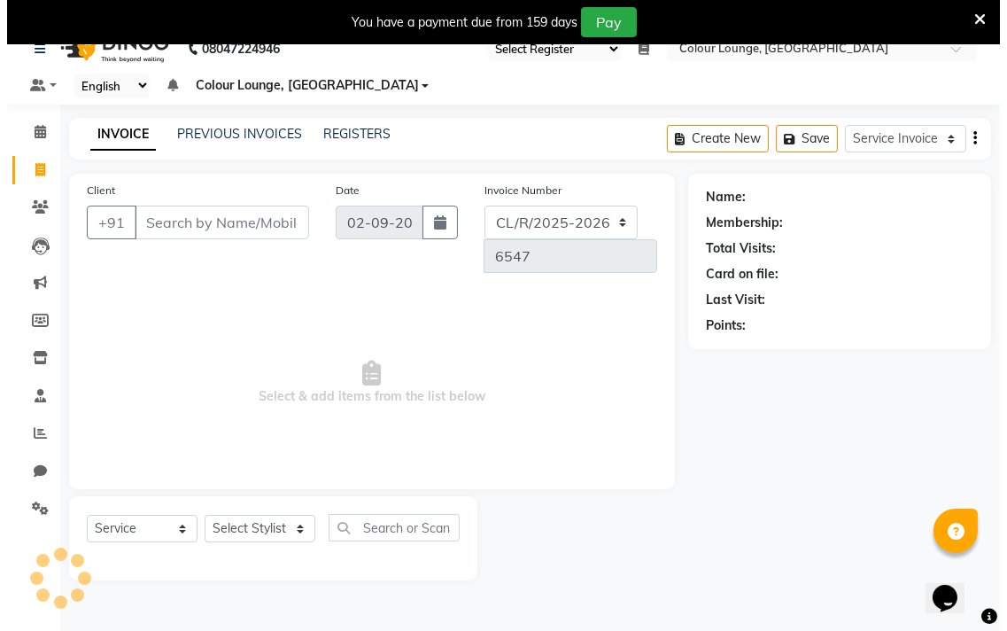
scroll to position [44, 0]
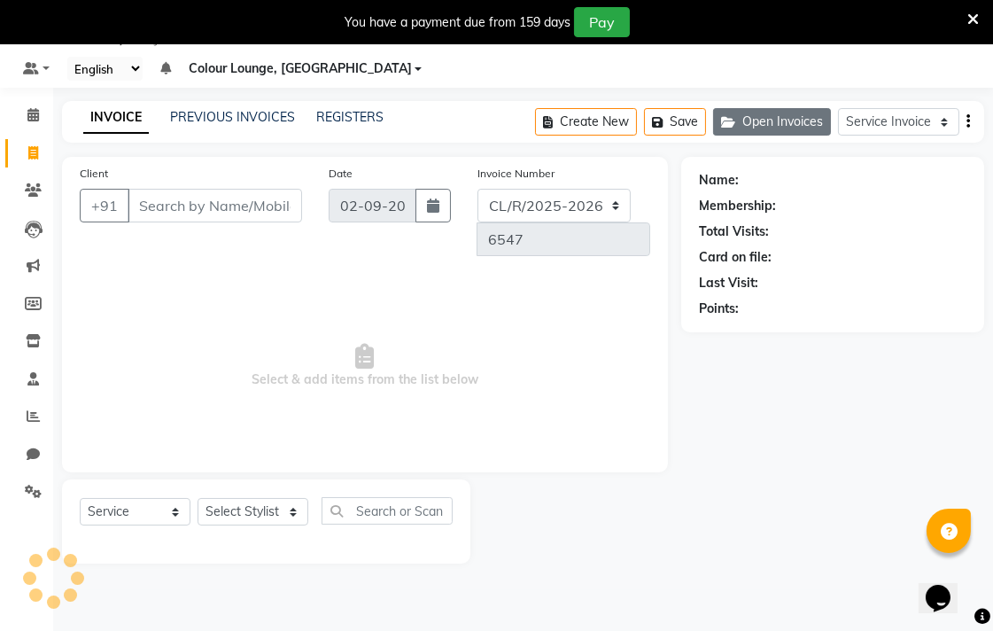
click at [774, 116] on button "Open Invoices" at bounding box center [772, 121] width 118 height 27
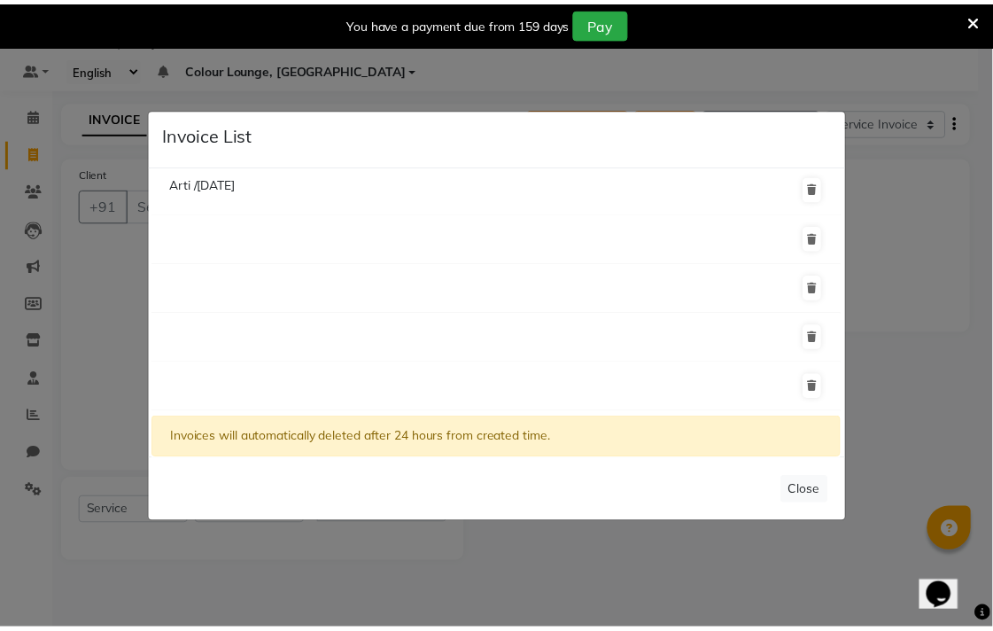
scroll to position [0, 0]
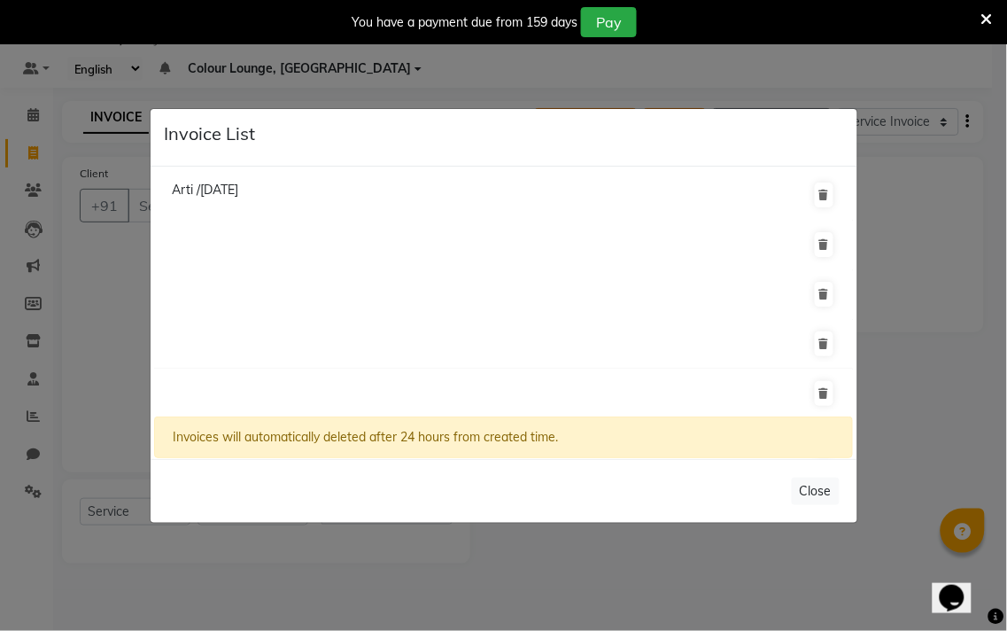
click at [436, 589] on ngb-modal-window "Invoice List Arti /31 August 2025 Invoices will automatically deleted after 24 …" at bounding box center [503, 315] width 1007 height 631
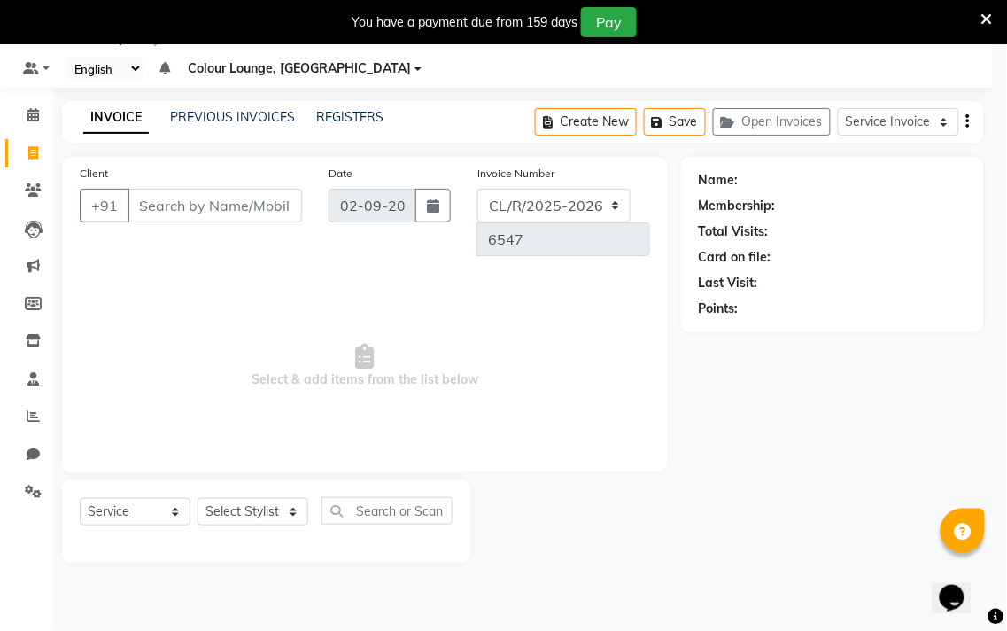
click at [816, 206] on button at bounding box center [824, 200] width 19 height 25
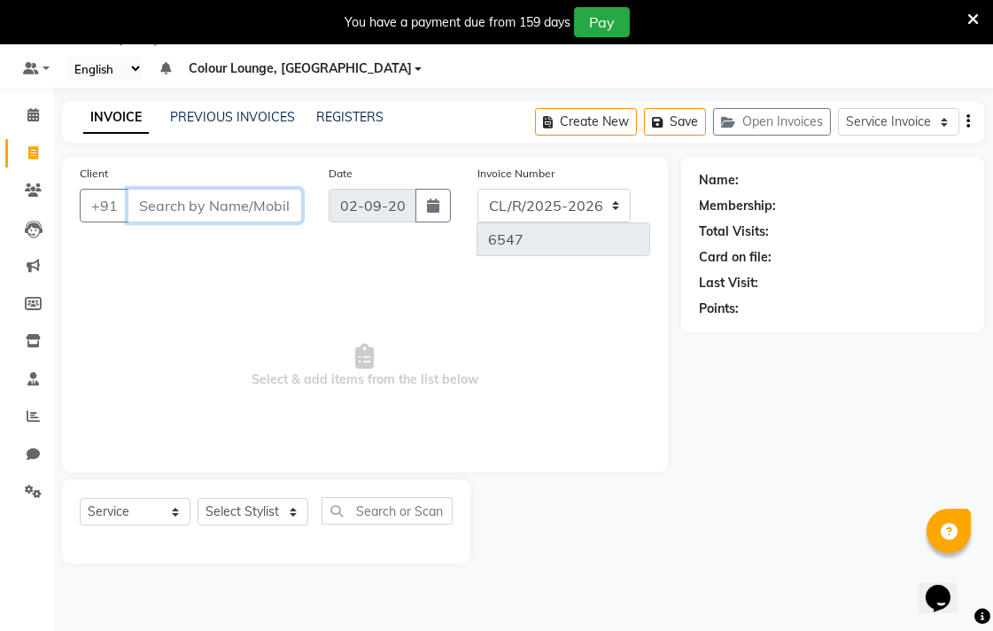
click at [236, 209] on input "Client" at bounding box center [215, 206] width 174 height 34
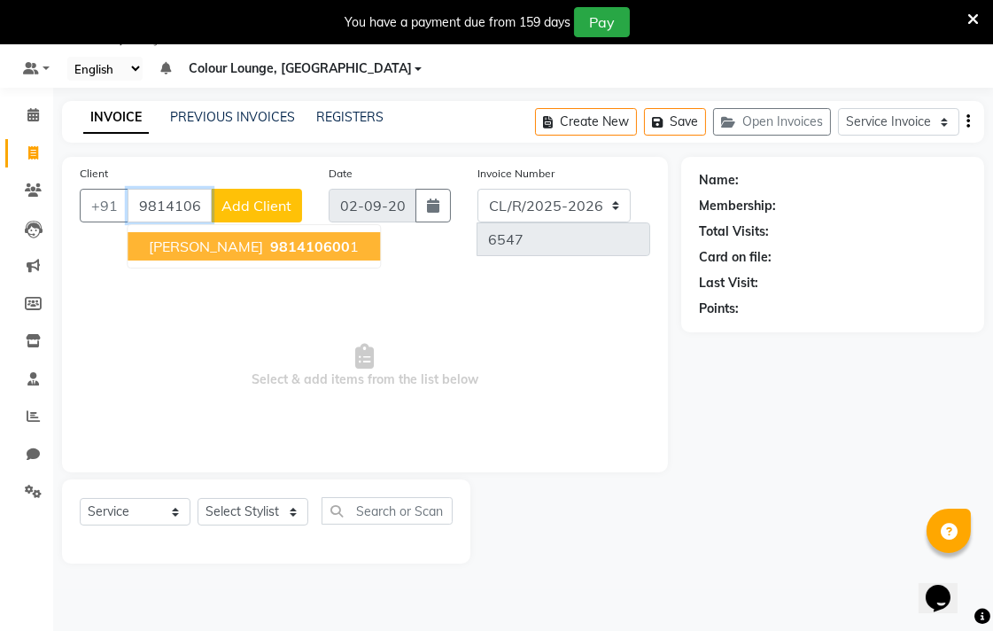
click at [281, 254] on button "Arun verma 981410600 1" at bounding box center [254, 246] width 252 height 28
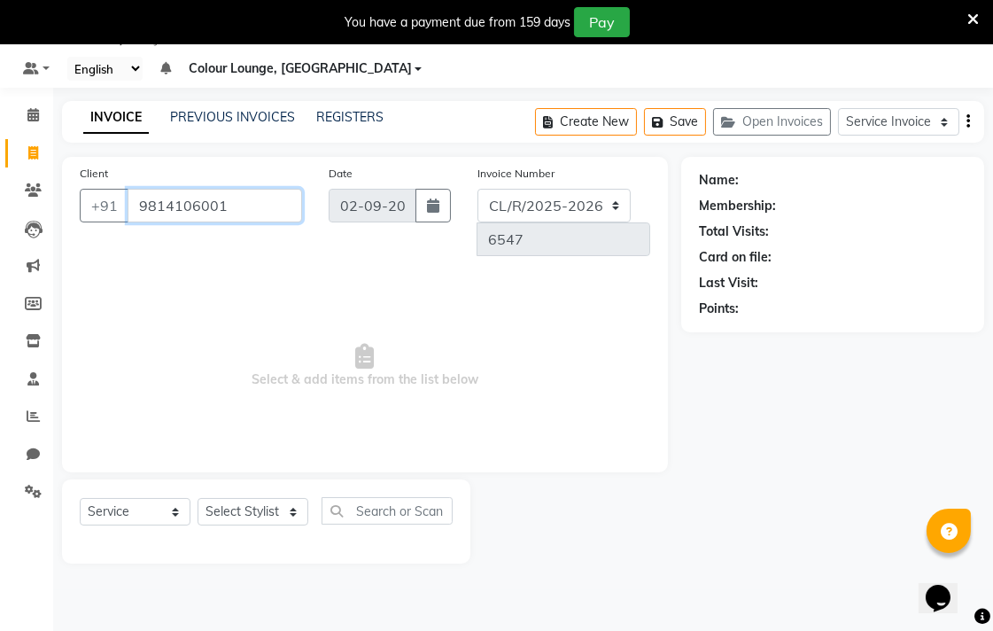
type input "9814106001"
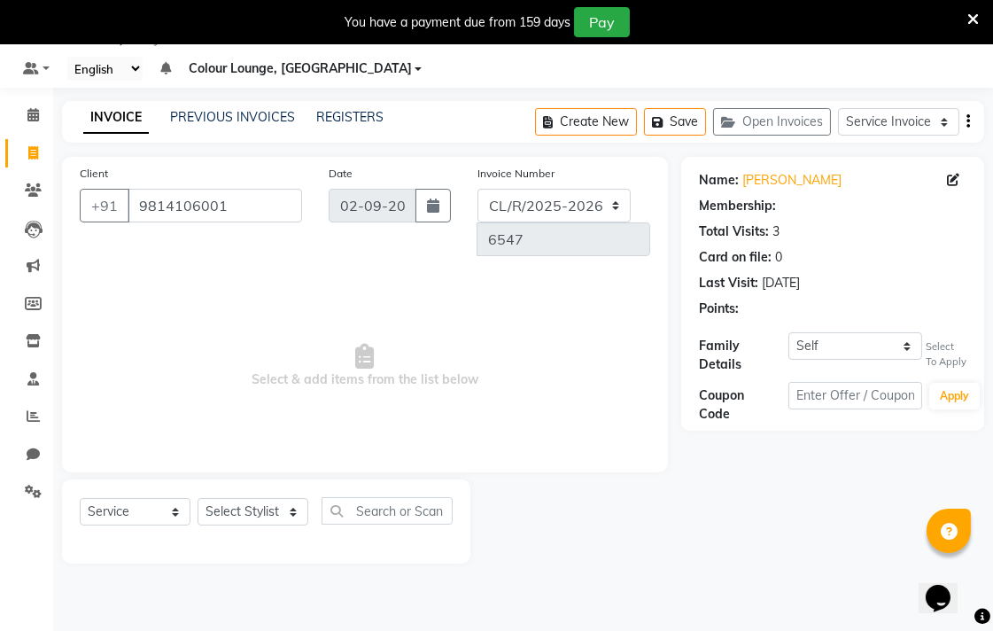
select select "1: Object"
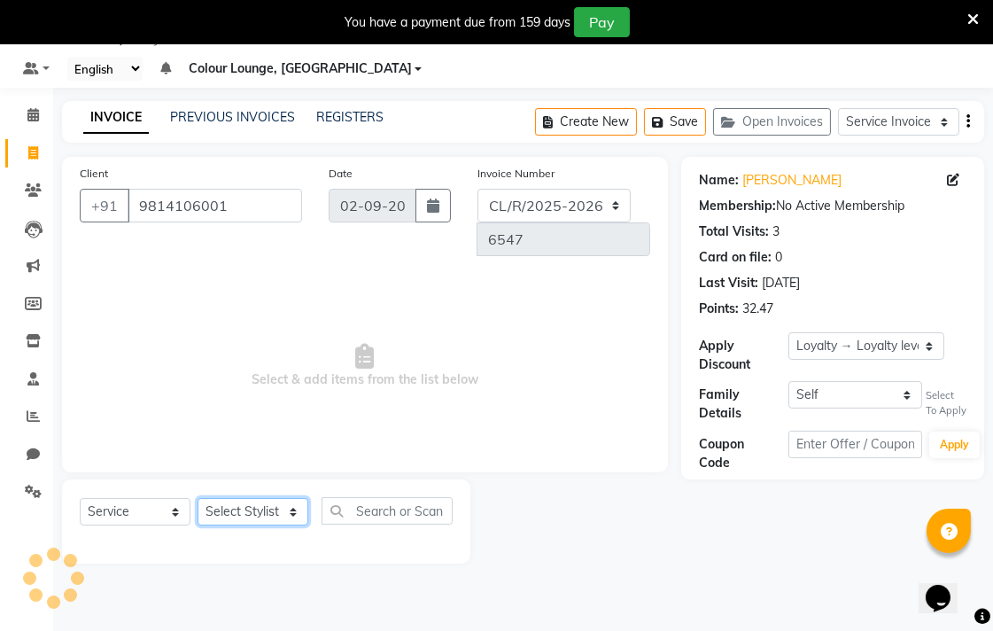
click at [289, 498] on select "Select Stylist Admin AMIT Birshika [PERSON_NAME] Colour Lounge, Ranjit Avenue C…" at bounding box center [252, 511] width 111 height 27
select select "70150"
click at [197, 498] on select "Select Stylist Admin AMIT Birshika [PERSON_NAME] Colour Lounge, Ranjit Avenue C…" at bounding box center [252, 511] width 111 height 27
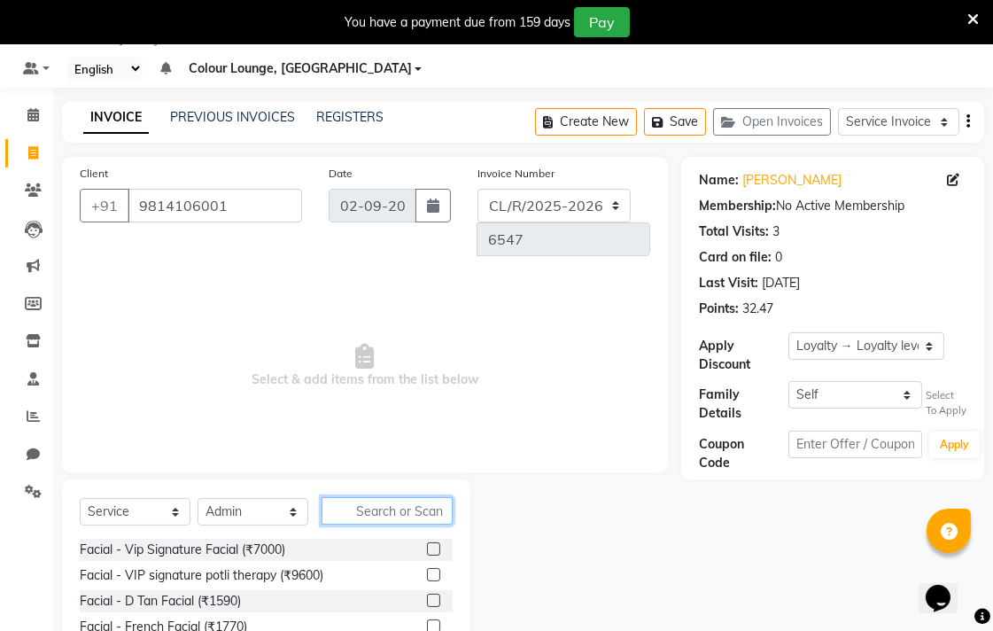
click at [430, 497] on input "text" at bounding box center [386, 510] width 131 height 27
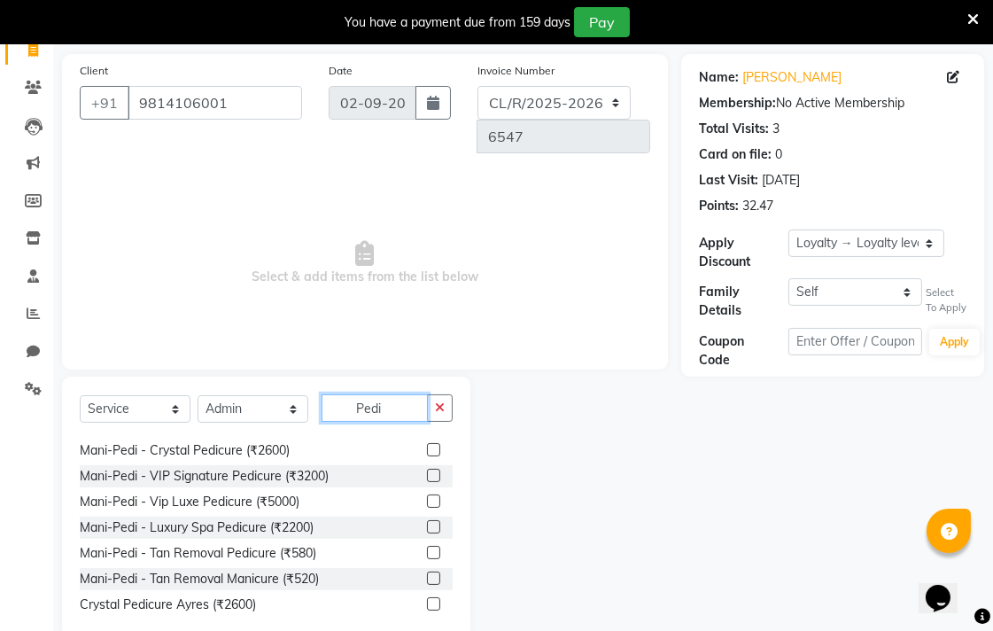
scroll to position [160, 0]
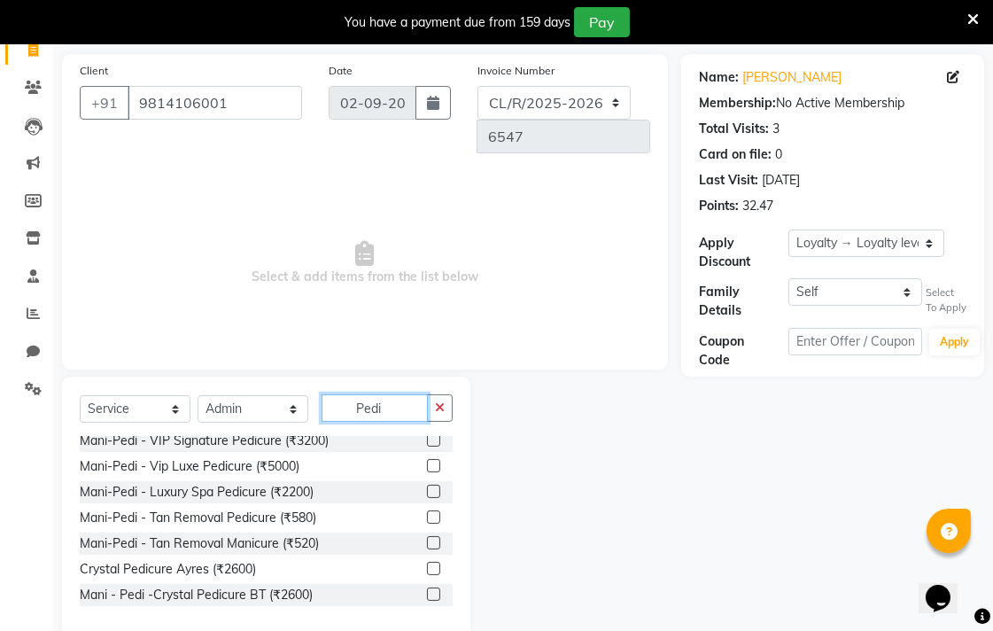
type input "Pedi"
click at [427, 510] on label at bounding box center [433, 516] width 13 height 13
click at [427, 512] on input "checkbox" at bounding box center [433, 518] width 12 height 12
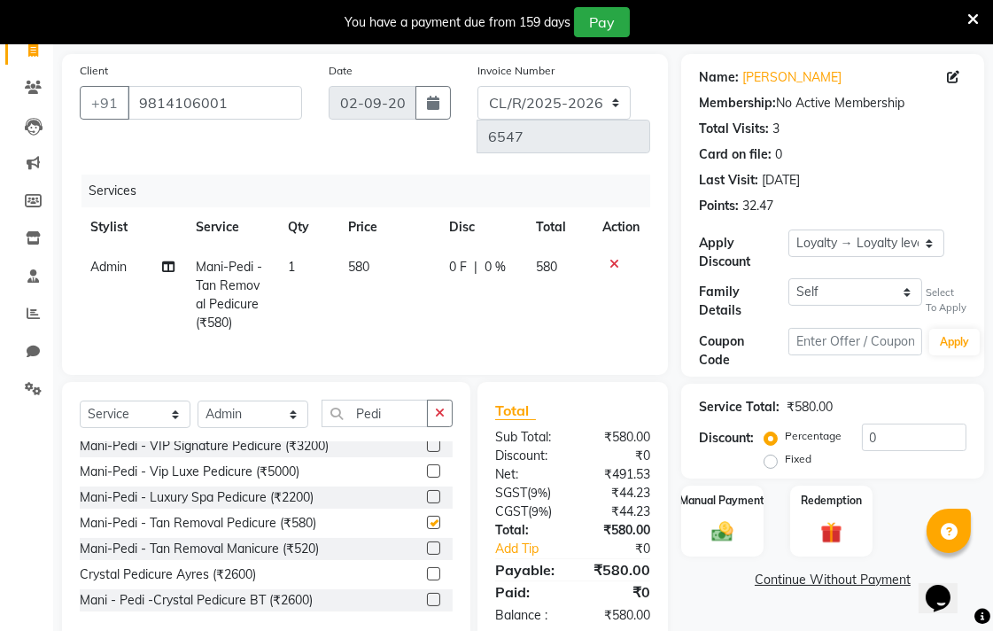
checkbox input "false"
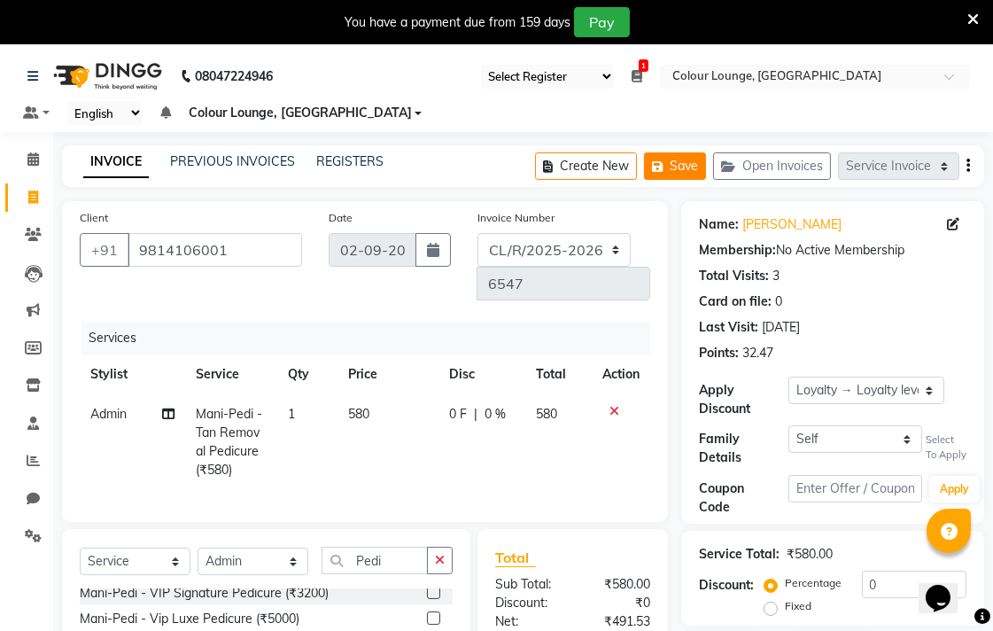
click at [683, 168] on button "Save" at bounding box center [675, 165] width 62 height 27
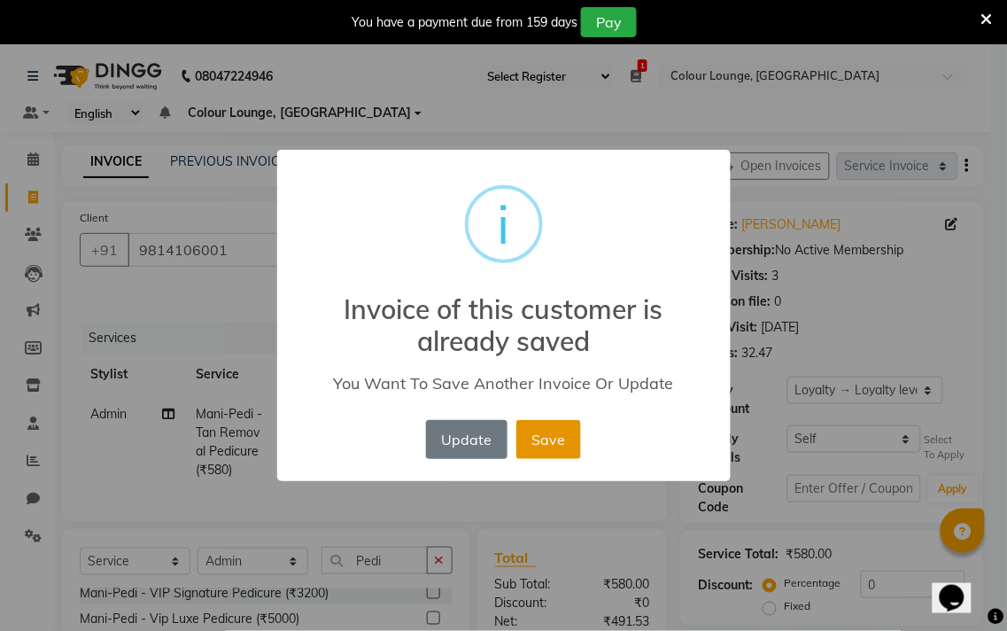
click at [542, 444] on button "Save" at bounding box center [548, 439] width 65 height 39
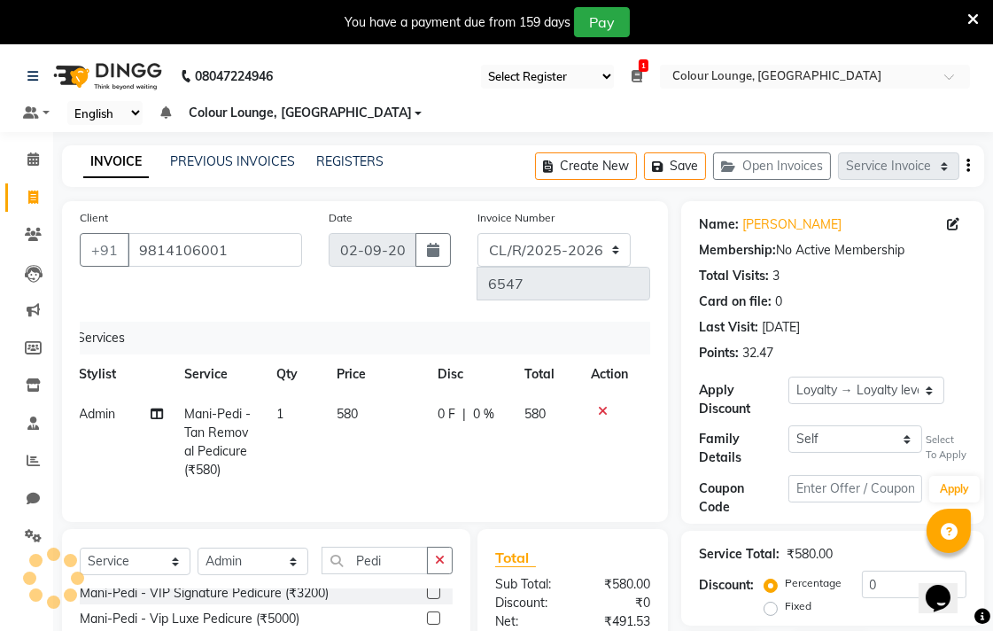
scroll to position [0, 12]
click at [484, 405] on span "0 %" at bounding box center [482, 414] width 21 height 19
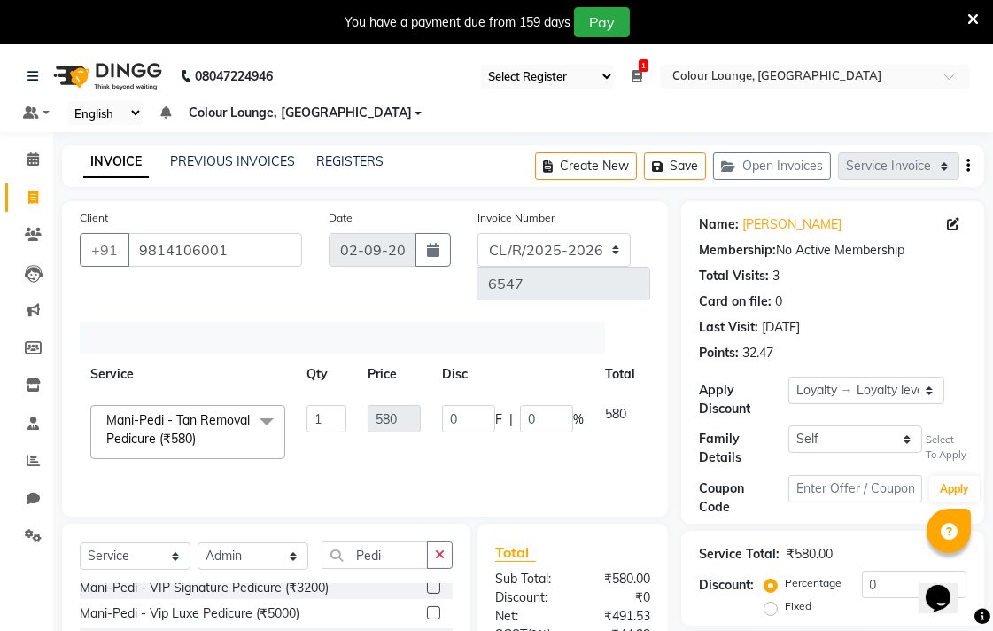
scroll to position [0, 92]
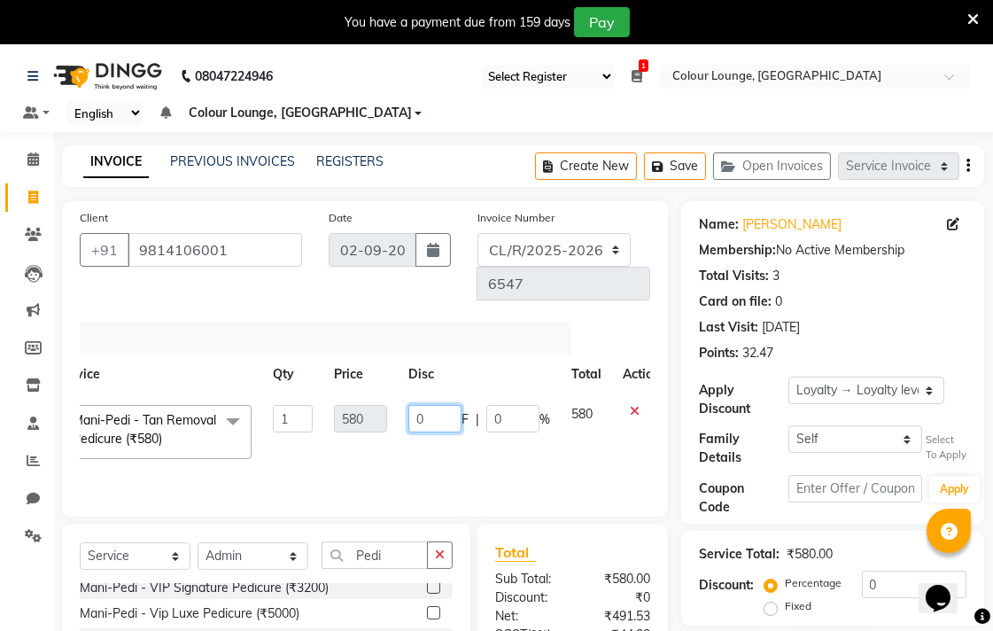
click at [439, 405] on input "0" at bounding box center [434, 418] width 53 height 27
type input "80"
click at [423, 426] on td "80 F | 0 %" at bounding box center [479, 431] width 163 height 75
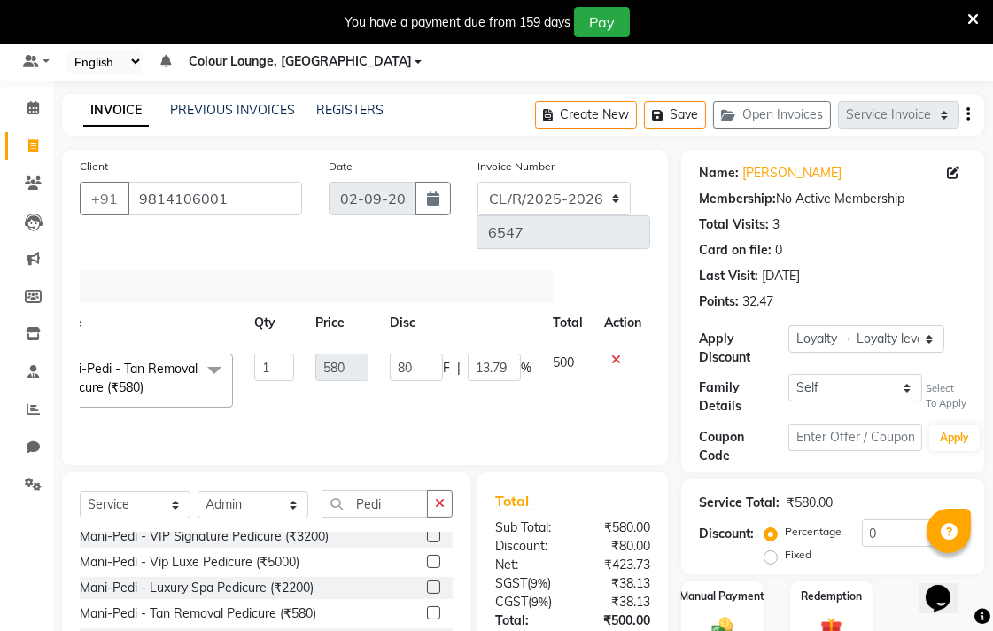
scroll to position [147, 0]
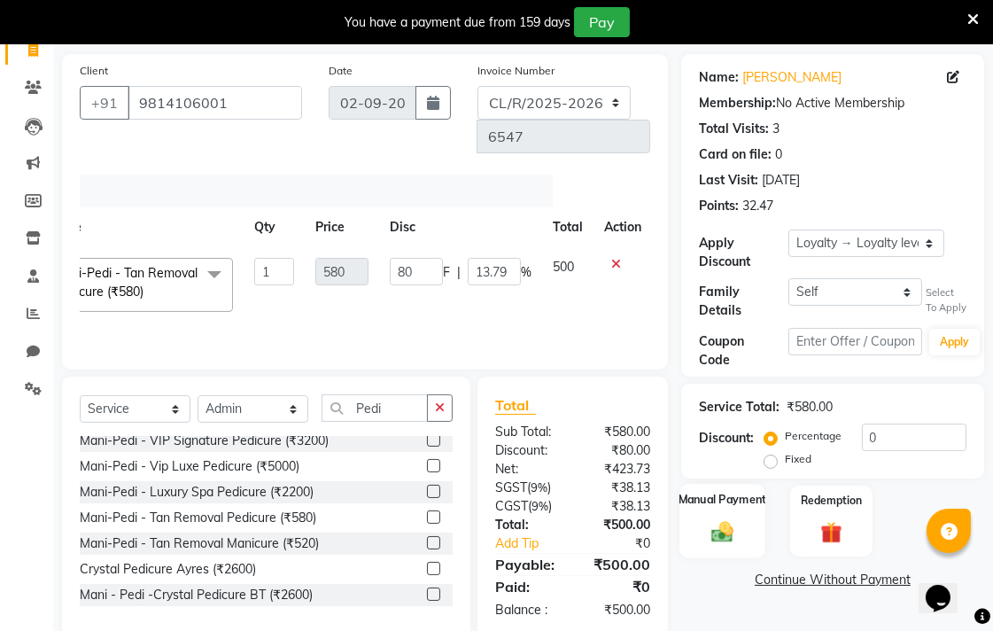
click at [747, 526] on div "Manual Payment" at bounding box center [722, 521] width 86 height 74
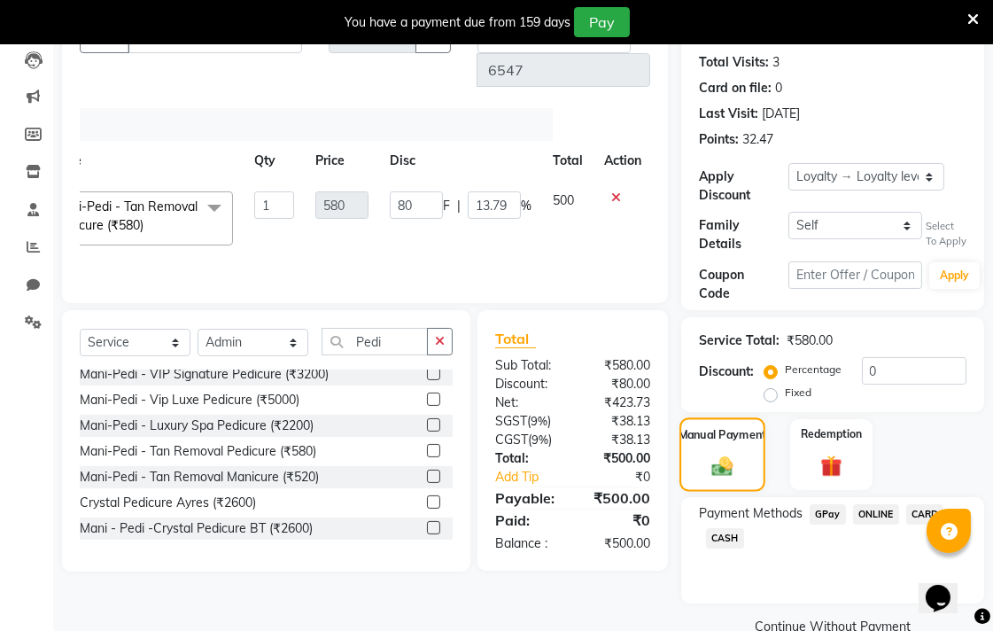
scroll to position [249, 0]
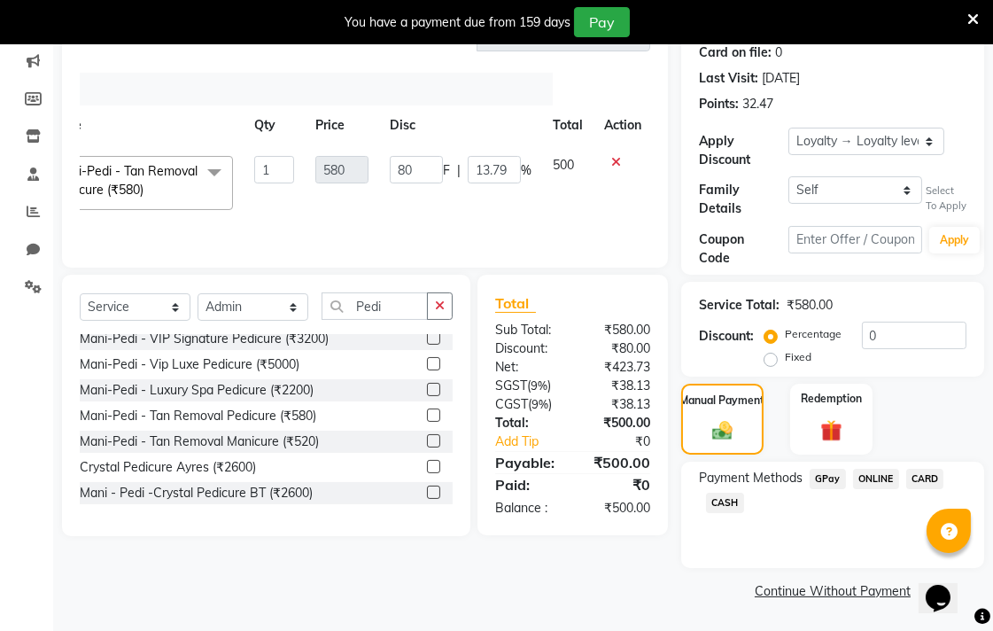
click at [724, 502] on span "CASH" at bounding box center [725, 502] width 38 height 20
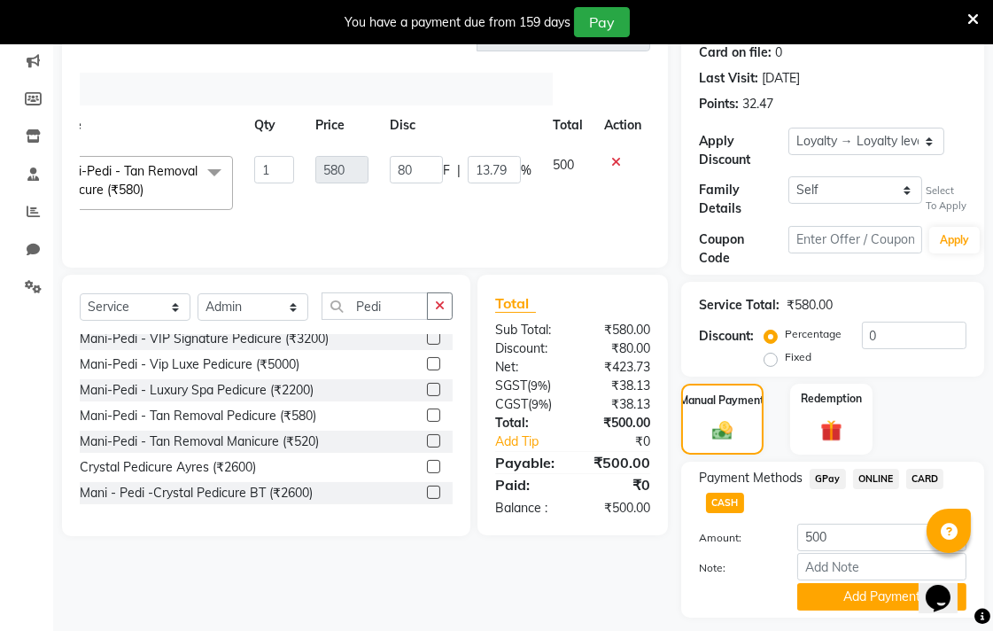
scroll to position [298, 0]
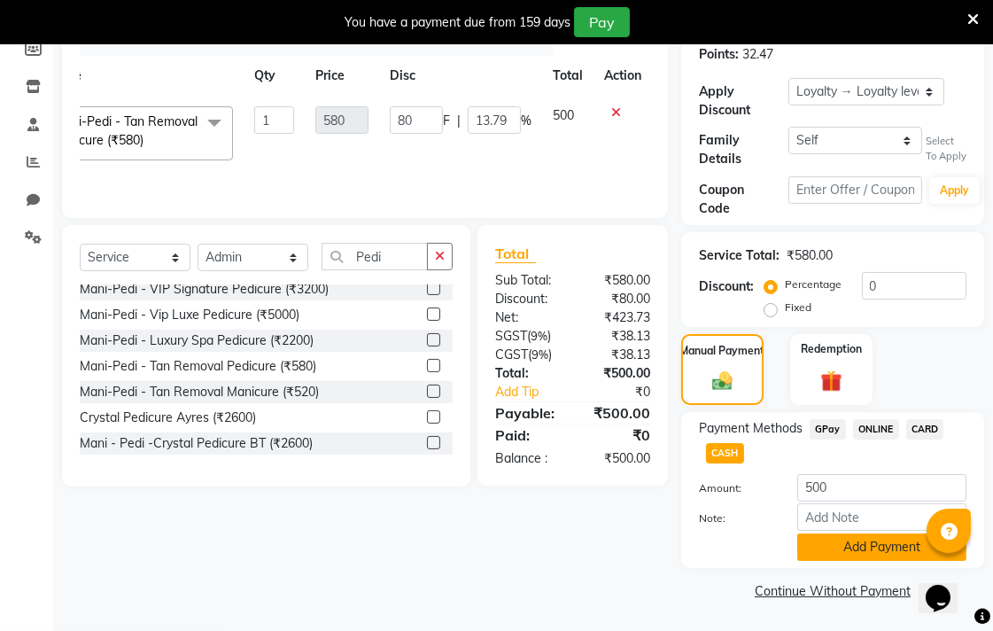
click at [879, 547] on button "Add Payment" at bounding box center [881, 546] width 169 height 27
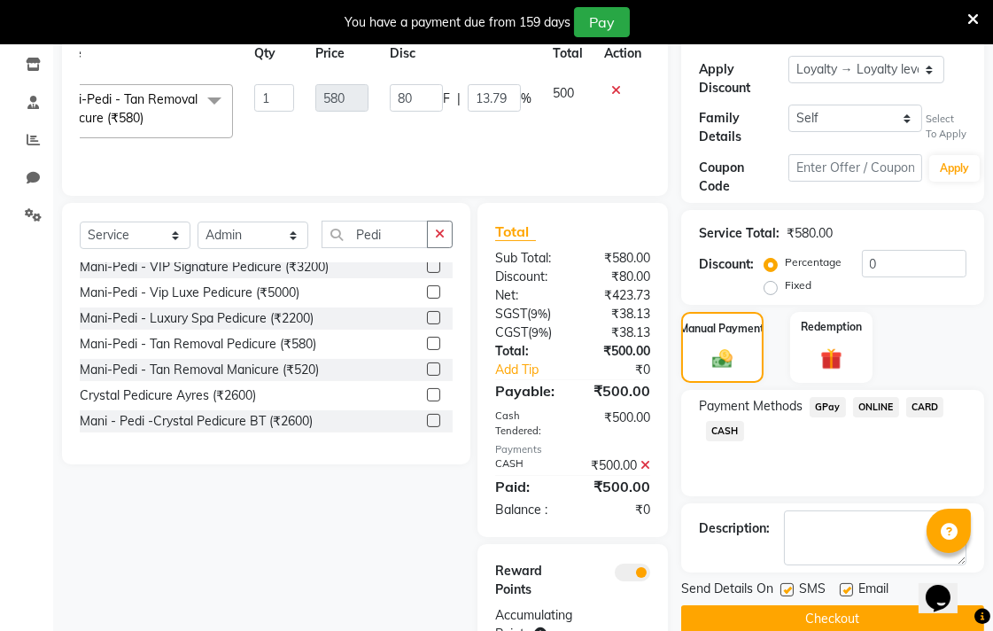
scroll to position [361, 0]
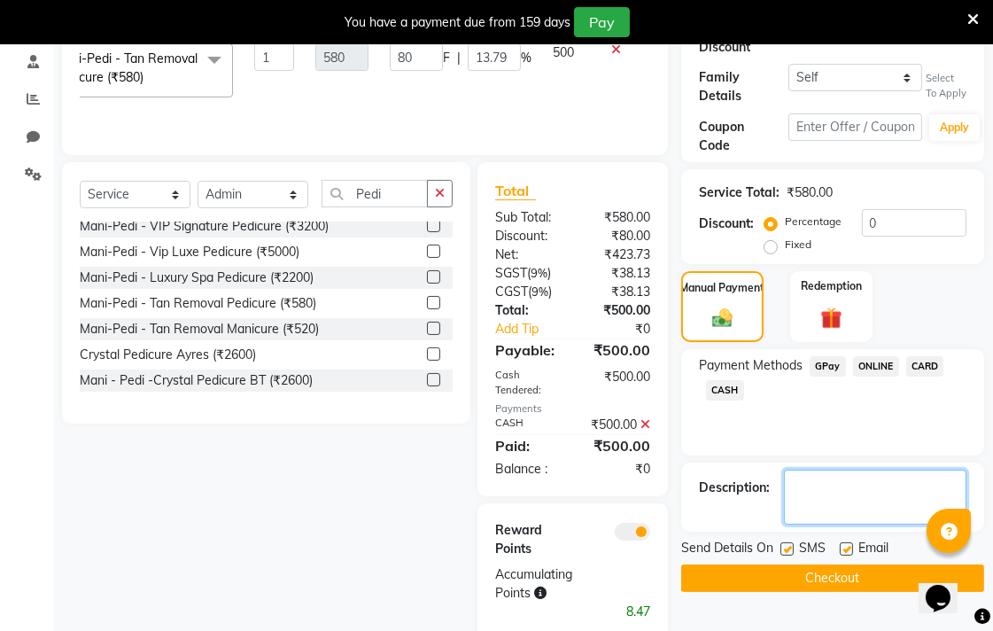
click at [865, 492] on textarea at bounding box center [875, 496] width 182 height 55
type textarea "Ref surinder sir"
click at [809, 580] on button "Checkout" at bounding box center [832, 577] width 303 height 27
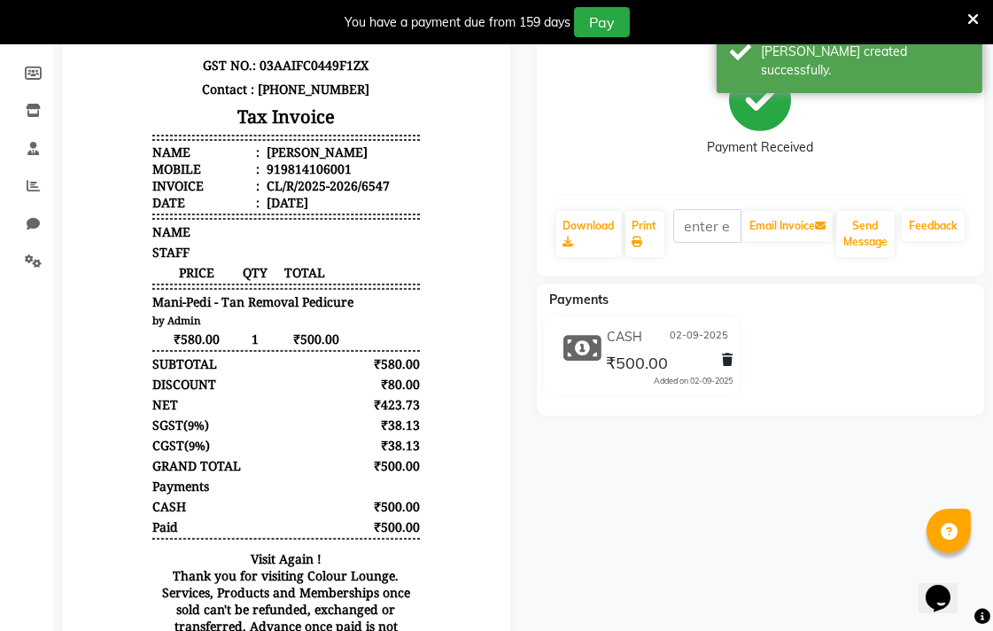
scroll to position [272, 0]
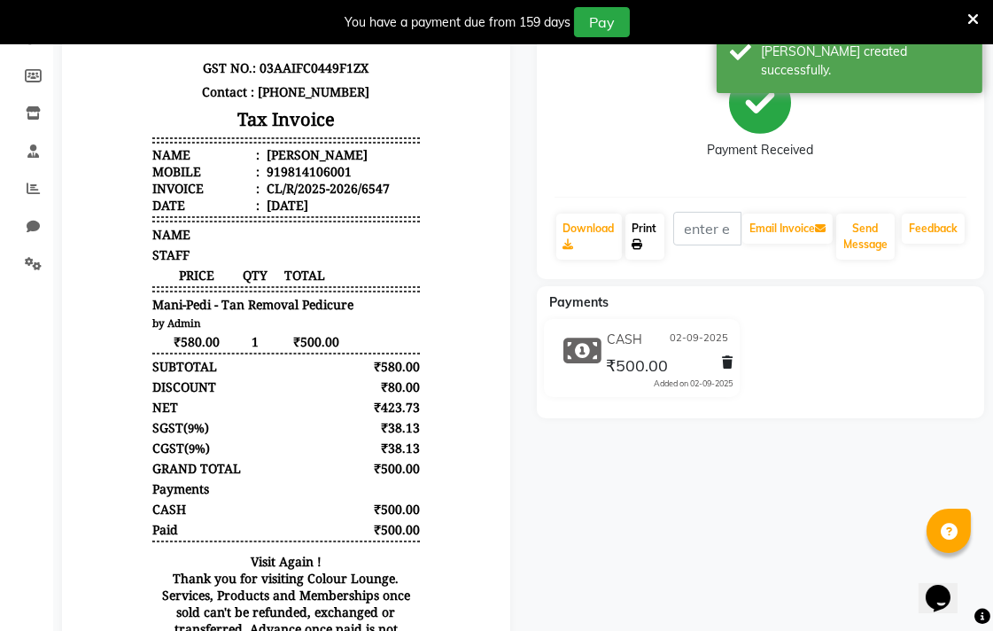
click at [647, 234] on link "Print" at bounding box center [644, 236] width 39 height 46
